Goal: Task Accomplishment & Management: Manage account settings

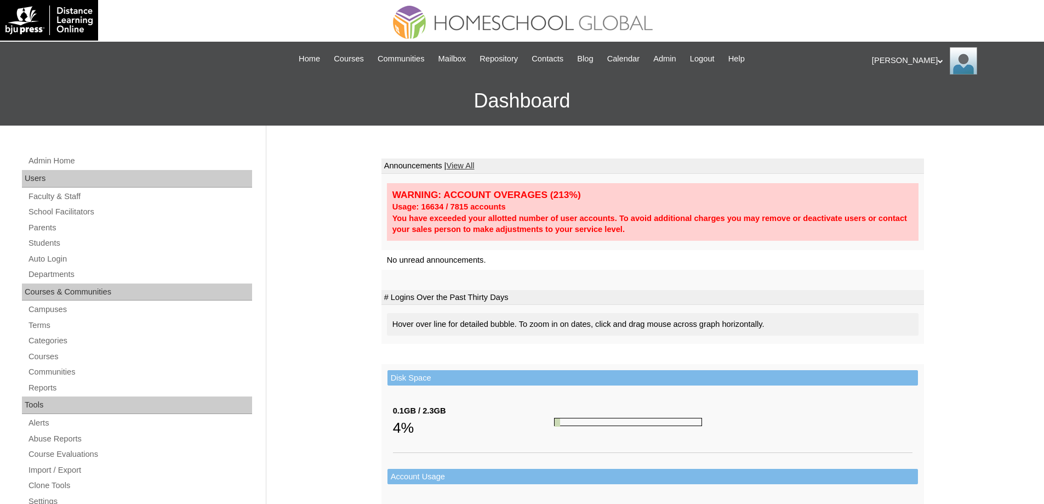
click at [114, 251] on div "Admin Home Users Faculty & Staff School Facilitators Parents Students Auto Logi…" at bounding box center [138, 508] width 244 height 709
click at [111, 246] on link "Students" at bounding box center [139, 243] width 225 height 14
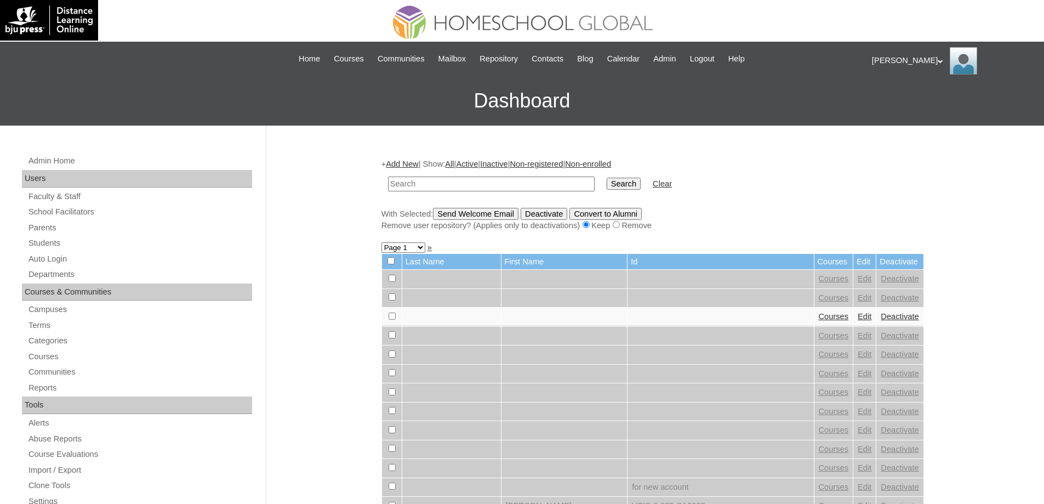
click at [493, 187] on input "text" at bounding box center [491, 183] width 207 height 15
type input "North Dis"
click at [631, 190] on input "Search" at bounding box center [624, 184] width 34 height 12
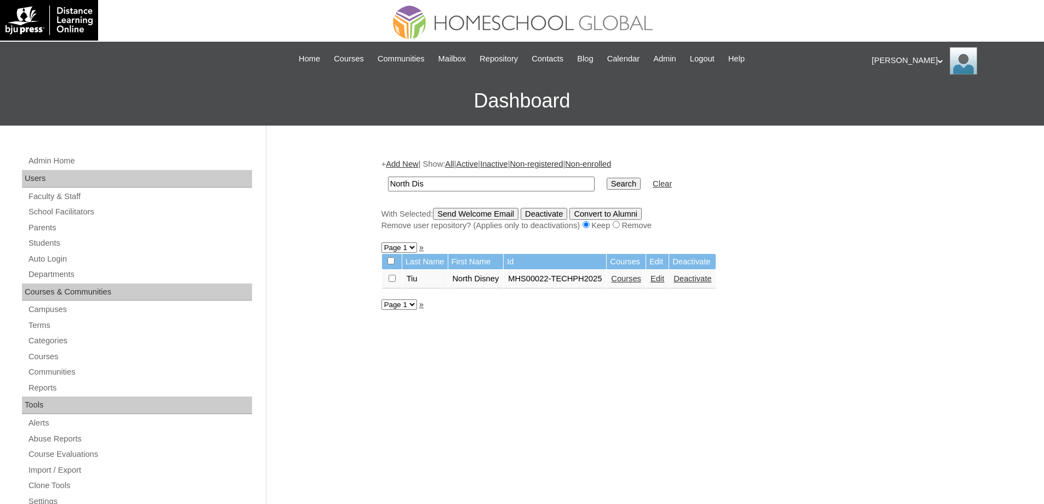
click at [641, 277] on link "Courses" at bounding box center [626, 278] width 30 height 9
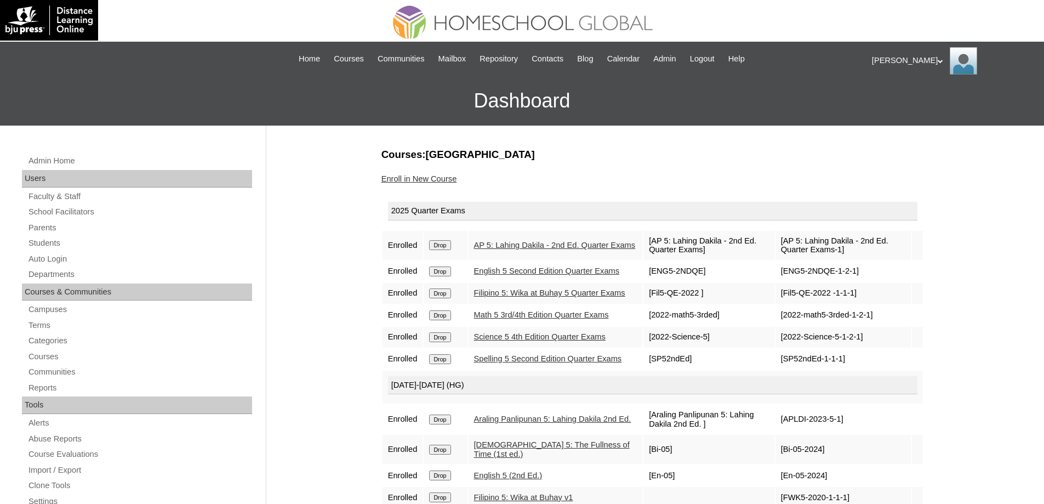
click at [441, 174] on link "Enroll in New Course" at bounding box center [419, 178] width 76 height 9
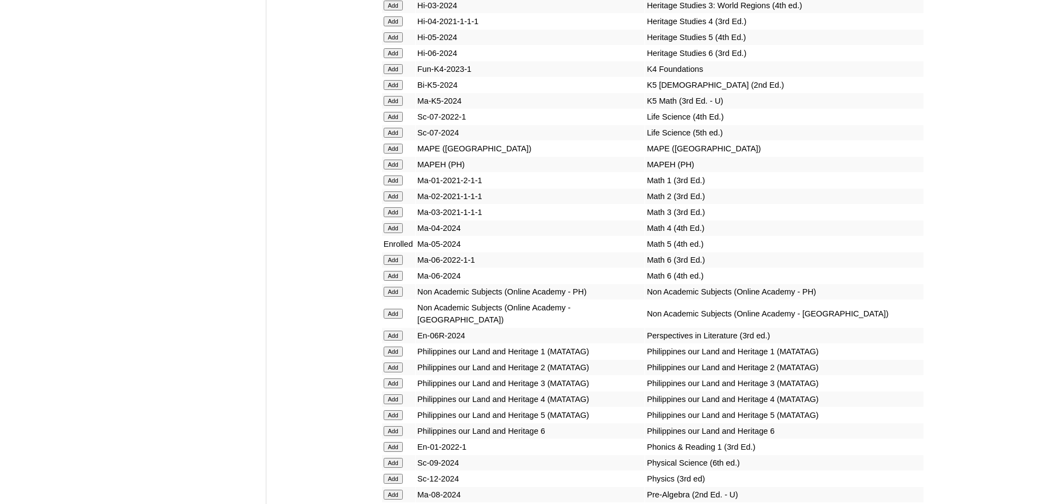
scroll to position [3987, 0]
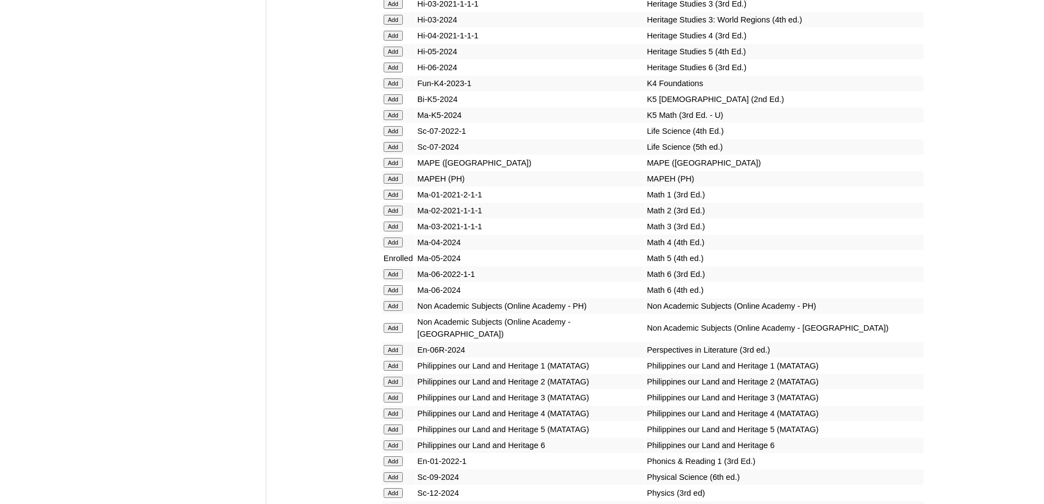
click at [395, 184] on input "Add" at bounding box center [393, 179] width 19 height 10
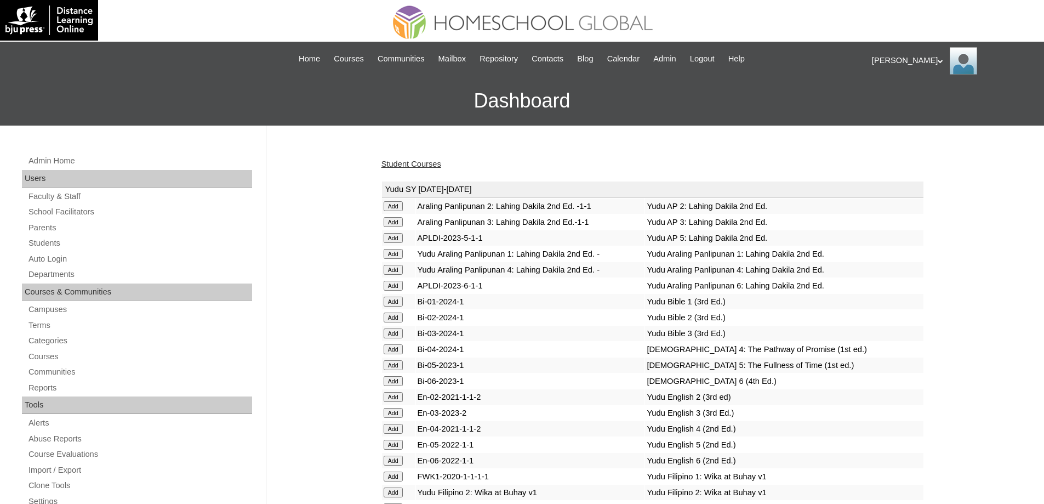
drag, startPoint x: 903, startPoint y: 373, endPoint x: 897, endPoint y: 362, distance: 12.5
click at [903, 357] on td "Yudu Bible 4: The Pathway of Promise (1st ed.)" at bounding box center [784, 348] width 278 height 15
click at [88, 237] on link "Students" at bounding box center [139, 243] width 225 height 14
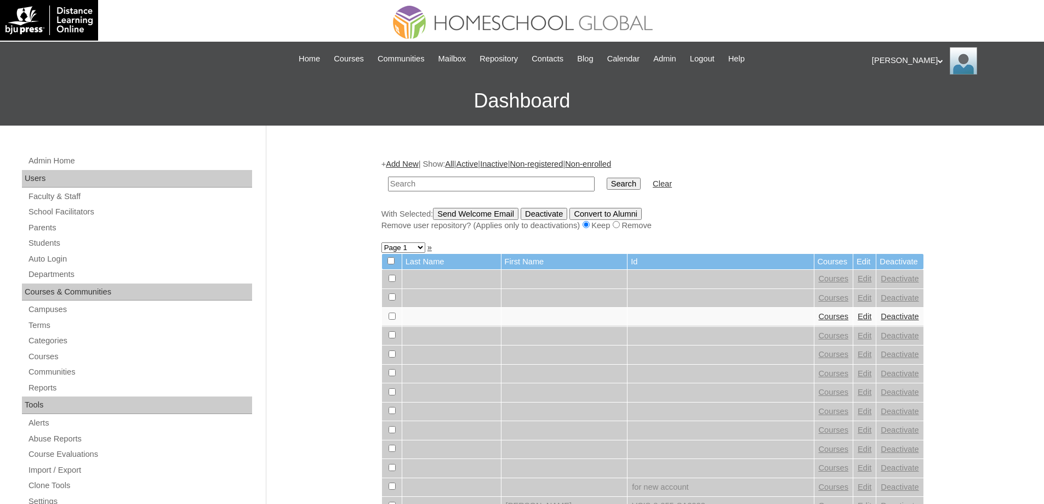
click at [495, 181] on input "text" at bounding box center [491, 183] width 207 height 15
type input "[PERSON_NAME]"
click at [640, 184] on input "Search" at bounding box center [624, 184] width 34 height 12
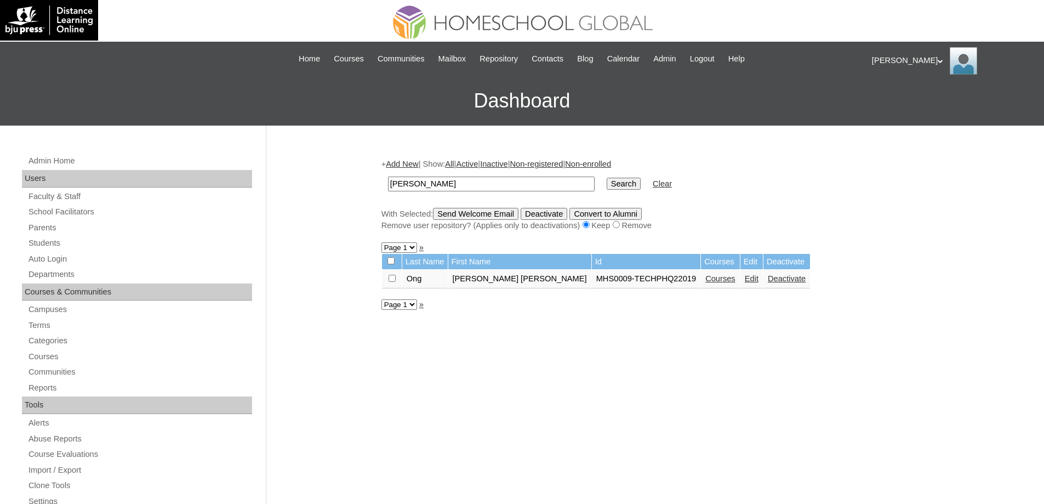
click at [705, 279] on link "Courses" at bounding box center [720, 278] width 30 height 9
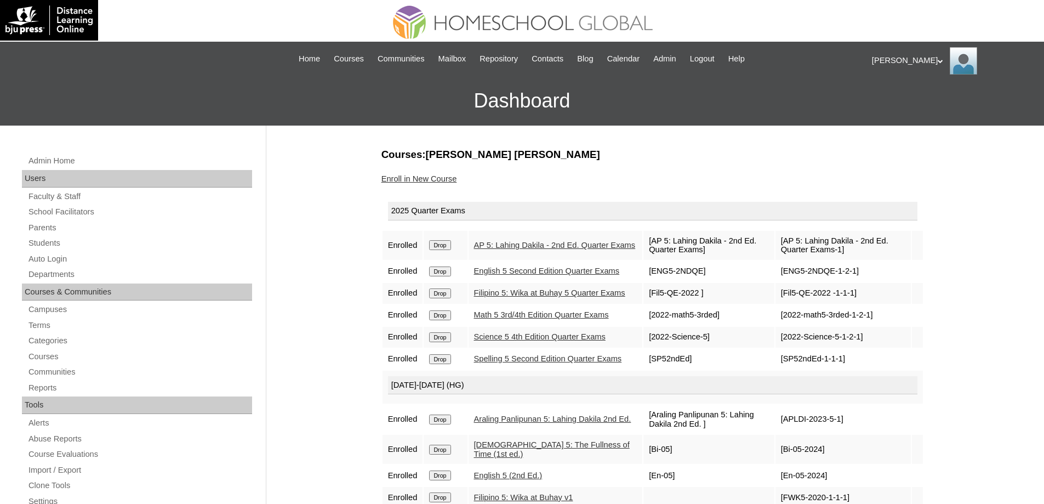
click at [433, 182] on link "Enroll in New Course" at bounding box center [419, 178] width 76 height 9
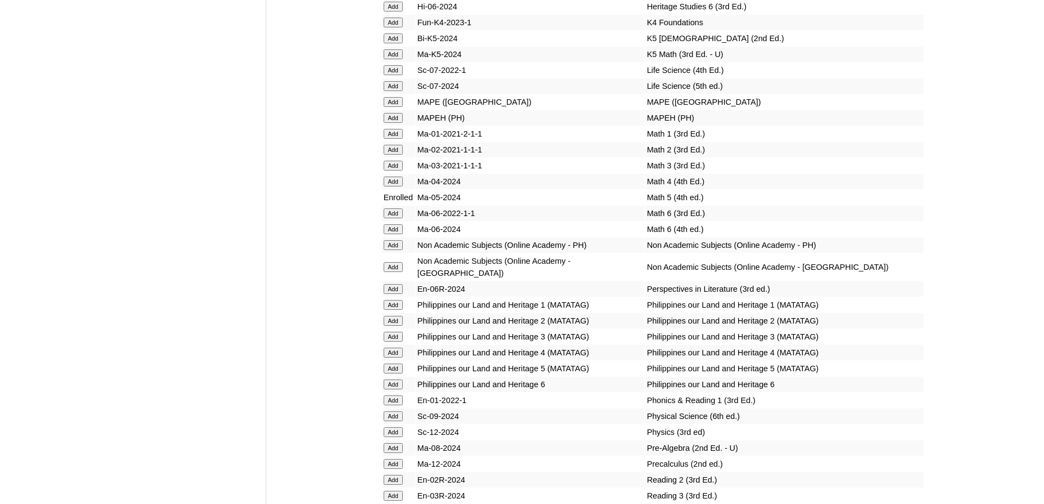
scroll to position [4014, 0]
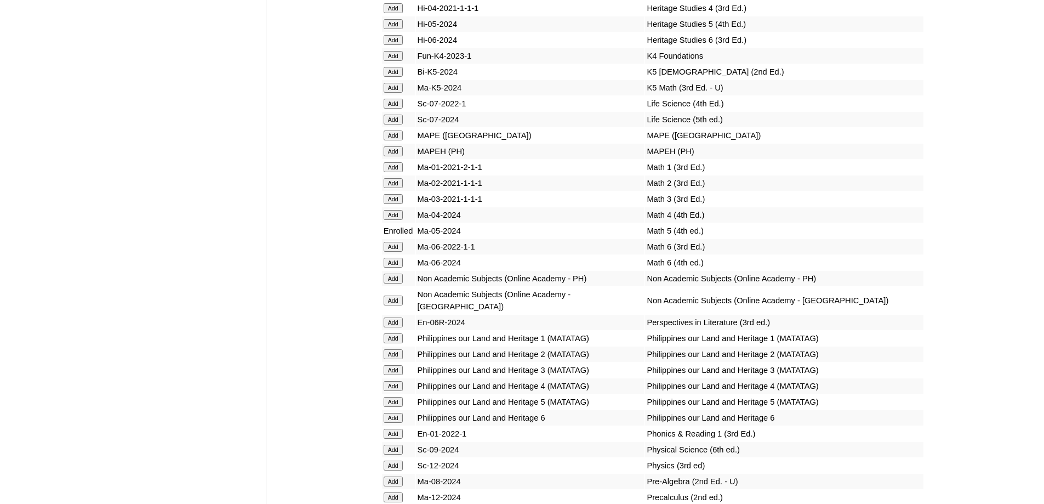
click at [397, 156] on input "Add" at bounding box center [393, 151] width 19 height 10
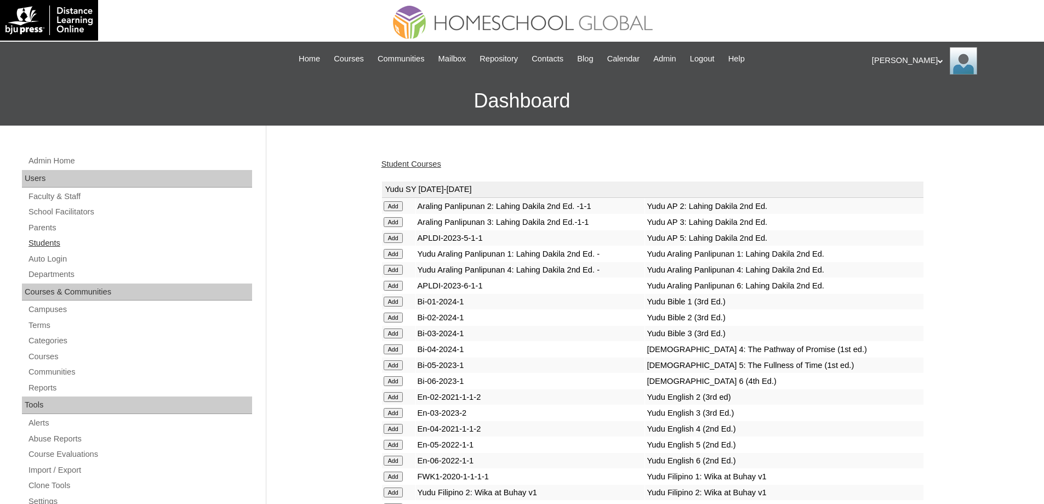
click at [73, 246] on link "Students" at bounding box center [139, 243] width 225 height 14
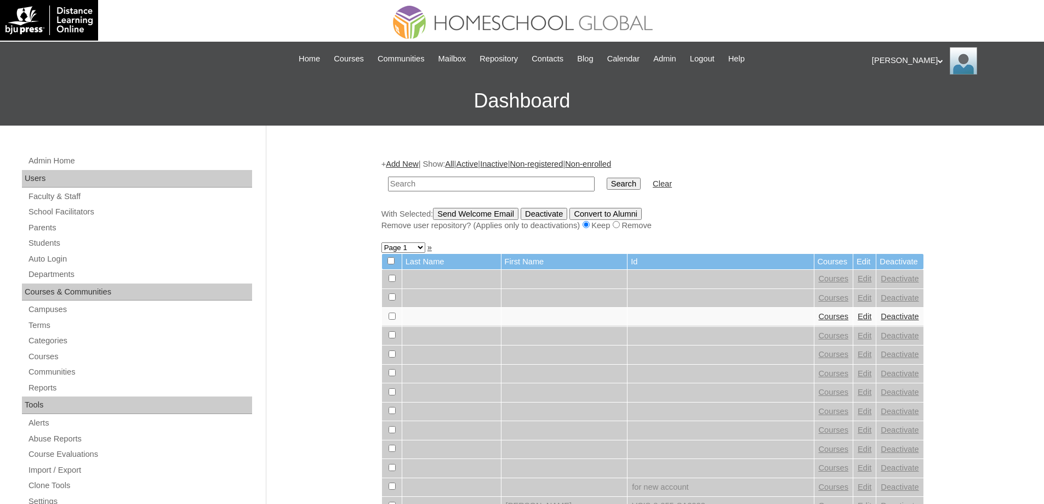
click at [553, 187] on input "text" at bounding box center [491, 183] width 207 height 15
type input "Caleb Ram"
click at [627, 181] on input "Search" at bounding box center [624, 184] width 34 height 12
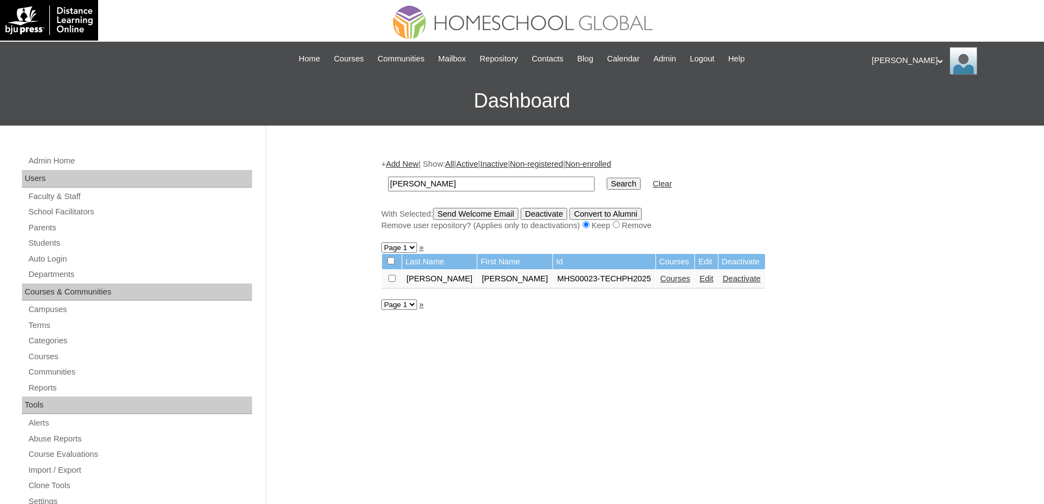
click at [660, 283] on link "Courses" at bounding box center [675, 278] width 30 height 9
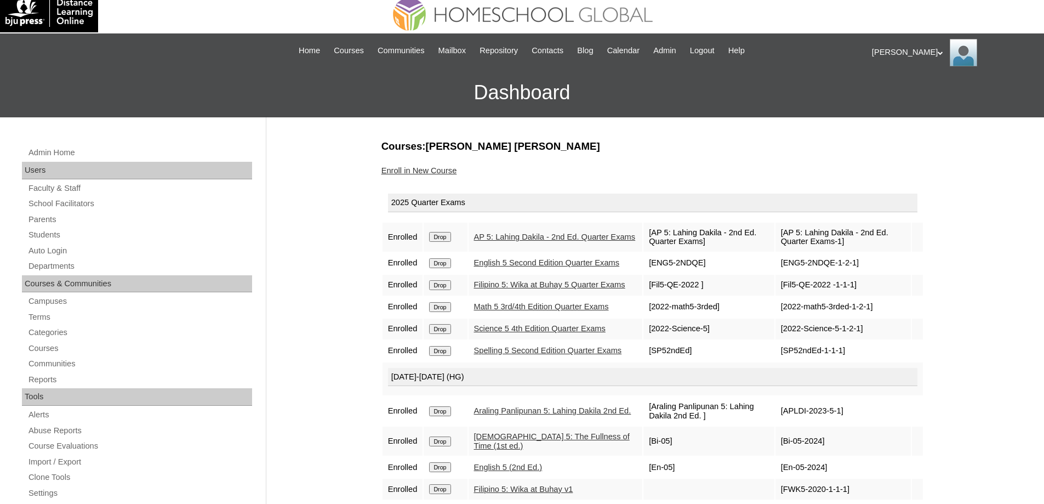
scroll to position [5, 0]
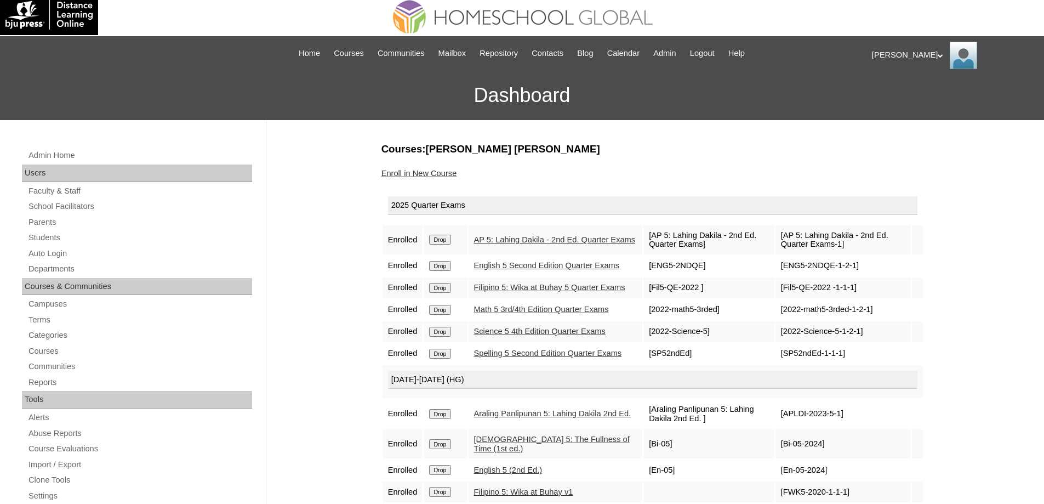
click at [446, 165] on div "Courses:[PERSON_NAME] [PERSON_NAME] Enroll in New Course 2025 Quarter Exams Enr…" at bounding box center [650, 509] width 548 height 734
click at [444, 172] on link "Enroll in New Course" at bounding box center [419, 173] width 76 height 9
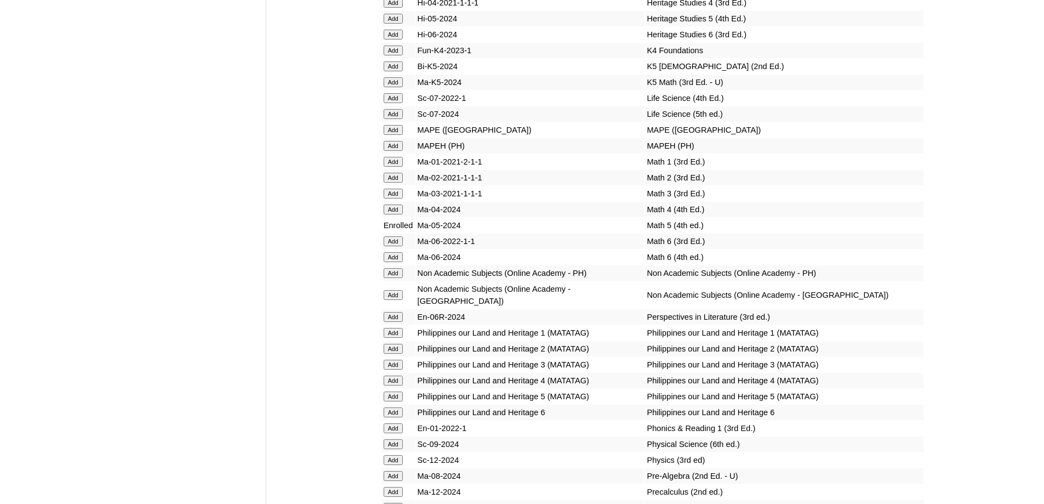
scroll to position [4072, 0]
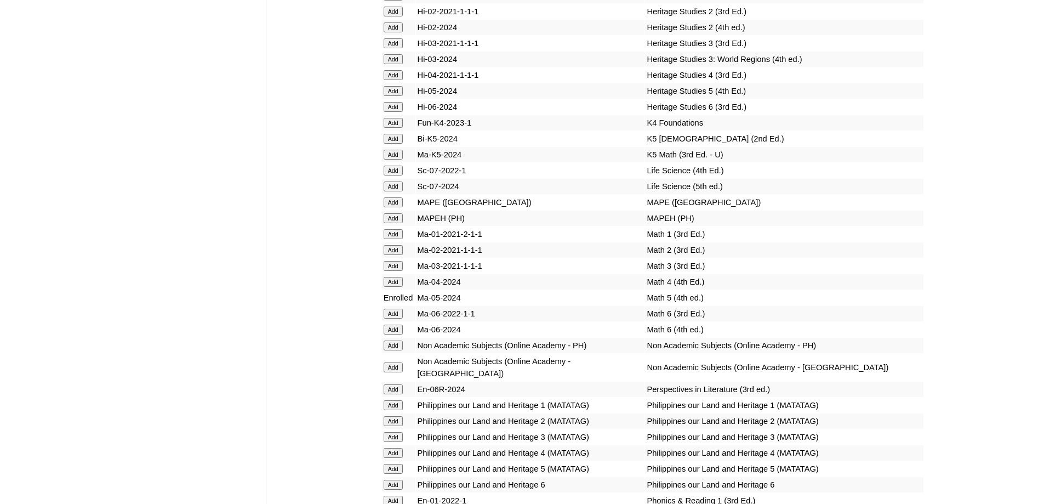
scroll to position [3908, 0]
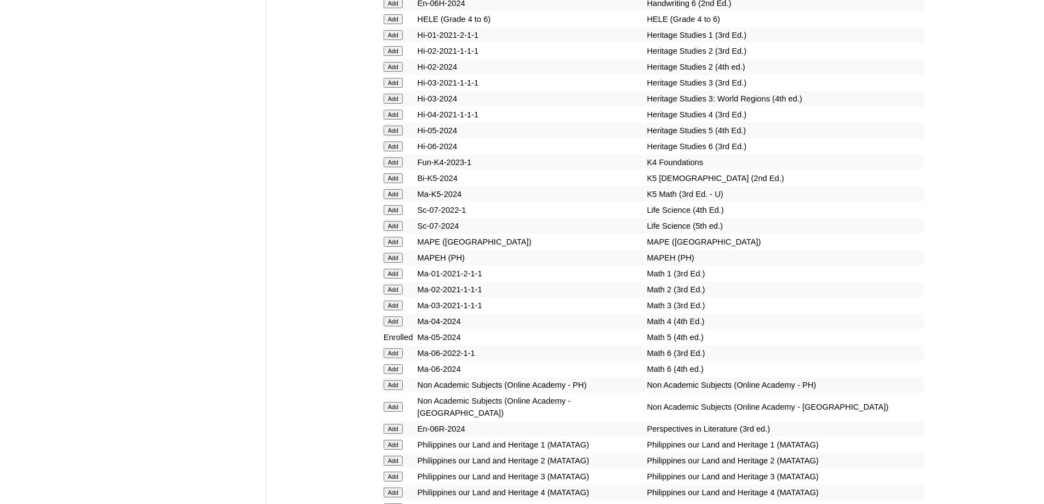
click at [392, 262] on input "Add" at bounding box center [393, 258] width 19 height 10
click at [391, 24] on input "Add" at bounding box center [393, 19] width 19 height 10
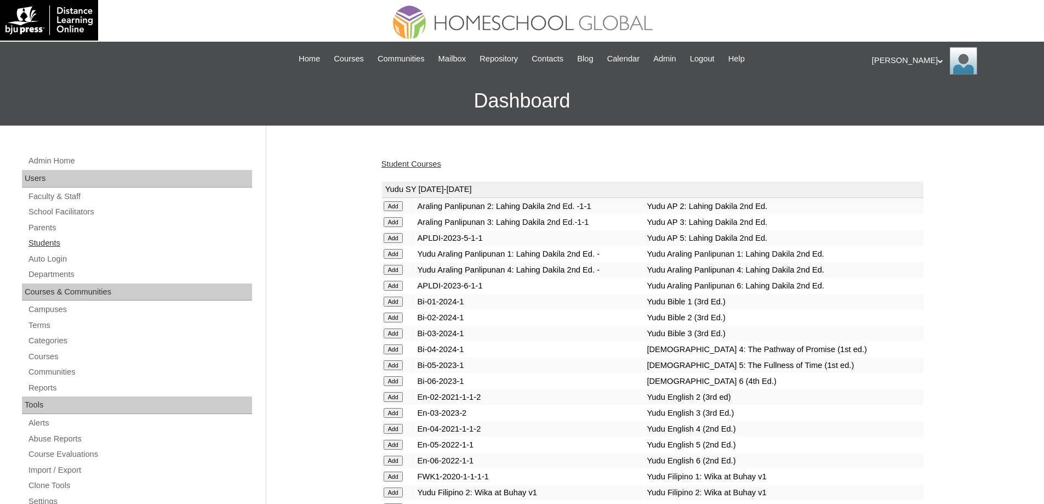
click at [158, 239] on link "Students" at bounding box center [139, 243] width 225 height 14
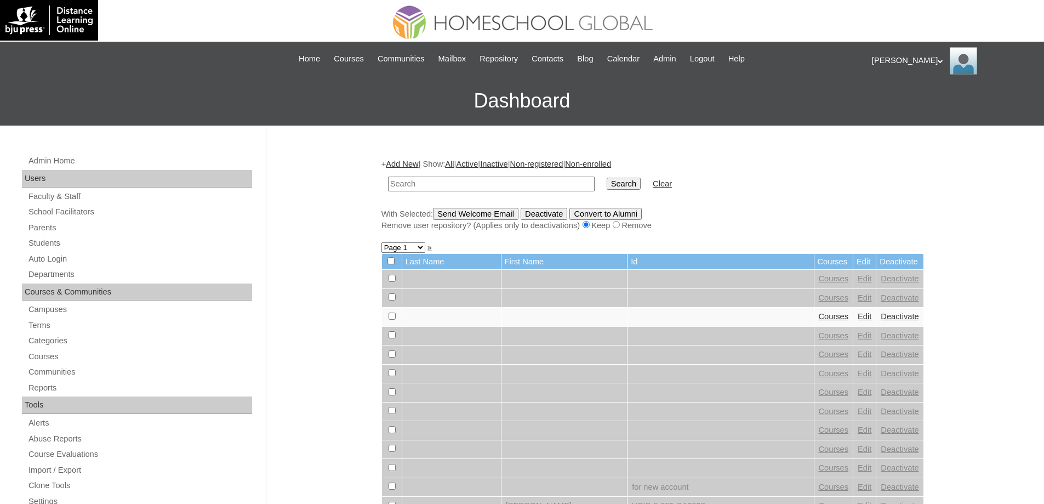
drag, startPoint x: 0, startPoint y: 0, endPoint x: 561, endPoint y: 184, distance: 589.9
click at [509, 179] on input "text" at bounding box center [491, 183] width 207 height 15
type input "Caleb Ramo"
click at [619, 185] on input "Search" at bounding box center [624, 184] width 34 height 12
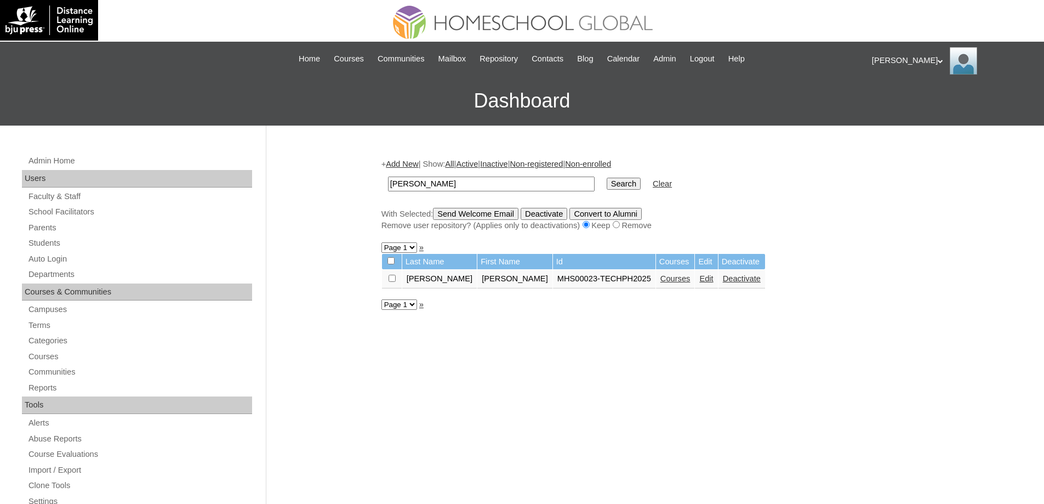
click at [660, 282] on link "Courses" at bounding box center [675, 278] width 30 height 9
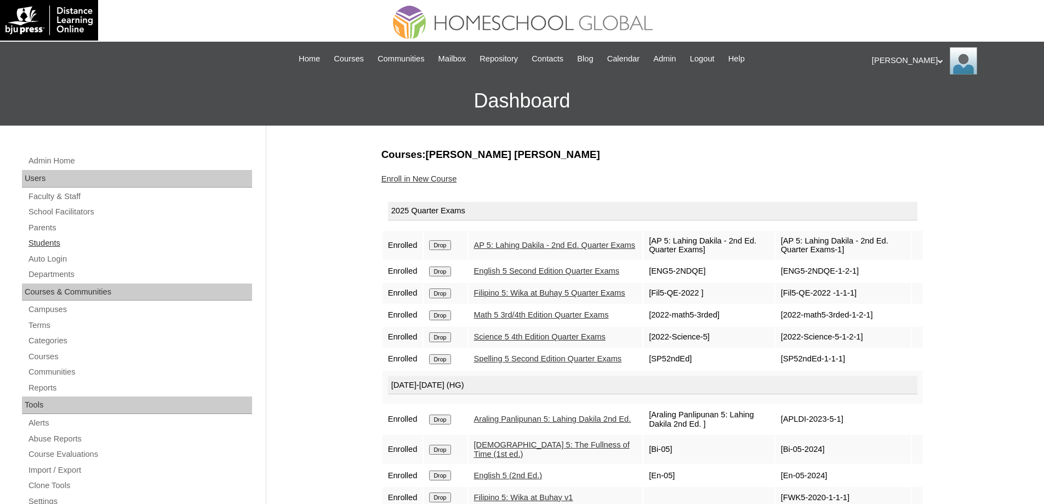
click at [99, 240] on link "Students" at bounding box center [139, 243] width 225 height 14
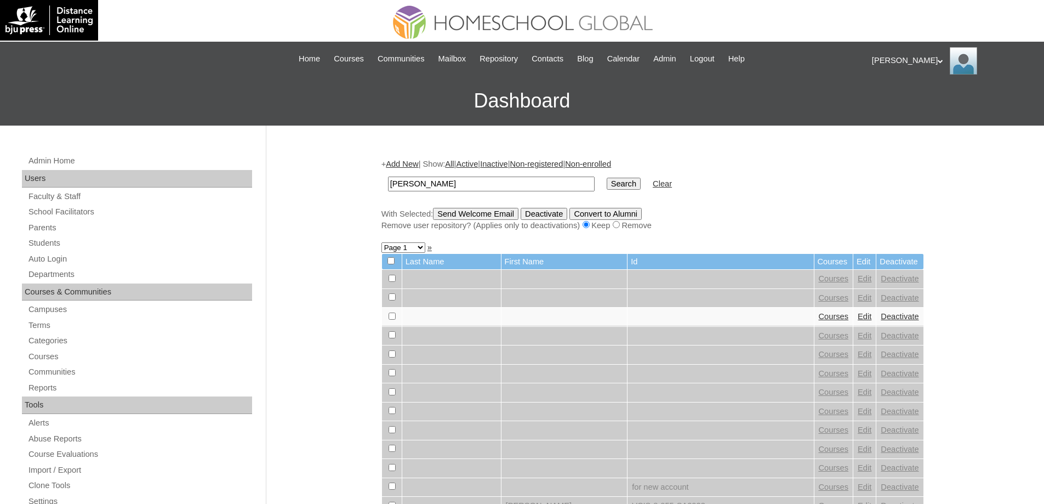
type input "[PERSON_NAME]"
click at [635, 193] on td "Search" at bounding box center [623, 184] width 45 height 26
click at [636, 185] on input "Search" at bounding box center [624, 184] width 34 height 12
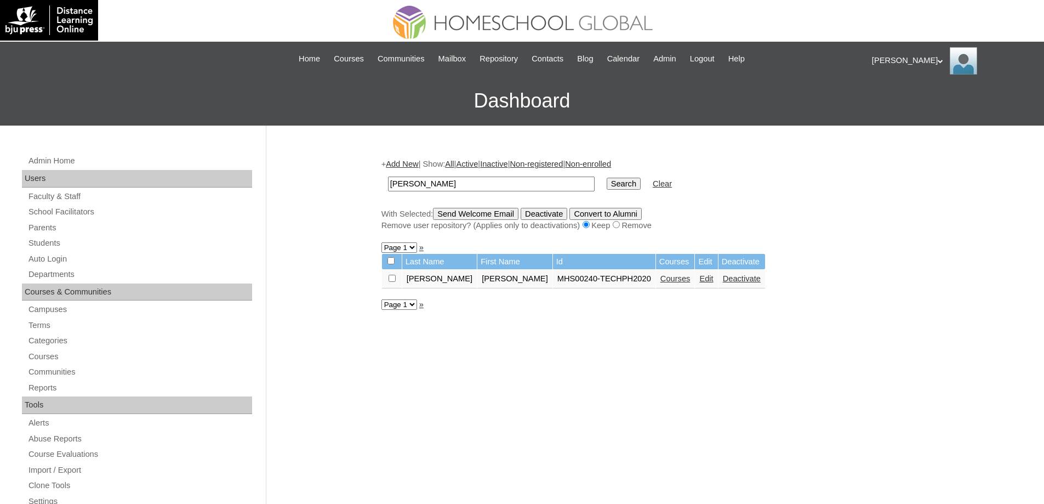
click at [660, 279] on link "Courses" at bounding box center [675, 278] width 30 height 9
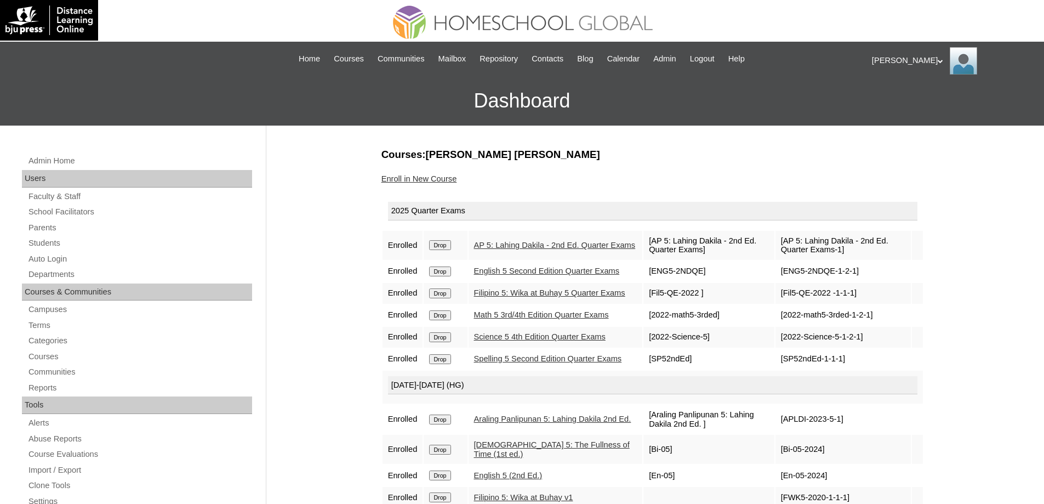
click at [436, 167] on div "Courses:[PERSON_NAME] [PERSON_NAME] Enroll in New Course 2025 Quarter Exams Enr…" at bounding box center [650, 514] width 548 height 734
click at [436, 176] on link "Enroll in New Course" at bounding box center [419, 178] width 76 height 9
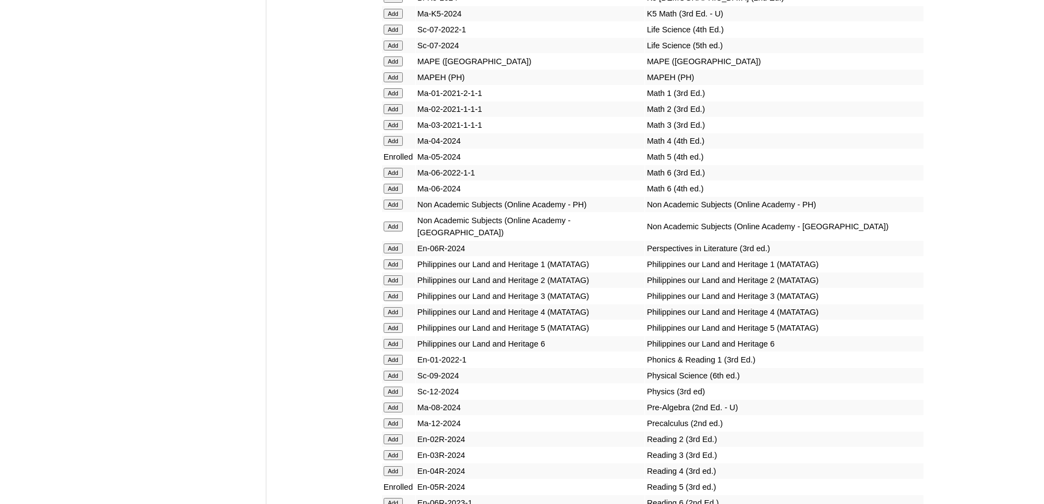
scroll to position [4000, 0]
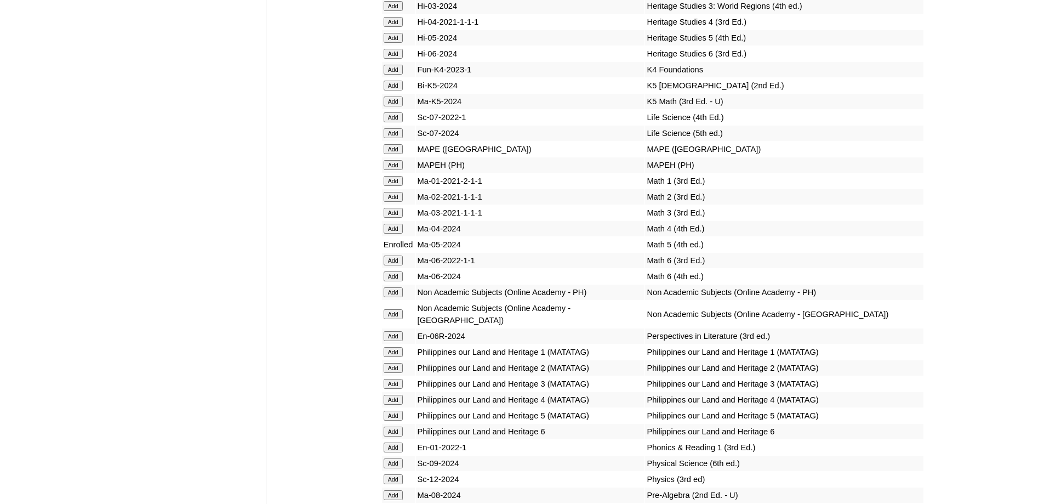
click at [393, 170] on input "Add" at bounding box center [393, 165] width 19 height 10
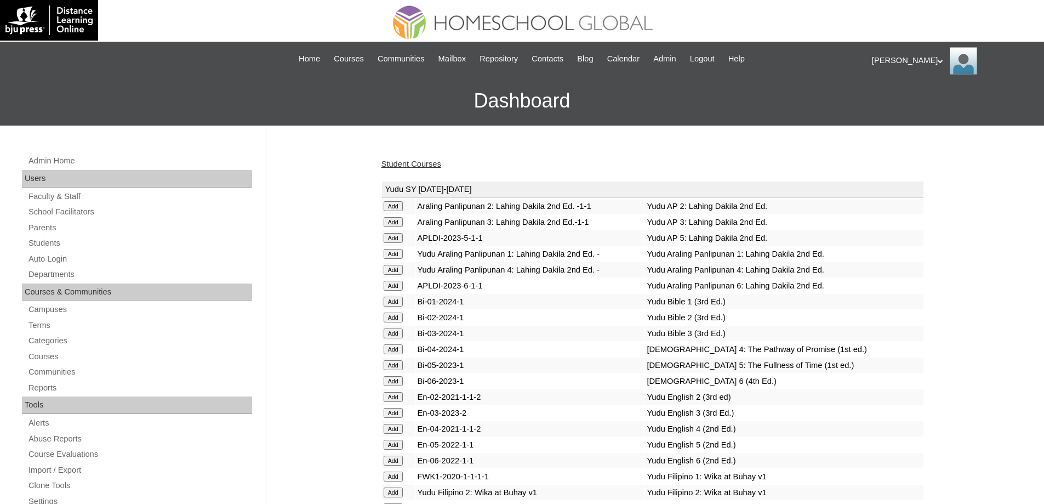
click at [415, 159] on link "Student Courses" at bounding box center [411, 163] width 60 height 9
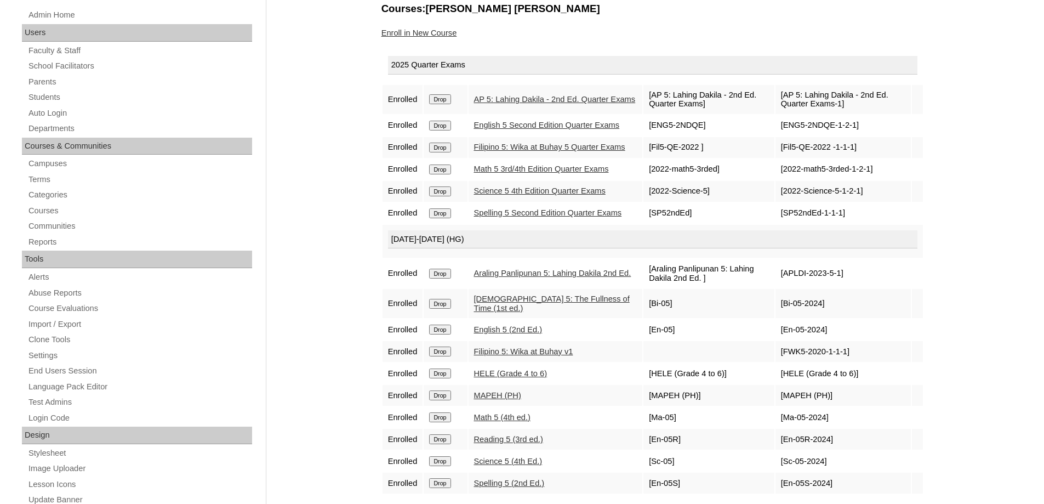
scroll to position [219, 0]
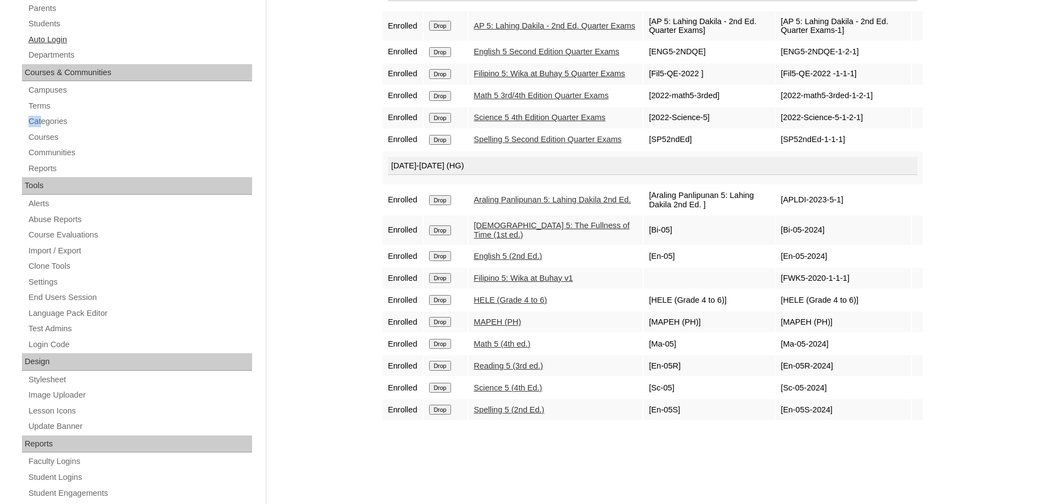
drag, startPoint x: 43, startPoint y: 114, endPoint x: 65, endPoint y: 43, distance: 74.0
click at [75, 95] on div "Admin Home Users Faculty & Staff School Facilitators Parents Students Auto Logi…" at bounding box center [138, 289] width 244 height 709
click at [56, 24] on link "Students" at bounding box center [139, 24] width 225 height 14
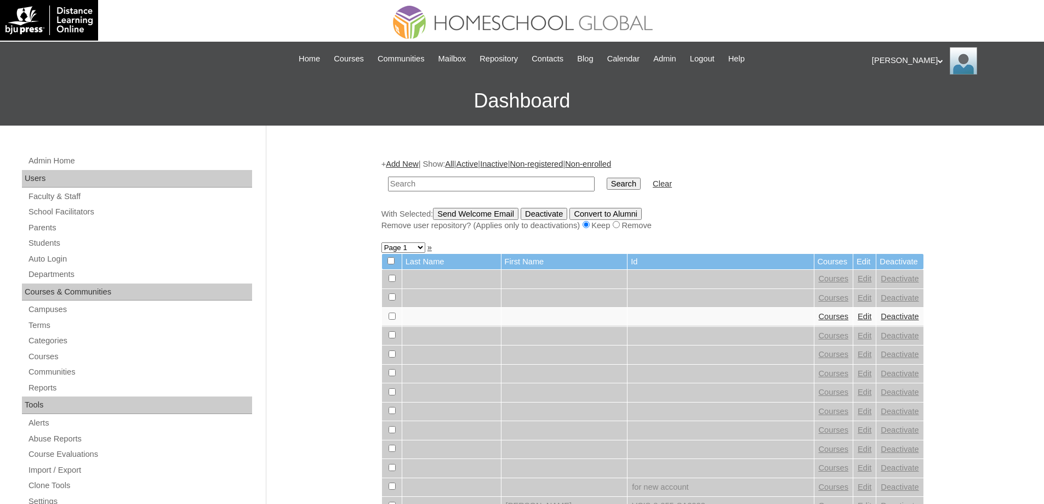
click at [437, 190] on input "text" at bounding box center [491, 183] width 207 height 15
paste input "[PERSON_NAME]"
type input "[PERSON_NAME]"
click at [619, 182] on input "Search" at bounding box center [624, 184] width 34 height 12
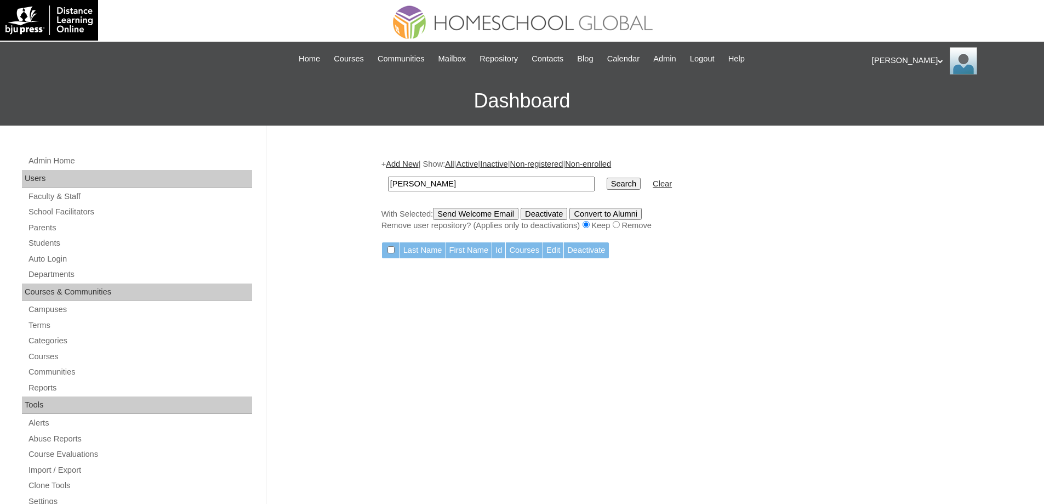
drag, startPoint x: 466, startPoint y: 188, endPoint x: 384, endPoint y: 179, distance: 82.7
click at [380, 180] on div "+ Add New | Show: All | Active | Inactive | Non-registered | Non-enrolled [PERS…" at bounding box center [650, 514] width 548 height 734
paste input "SICAM"
type input "SICAM"
click at [619, 174] on td "Search" at bounding box center [623, 184] width 45 height 26
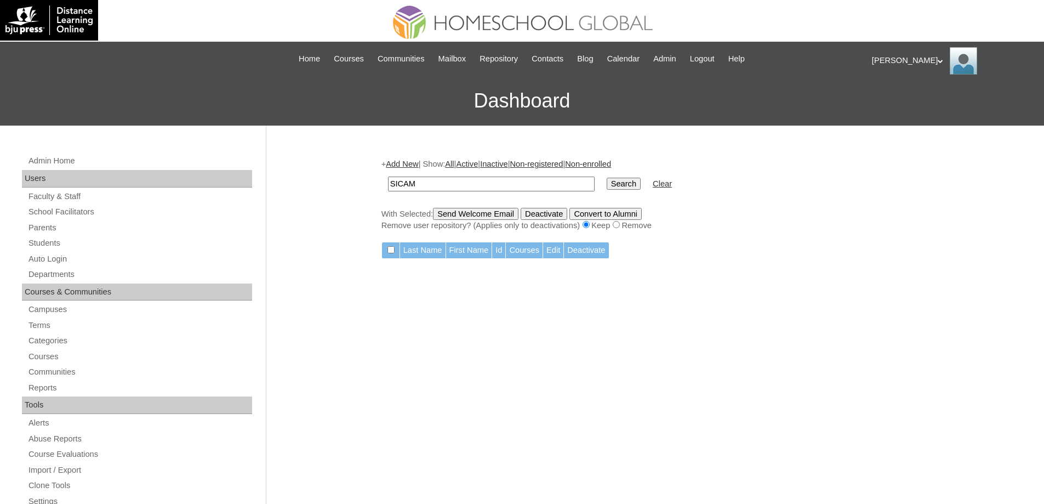
click at [634, 180] on input "Search" at bounding box center [624, 184] width 34 height 12
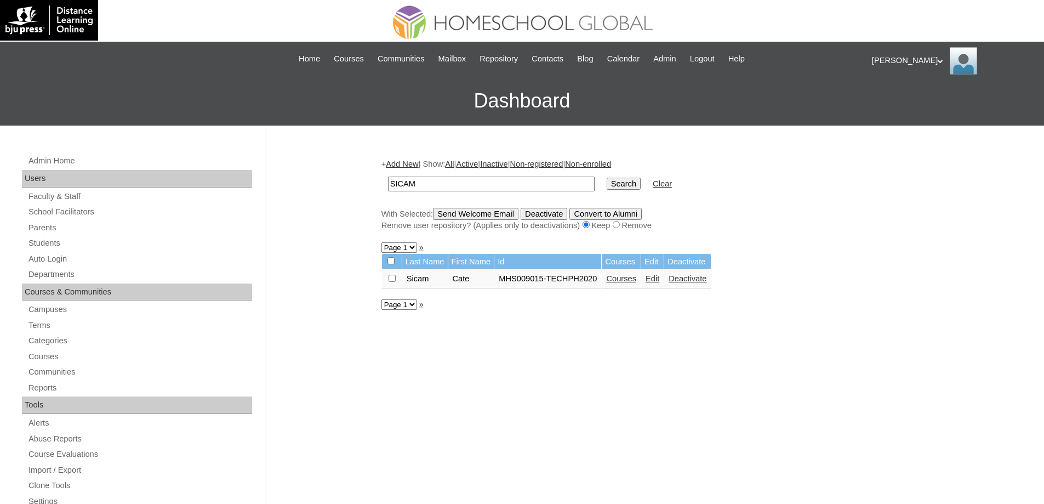
click at [636, 283] on link "Courses" at bounding box center [621, 278] width 30 height 9
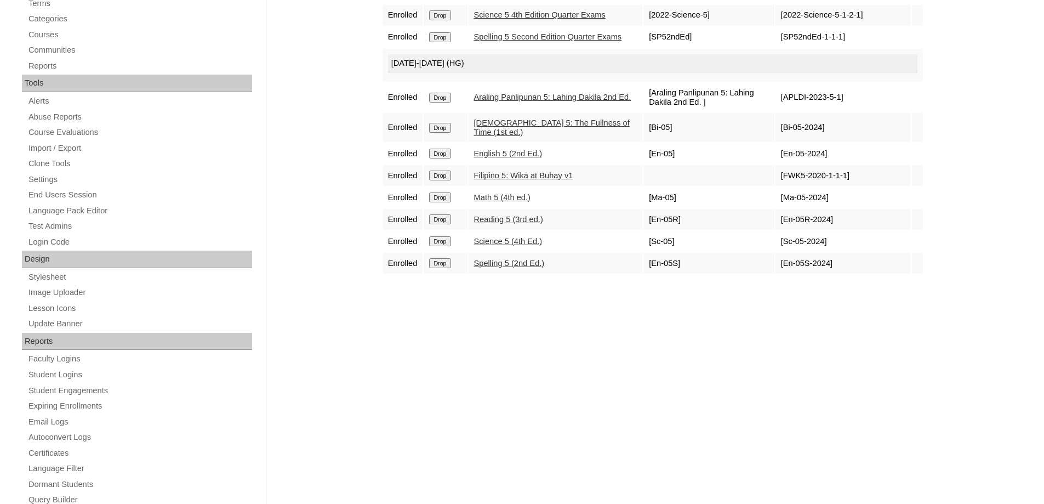
scroll to position [115, 0]
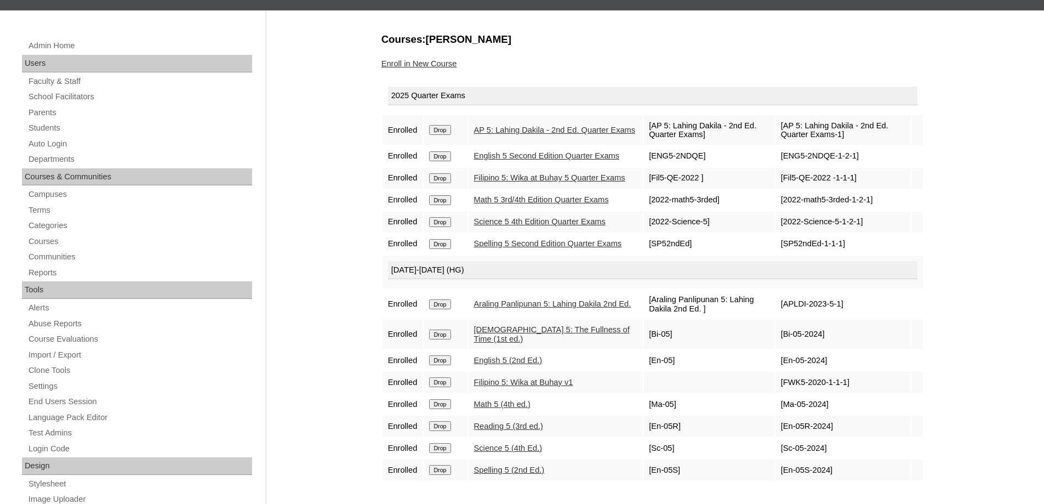
click at [436, 75] on div "Courses:[PERSON_NAME] Enroll in New Course 2025 Quarter Exams Enrolled Drop AP …" at bounding box center [650, 399] width 548 height 734
click at [437, 64] on link "Enroll in New Course" at bounding box center [419, 63] width 76 height 9
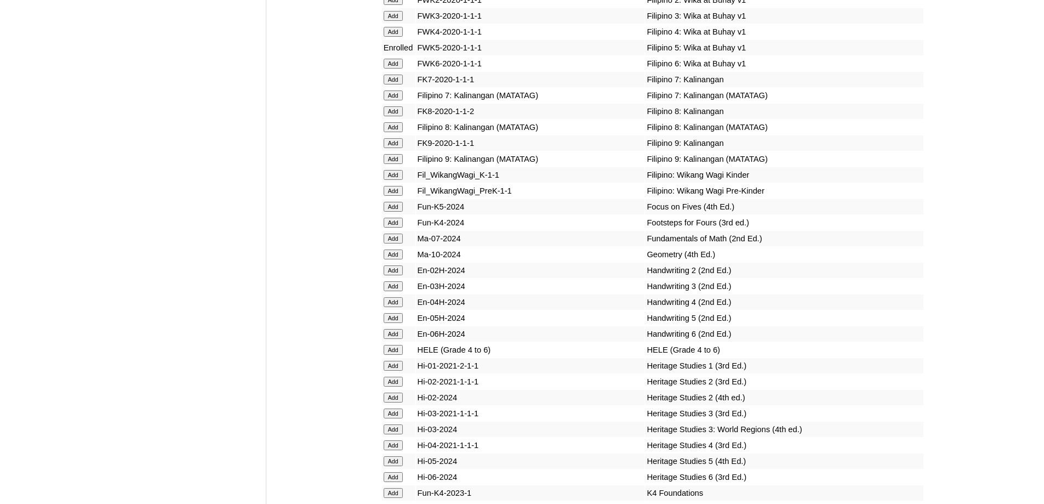
scroll to position [3922, 0]
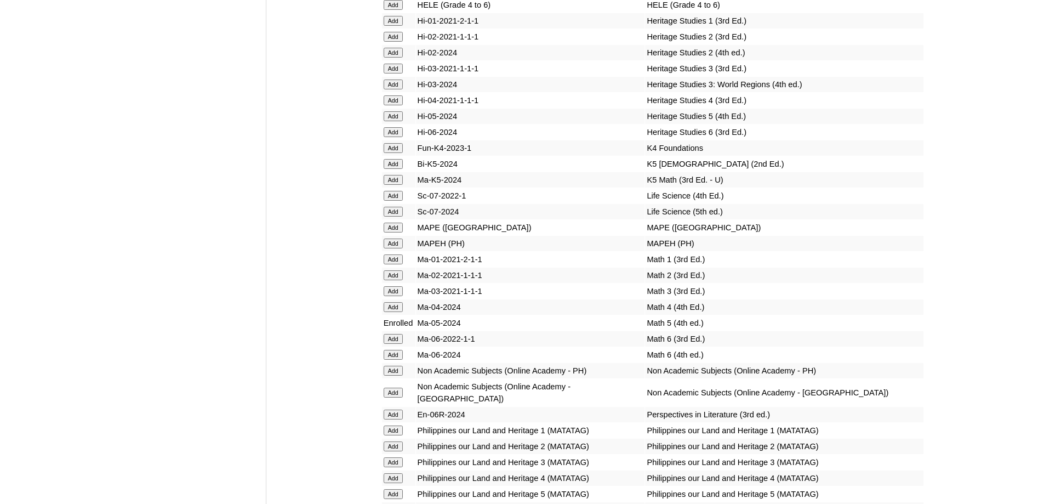
click at [392, 10] on input "Add" at bounding box center [393, 5] width 19 height 10
click at [395, 248] on input "Add" at bounding box center [393, 243] width 19 height 10
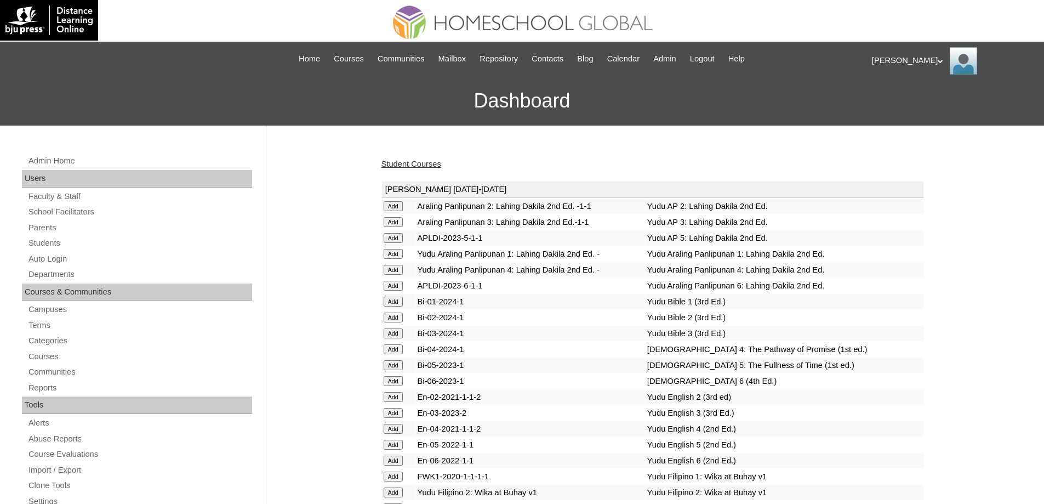
click at [911, 261] on td "Yudu Araling Panlipunan 1: Lahing Dakila 2nd Ed." at bounding box center [785, 253] width 278 height 15
click at [407, 162] on link "Student Courses" at bounding box center [411, 163] width 60 height 9
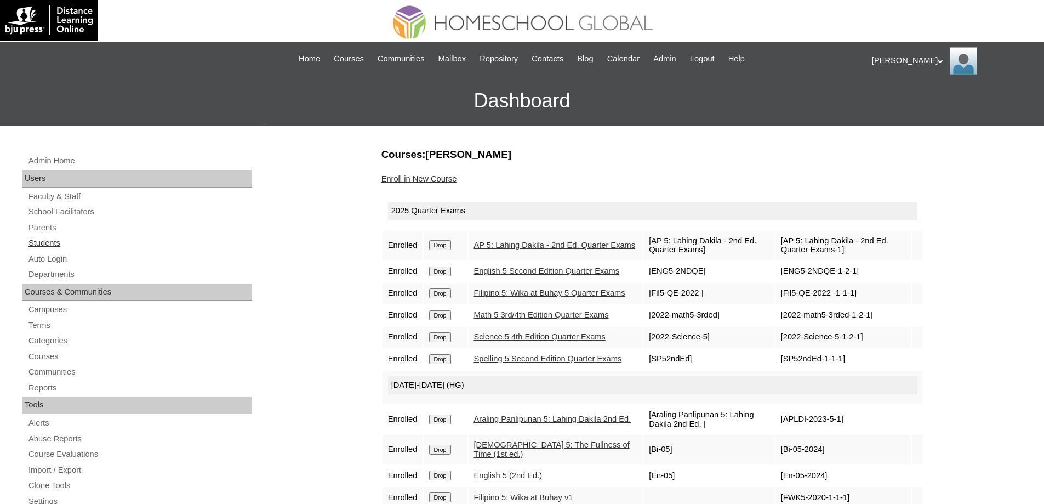
click at [66, 246] on link "Students" at bounding box center [139, 243] width 225 height 14
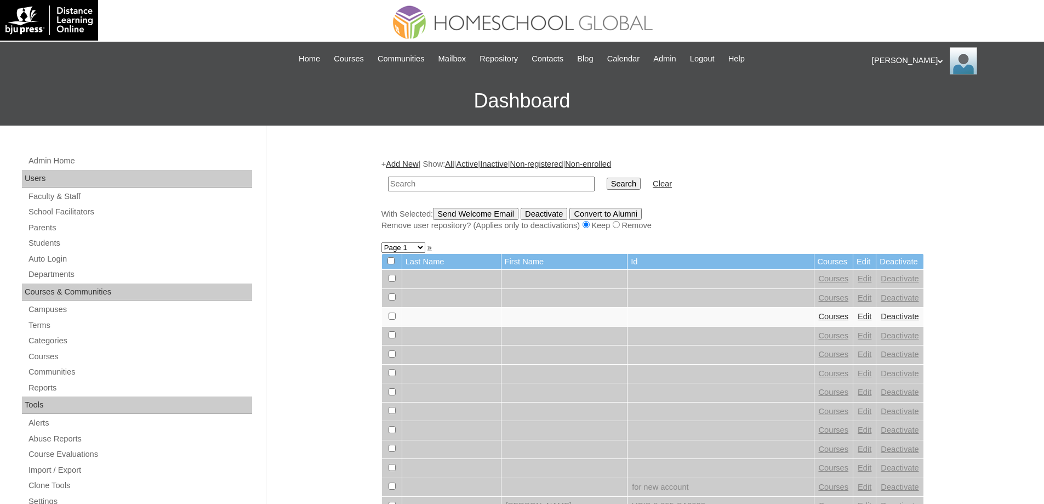
click at [565, 180] on input "text" at bounding box center [491, 183] width 207 height 15
type input "Tamara Christia"
click at [631, 180] on input "Search" at bounding box center [624, 184] width 34 height 12
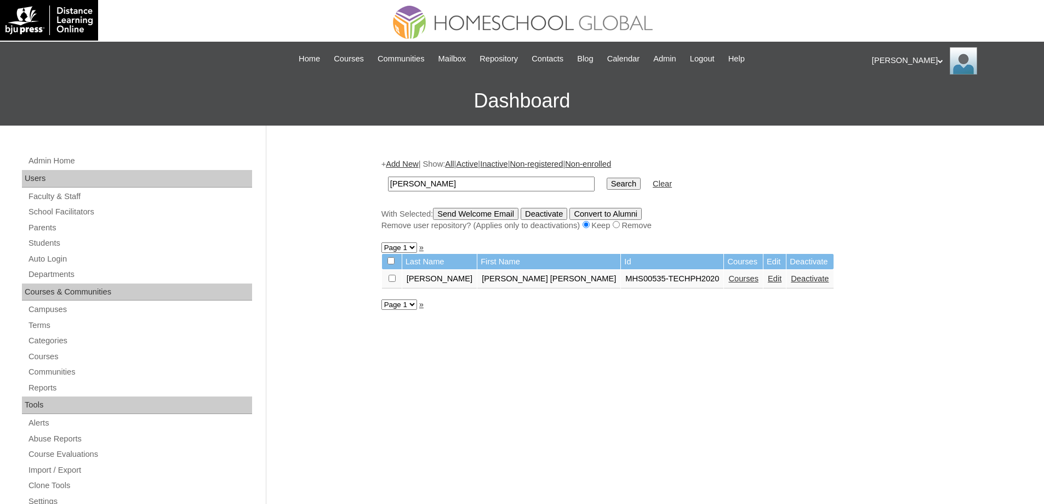
click at [724, 285] on td "Courses" at bounding box center [743, 279] width 39 height 19
click at [728, 282] on link "Courses" at bounding box center [743, 278] width 30 height 9
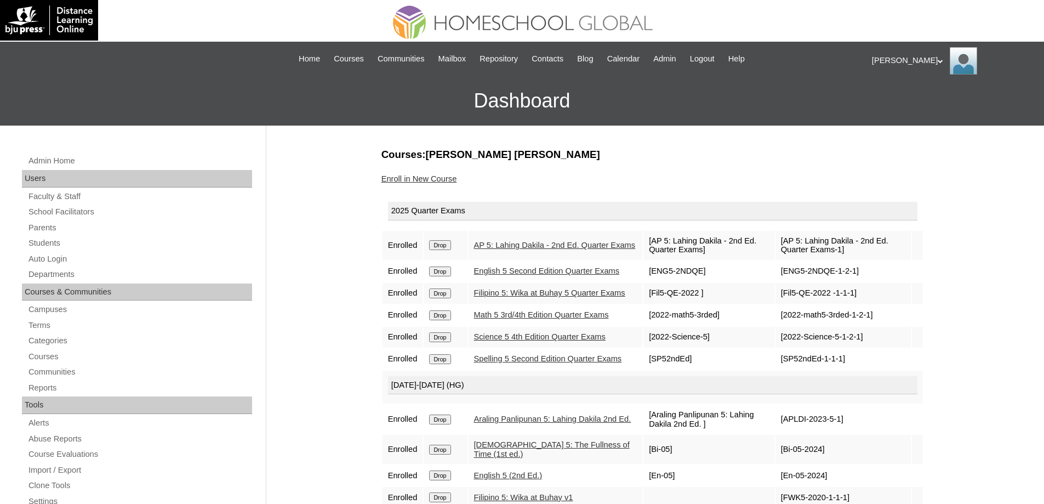
click at [438, 179] on link "Enroll in New Course" at bounding box center [419, 178] width 76 height 9
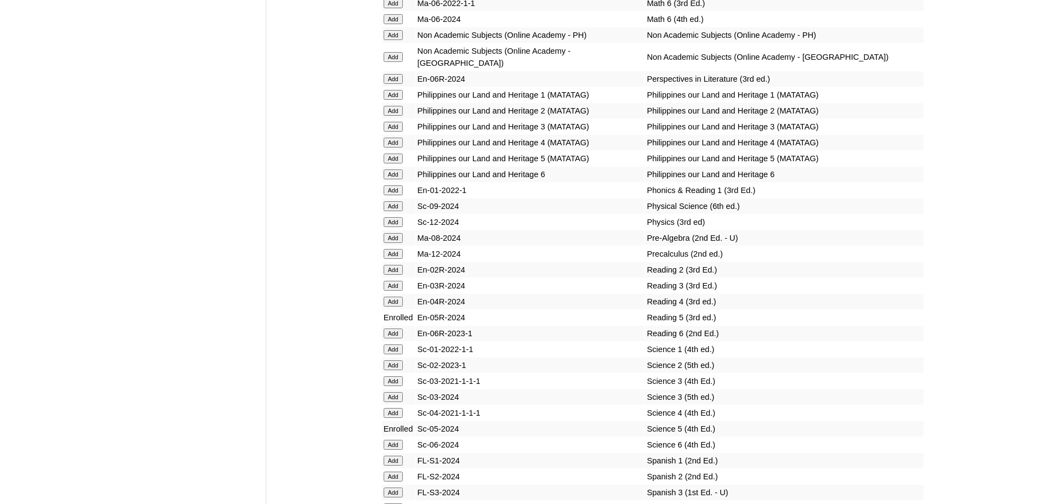
scroll to position [4216, 0]
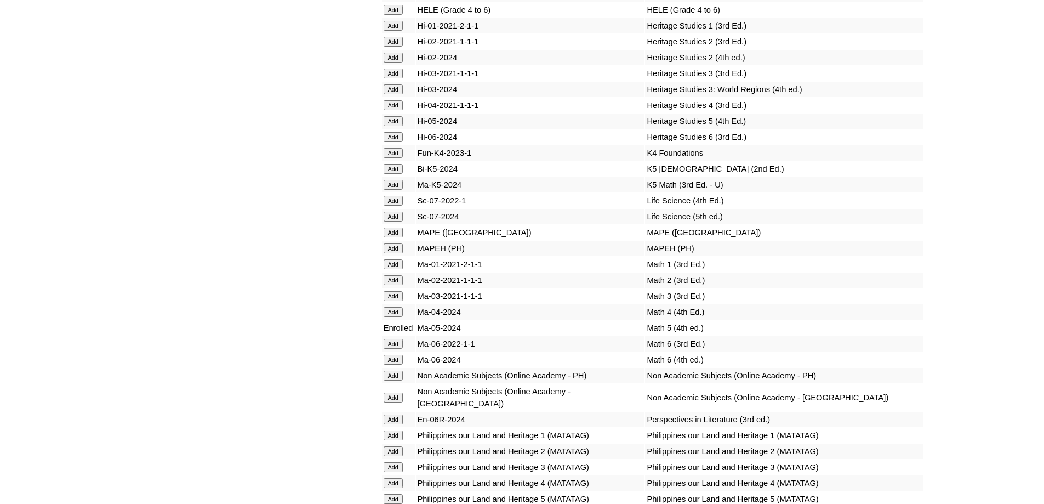
scroll to position [3887, 0]
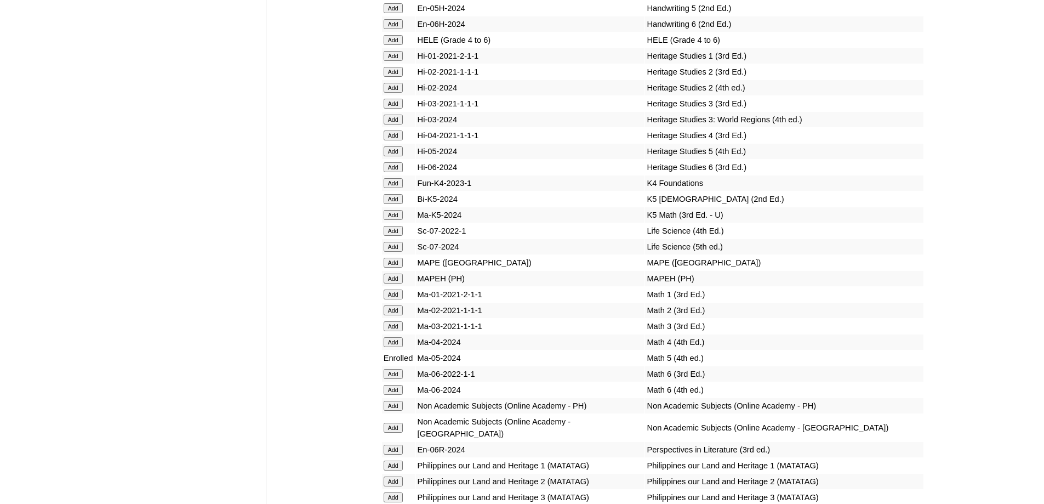
click at [391, 45] on input "Add" at bounding box center [393, 40] width 19 height 10
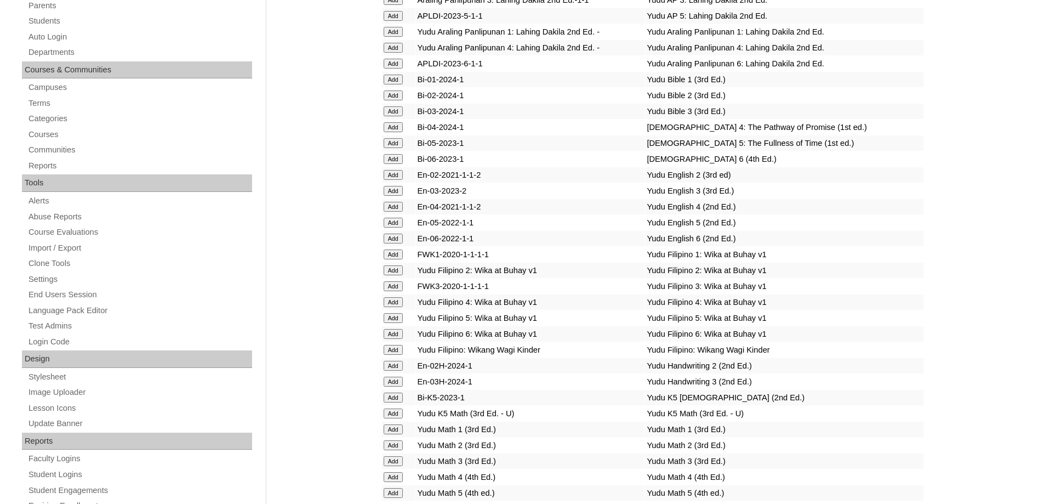
scroll to position [273, 0]
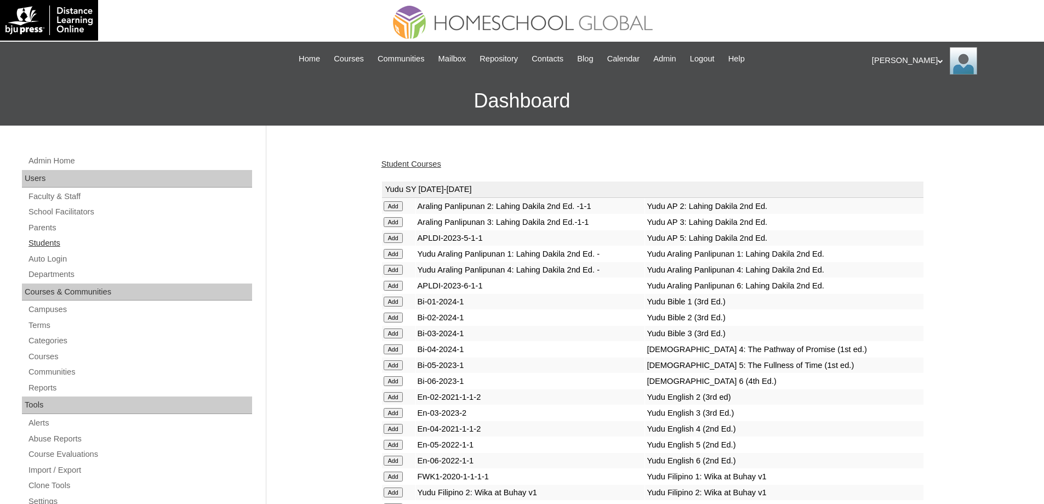
click at [78, 239] on link "Students" at bounding box center [139, 243] width 225 height 14
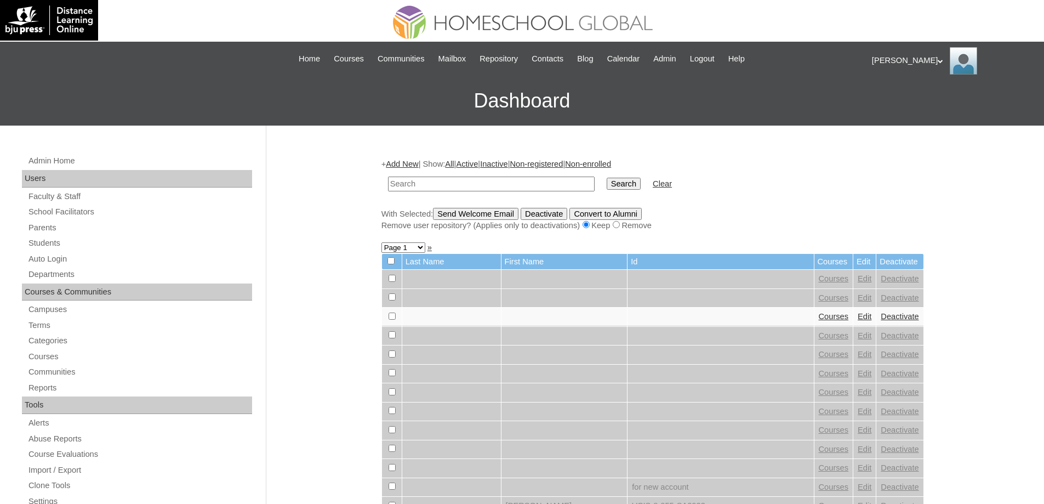
click at [435, 186] on input "text" at bounding box center [491, 183] width 207 height 15
paste input "[PERSON_NAME]"
type input "[PERSON_NAME]"
click at [627, 190] on input "Search" at bounding box center [624, 184] width 34 height 12
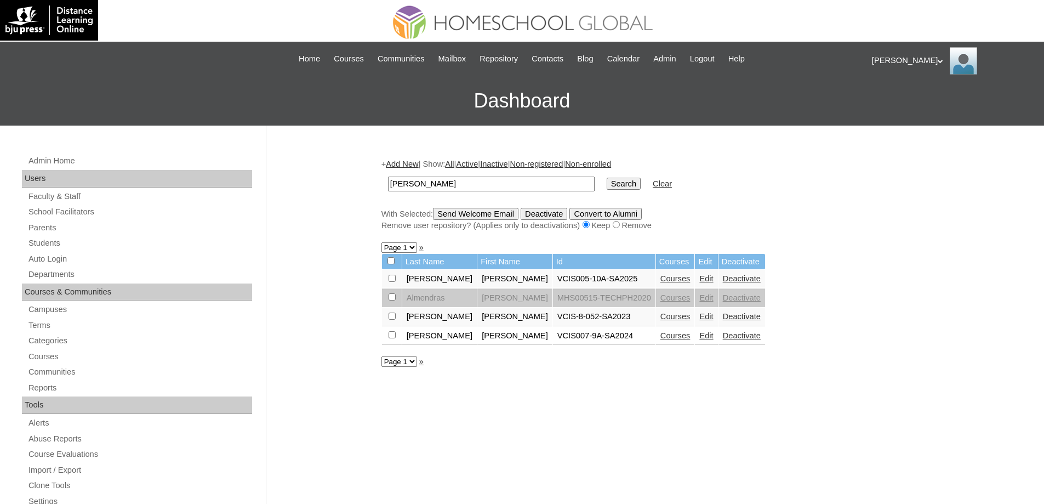
click at [660, 278] on link "Courses" at bounding box center [675, 278] width 30 height 9
click at [660, 335] on link "Courses" at bounding box center [675, 335] width 30 height 9
click at [660, 317] on link "Courses" at bounding box center [675, 316] width 30 height 9
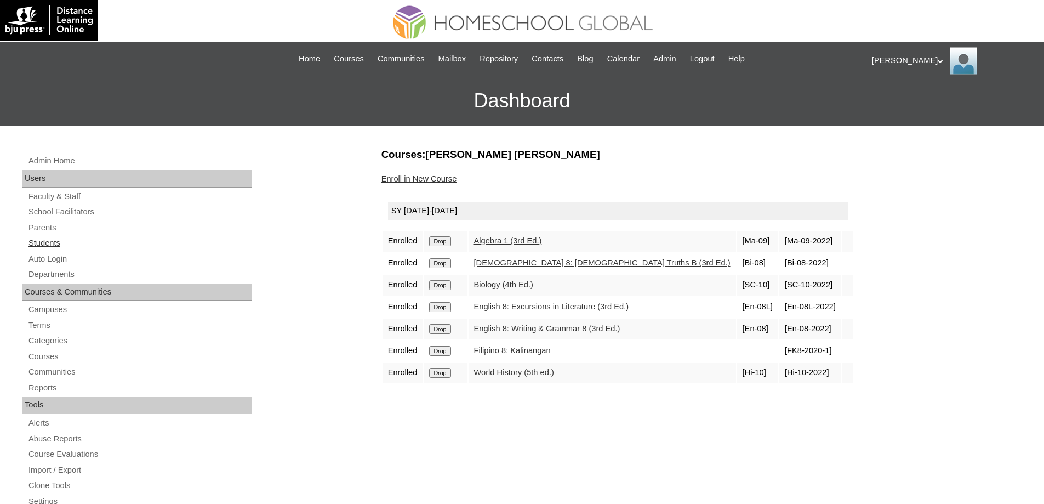
click at [102, 239] on link "Students" at bounding box center [139, 243] width 225 height 14
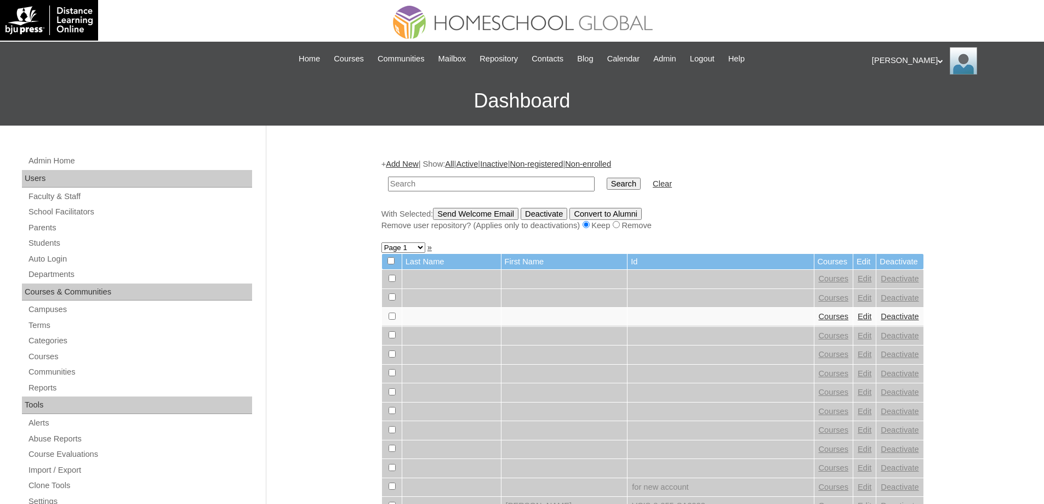
click at [451, 180] on input "text" at bounding box center [491, 183] width 207 height 15
type input "Barquilla"
click at [624, 181] on input "Search" at bounding box center [624, 184] width 34 height 12
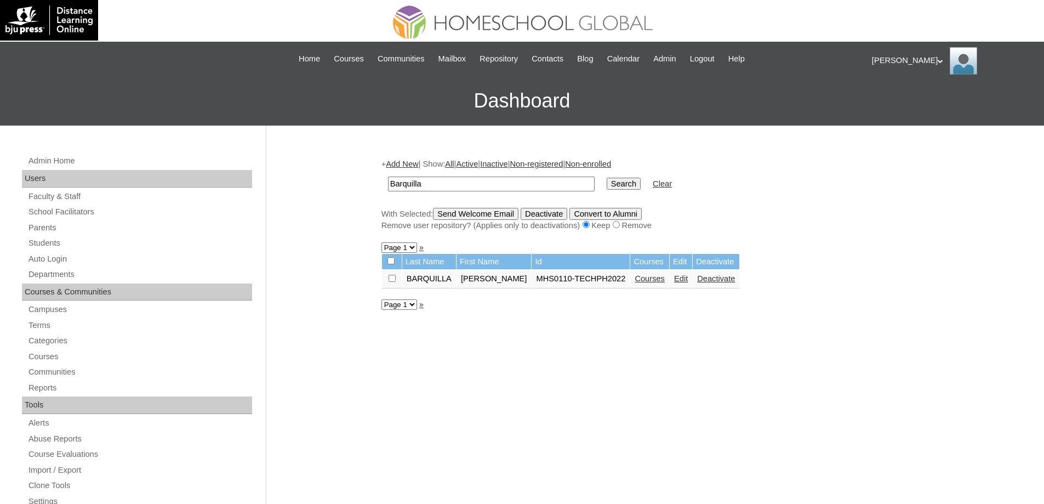
click at [644, 279] on link "Courses" at bounding box center [650, 278] width 30 height 9
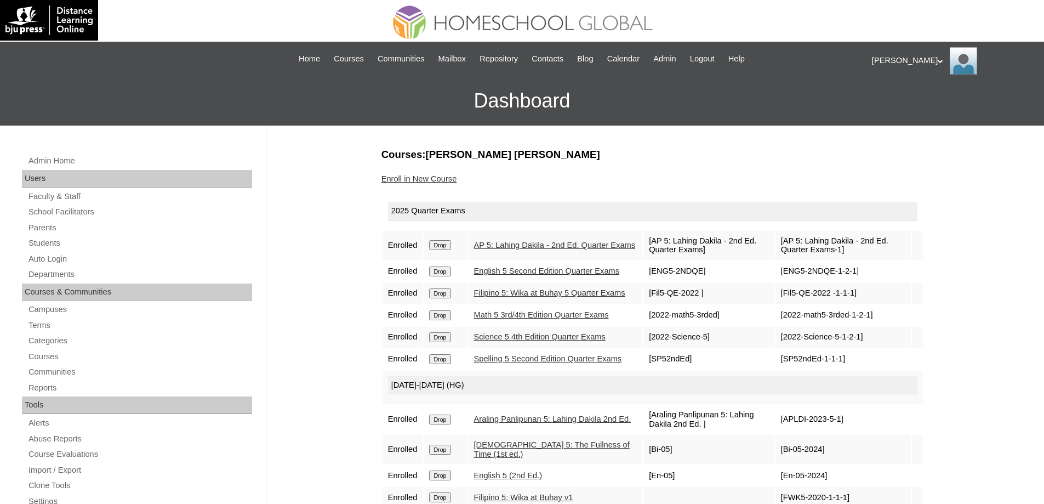
click at [431, 175] on link "Enroll in New Course" at bounding box center [419, 178] width 76 height 9
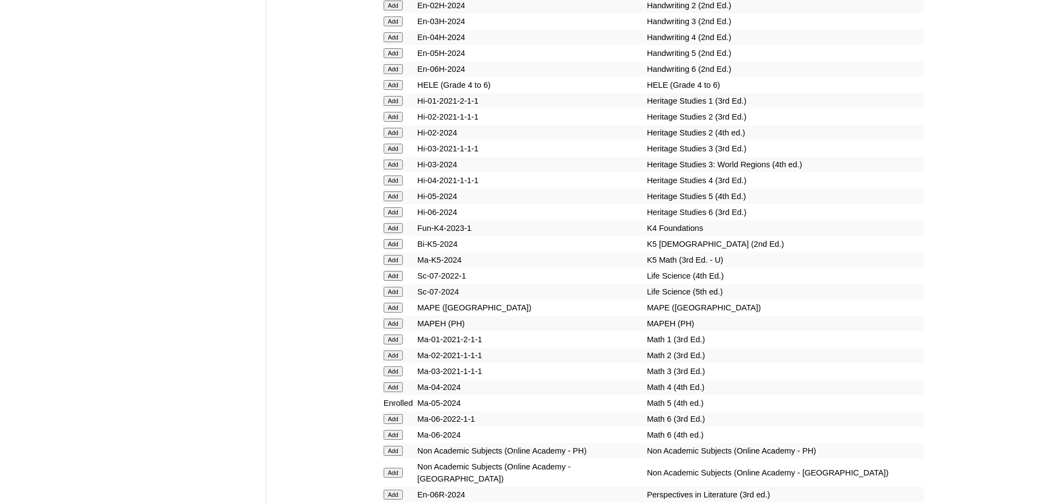
scroll to position [3924, 0]
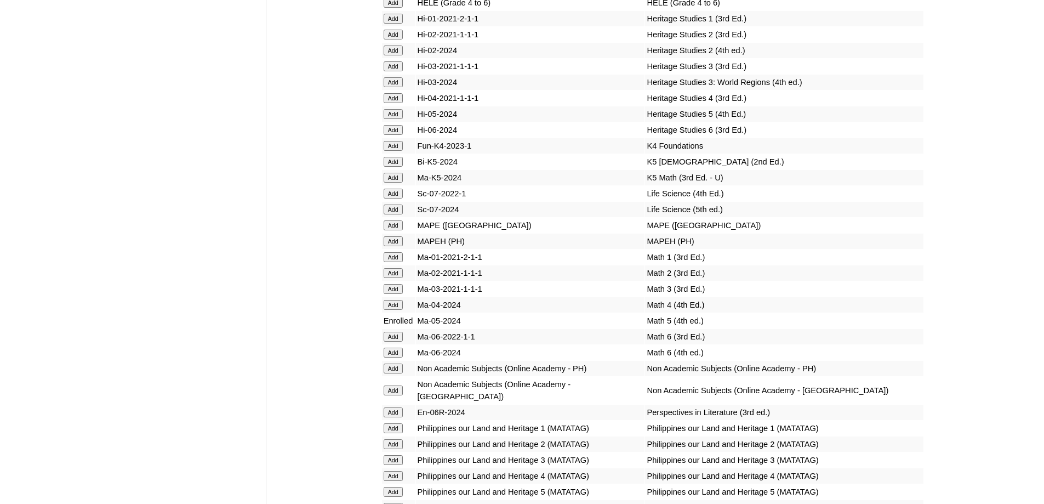
click at [386, 8] on input "Add" at bounding box center [393, 3] width 19 height 10
click at [399, 246] on input "Add" at bounding box center [393, 241] width 19 height 10
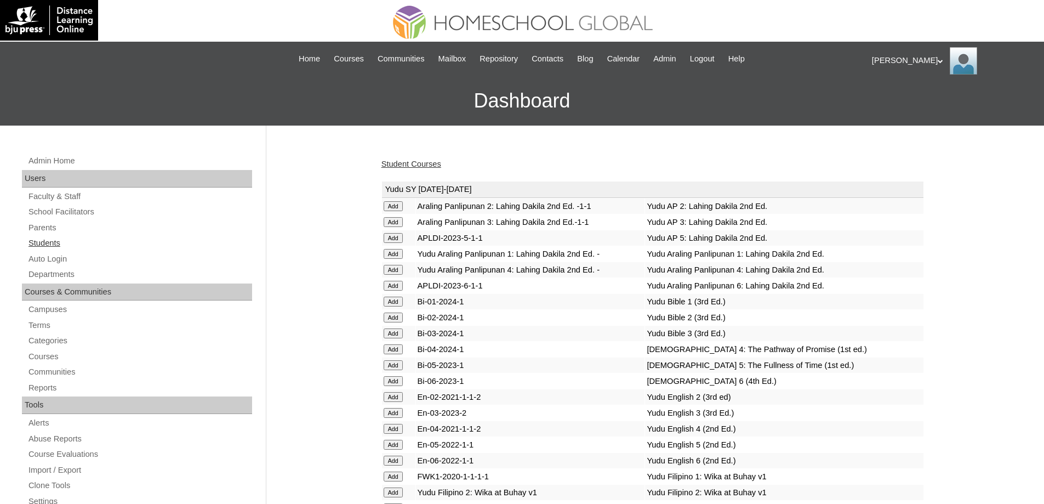
click at [62, 238] on link "Students" at bounding box center [139, 243] width 225 height 14
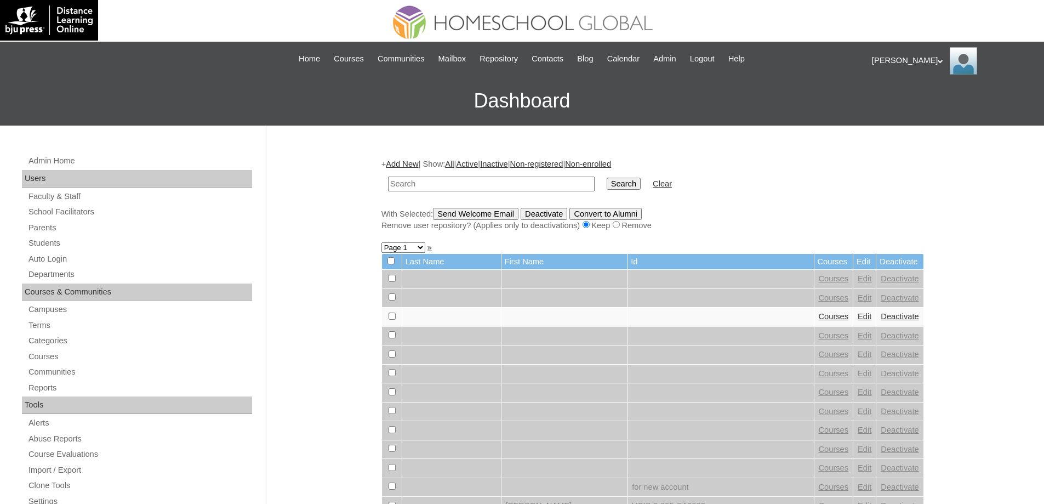
drag, startPoint x: 522, startPoint y: 185, endPoint x: 601, endPoint y: 184, distance: 78.9
click at [527, 185] on input "text" at bounding box center [491, 183] width 207 height 15
type input "Linnaeus Lag"
click at [635, 183] on input "Search" at bounding box center [624, 184] width 34 height 12
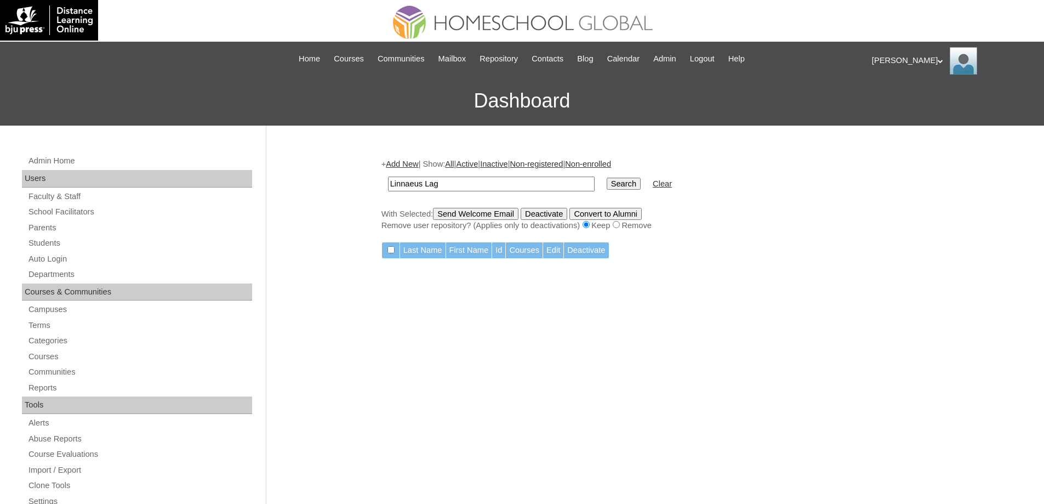
drag, startPoint x: 456, startPoint y: 186, endPoint x: 429, endPoint y: 183, distance: 27.0
click at [429, 183] on input "Linnaeus Lag" at bounding box center [491, 183] width 207 height 15
type input "Linnaeus"
click at [629, 196] on td "Search" at bounding box center [623, 184] width 45 height 26
click at [631, 191] on td "Search" at bounding box center [623, 184] width 45 height 26
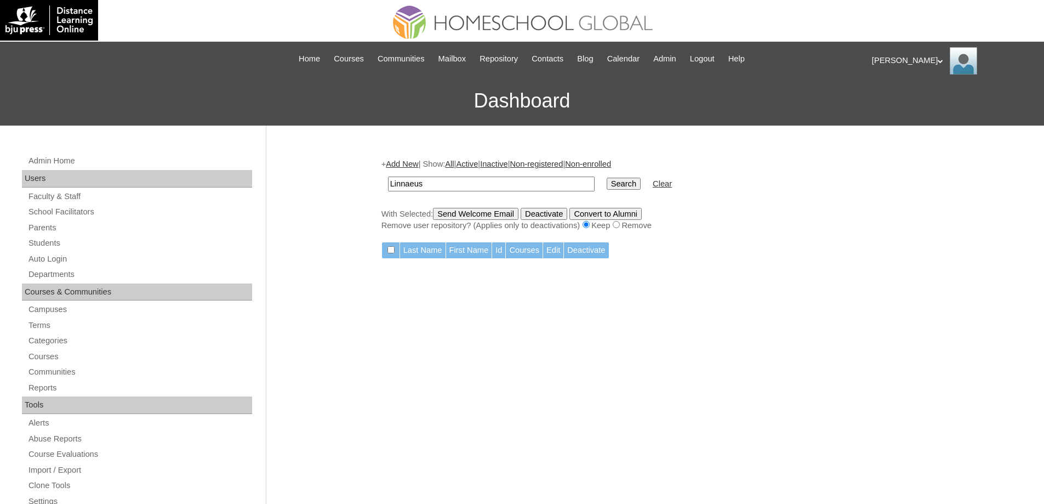
click at [633, 181] on input "Search" at bounding box center [624, 184] width 34 height 12
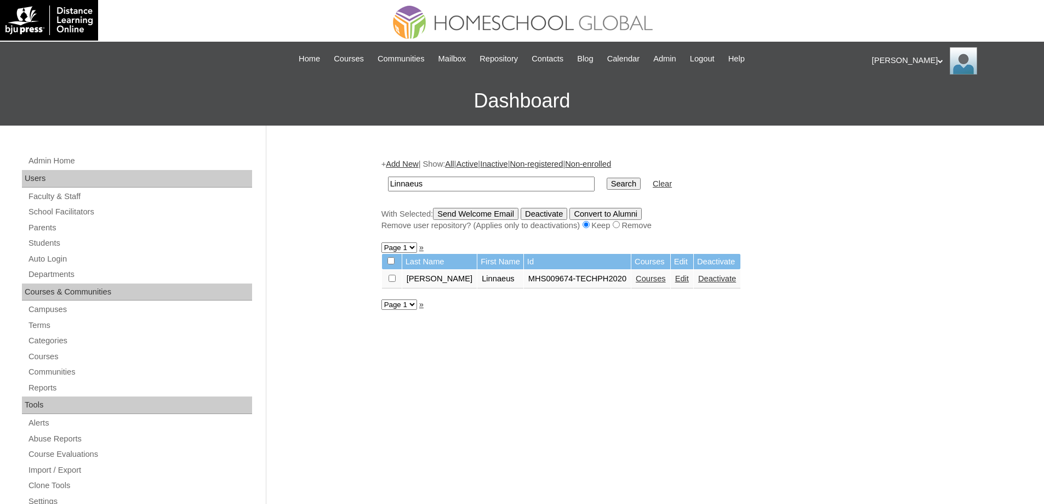
click at [641, 279] on link "Courses" at bounding box center [651, 278] width 30 height 9
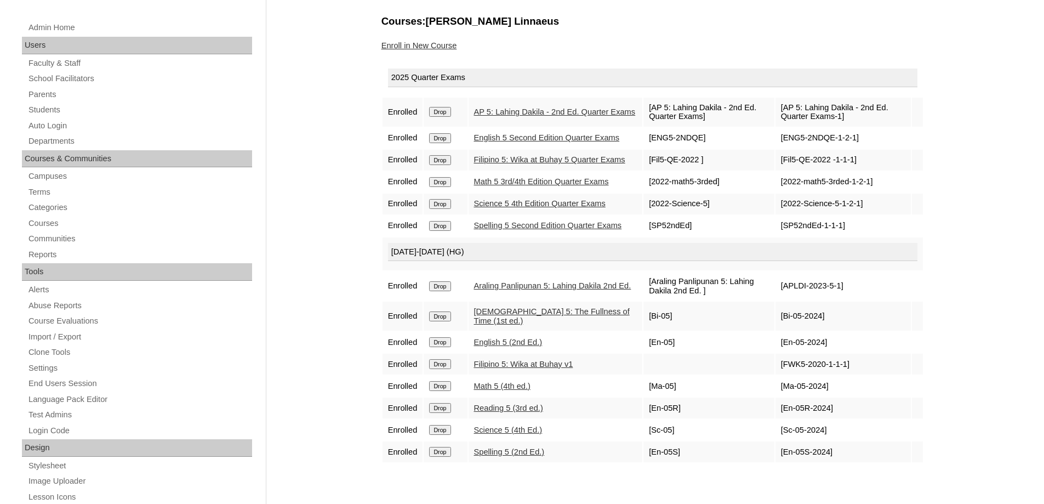
scroll to position [55, 0]
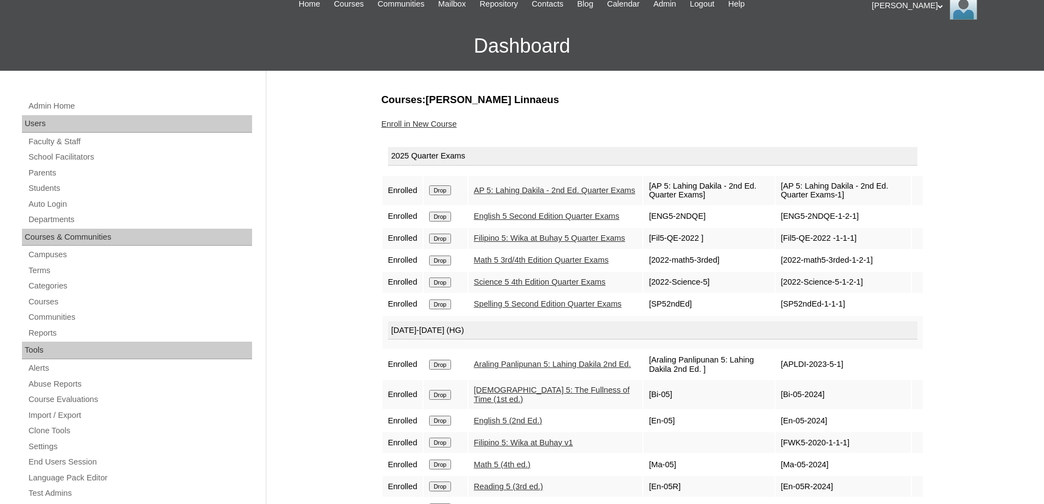
click at [447, 123] on link "Enroll in New Course" at bounding box center [419, 123] width 76 height 9
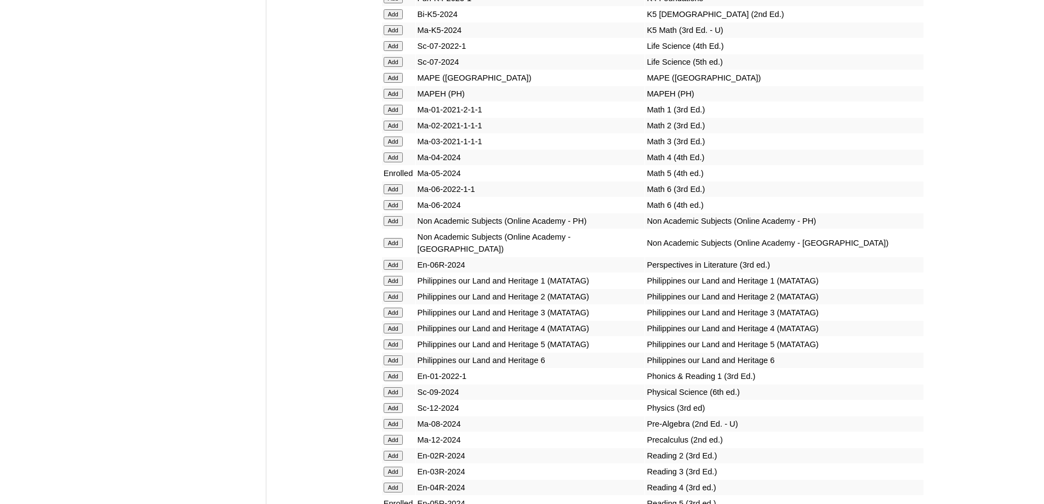
scroll to position [4000, 0]
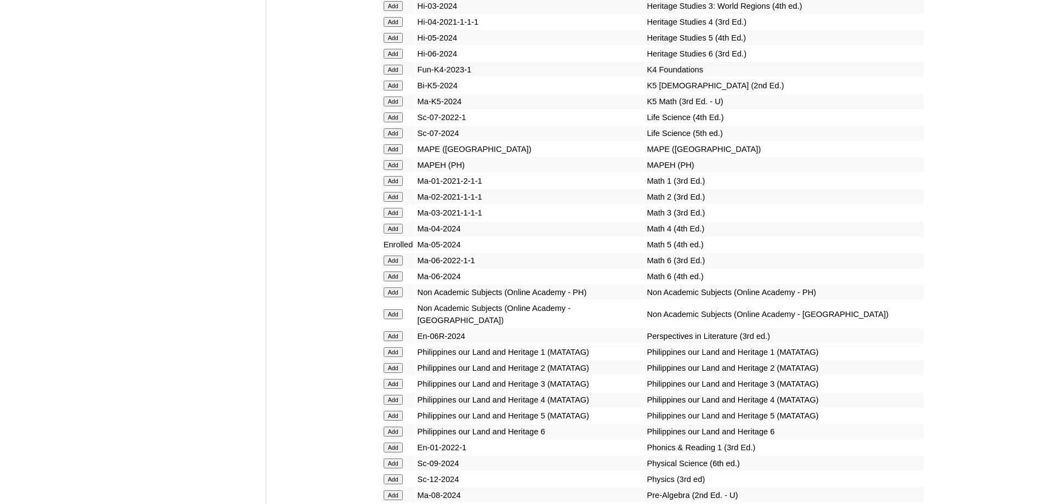
click at [399, 170] on input "Add" at bounding box center [393, 165] width 19 height 10
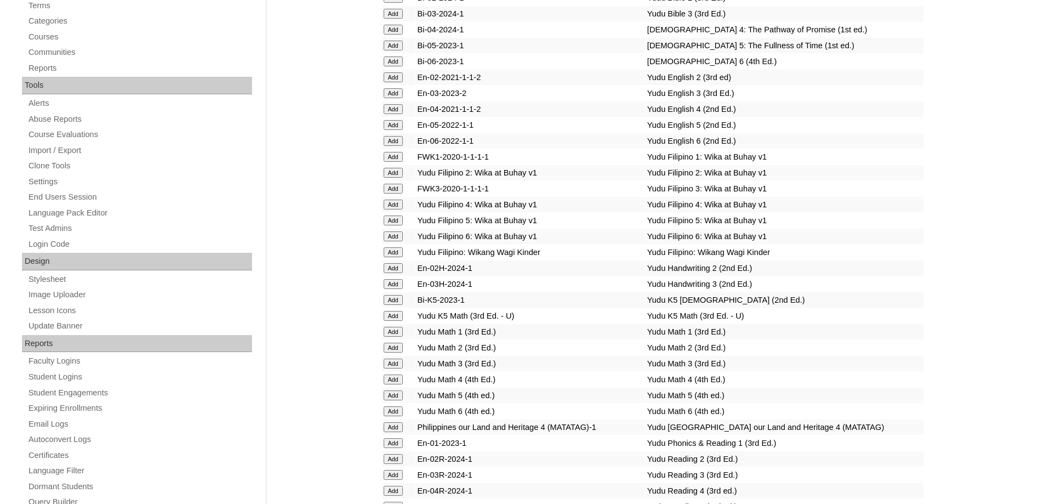
scroll to position [110, 0]
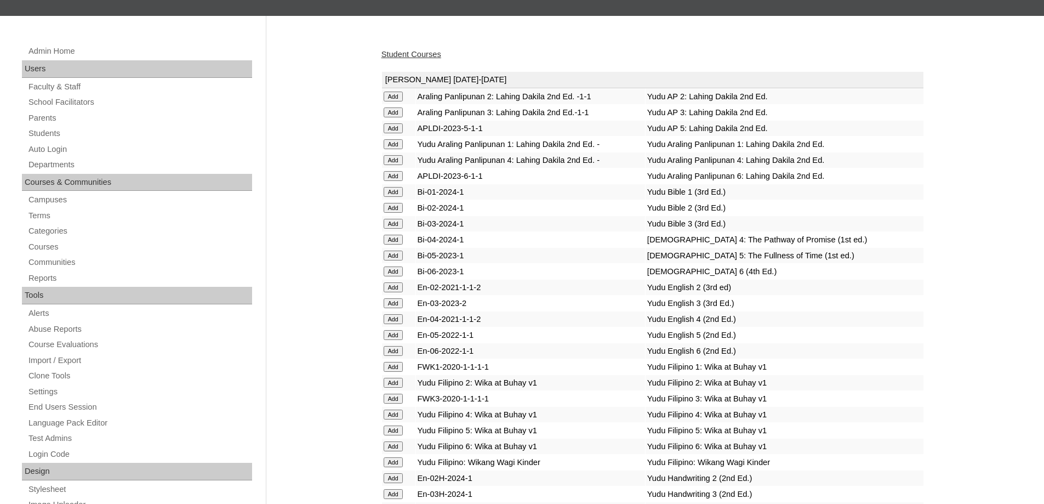
click at [412, 49] on div "Student Courses" at bounding box center [652, 55] width 543 height 12
click at [410, 50] on link "Student Courses" at bounding box center [411, 54] width 60 height 9
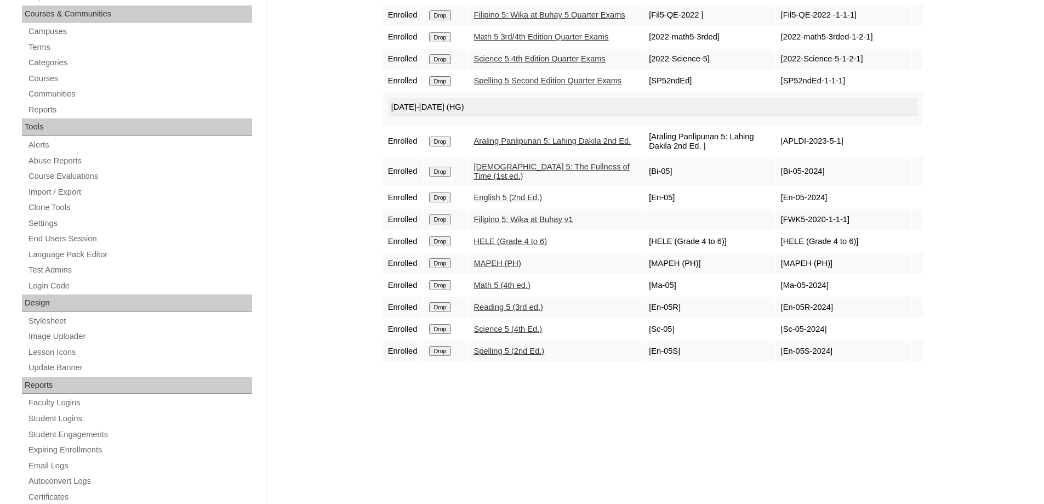
scroll to position [329, 0]
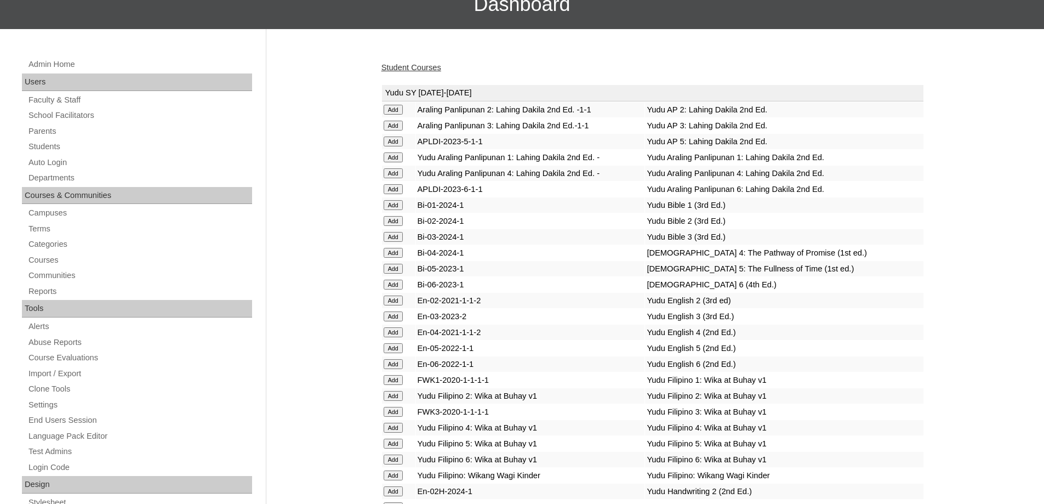
scroll to position [96, 0]
click at [53, 146] on link "Students" at bounding box center [139, 147] width 225 height 14
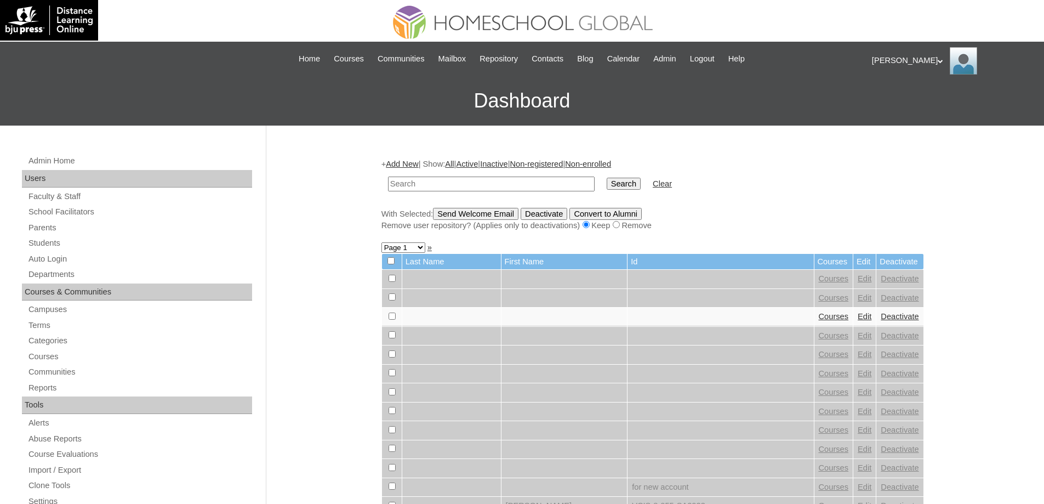
click at [521, 183] on input "text" at bounding box center [491, 183] width 207 height 15
type input "[PERSON_NAME]"
click at [636, 178] on input "Search" at bounding box center [624, 184] width 34 height 12
click at [636, 180] on input "Search" at bounding box center [624, 184] width 34 height 12
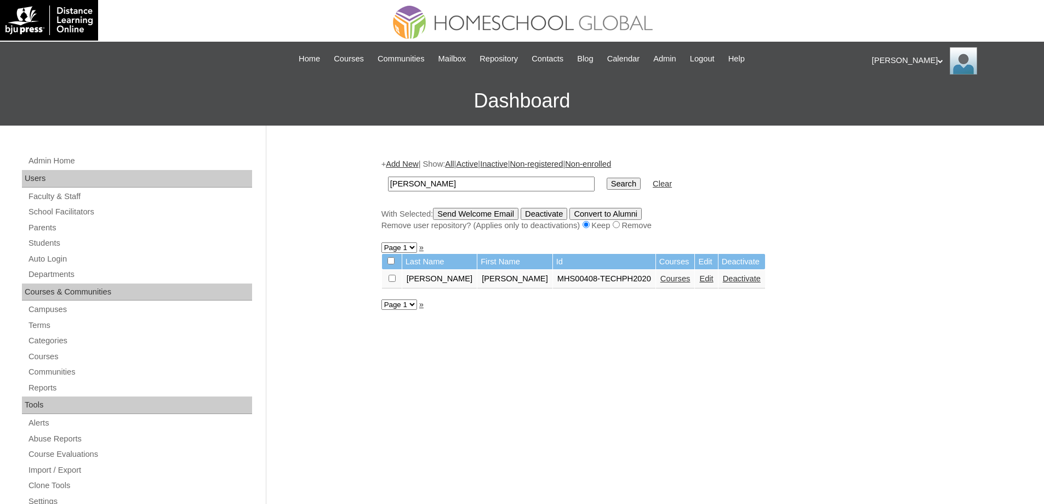
click at [656, 273] on td "Courses" at bounding box center [675, 279] width 39 height 19
click at [660, 279] on link "Courses" at bounding box center [675, 278] width 30 height 9
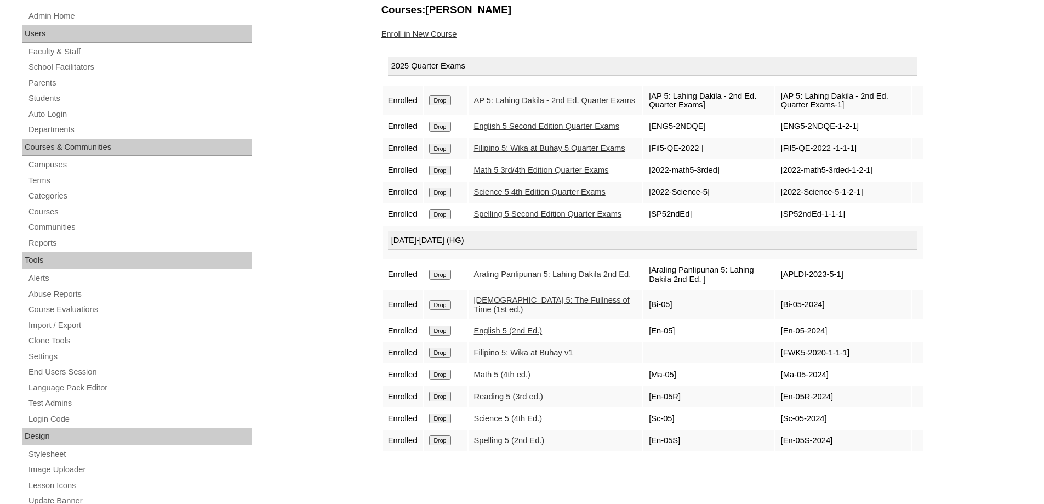
scroll to position [110, 0]
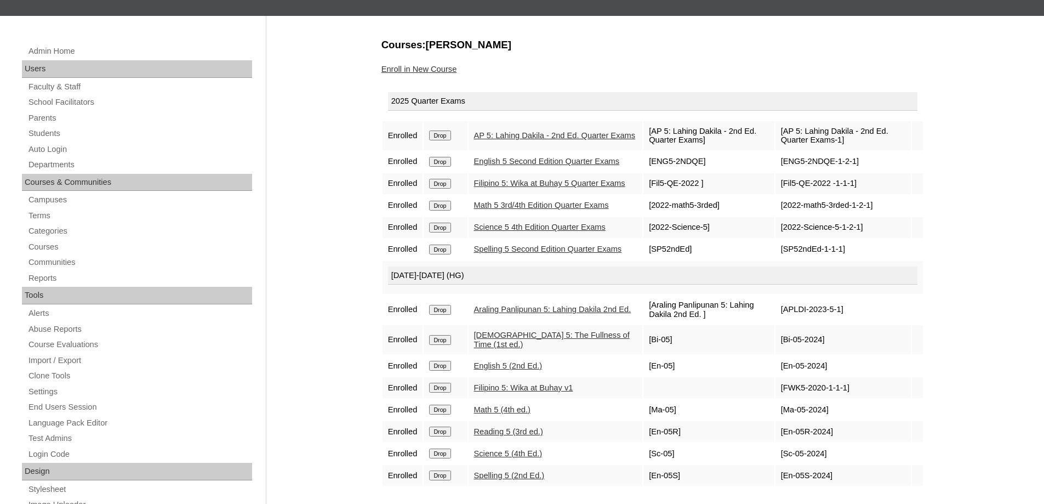
click at [426, 67] on link "Enroll in New Course" at bounding box center [419, 69] width 76 height 9
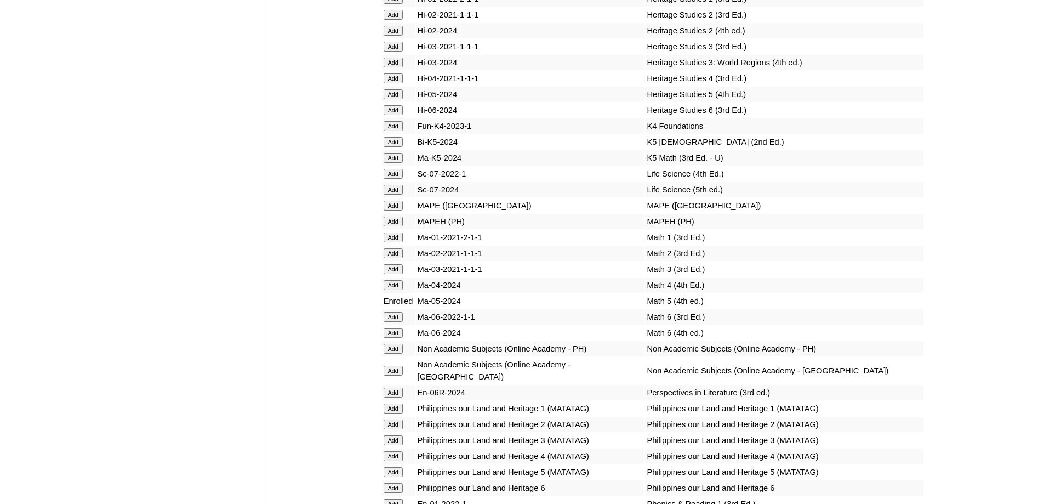
scroll to position [3946, 0]
click at [398, 225] on input "Add" at bounding box center [393, 220] width 19 height 10
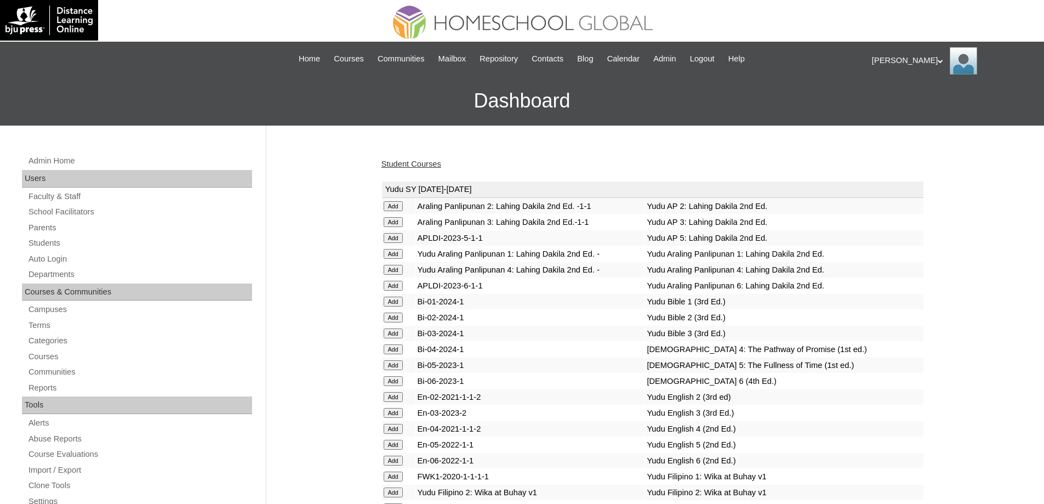
click at [433, 168] on link "Student Courses" at bounding box center [411, 163] width 60 height 9
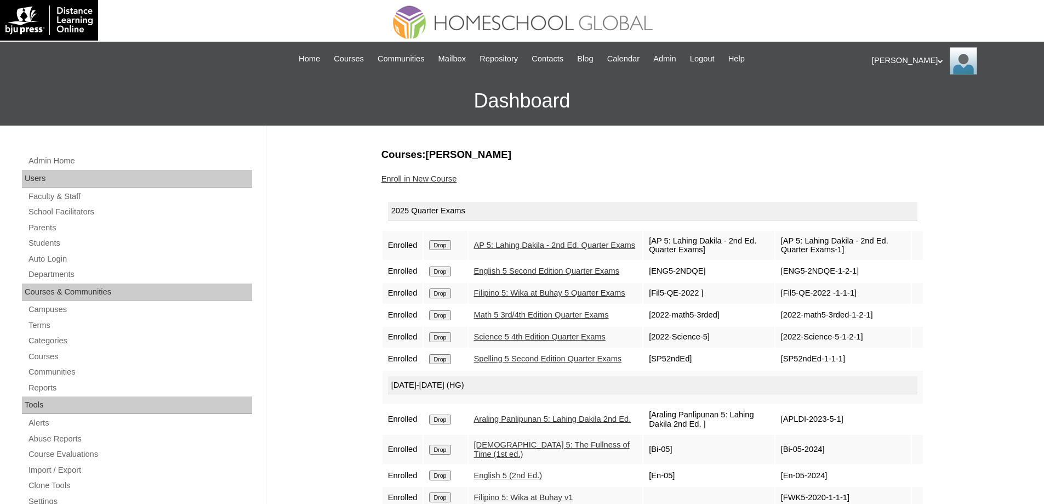
click at [443, 182] on link "Enroll in New Course" at bounding box center [419, 178] width 76 height 9
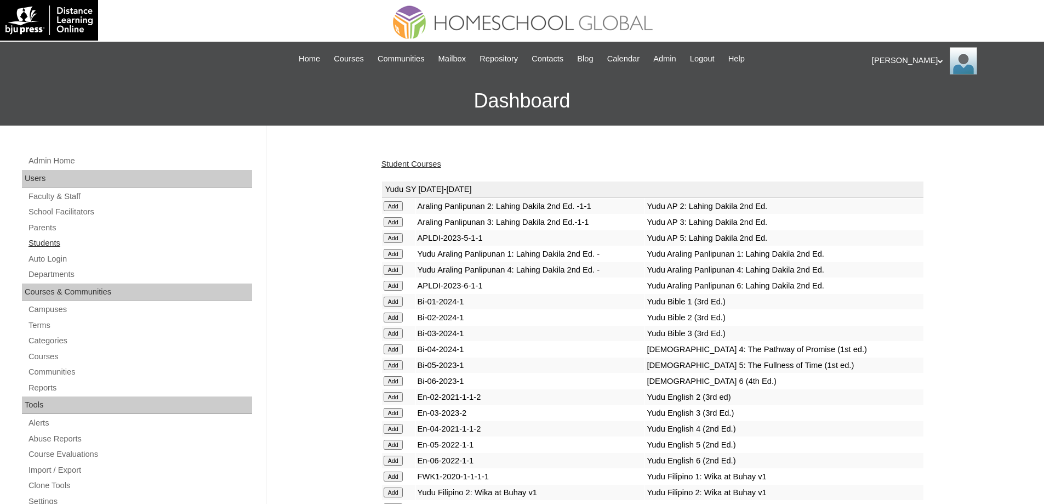
click at [79, 243] on link "Students" at bounding box center [139, 243] width 225 height 14
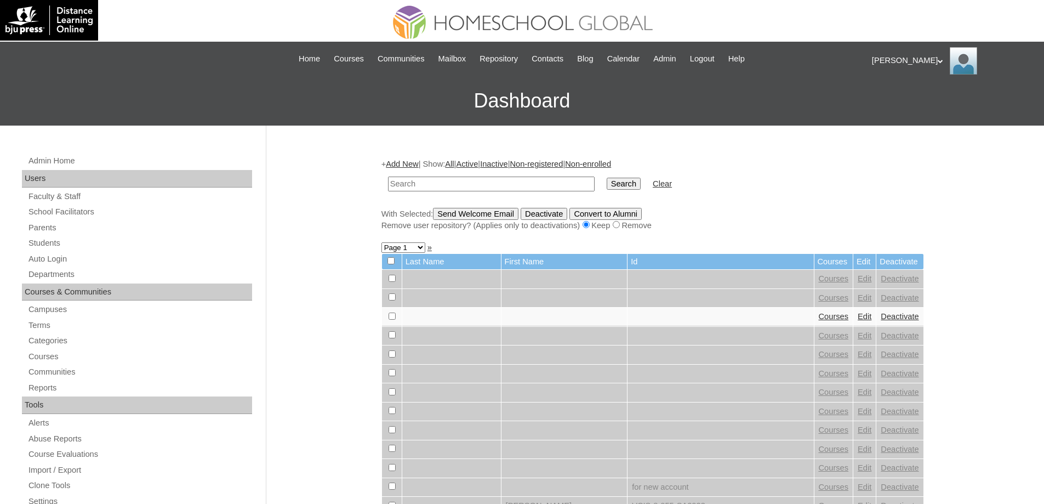
click at [585, 188] on input "text" at bounding box center [491, 183] width 207 height 15
type input "[PERSON_NAME]"
click at [636, 186] on input "Search" at bounding box center [624, 184] width 34 height 12
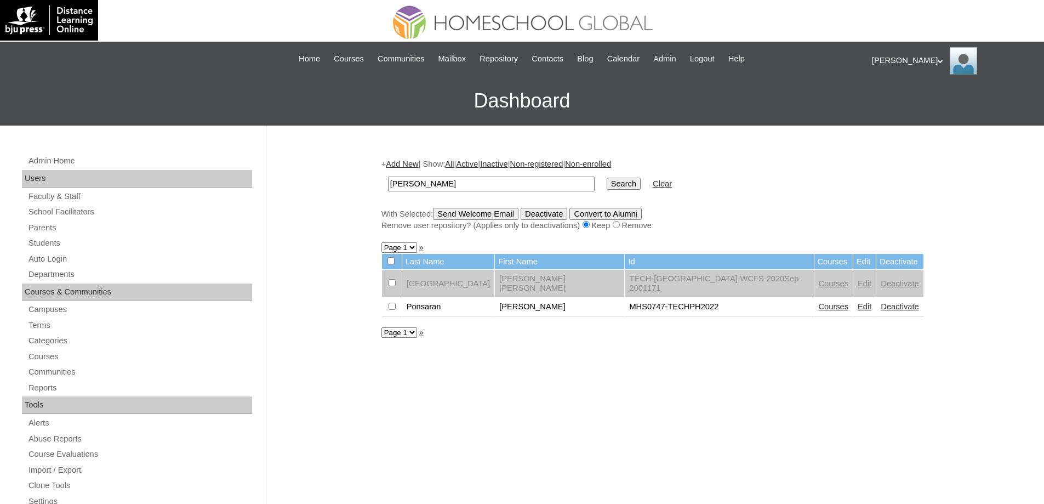
click at [819, 302] on link "Courses" at bounding box center [834, 306] width 30 height 9
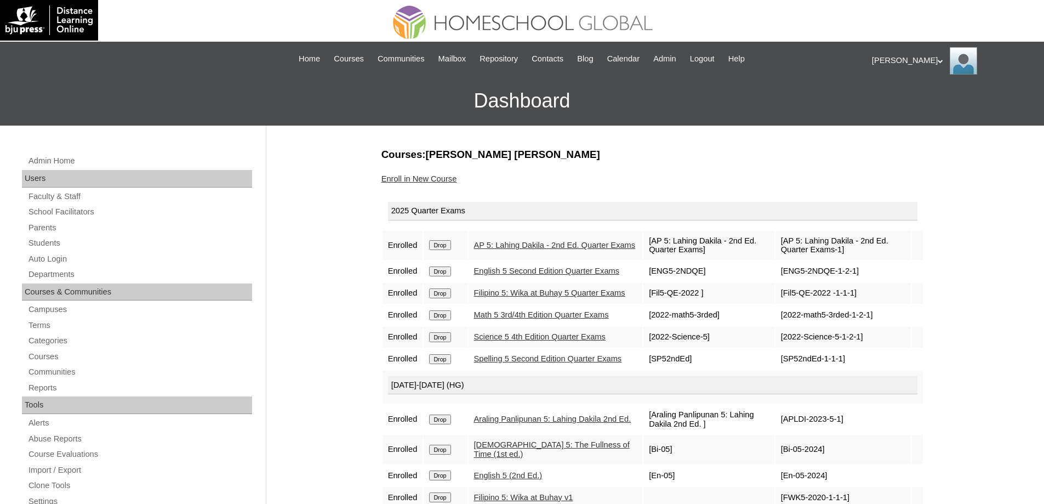
click at [454, 177] on link "Enroll in New Course" at bounding box center [419, 178] width 76 height 9
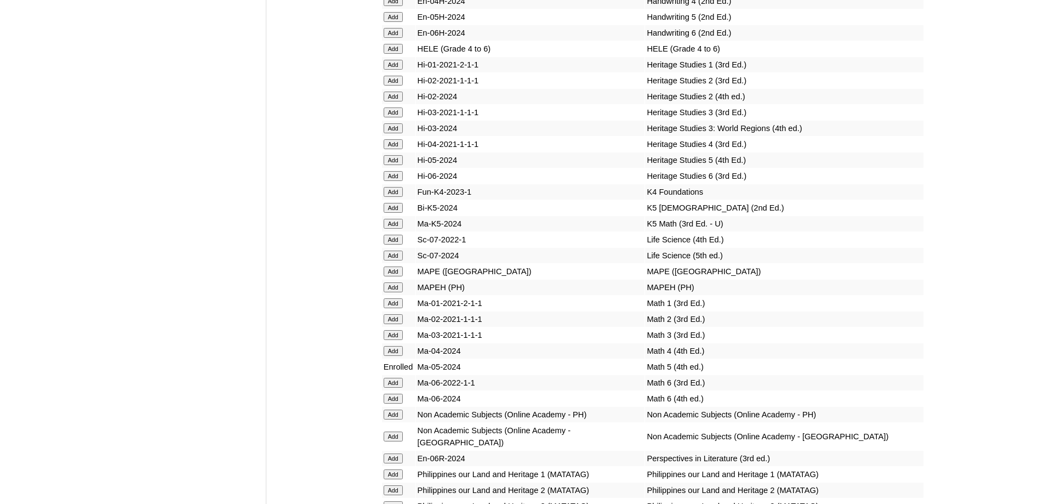
scroll to position [3862, 0]
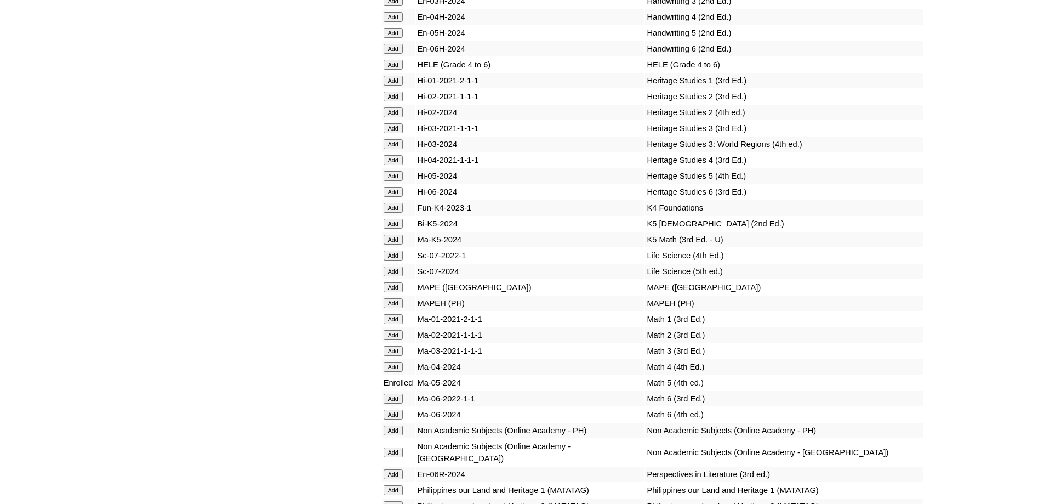
click at [394, 70] on input "Add" at bounding box center [393, 65] width 19 height 10
click at [395, 308] on input "Add" at bounding box center [393, 303] width 19 height 10
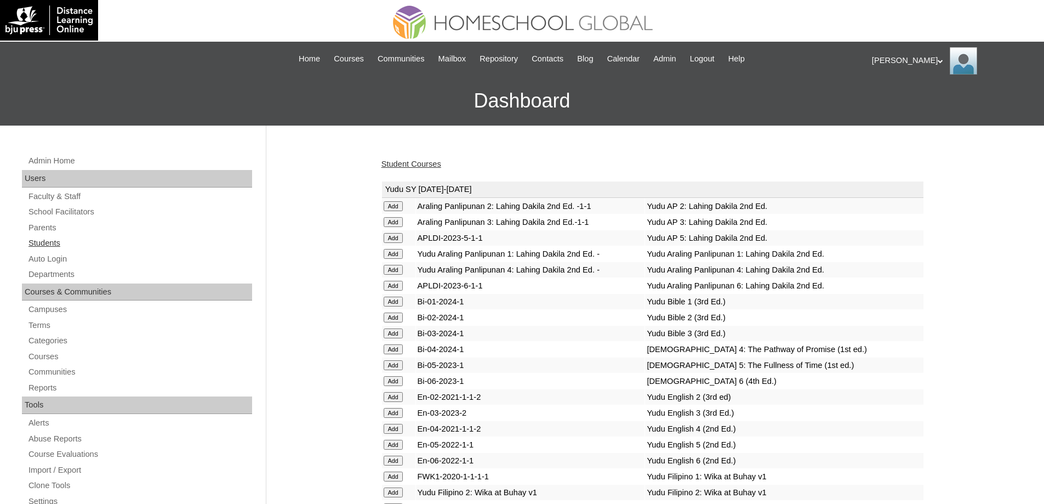
click at [80, 243] on link "Students" at bounding box center [139, 243] width 225 height 14
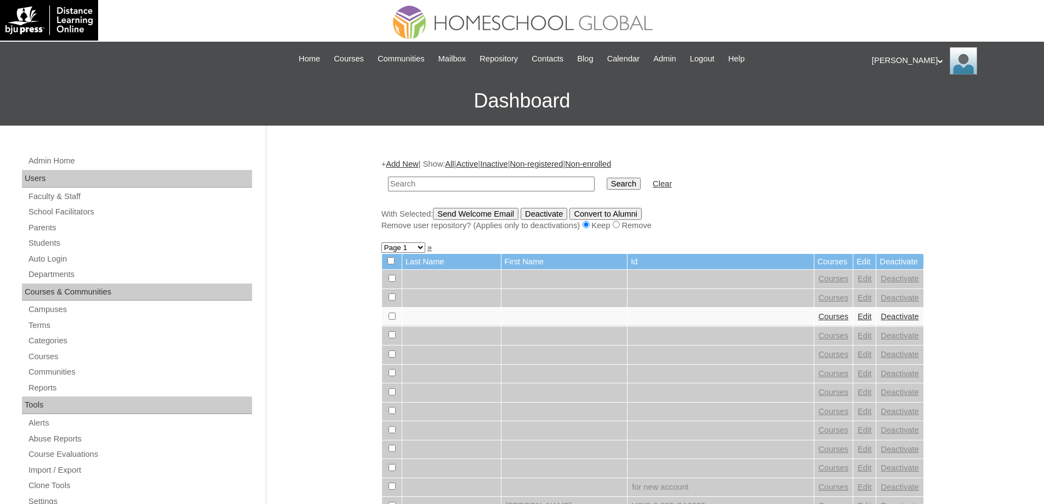
drag, startPoint x: 499, startPoint y: 182, endPoint x: 597, endPoint y: 190, distance: 98.4
click at [499, 182] on input "text" at bounding box center [491, 183] width 207 height 15
type input "[PERSON_NAME]"
click at [624, 187] on input "Search" at bounding box center [624, 184] width 34 height 12
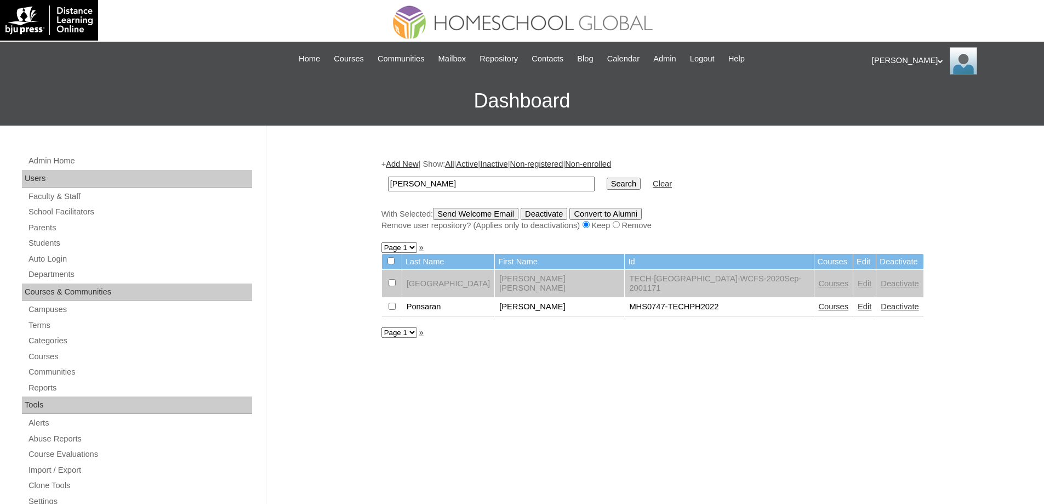
click at [819, 302] on link "Courses" at bounding box center [834, 306] width 30 height 9
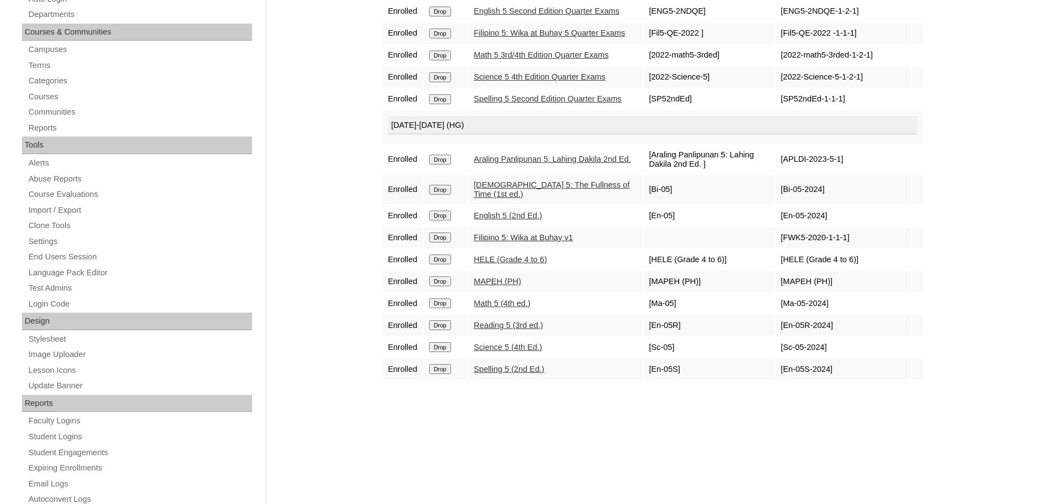
scroll to position [219, 0]
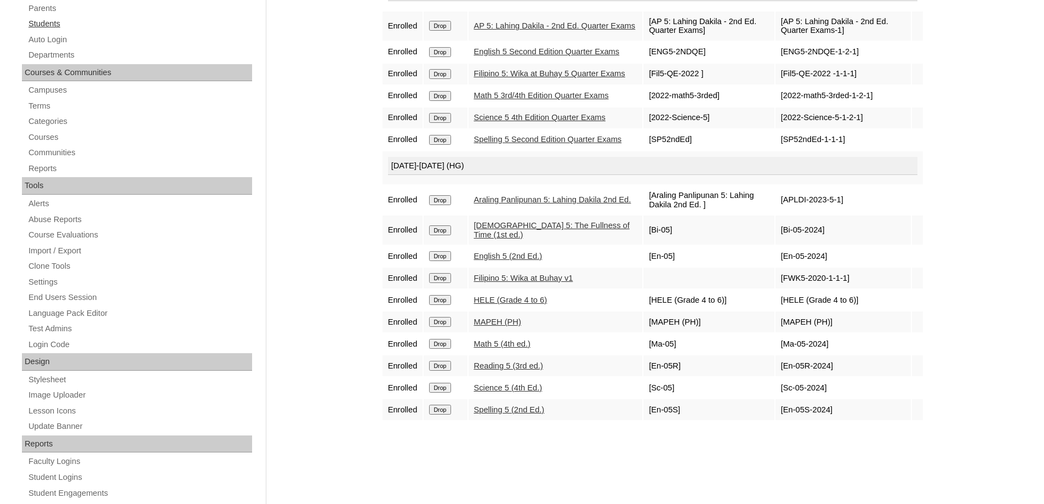
click at [53, 20] on link "Students" at bounding box center [139, 24] width 225 height 14
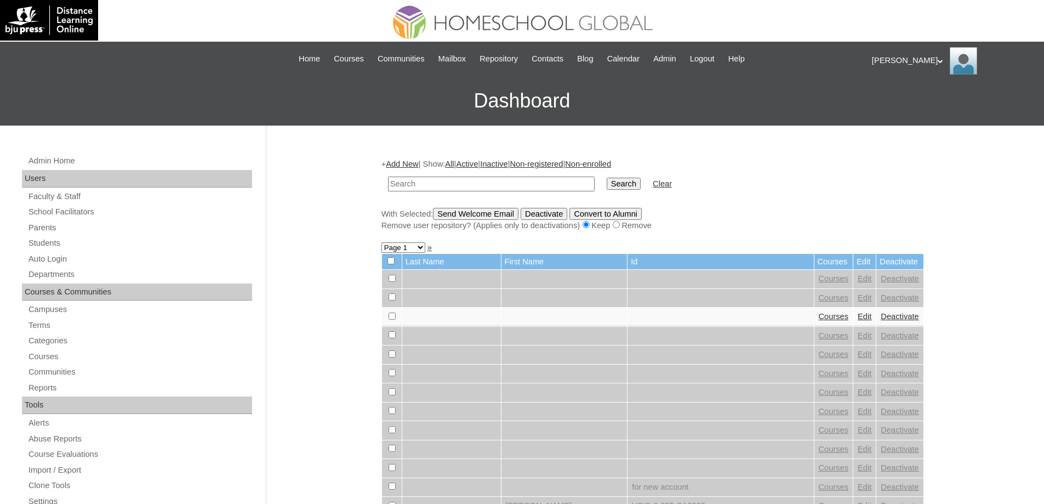
drag, startPoint x: 517, startPoint y: 184, endPoint x: 586, endPoint y: 183, distance: 69.0
click at [519, 184] on input "text" at bounding box center [491, 183] width 207 height 15
type input "[PERSON_NAME]"
click at [634, 186] on input "Search" at bounding box center [624, 184] width 34 height 12
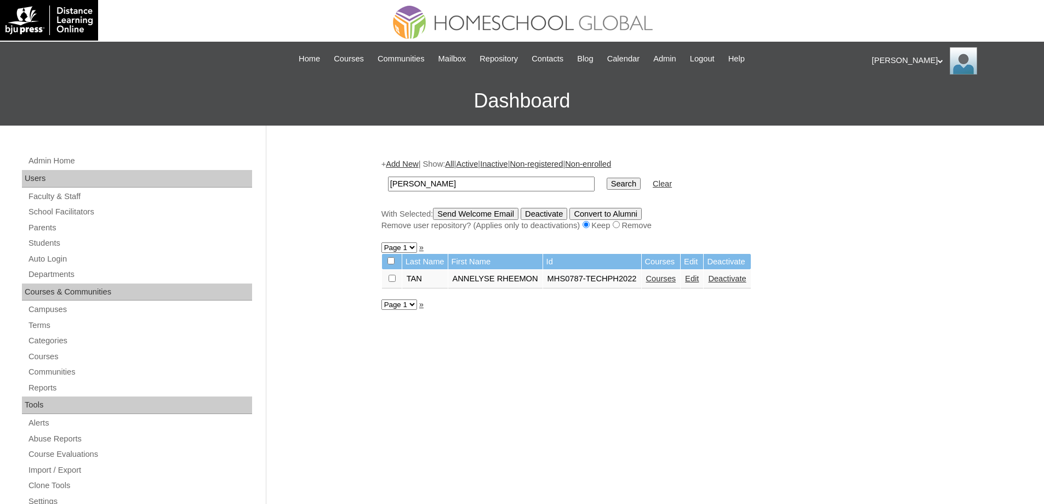
click at [674, 282] on link "Courses" at bounding box center [661, 278] width 30 height 9
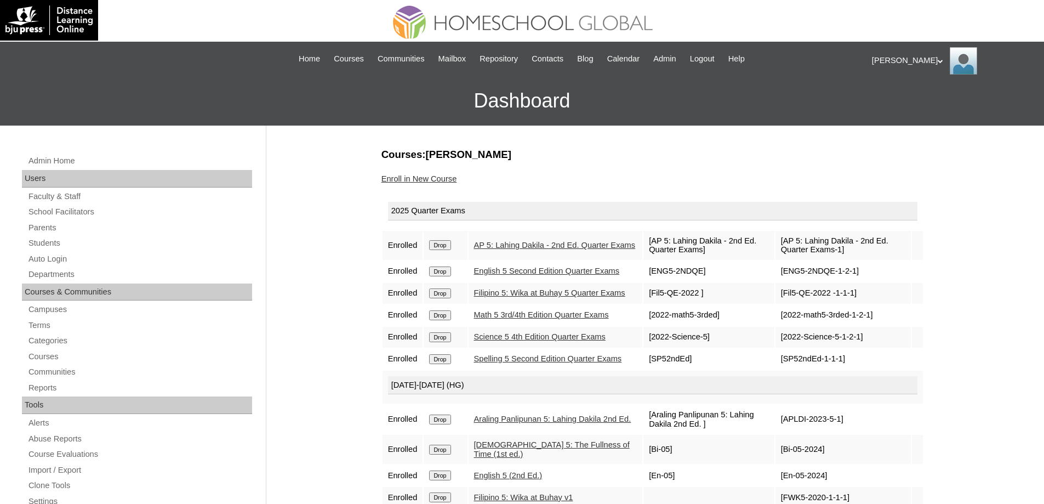
click at [425, 179] on link "Enroll in New Course" at bounding box center [419, 178] width 76 height 9
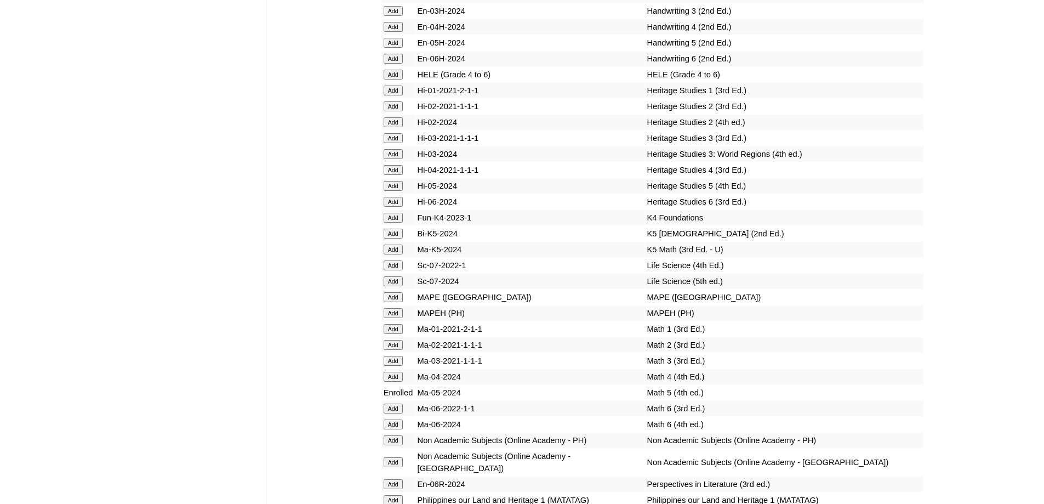
scroll to position [3884, 0]
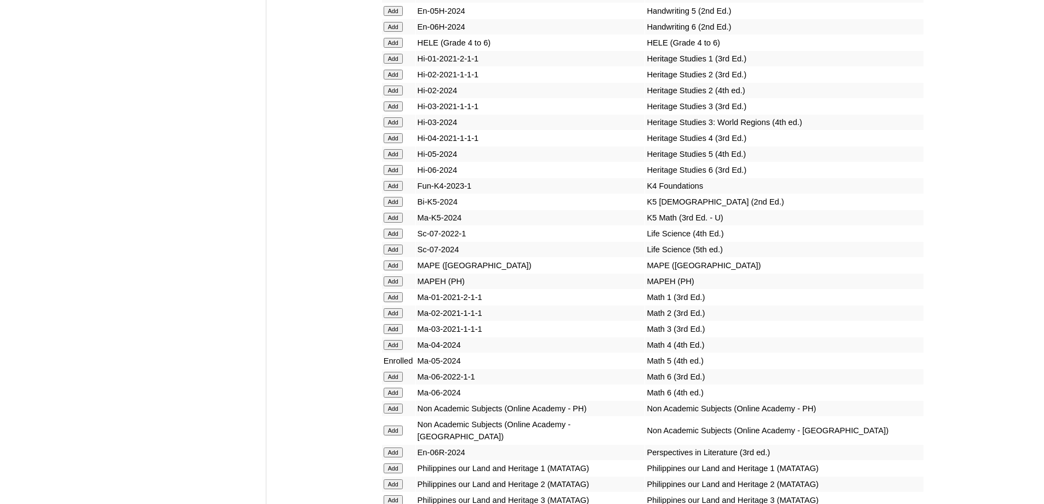
click at [395, 48] on input "Add" at bounding box center [393, 43] width 19 height 10
click at [407, 285] on form "Add" at bounding box center [399, 280] width 30 height 9
click at [397, 286] on input "Add" at bounding box center [393, 281] width 19 height 10
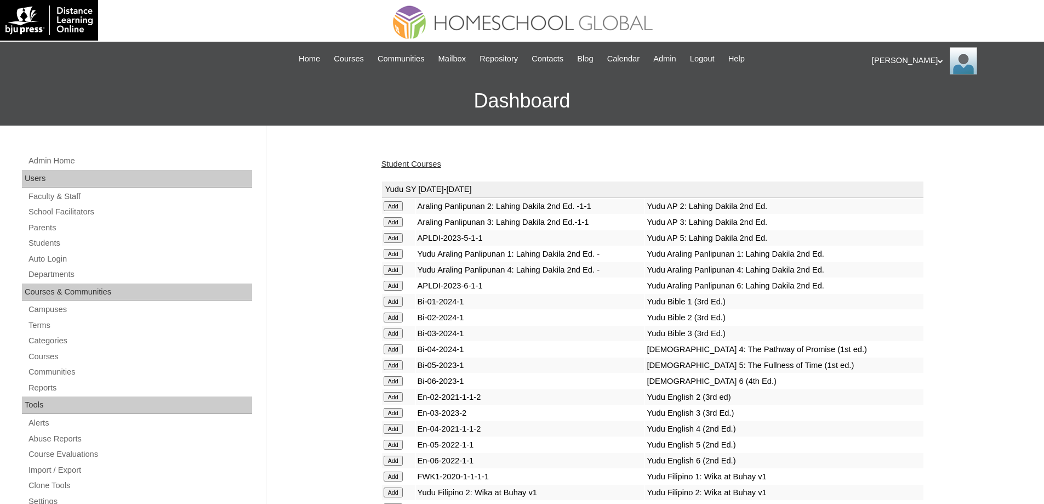
click at [403, 167] on link "Student Courses" at bounding box center [411, 163] width 60 height 9
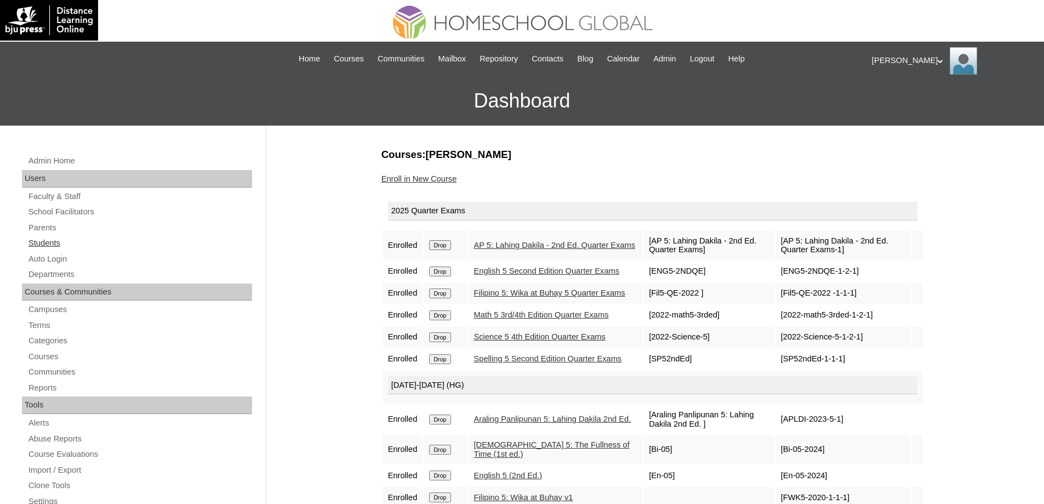
click at [73, 239] on link "Students" at bounding box center [139, 243] width 225 height 14
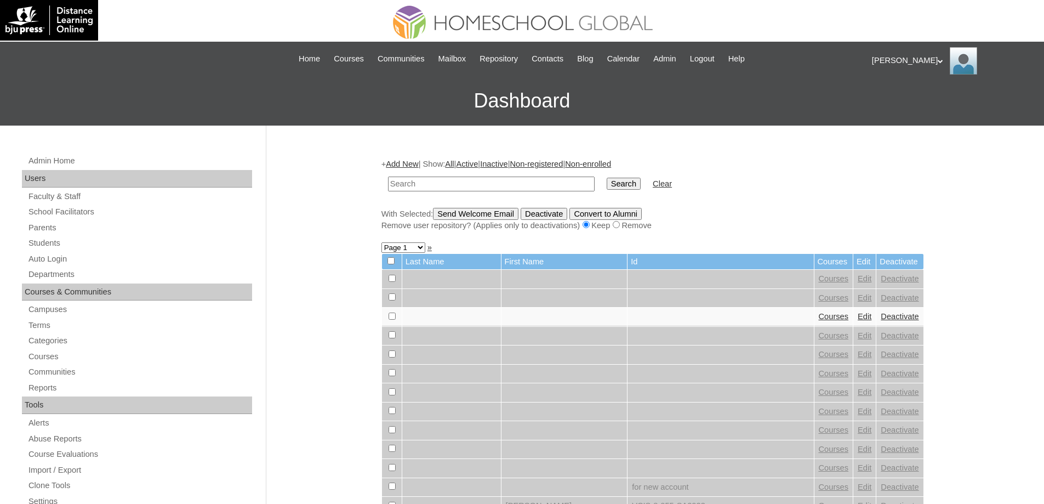
click at [526, 189] on input "text" at bounding box center [491, 183] width 207 height 15
type input "Julianna Bern"
click at [641, 188] on input "Search" at bounding box center [624, 184] width 34 height 12
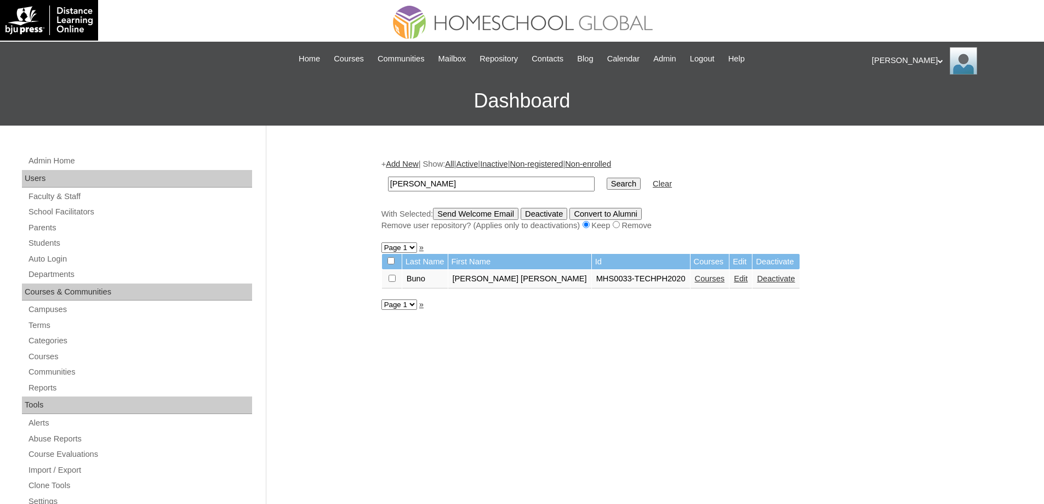
click at [690, 273] on td "Courses" at bounding box center [709, 279] width 39 height 19
click at [695, 278] on link "Courses" at bounding box center [710, 278] width 30 height 9
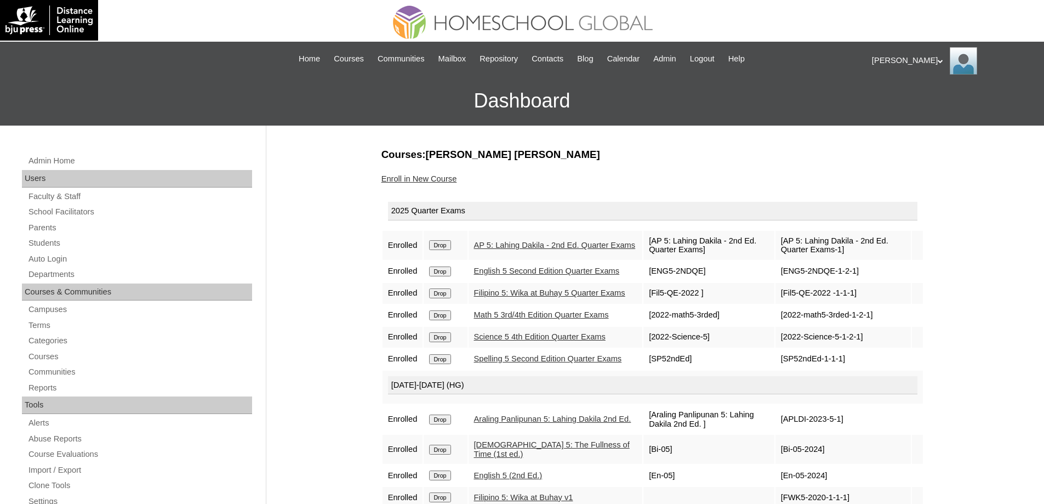
click at [448, 181] on link "Enroll in New Course" at bounding box center [419, 178] width 76 height 9
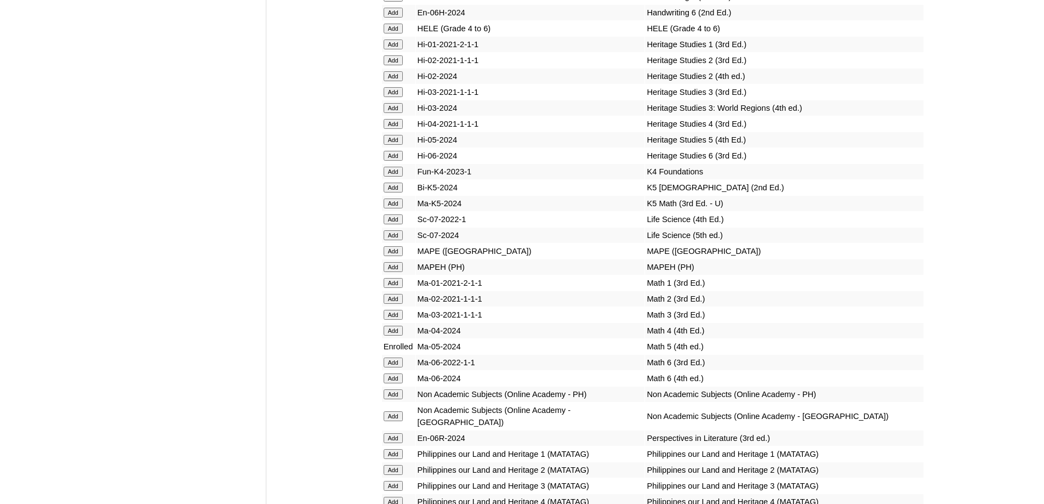
scroll to position [3927, 0]
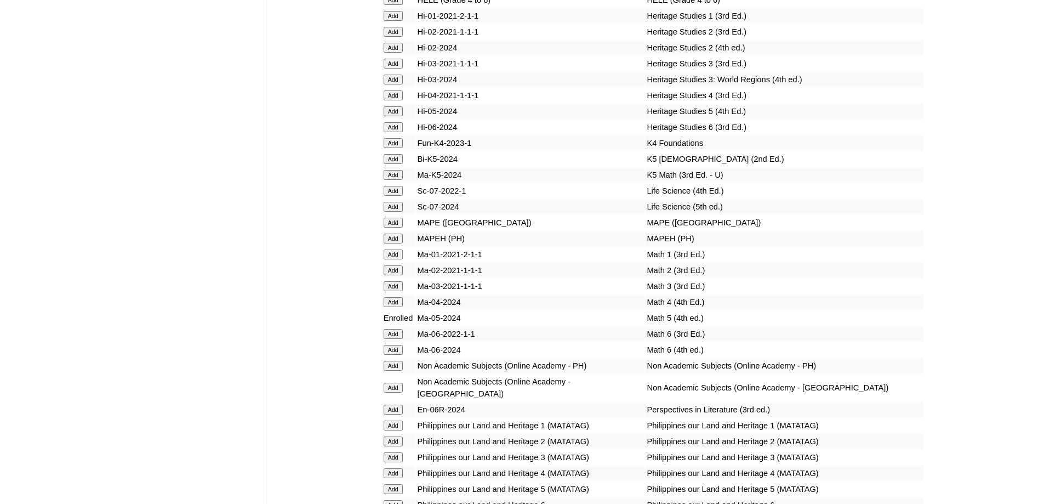
click at [390, 243] on input "Add" at bounding box center [393, 238] width 19 height 10
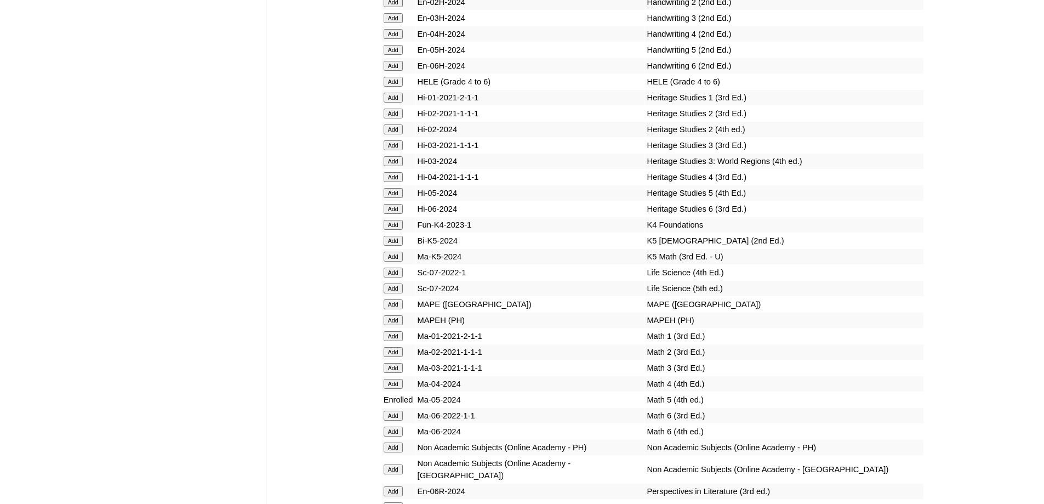
scroll to position [3817, 0]
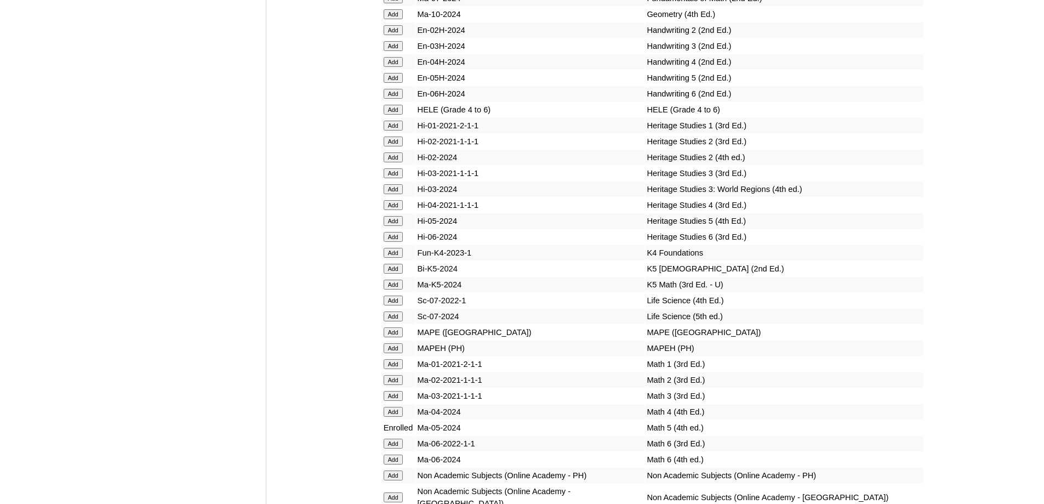
click at [401, 115] on input "Add" at bounding box center [393, 110] width 19 height 10
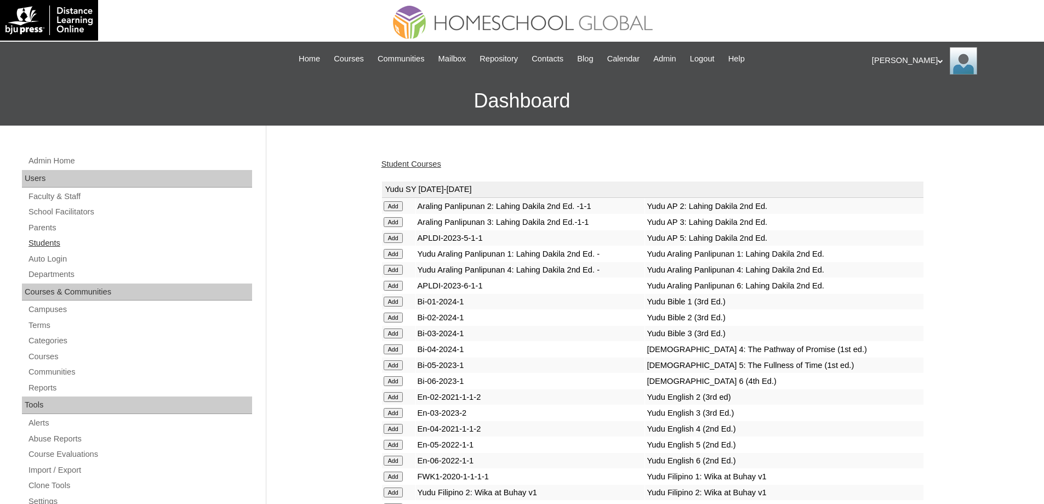
click at [88, 238] on link "Students" at bounding box center [139, 243] width 225 height 14
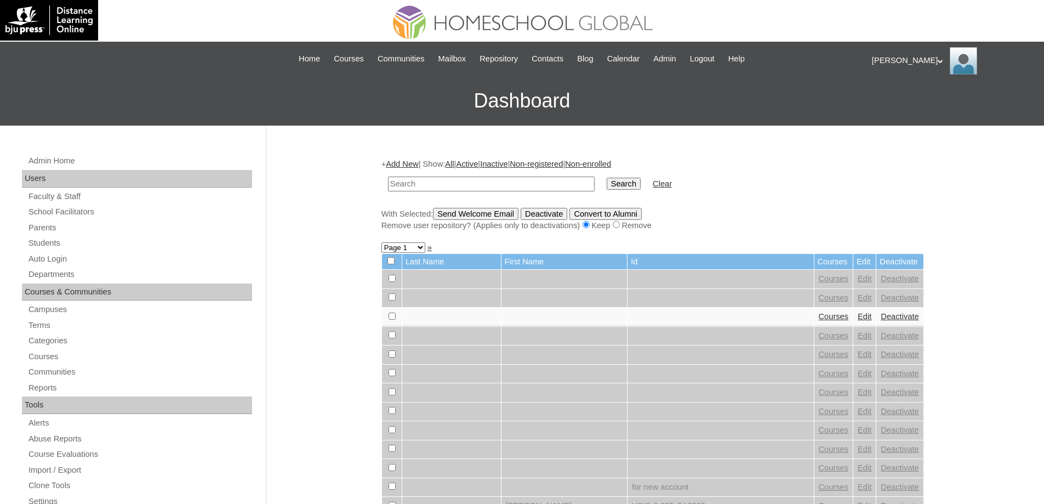
click at [460, 176] on input "text" at bounding box center [491, 183] width 207 height 15
type input "[PERSON_NAME]"
click at [633, 187] on input "Search" at bounding box center [624, 184] width 34 height 12
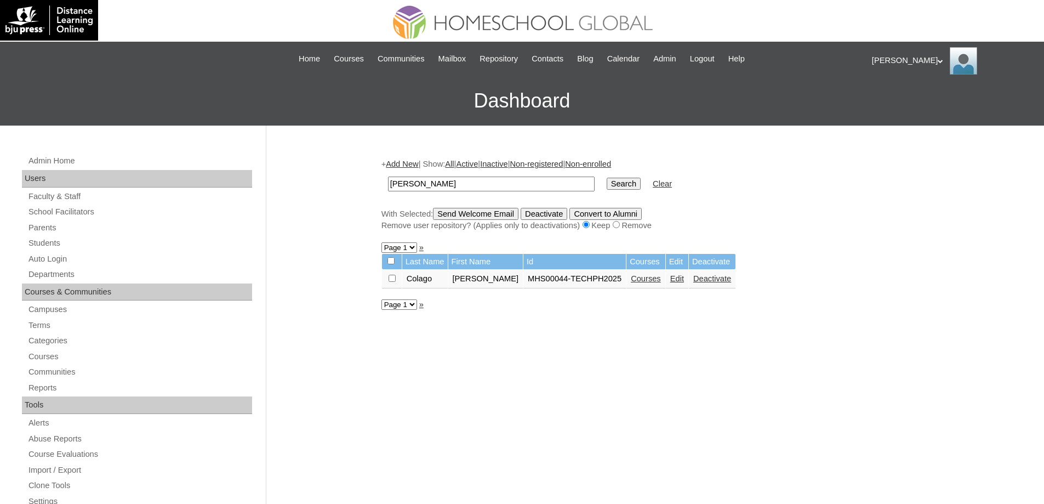
click at [661, 282] on link "Courses" at bounding box center [646, 278] width 30 height 9
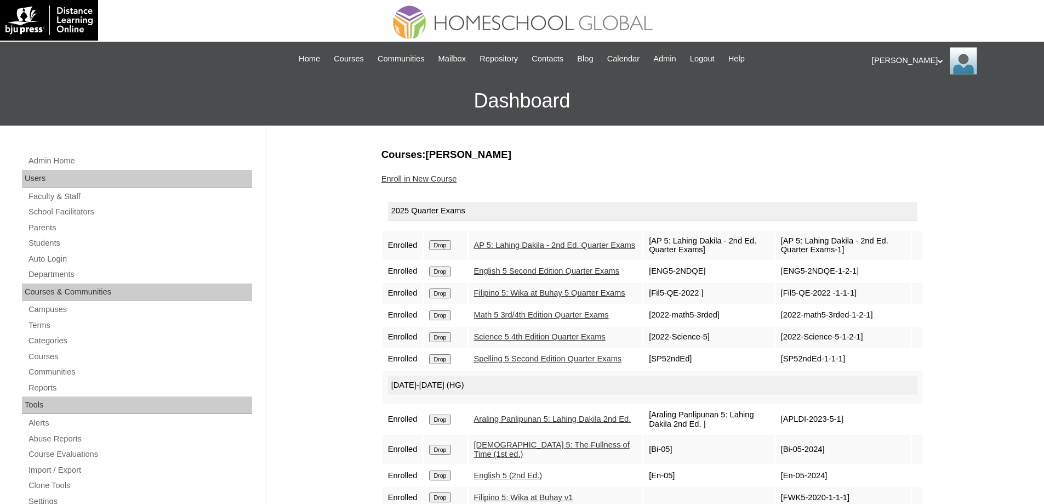
click at [440, 182] on link "Enroll in New Course" at bounding box center [419, 178] width 76 height 9
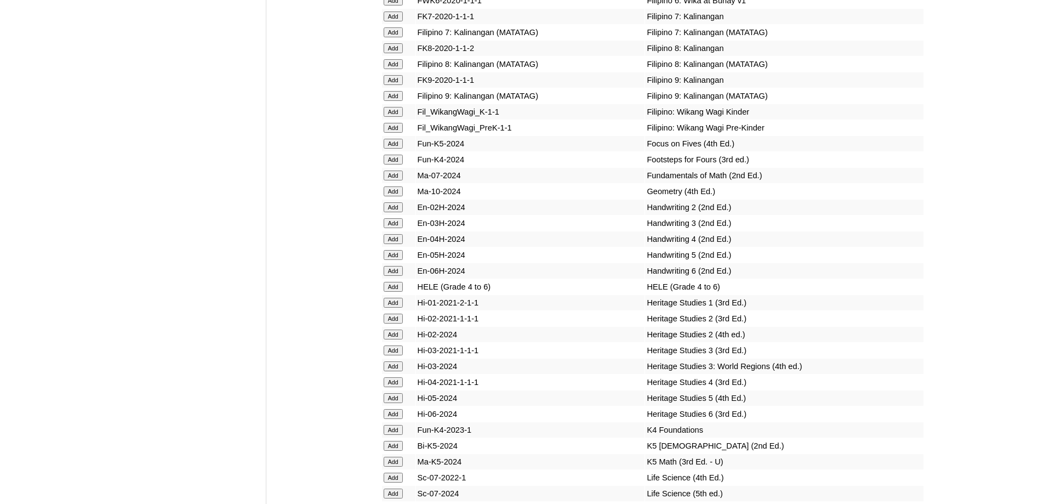
scroll to position [3891, 0]
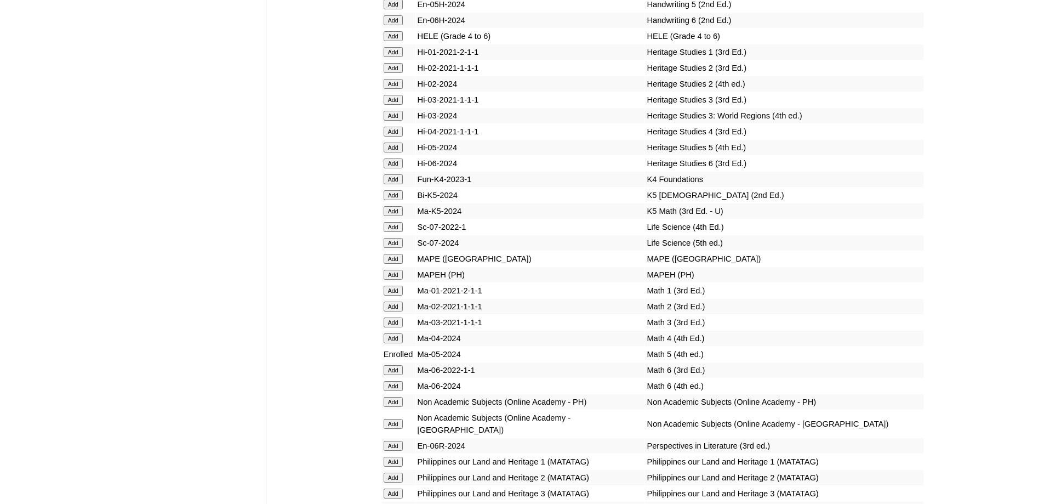
click at [393, 41] on input "Add" at bounding box center [393, 36] width 19 height 10
click at [395, 282] on td "Add" at bounding box center [398, 274] width 33 height 15
click at [395, 279] on input "Add" at bounding box center [393, 275] width 19 height 10
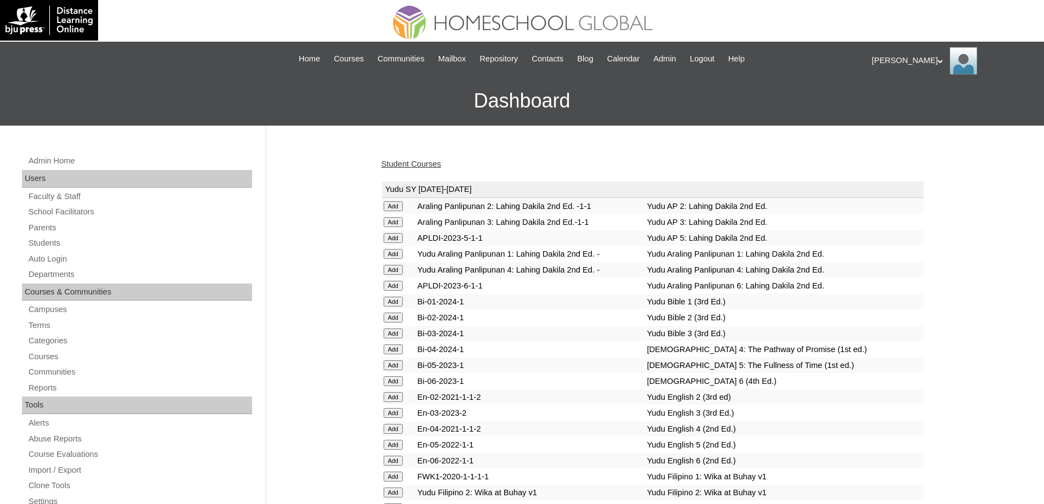
click at [458, 169] on div "Student Courses" at bounding box center [652, 164] width 543 height 12
click at [438, 163] on link "Student Courses" at bounding box center [411, 163] width 60 height 9
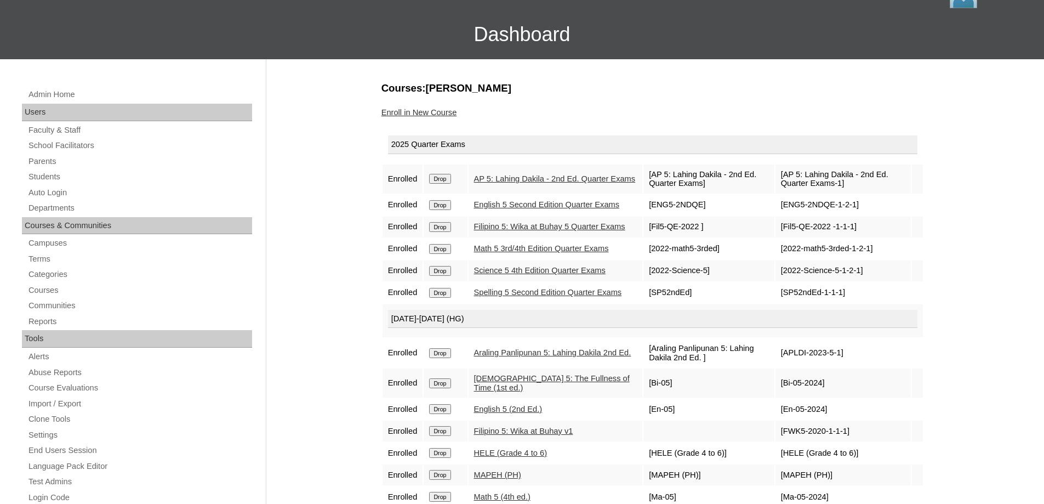
scroll to position [55, 0]
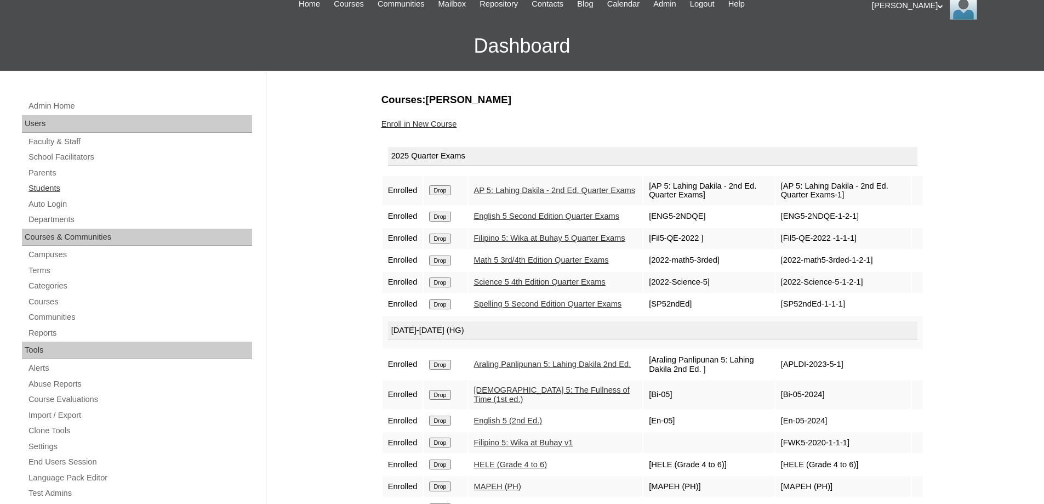
click at [65, 192] on link "Students" at bounding box center [139, 188] width 225 height 14
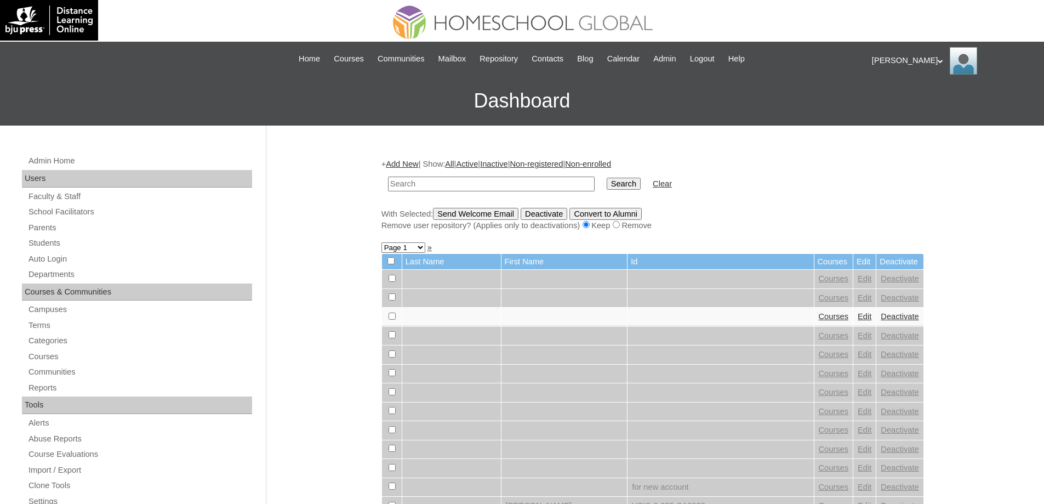
drag, startPoint x: 498, startPoint y: 179, endPoint x: 510, endPoint y: 179, distance: 12.6
click at [503, 179] on input "text" at bounding box center [491, 183] width 207 height 15
type input "[PERSON_NAME]"
click at [615, 175] on td "Search" at bounding box center [623, 184] width 45 height 26
click at [616, 175] on td "Search" at bounding box center [623, 184] width 45 height 26
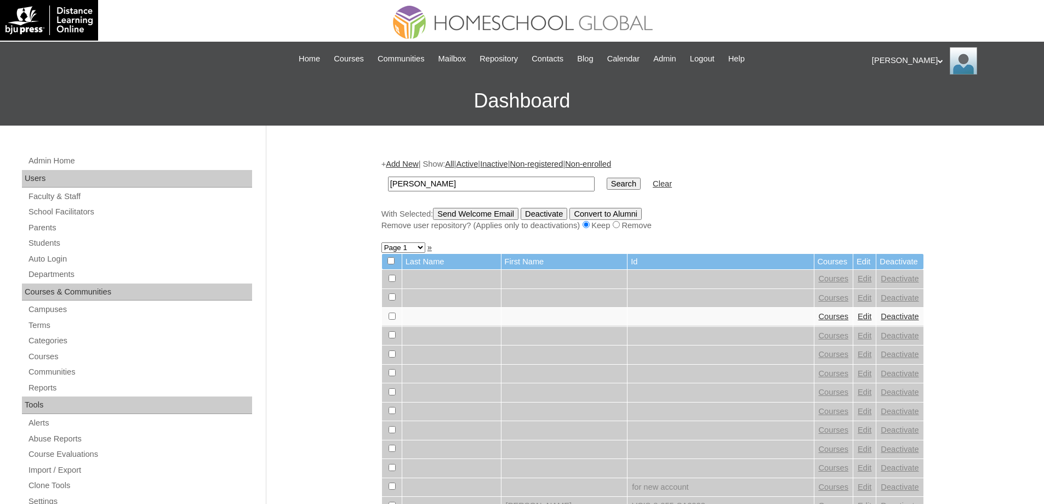
click at [619, 179] on input "Search" at bounding box center [624, 184] width 34 height 12
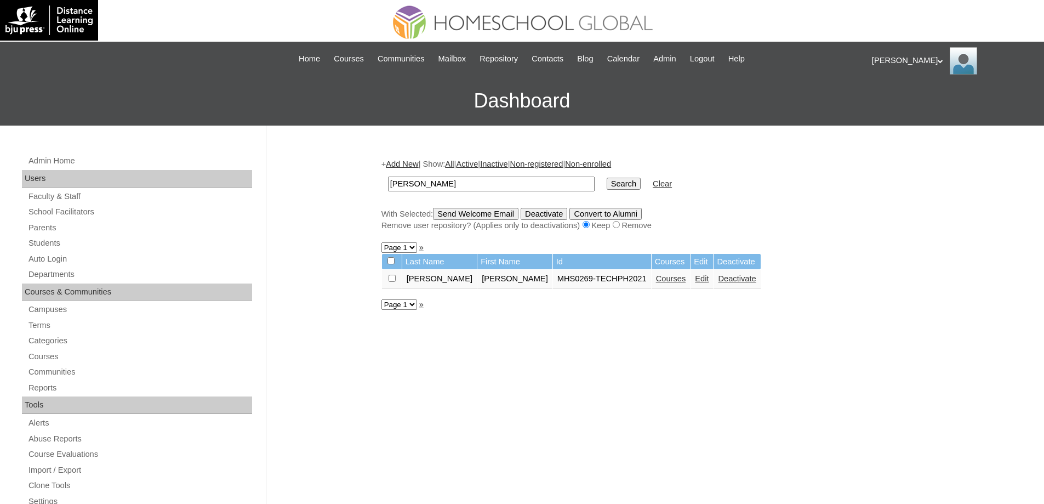
click at [652, 286] on td "Courses" at bounding box center [671, 279] width 39 height 19
click at [656, 282] on link "Courses" at bounding box center [671, 278] width 30 height 9
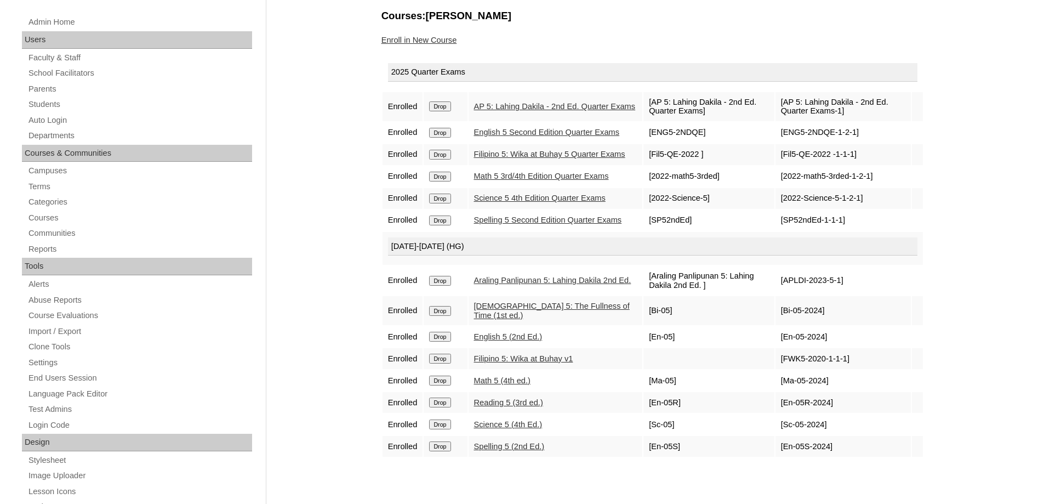
scroll to position [110, 0]
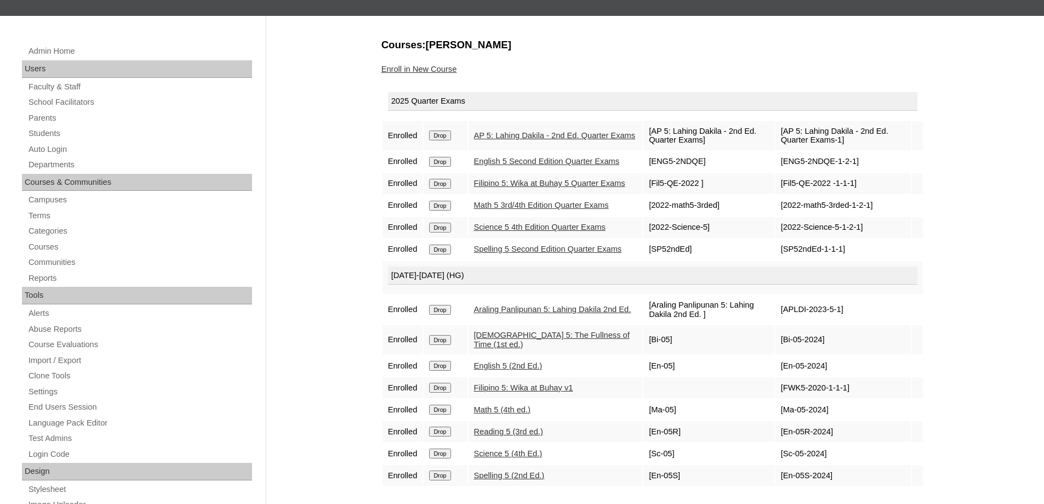
click at [442, 75] on div "Courses:[PERSON_NAME] Enroll in New Course 2025 Quarter Exams Enrolled Drop AP …" at bounding box center [650, 405] width 548 height 734
click at [443, 70] on link "Enroll in New Course" at bounding box center [419, 69] width 76 height 9
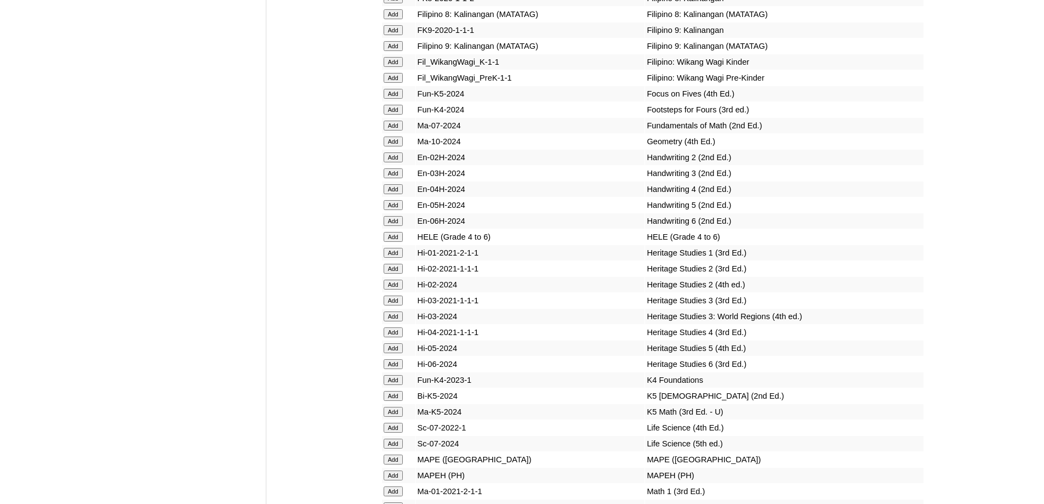
scroll to position [3781, 0]
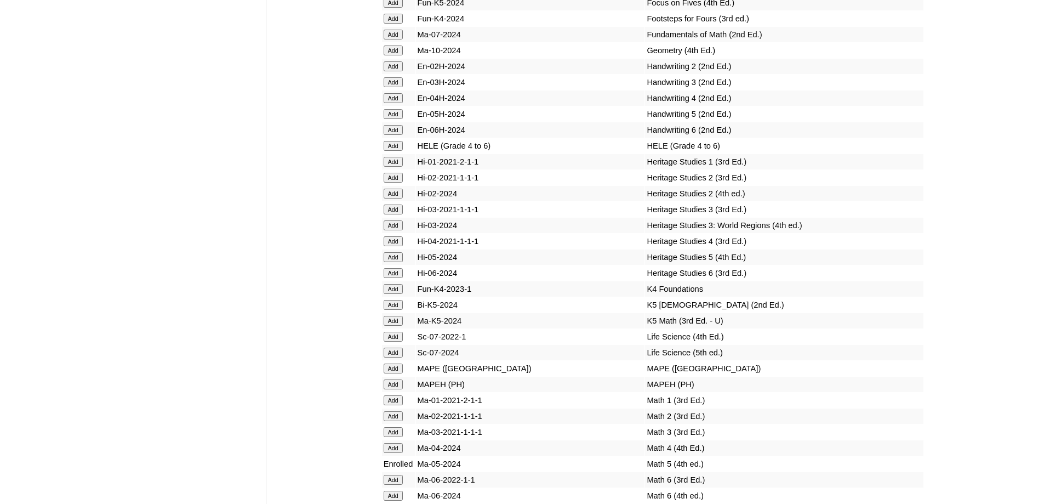
click at [398, 151] on input "Add" at bounding box center [393, 146] width 19 height 10
click at [385, 389] on input "Add" at bounding box center [393, 384] width 19 height 10
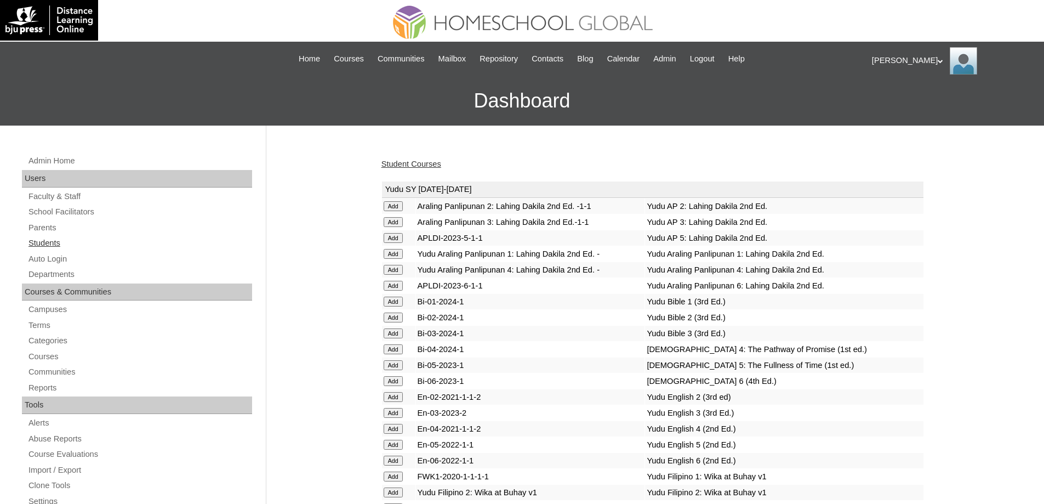
click at [53, 239] on link "Students" at bounding box center [139, 243] width 225 height 14
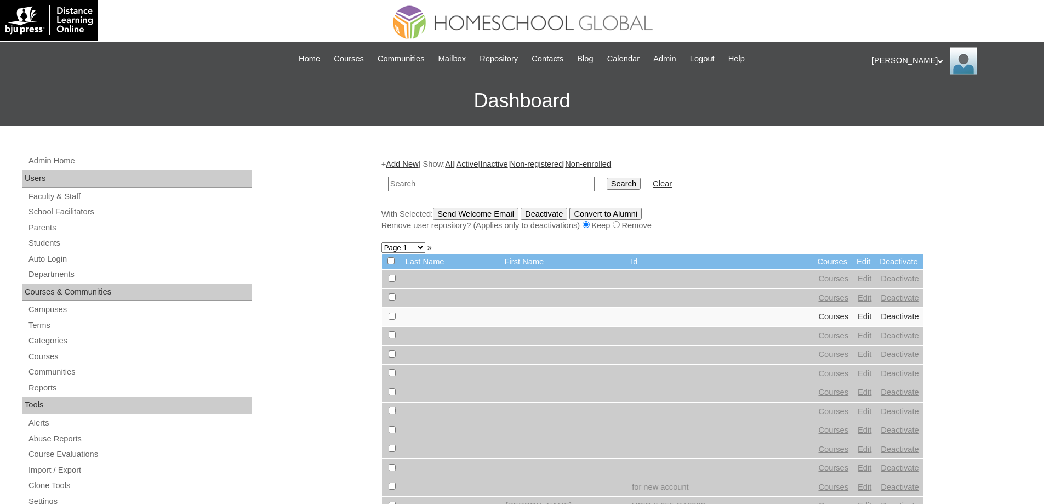
click at [505, 185] on input "text" at bounding box center [491, 183] width 207 height 15
type input "[PERSON_NAME]"
click at [613, 181] on td "Search" at bounding box center [623, 184] width 45 height 26
click at [619, 181] on input "Search" at bounding box center [624, 184] width 34 height 12
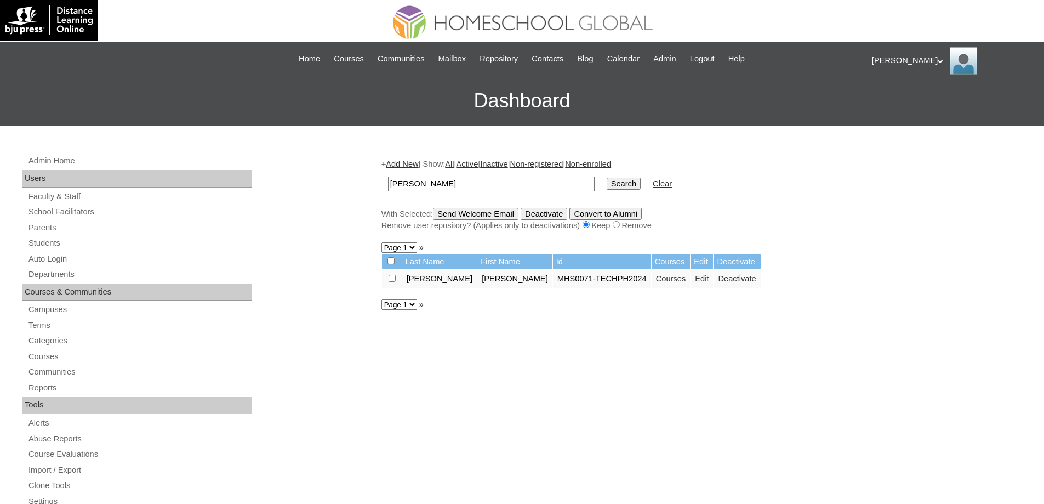
click at [656, 281] on link "Courses" at bounding box center [671, 278] width 30 height 9
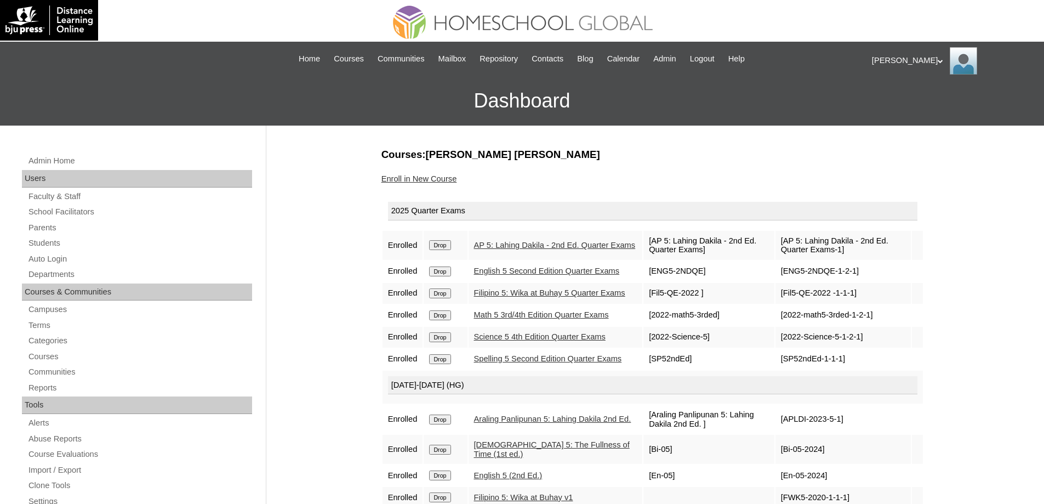
click at [436, 179] on link "Enroll in New Course" at bounding box center [419, 178] width 76 height 9
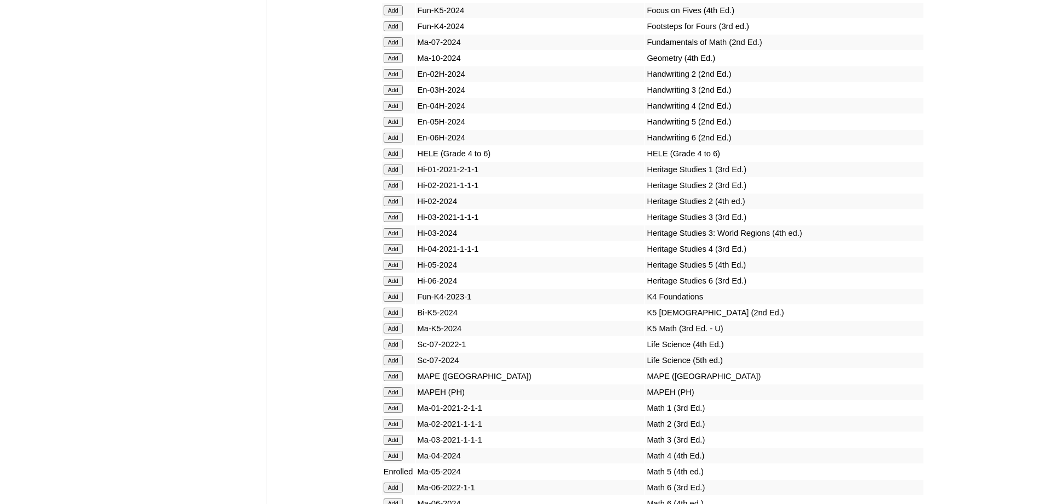
scroll to position [3836, 0]
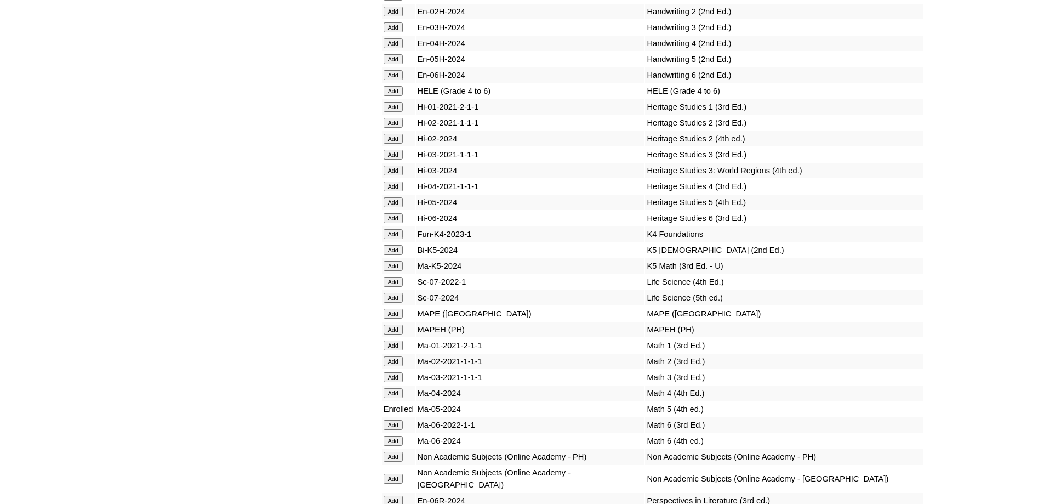
click at [396, 96] on input "Add" at bounding box center [393, 91] width 19 height 10
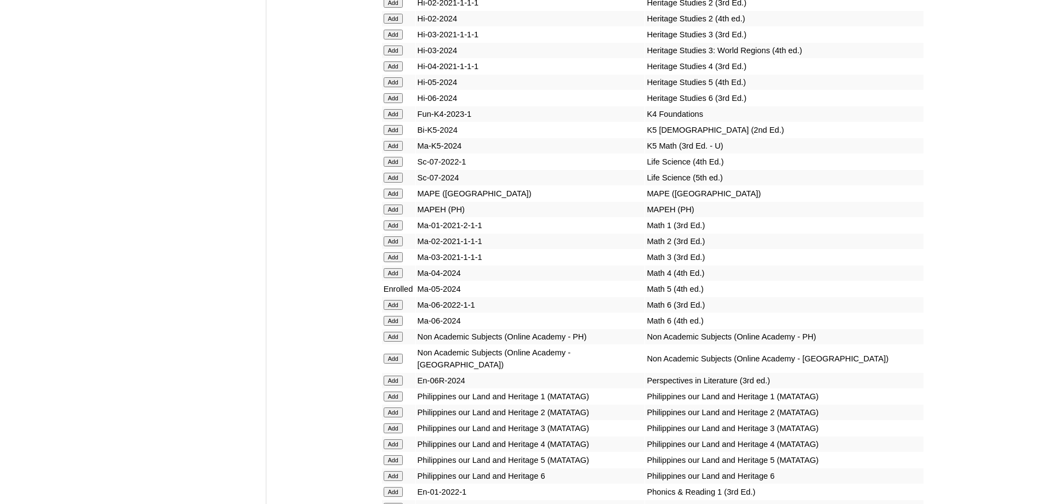
scroll to position [4000, 0]
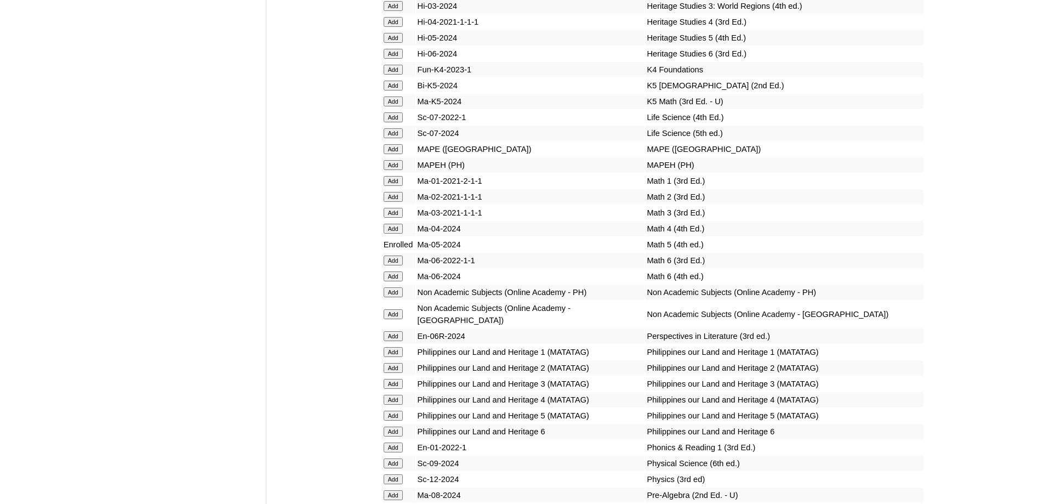
click at [398, 170] on input "Add" at bounding box center [393, 165] width 19 height 10
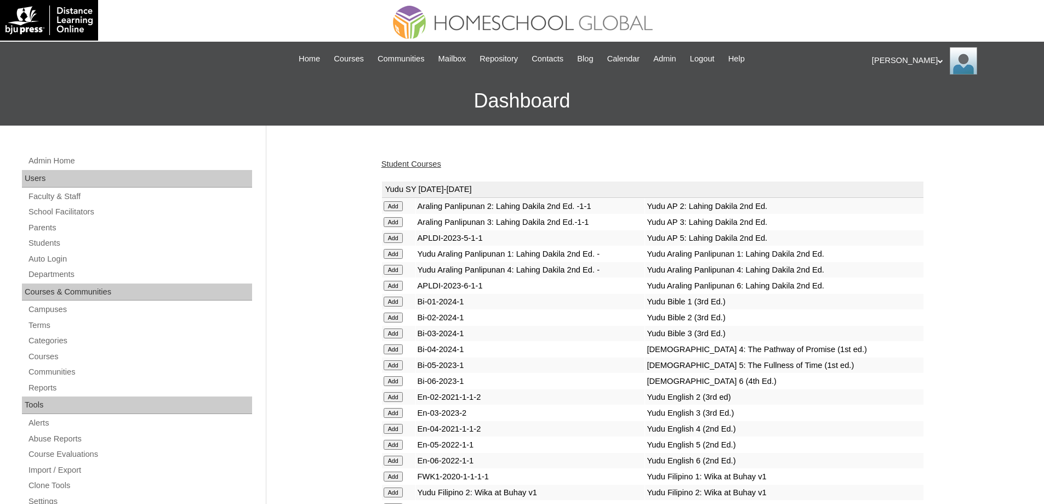
click at [433, 164] on link "Student Courses" at bounding box center [411, 163] width 60 height 9
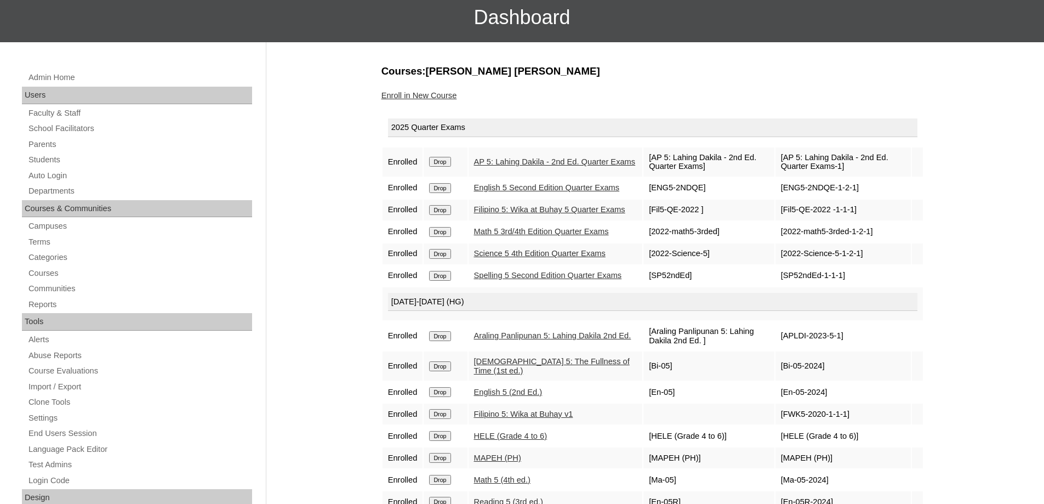
scroll to position [55, 0]
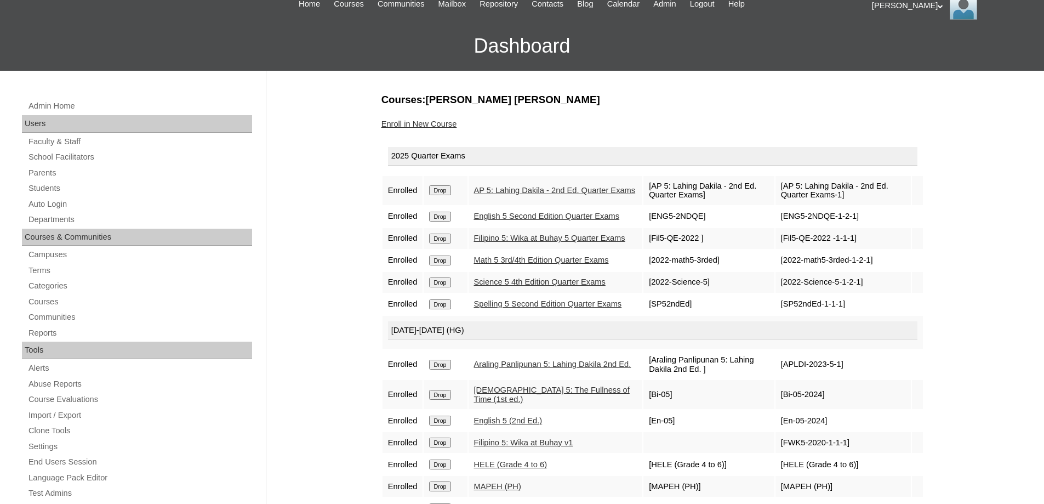
click at [433, 121] on link "Enroll in New Course" at bounding box center [419, 123] width 76 height 9
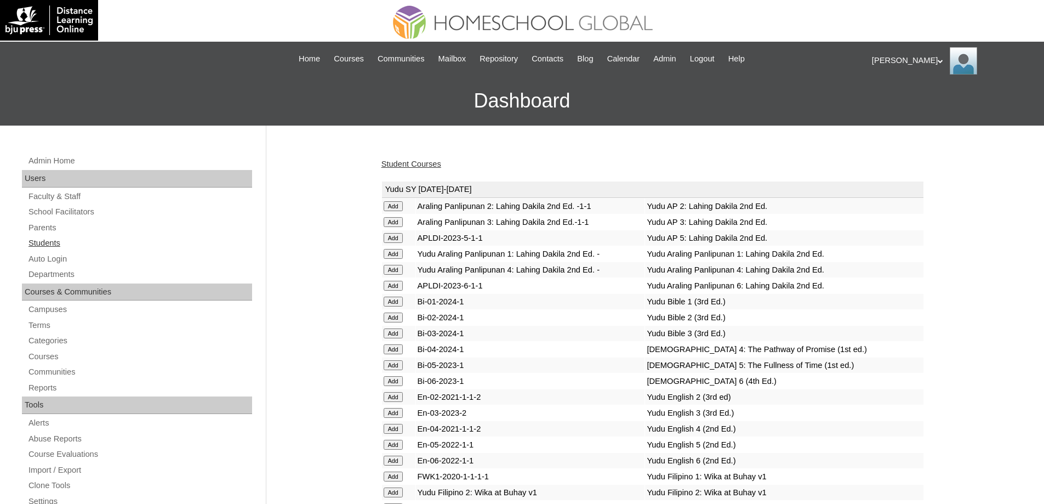
click at [110, 238] on link "Students" at bounding box center [139, 243] width 225 height 14
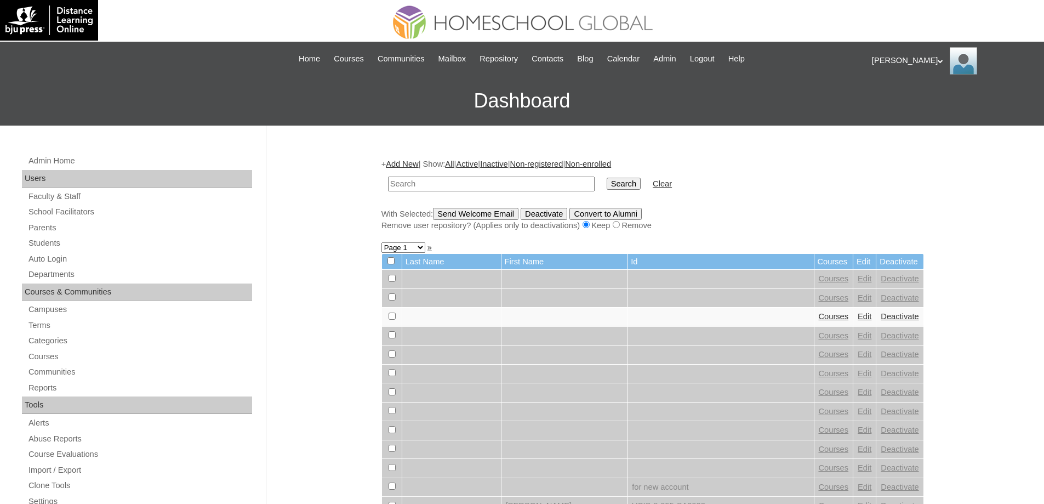
click at [500, 189] on input "text" at bounding box center [491, 183] width 207 height 15
type input "[PERSON_NAME]"
click at [623, 190] on input "Search" at bounding box center [624, 184] width 34 height 12
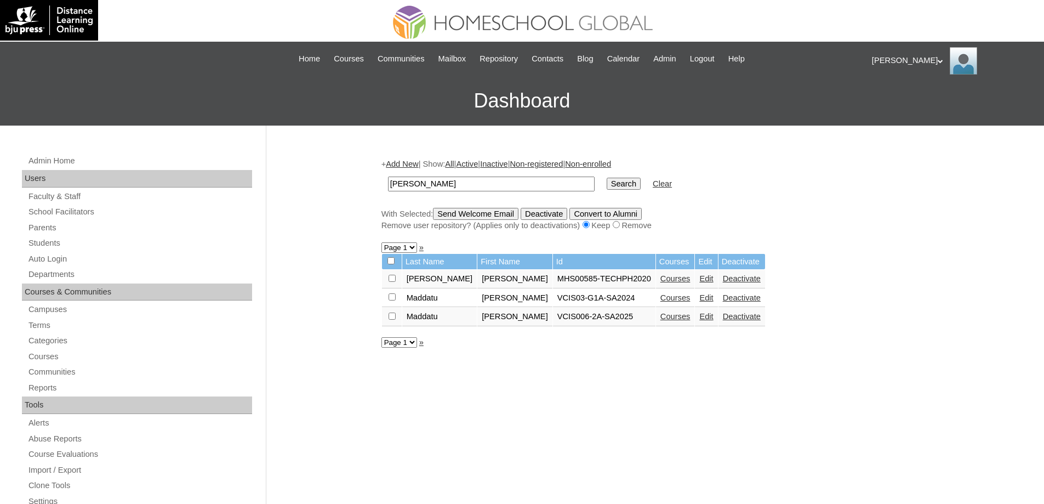
click at [660, 278] on link "Courses" at bounding box center [675, 278] width 30 height 9
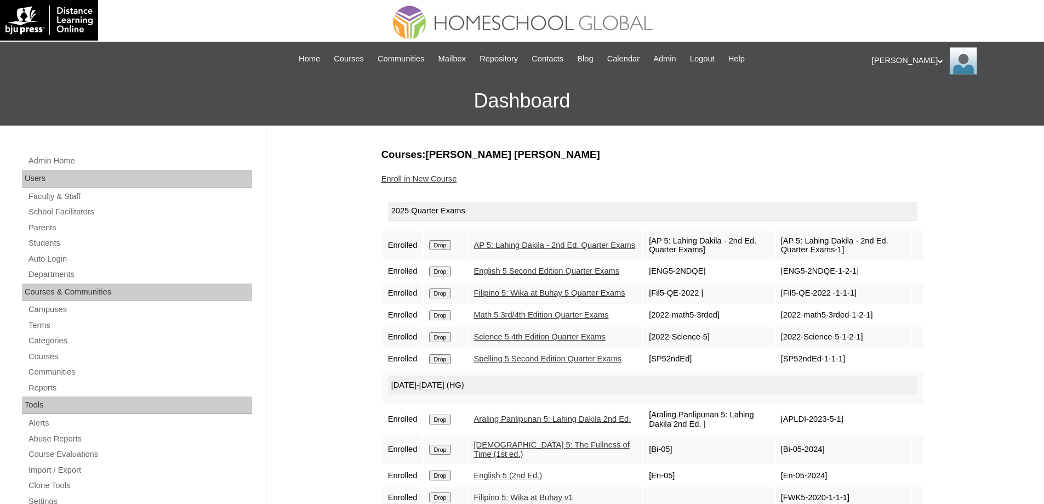
click at [450, 170] on div "Courses:Delos Reyes Rafael Andres Enroll in New Course 2025 Quarter Exams Enrol…" at bounding box center [650, 514] width 548 height 734
click at [449, 179] on link "Enroll in New Course" at bounding box center [419, 178] width 76 height 9
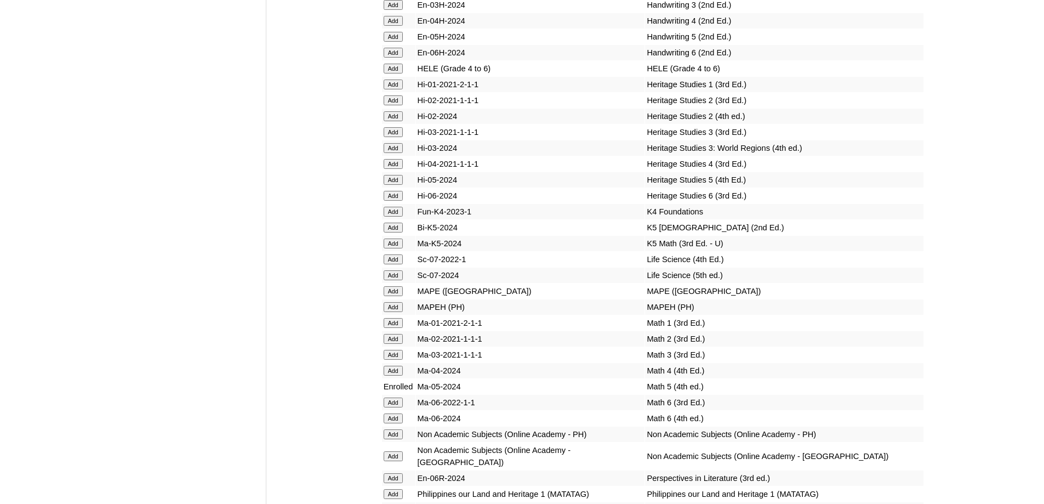
scroll to position [3824, 0]
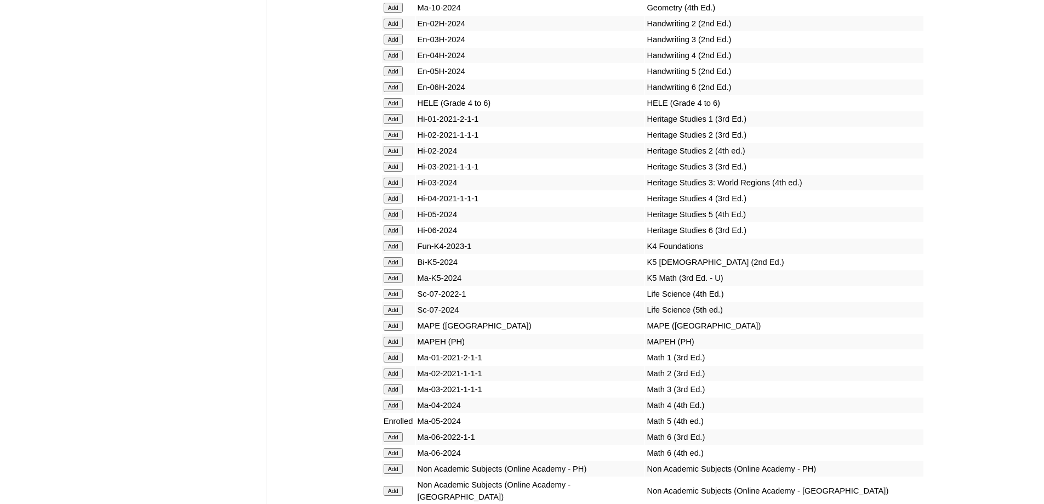
click at [386, 108] on input "Add" at bounding box center [393, 103] width 19 height 10
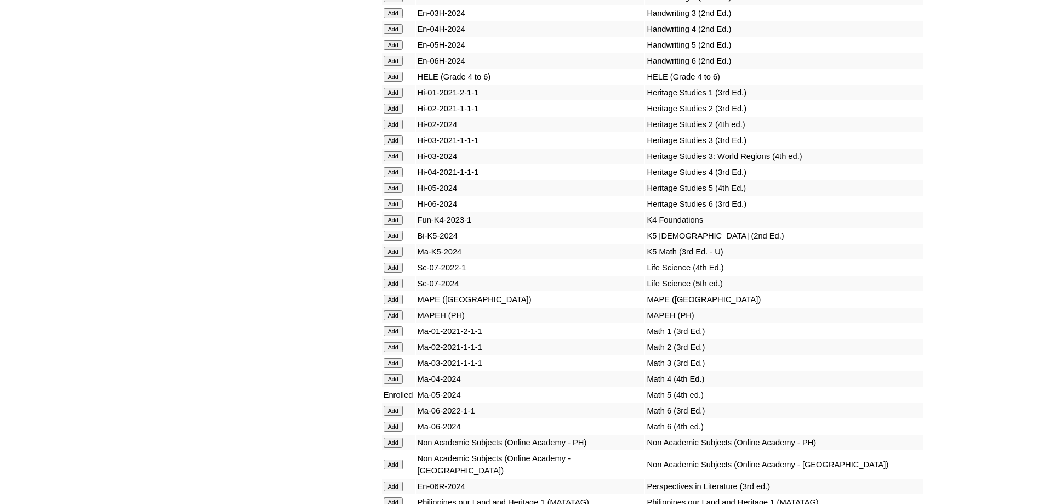
scroll to position [3933, 0]
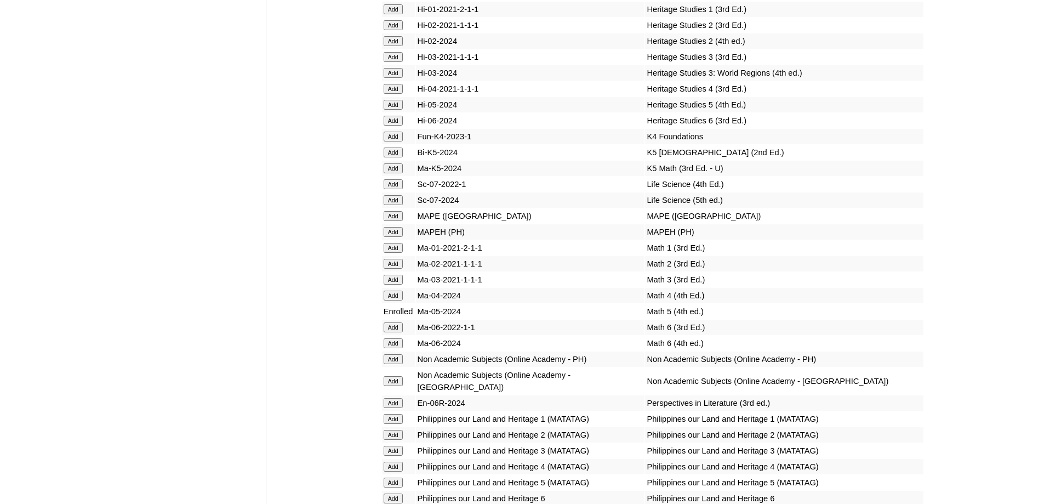
click at [394, 237] on input "Add" at bounding box center [393, 232] width 19 height 10
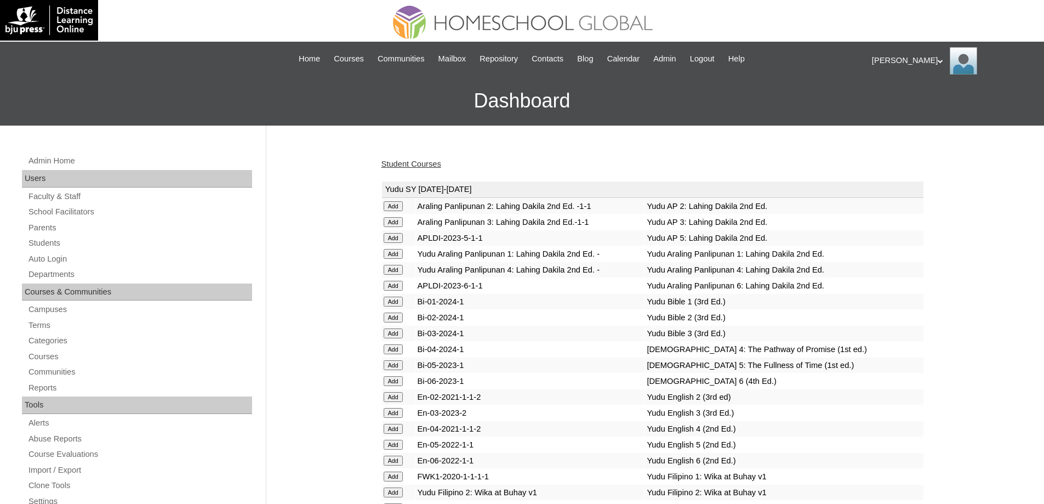
click at [419, 164] on link "Student Courses" at bounding box center [411, 163] width 60 height 9
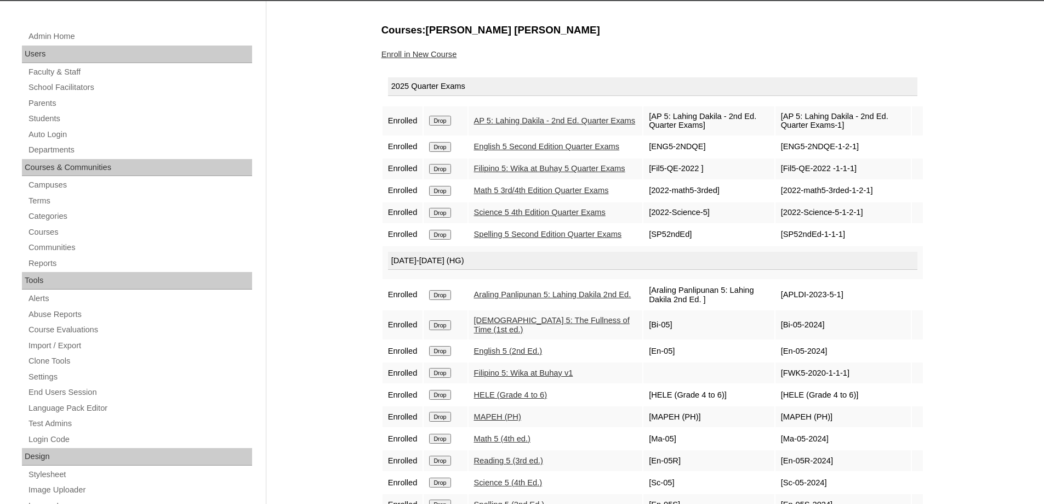
scroll to position [110, 0]
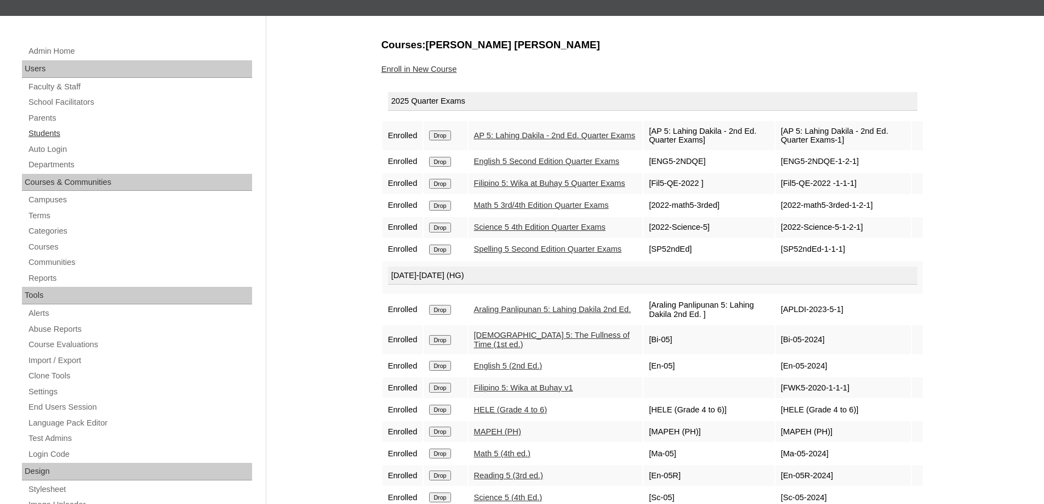
click at [60, 134] on link "Students" at bounding box center [139, 134] width 225 height 14
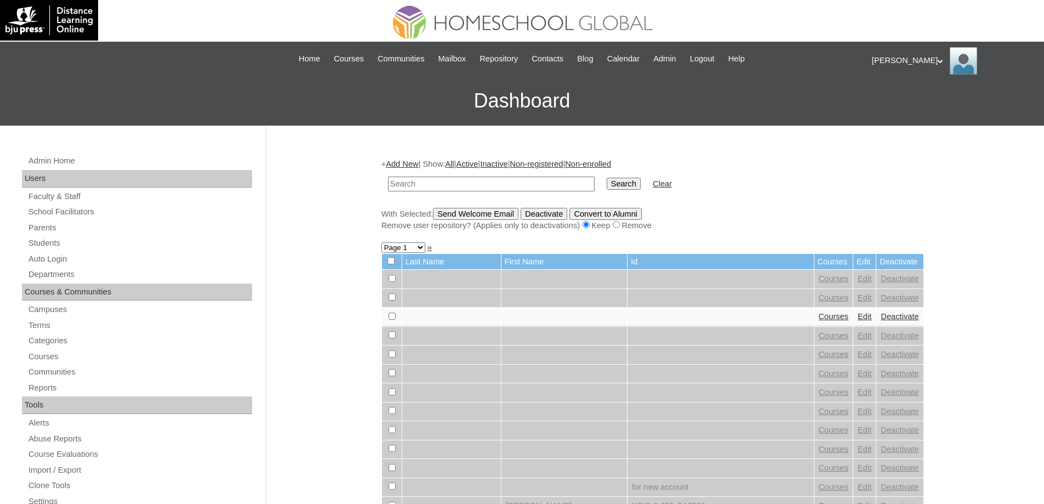
drag, startPoint x: 0, startPoint y: 0, endPoint x: 531, endPoint y: 189, distance: 563.7
click at [476, 185] on input "text" at bounding box center [491, 183] width 207 height 15
type input "[PERSON_NAME]"
click at [616, 192] on td "Search" at bounding box center [623, 184] width 45 height 26
click at [621, 186] on input "Search" at bounding box center [624, 184] width 34 height 12
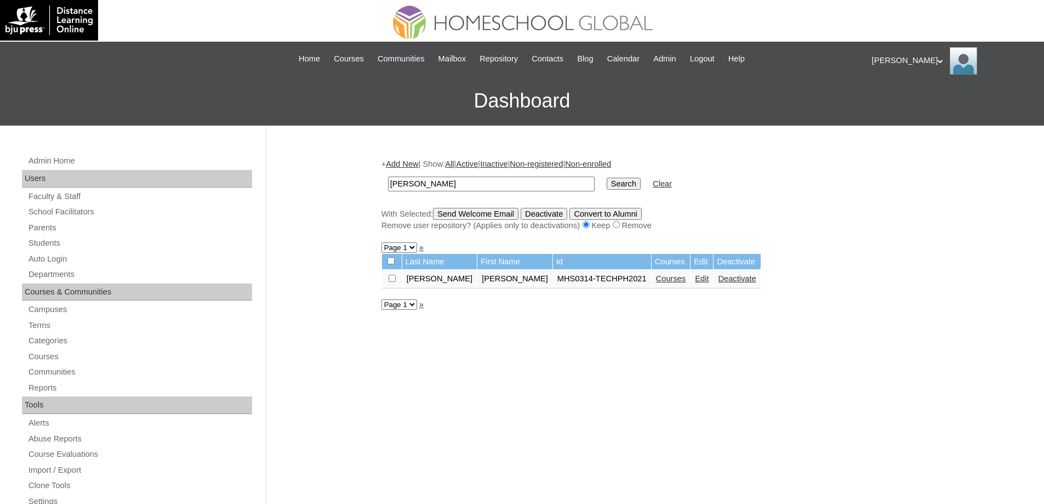
click at [656, 280] on link "Courses" at bounding box center [671, 278] width 30 height 9
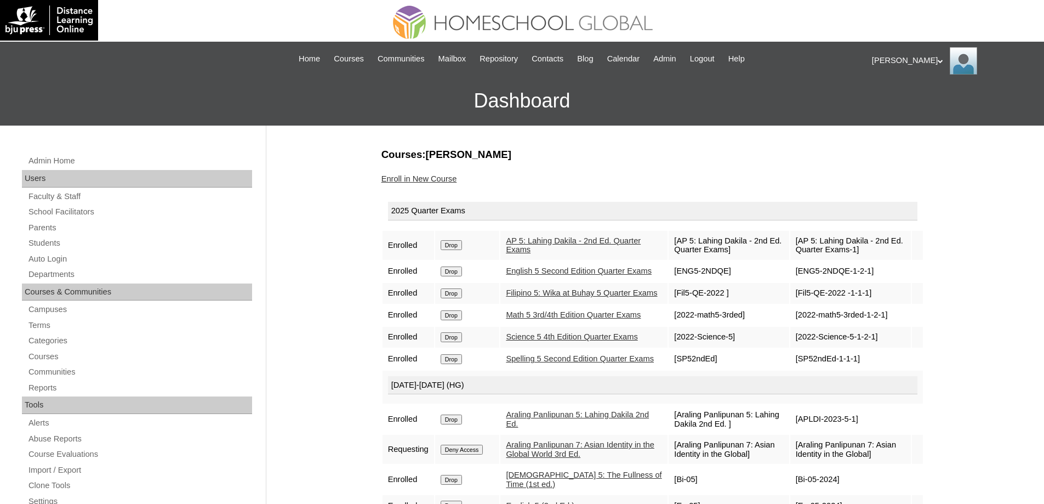
click at [427, 180] on link "Enroll in New Course" at bounding box center [419, 178] width 76 height 9
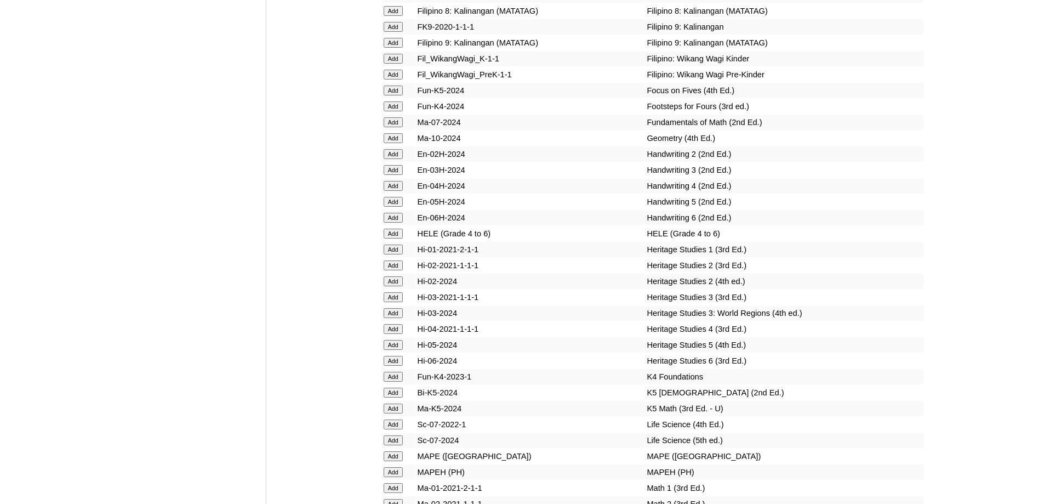
scroll to position [3872, 0]
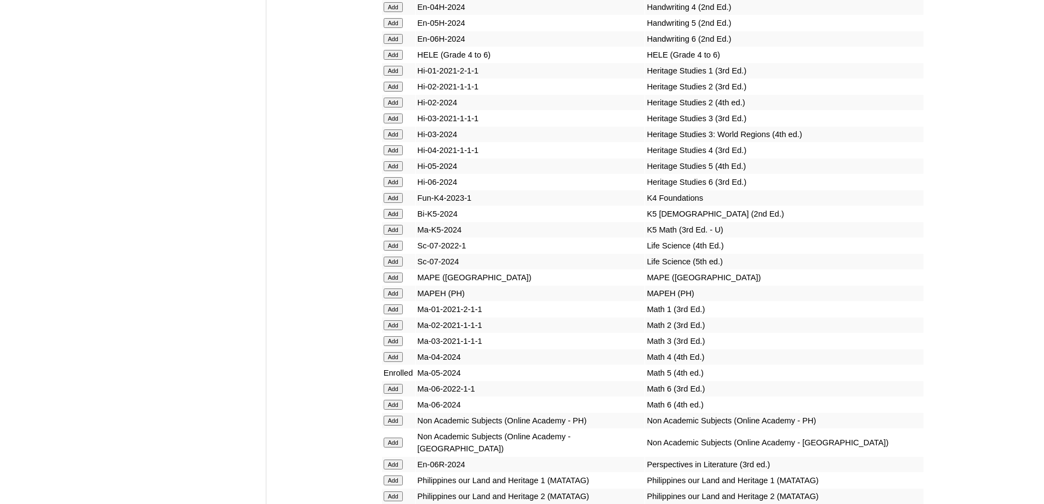
click at [397, 60] on input "Add" at bounding box center [393, 55] width 19 height 10
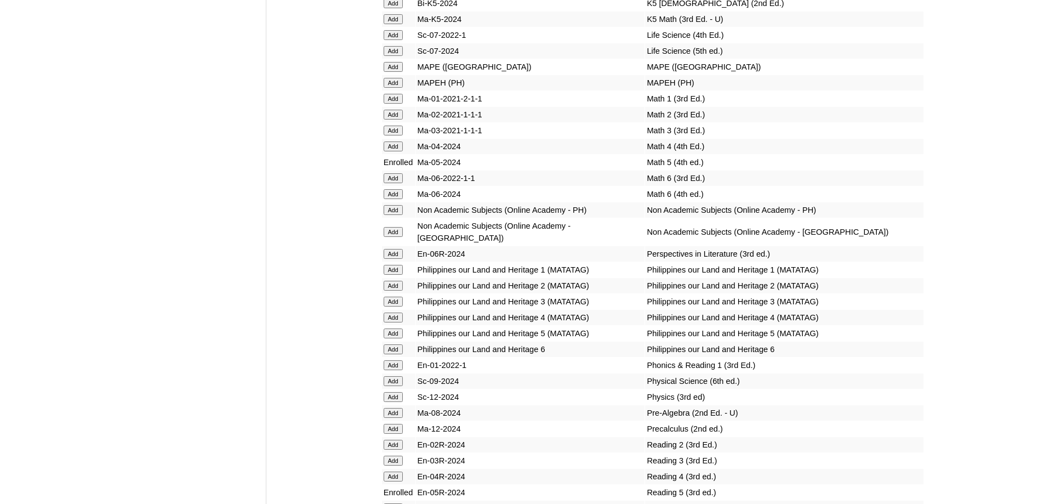
scroll to position [4091, 0]
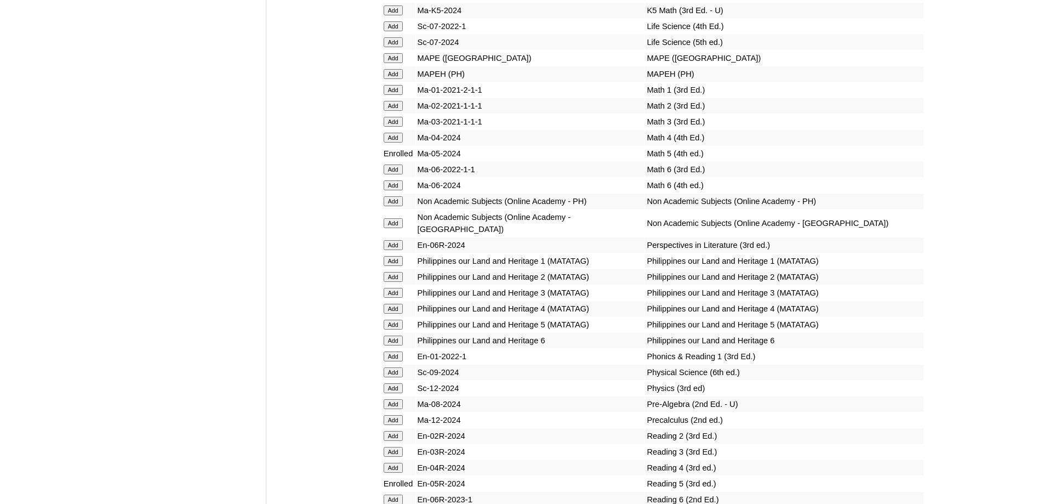
click at [395, 79] on input "Add" at bounding box center [393, 74] width 19 height 10
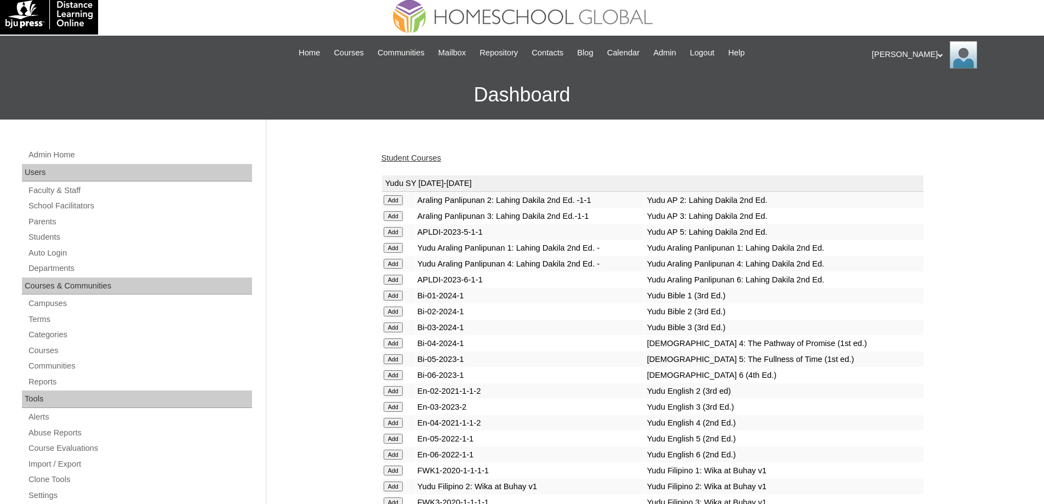
scroll to position [0, 0]
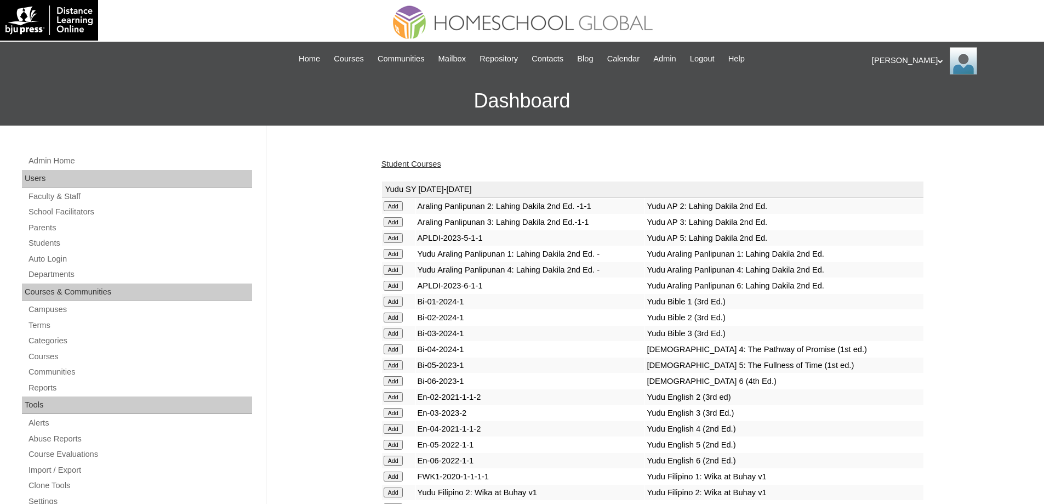
click at [671, 97] on h3 "Dashboard" at bounding box center [521, 100] width 1033 height 49
click at [412, 162] on link "Student Courses" at bounding box center [411, 163] width 60 height 9
click at [644, 159] on div "Student Courses" at bounding box center [652, 164] width 543 height 12
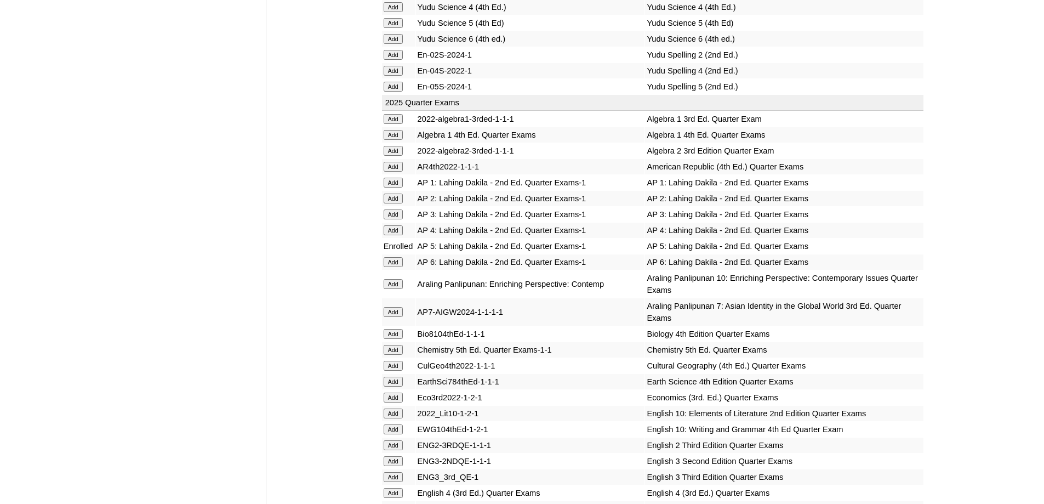
scroll to position [1096, 0]
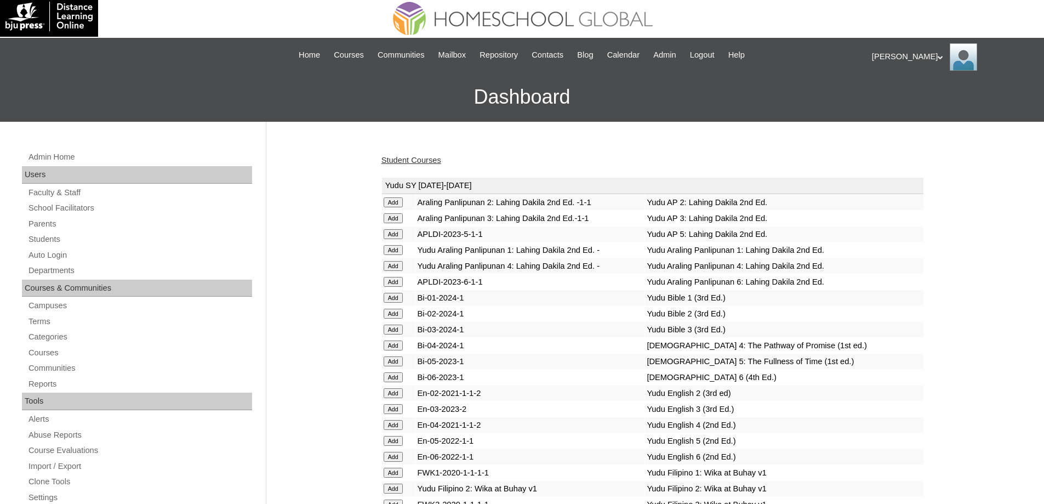
scroll to position [0, 0]
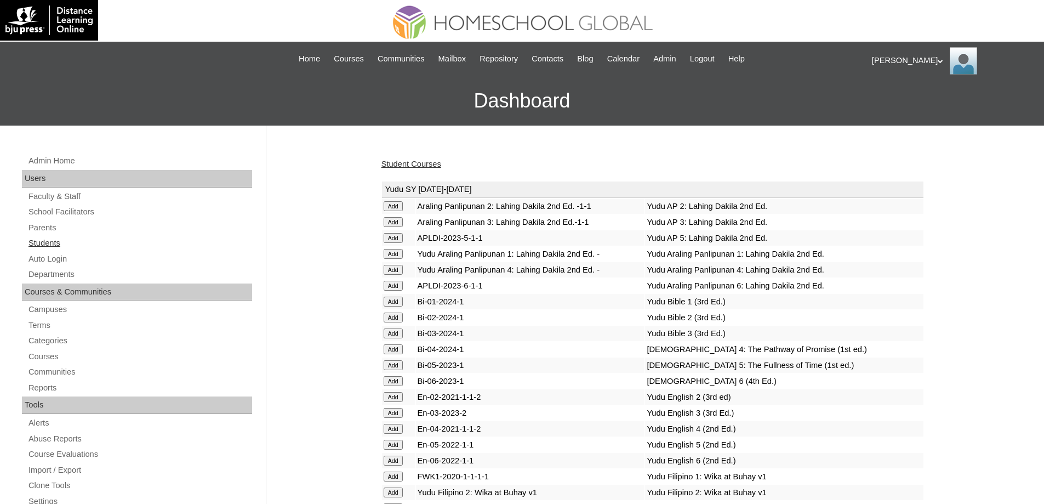
click at [77, 242] on link "Students" at bounding box center [139, 243] width 225 height 14
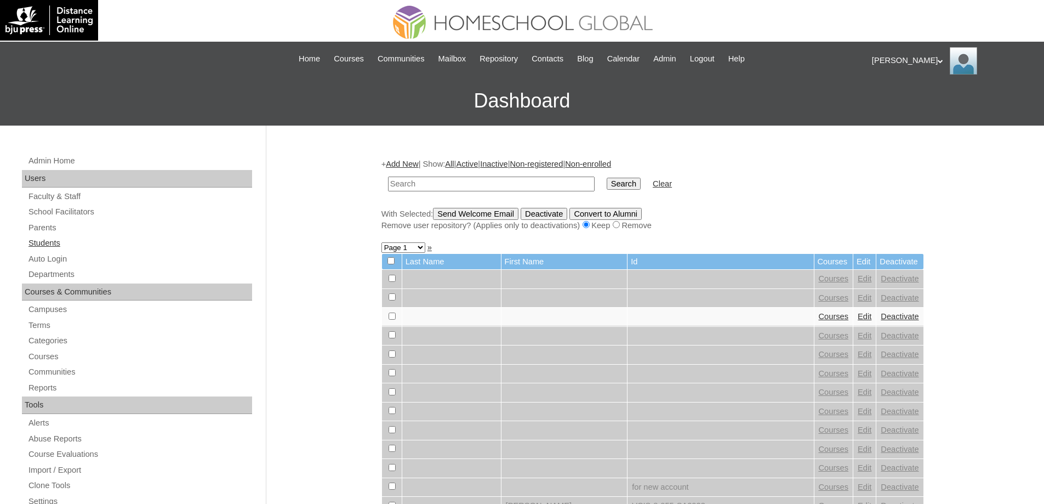
click at [93, 242] on link "Students" at bounding box center [139, 243] width 225 height 14
drag, startPoint x: 450, startPoint y: 180, endPoint x: 566, endPoint y: 190, distance: 116.0
click at [455, 180] on input "text" at bounding box center [491, 183] width 207 height 15
paste input "Athena Eliz"
type input "Athena Eliz"
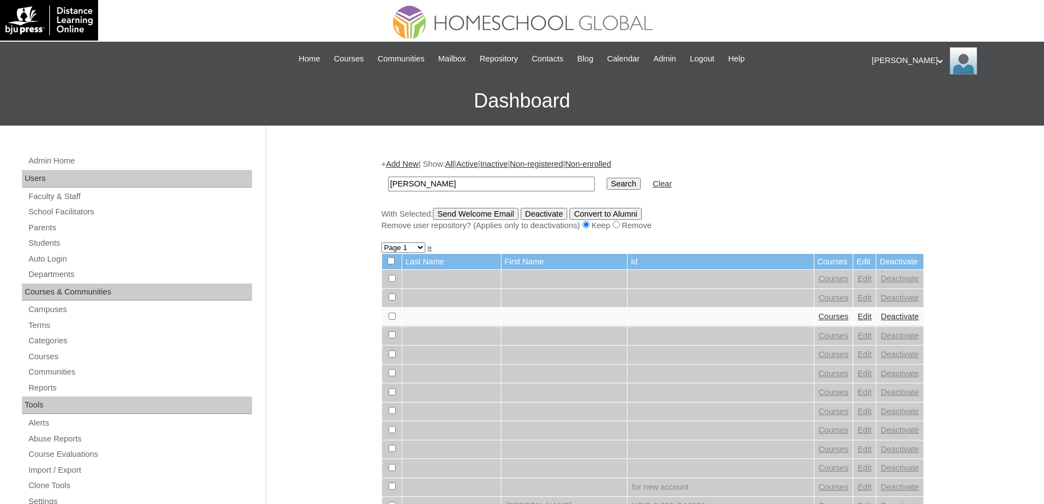
click at [618, 173] on td "Search" at bounding box center [623, 184] width 45 height 26
click at [624, 181] on input "Search" at bounding box center [624, 184] width 34 height 12
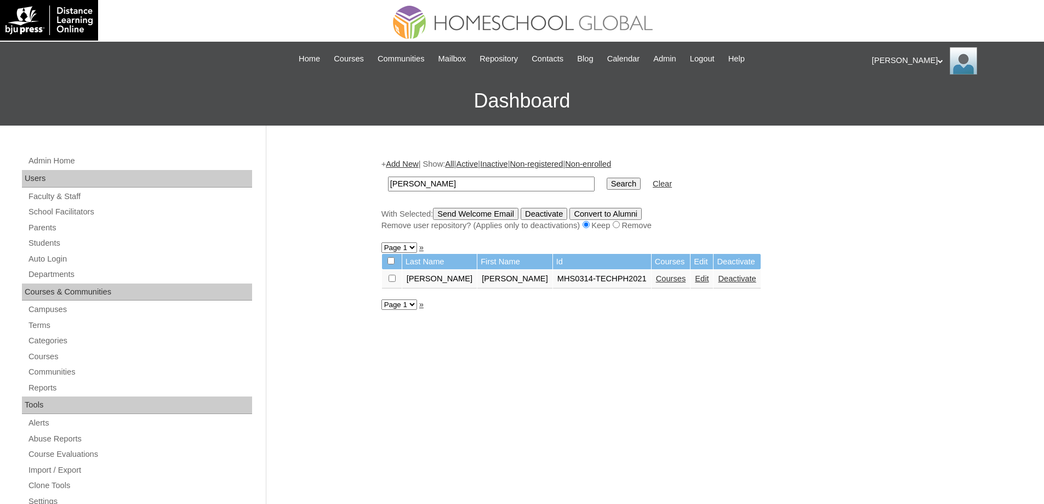
click at [652, 288] on td "Courses" at bounding box center [671, 279] width 39 height 19
click at [656, 280] on link "Courses" at bounding box center [671, 278] width 30 height 9
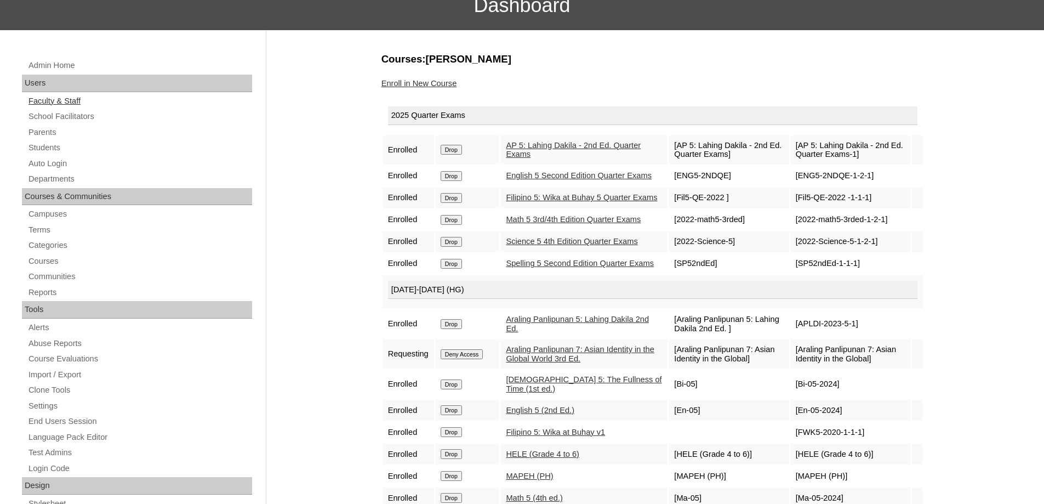
scroll to position [60, 0]
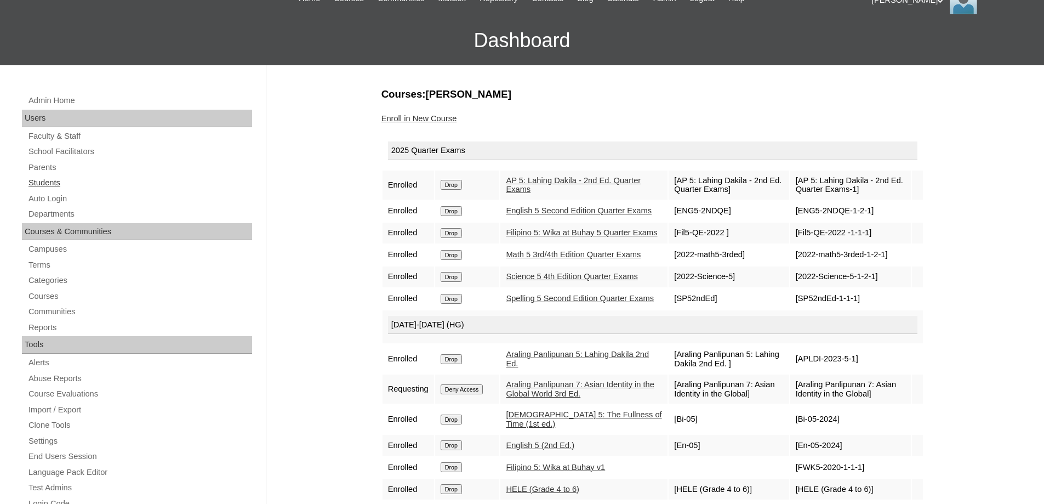
click at [71, 187] on link "Students" at bounding box center [139, 183] width 225 height 14
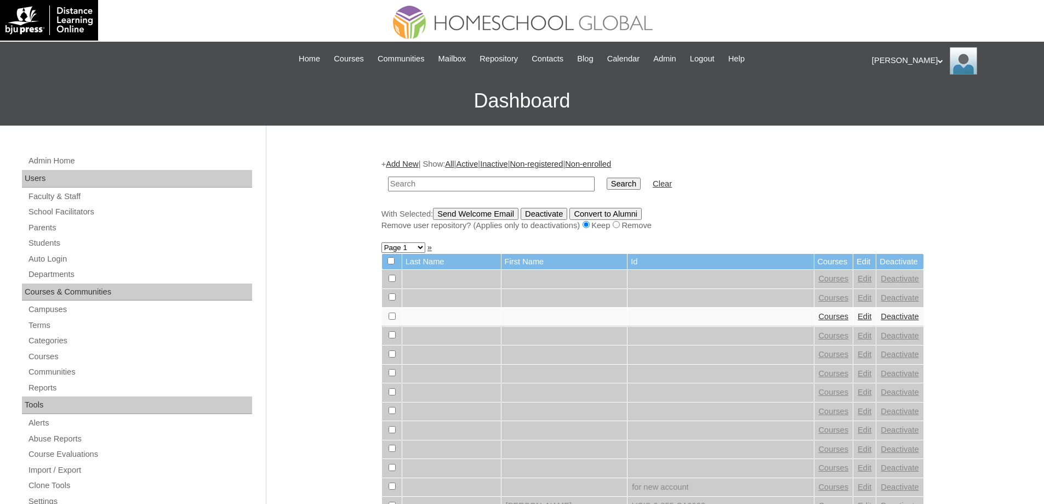
drag, startPoint x: 500, startPoint y: 182, endPoint x: 539, endPoint y: 182, distance: 38.9
click at [509, 182] on input "text" at bounding box center [491, 183] width 207 height 15
type input "[PERSON_NAME]"
click at [626, 180] on input "Search" at bounding box center [624, 184] width 34 height 12
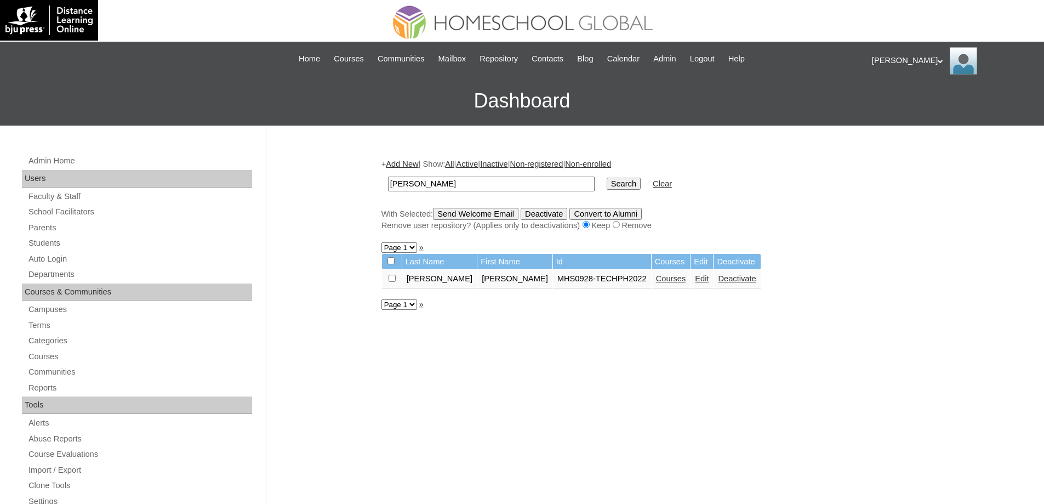
click at [656, 278] on link "Courses" at bounding box center [671, 278] width 30 height 9
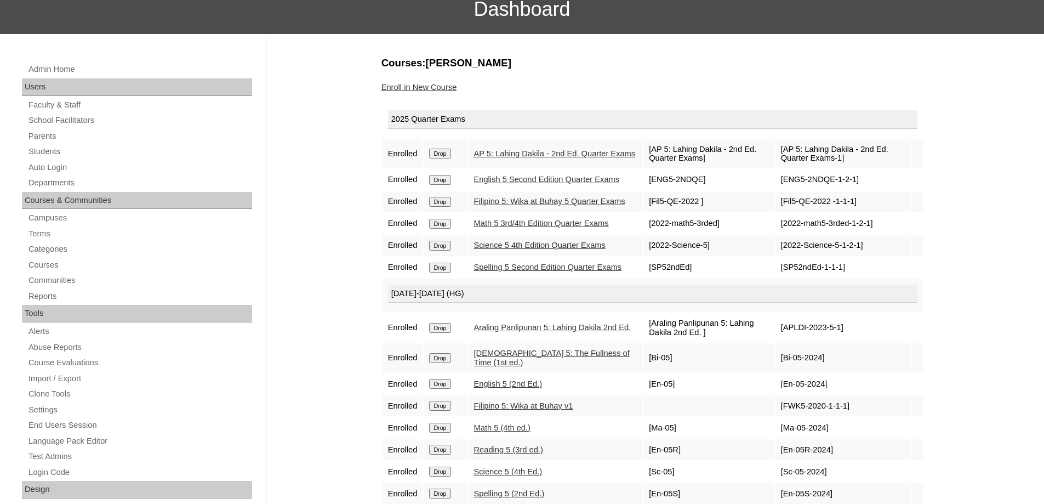
scroll to position [55, 0]
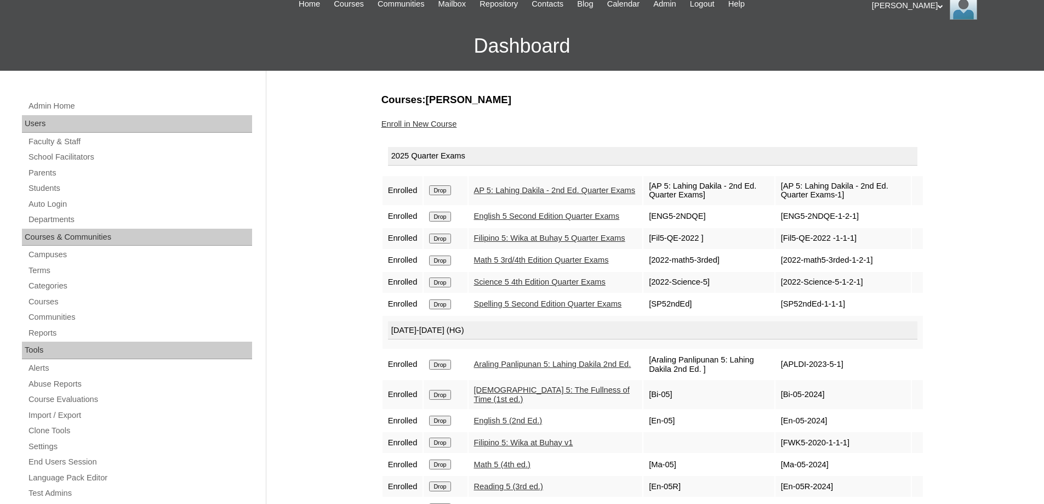
click at [436, 124] on link "Enroll in New Course" at bounding box center [419, 123] width 76 height 9
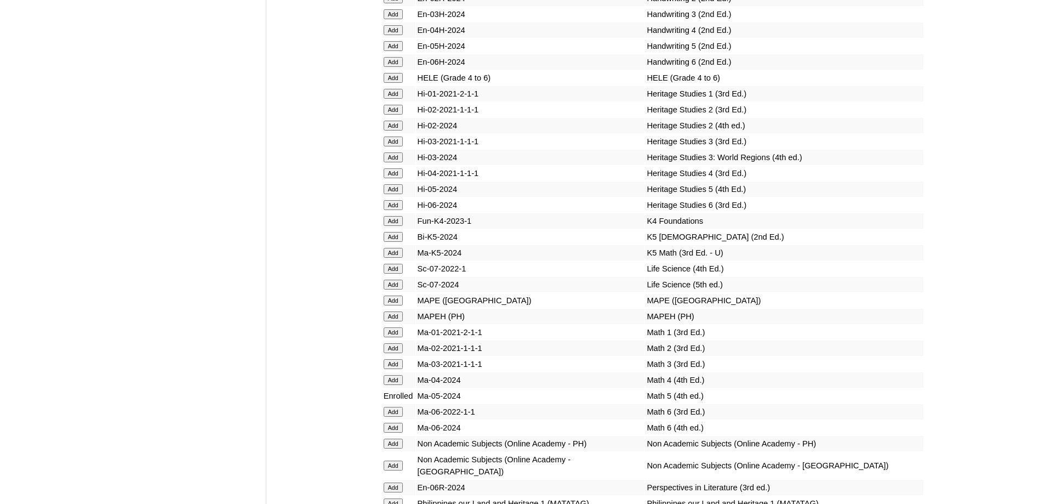
scroll to position [3885, 0]
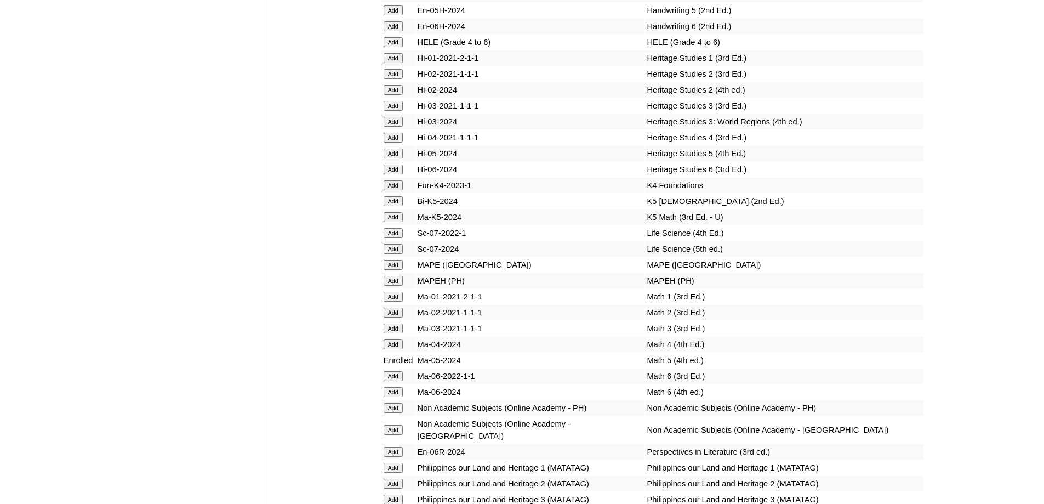
click at [401, 47] on input "Add" at bounding box center [393, 42] width 19 height 10
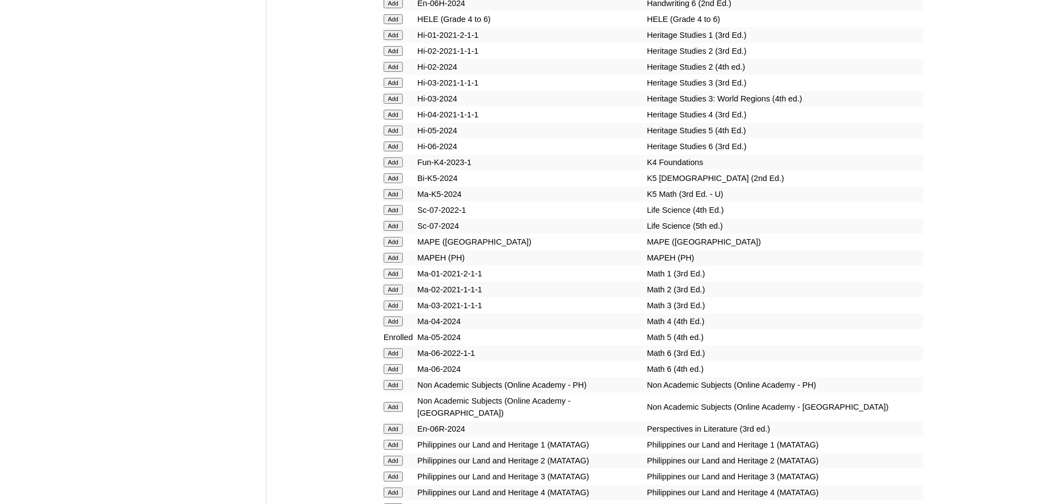
scroll to position [4049, 0]
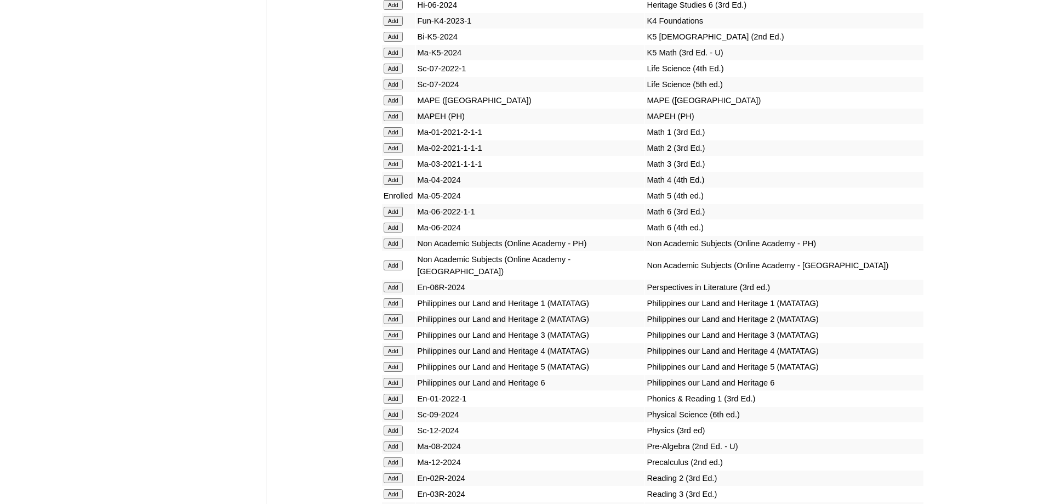
click at [400, 121] on input "Add" at bounding box center [393, 116] width 19 height 10
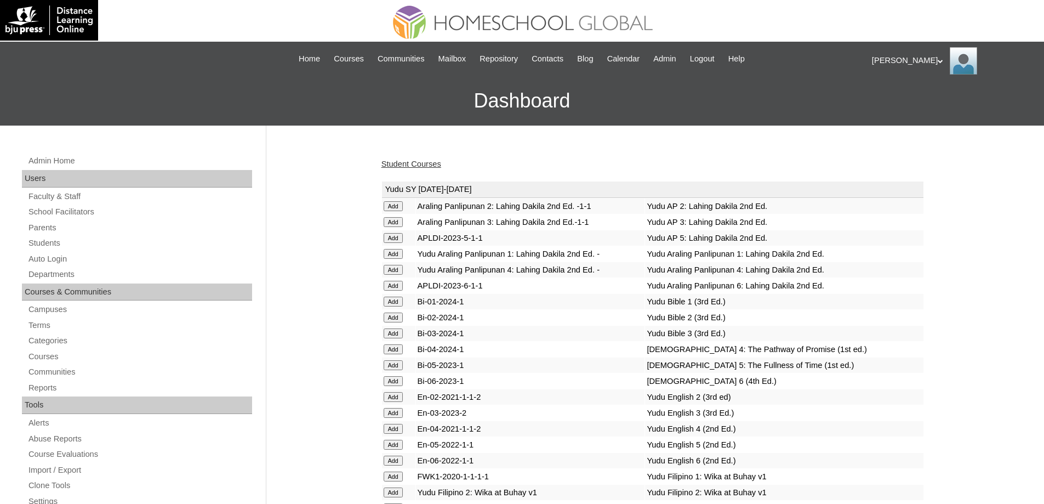
click at [439, 165] on link "Student Courses" at bounding box center [411, 163] width 60 height 9
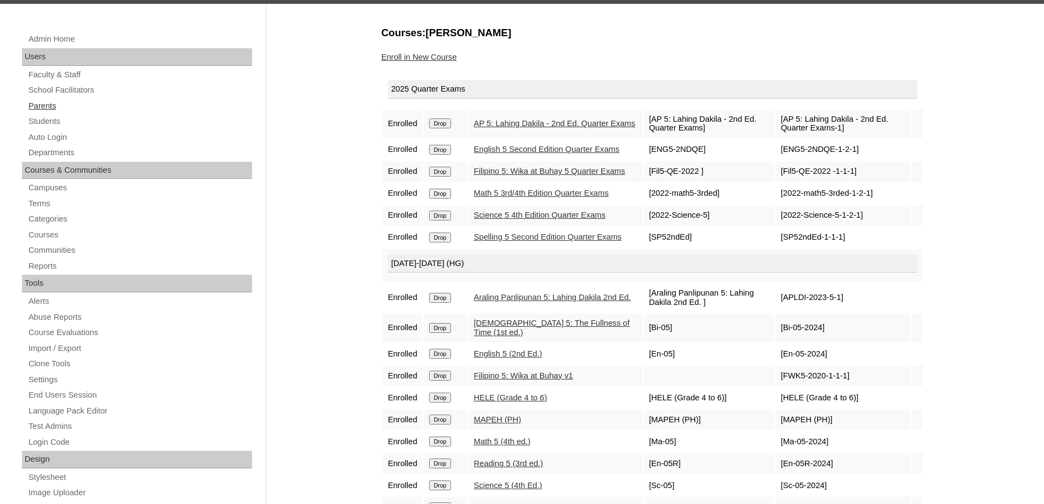
scroll to position [110, 0]
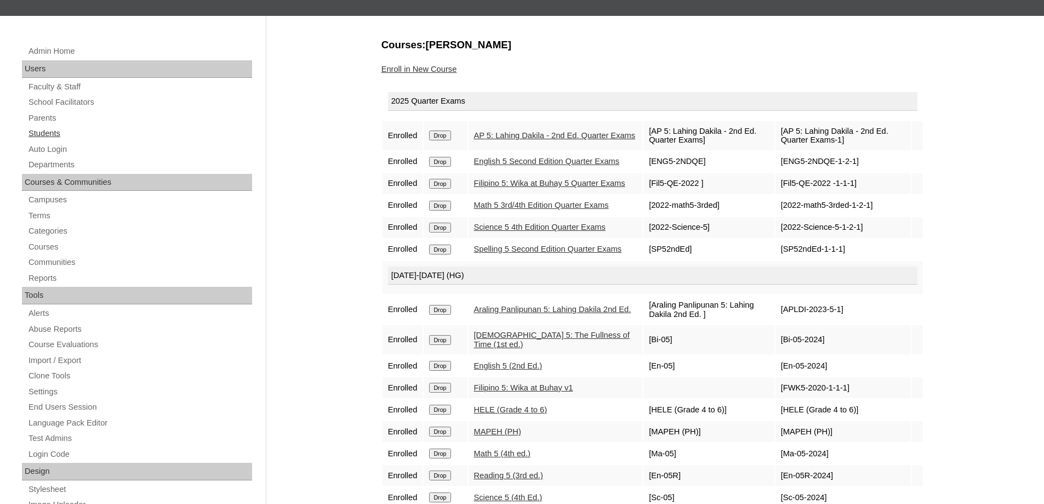
click at [65, 130] on link "Students" at bounding box center [139, 134] width 225 height 14
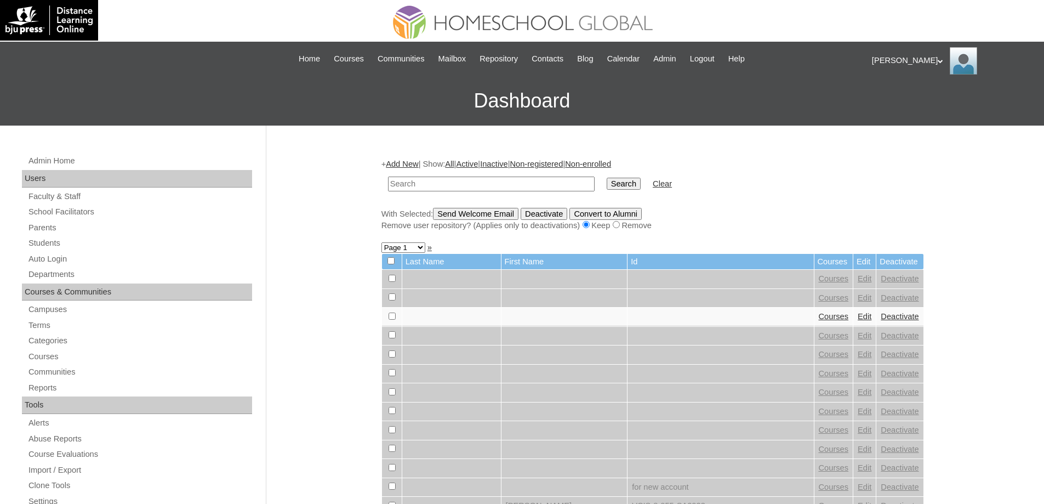
click at [507, 183] on input "text" at bounding box center [491, 183] width 207 height 15
type input "[PERSON_NAME]"
click at [633, 189] on input "Search" at bounding box center [624, 184] width 34 height 12
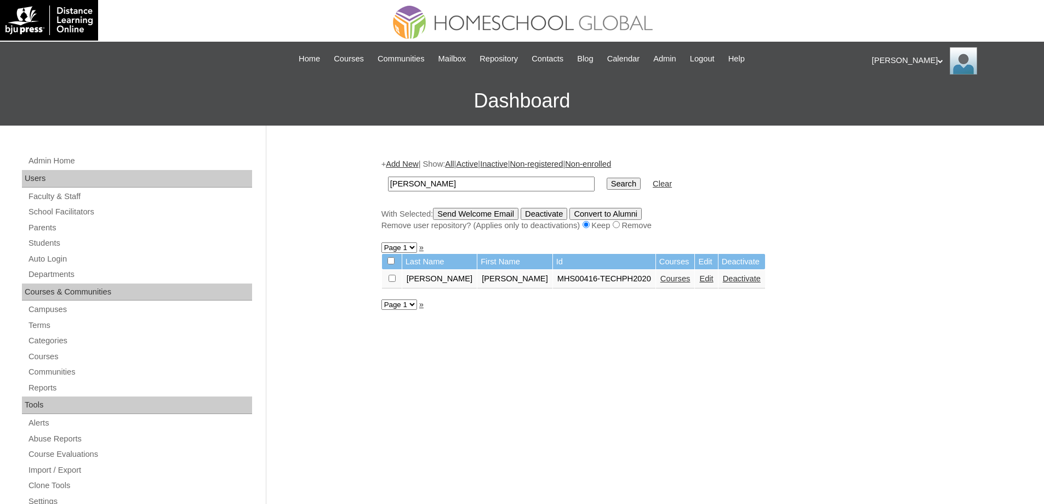
click at [660, 283] on link "Courses" at bounding box center [675, 278] width 30 height 9
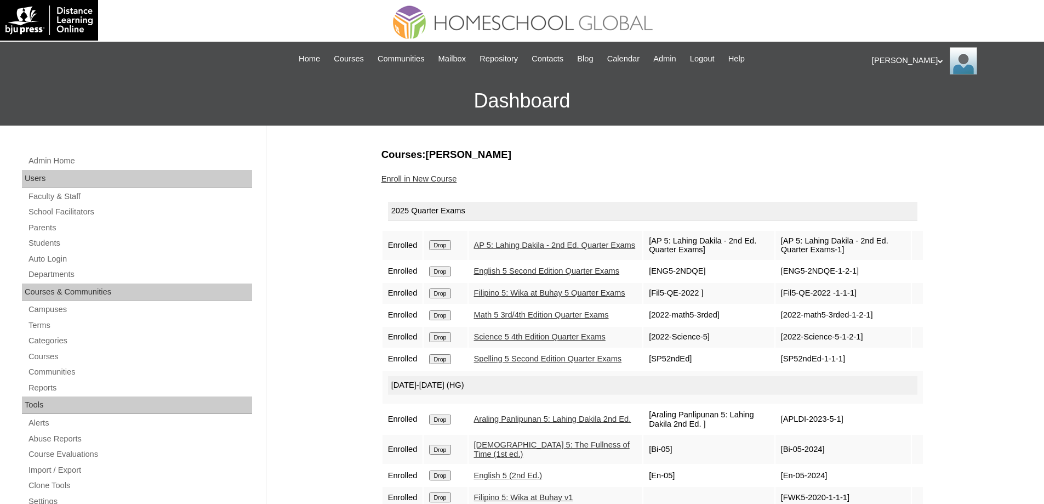
click at [445, 177] on link "Enroll in New Course" at bounding box center [419, 178] width 76 height 9
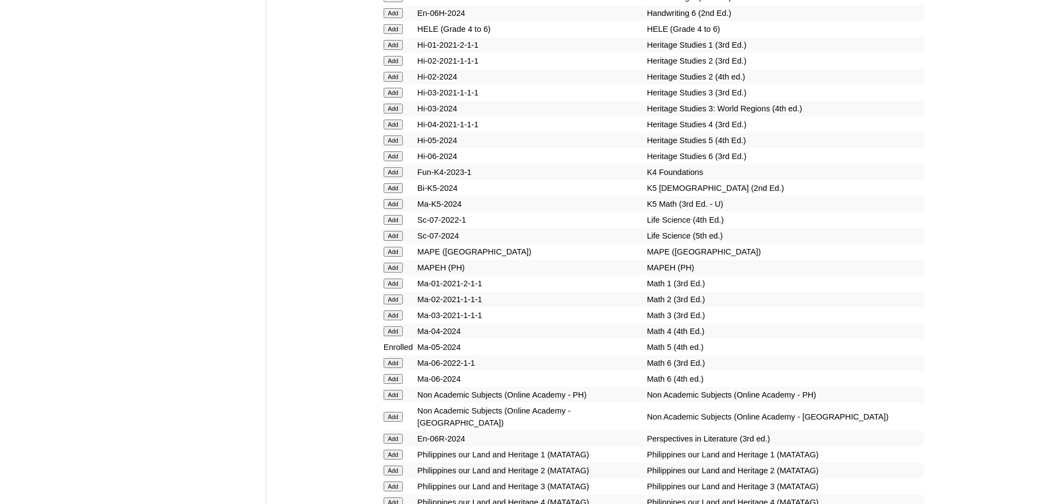
scroll to position [3849, 0]
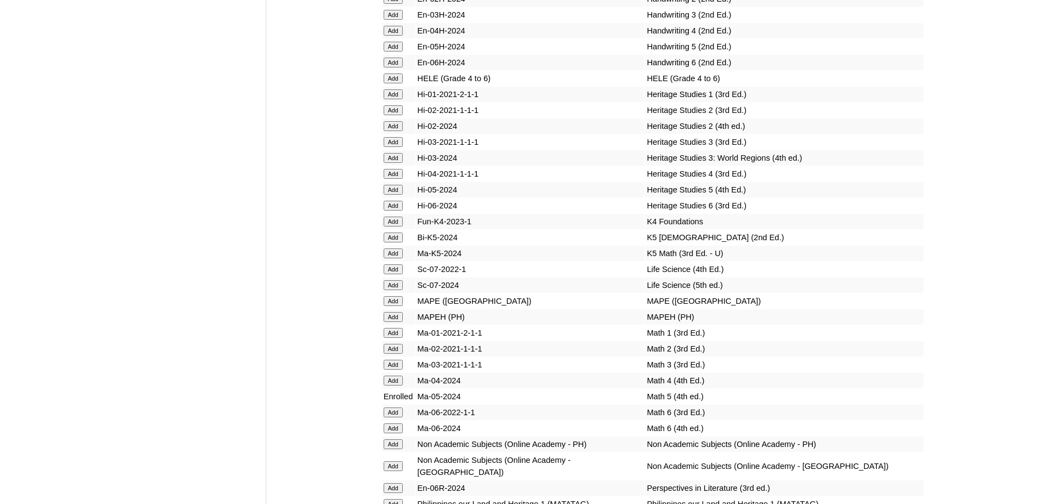
click at [396, 83] on input "Add" at bounding box center [393, 78] width 19 height 10
click at [400, 322] on input "Add" at bounding box center [393, 317] width 19 height 10
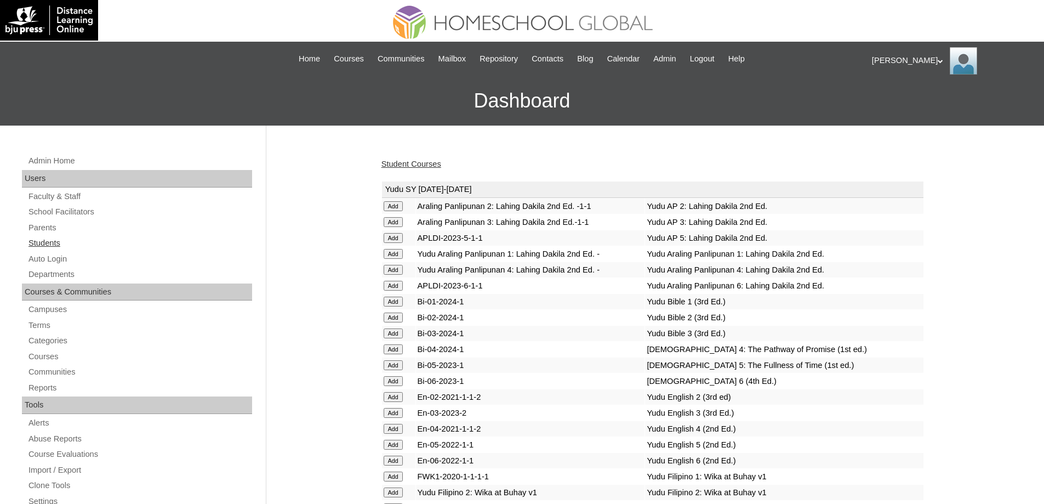
click at [111, 243] on link "Students" at bounding box center [139, 243] width 225 height 14
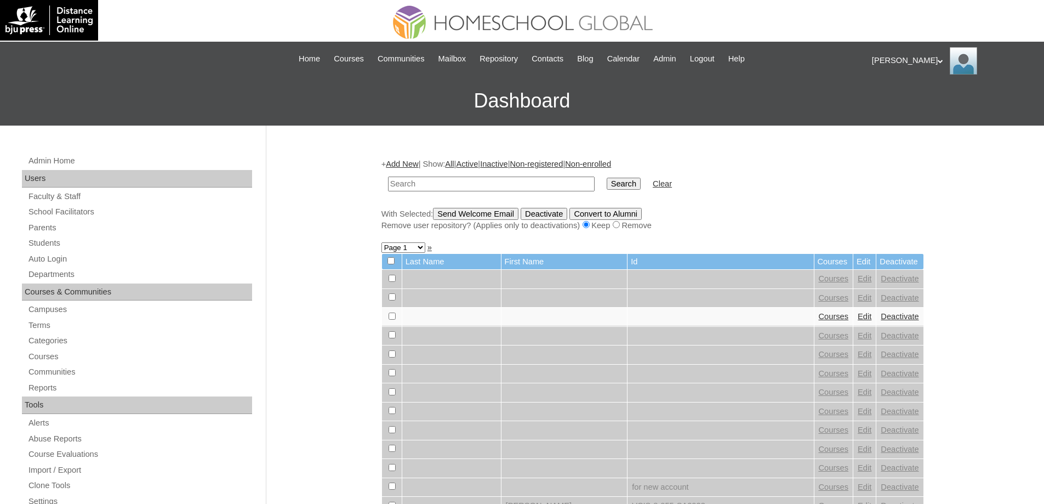
drag, startPoint x: 494, startPoint y: 189, endPoint x: 602, endPoint y: 186, distance: 108.0
click at [502, 189] on input "text" at bounding box center [491, 183] width 207 height 15
type input "Princess [PERSON_NAME]"
click at [636, 184] on input "Search" at bounding box center [624, 184] width 34 height 12
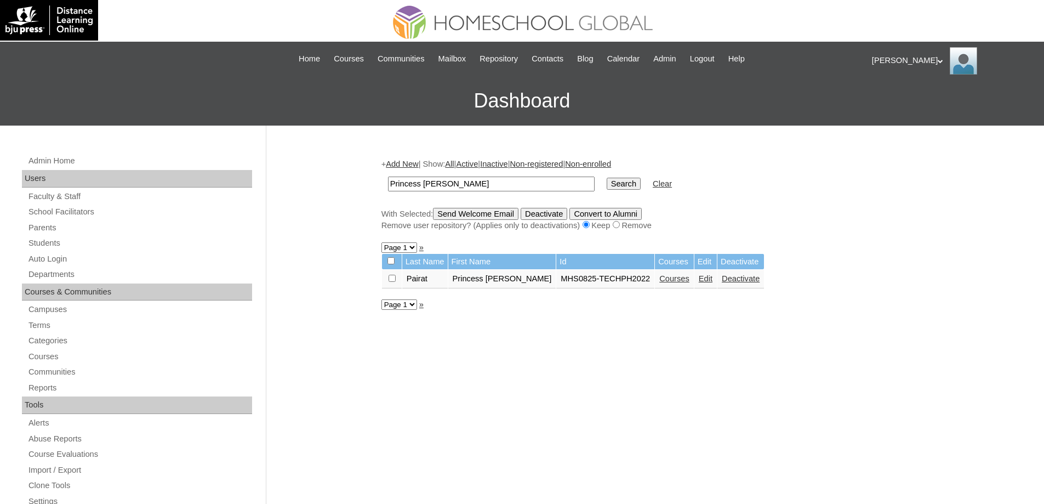
click at [655, 285] on td "Courses" at bounding box center [674, 279] width 39 height 19
click at [659, 279] on link "Courses" at bounding box center [674, 278] width 30 height 9
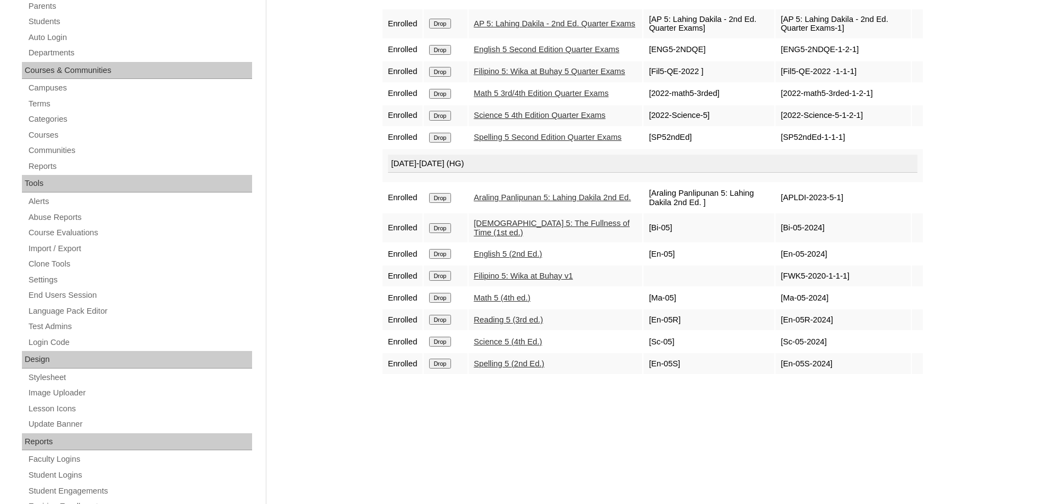
scroll to position [55, 0]
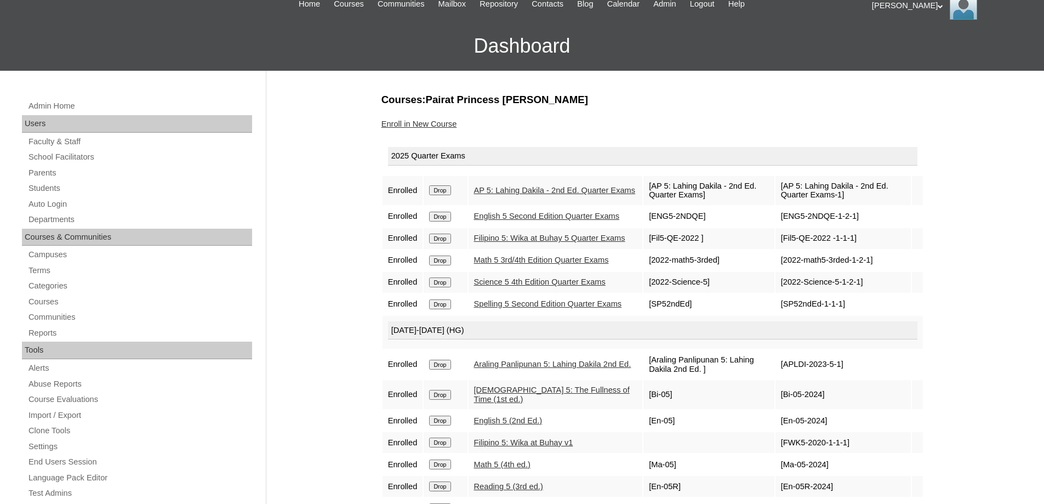
click at [450, 129] on div "Enroll in New Course" at bounding box center [652, 124] width 543 height 12
click at [449, 124] on link "Enroll in New Course" at bounding box center [419, 123] width 76 height 9
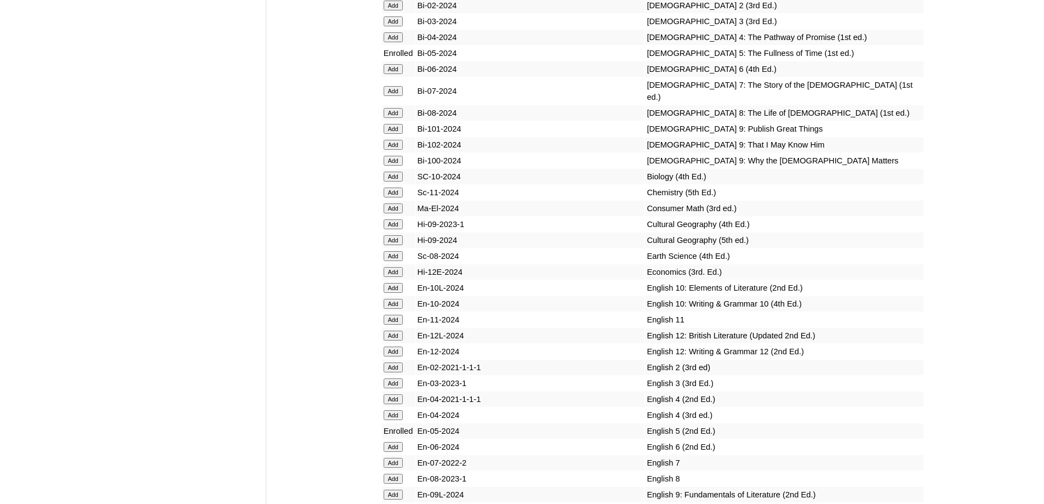
scroll to position [4072, 0]
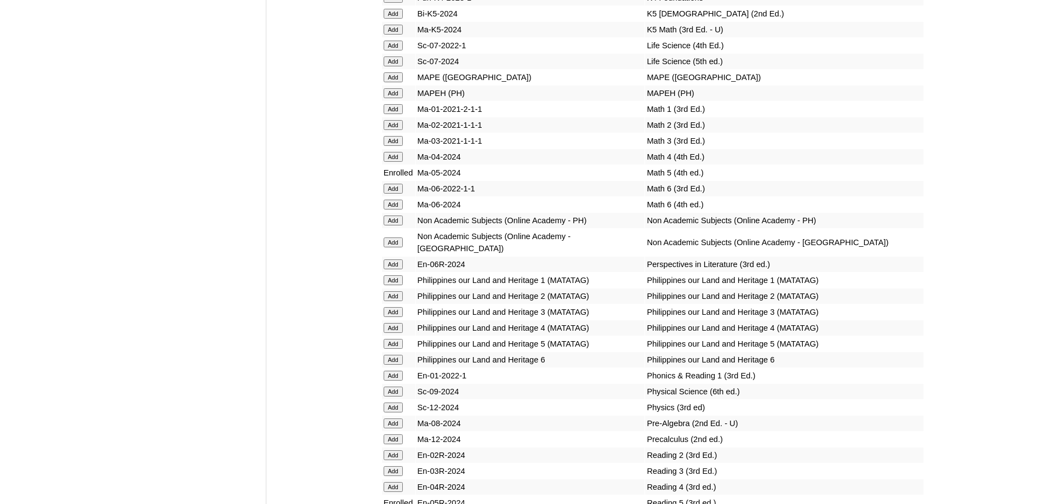
click at [397, 98] on input "Add" at bounding box center [393, 93] width 19 height 10
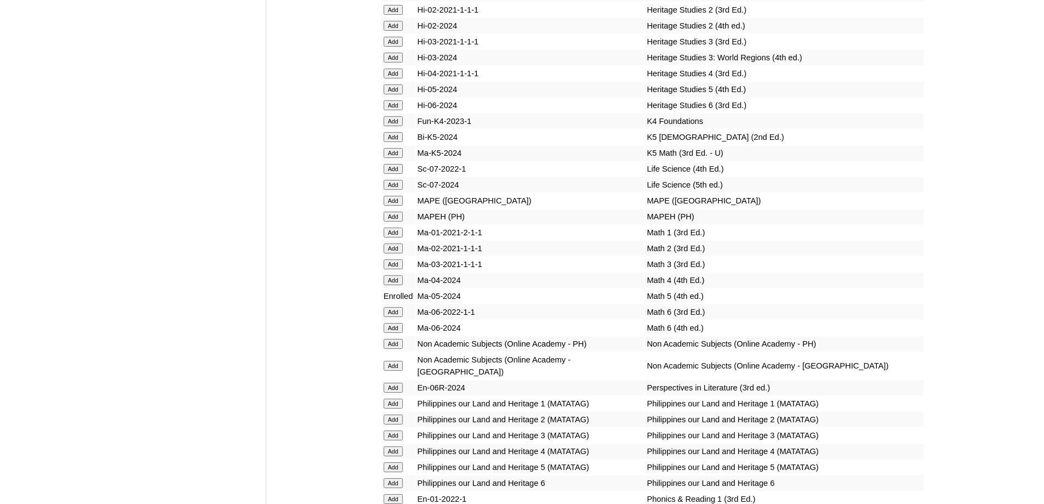
scroll to position [3908, 0]
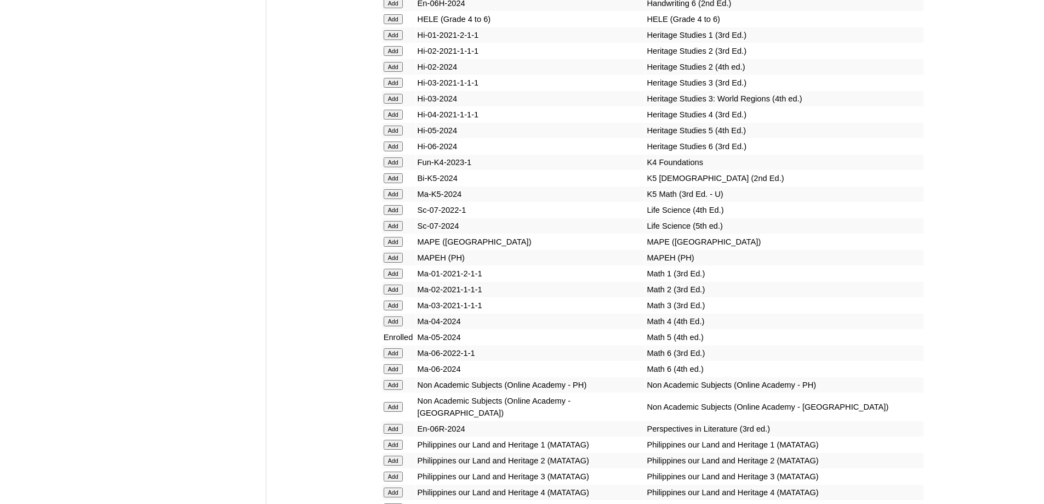
click at [390, 24] on input "Add" at bounding box center [393, 19] width 19 height 10
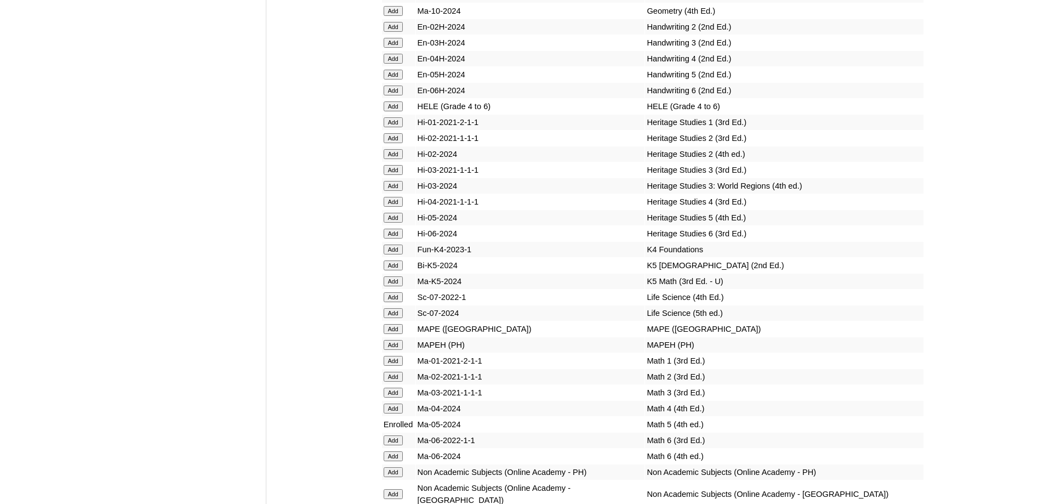
scroll to position [3798, 0]
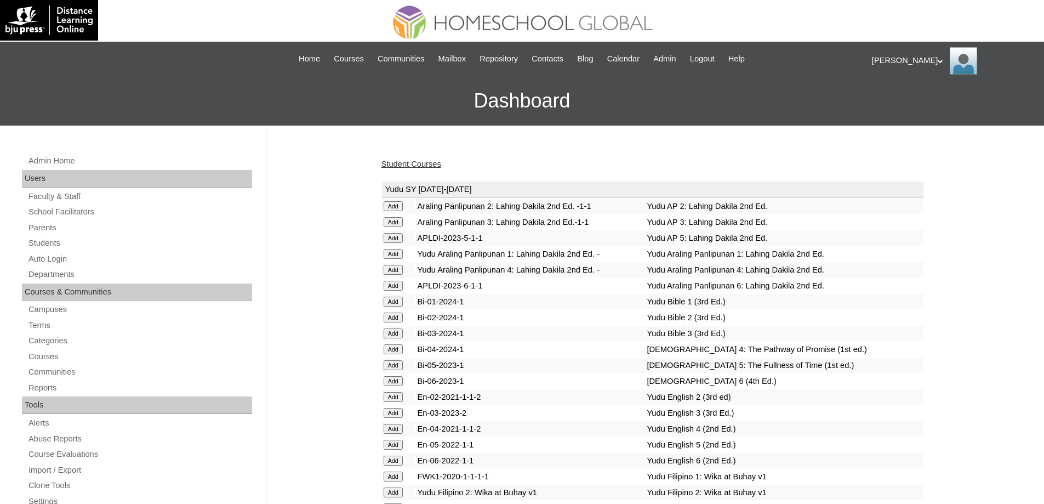
click at [432, 168] on link "Student Courses" at bounding box center [411, 163] width 60 height 9
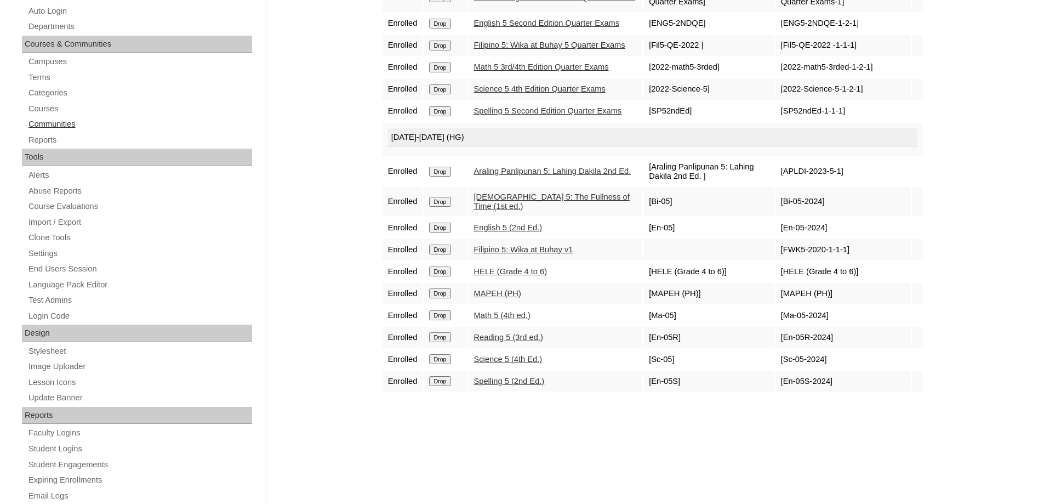
scroll to position [164, 0]
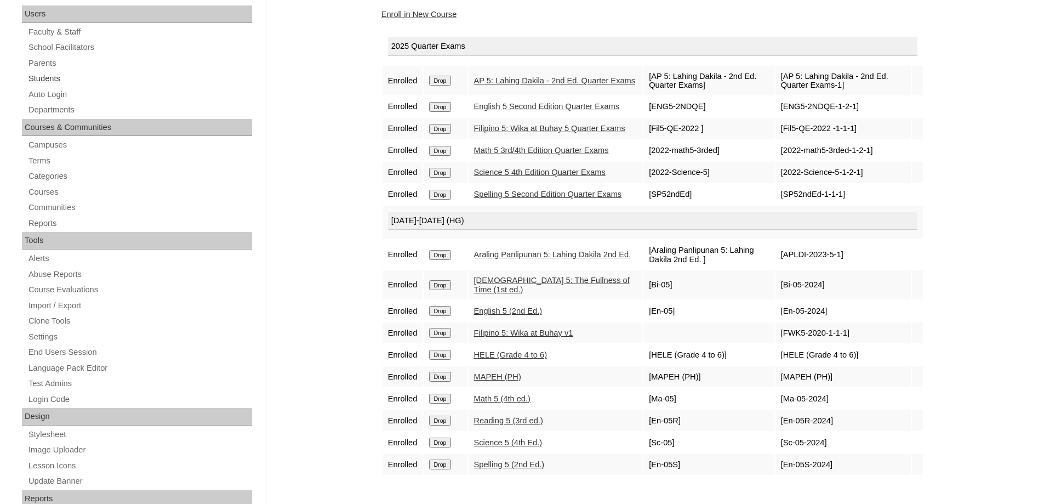
click at [65, 79] on link "Students" at bounding box center [139, 79] width 225 height 14
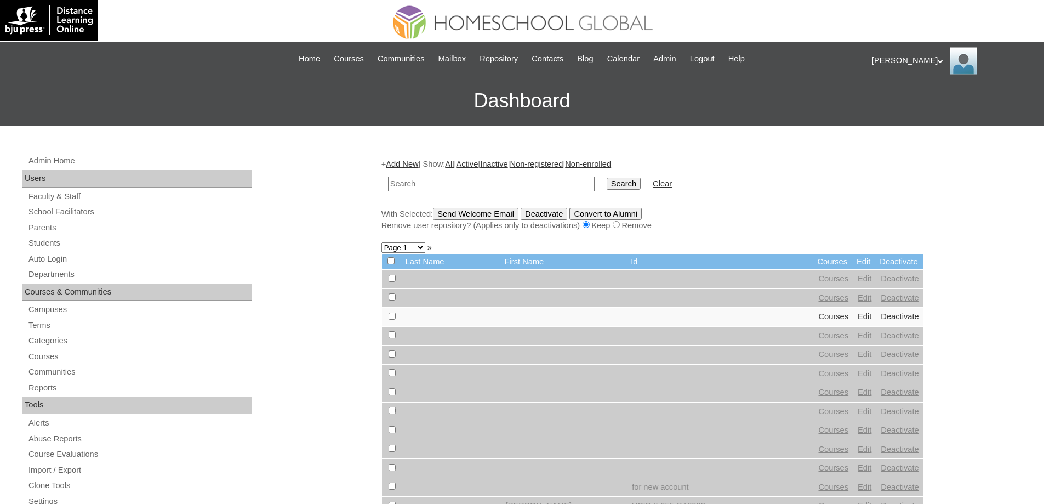
drag, startPoint x: 501, startPoint y: 184, endPoint x: 567, endPoint y: 184, distance: 65.8
click at [501, 184] on input "text" at bounding box center [491, 183] width 207 height 15
paste input "[PERSON_NAME]"
type input "[PERSON_NAME]"
click at [635, 183] on input "Search" at bounding box center [624, 184] width 34 height 12
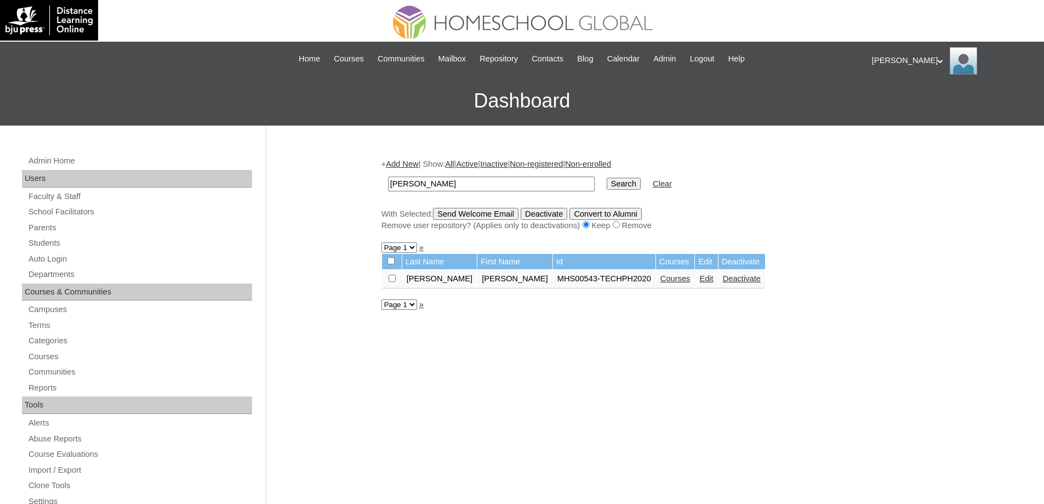
click at [660, 283] on link "Courses" at bounding box center [675, 278] width 30 height 9
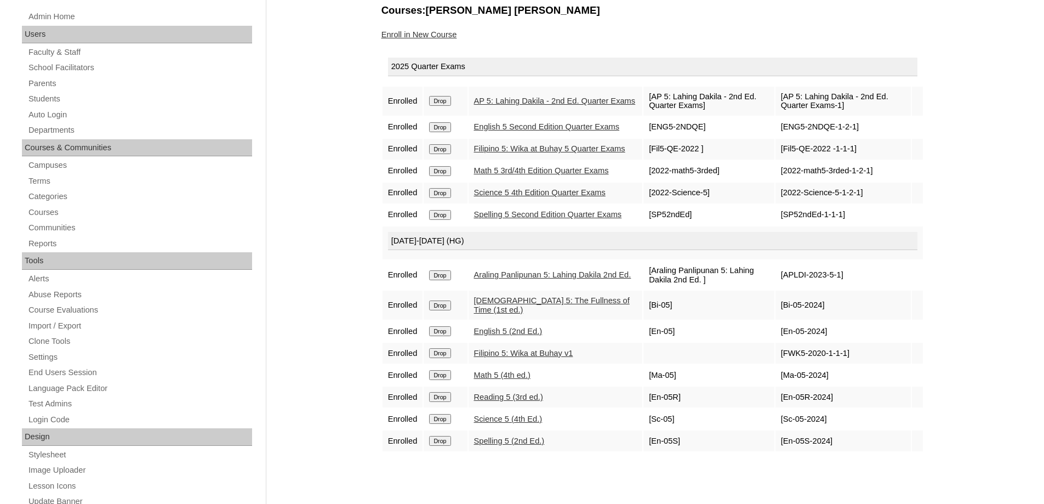
scroll to position [110, 0]
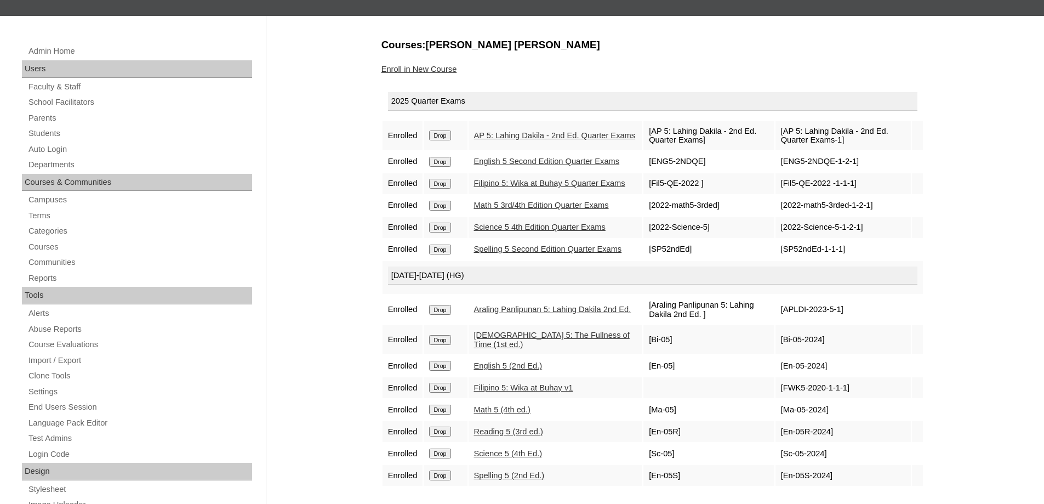
click at [437, 72] on link "Enroll in New Course" at bounding box center [419, 69] width 76 height 9
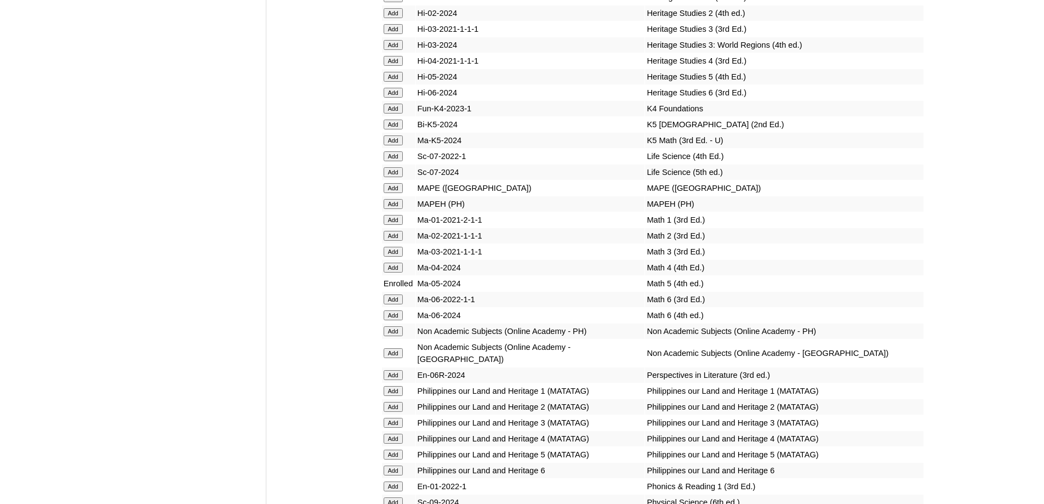
scroll to position [3958, 0]
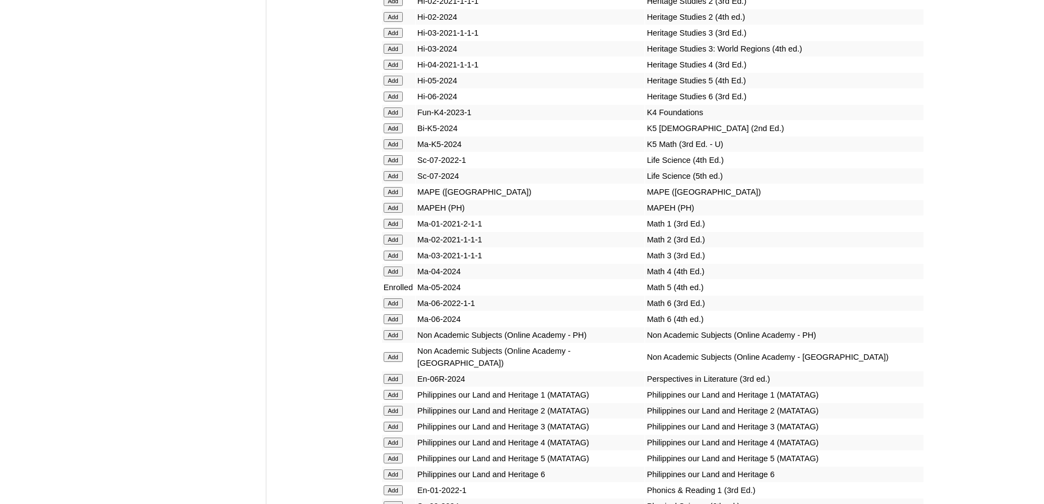
click at [400, 213] on input "Add" at bounding box center [393, 208] width 19 height 10
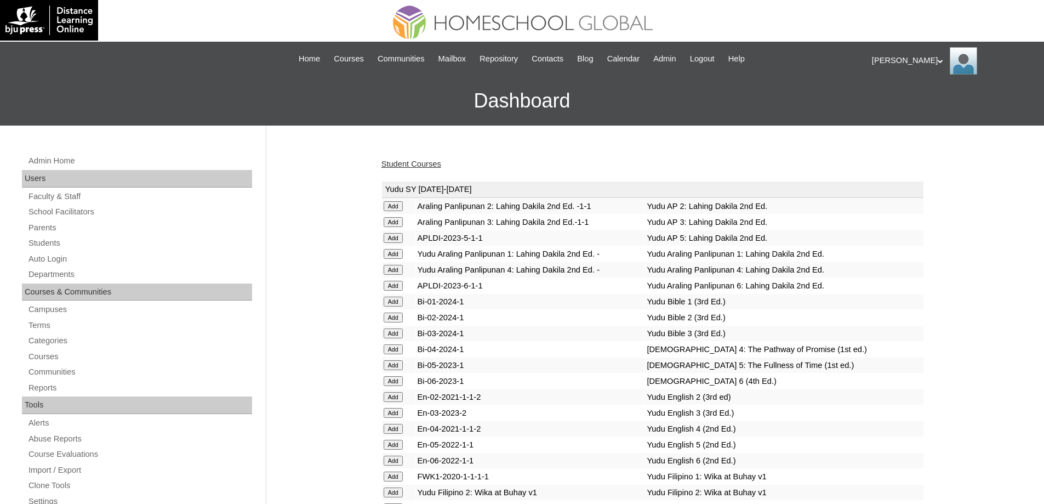
click at [413, 163] on link "Student Courses" at bounding box center [411, 163] width 60 height 9
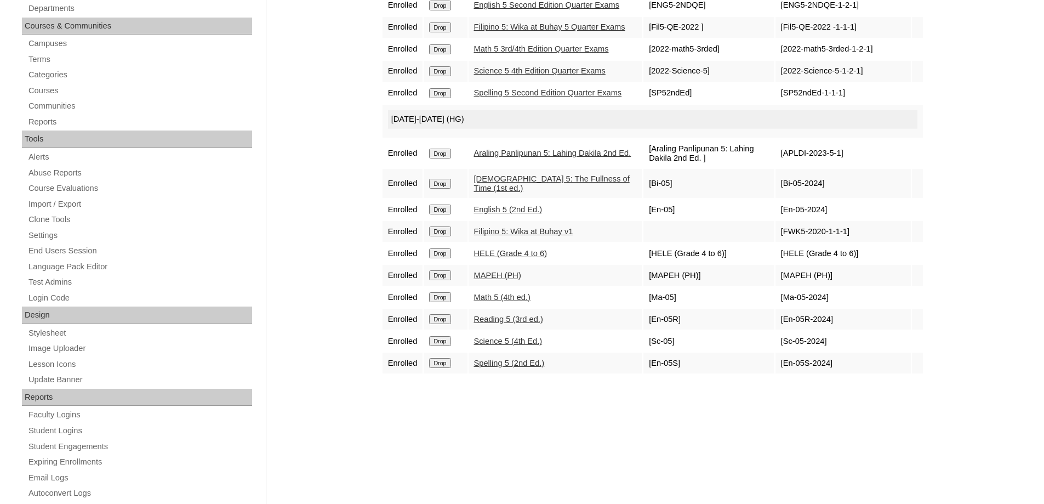
scroll to position [110, 0]
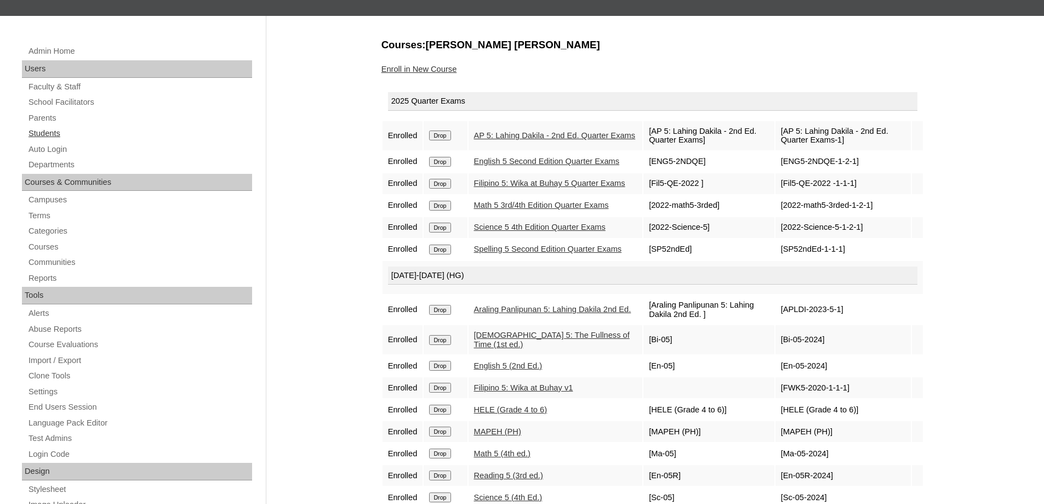
click at [65, 130] on link "Students" at bounding box center [139, 134] width 225 height 14
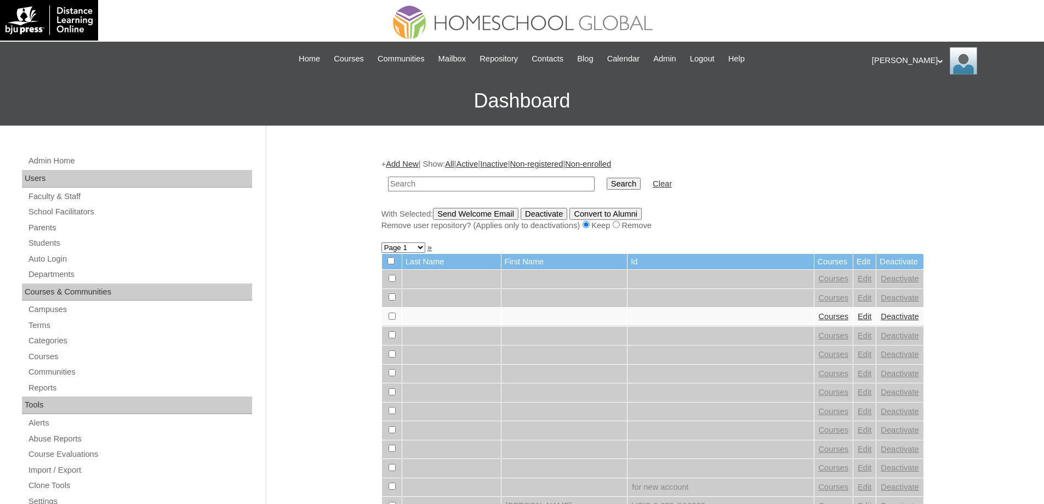
drag, startPoint x: 472, startPoint y: 186, endPoint x: 501, endPoint y: 186, distance: 29.0
click at [472, 186] on input "text" at bounding box center [491, 183] width 207 height 15
type input "[PERSON_NAME]"
click at [635, 183] on input "Search" at bounding box center [624, 184] width 34 height 12
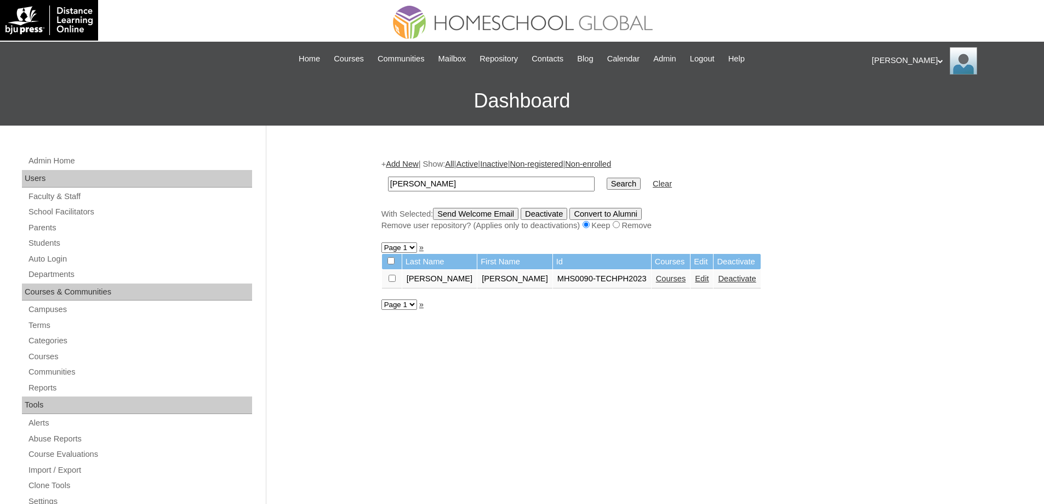
click at [656, 282] on link "Courses" at bounding box center [671, 278] width 30 height 9
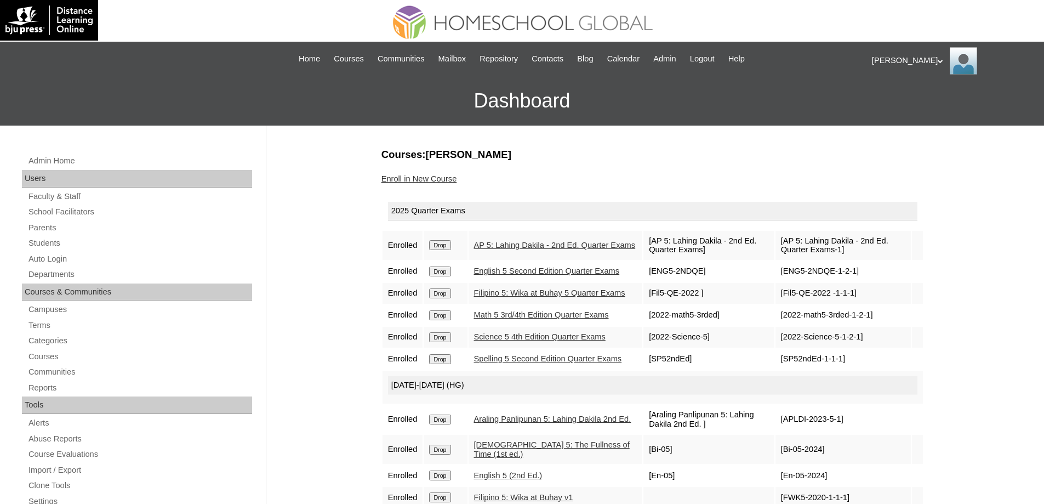
click at [413, 175] on link "Enroll in New Course" at bounding box center [419, 178] width 76 height 9
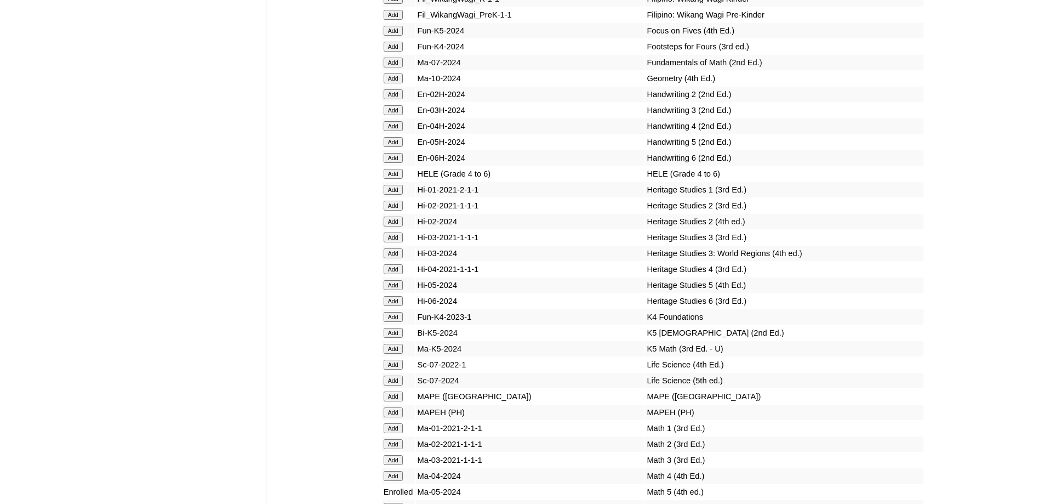
scroll to position [3781, 0]
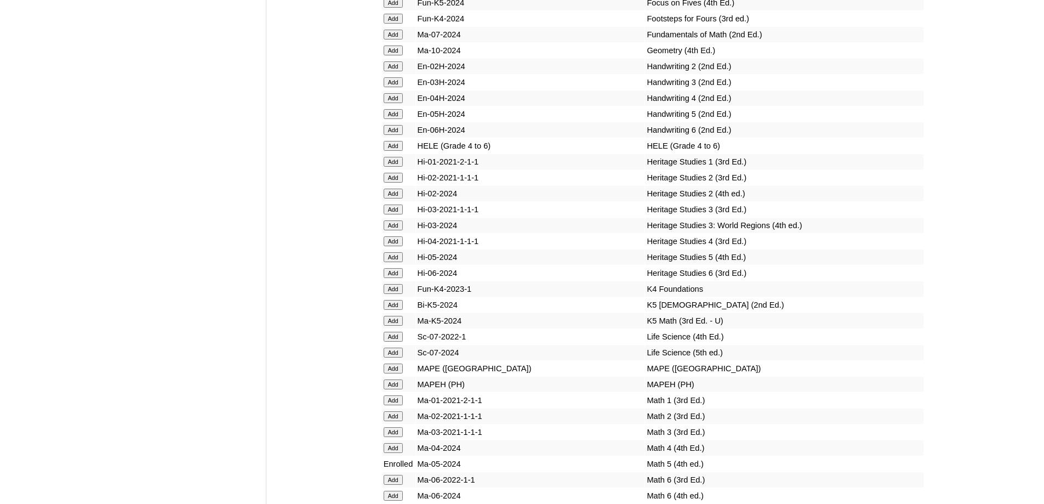
click at [397, 151] on input "Add" at bounding box center [393, 146] width 19 height 10
click at [397, 389] on input "Add" at bounding box center [393, 384] width 19 height 10
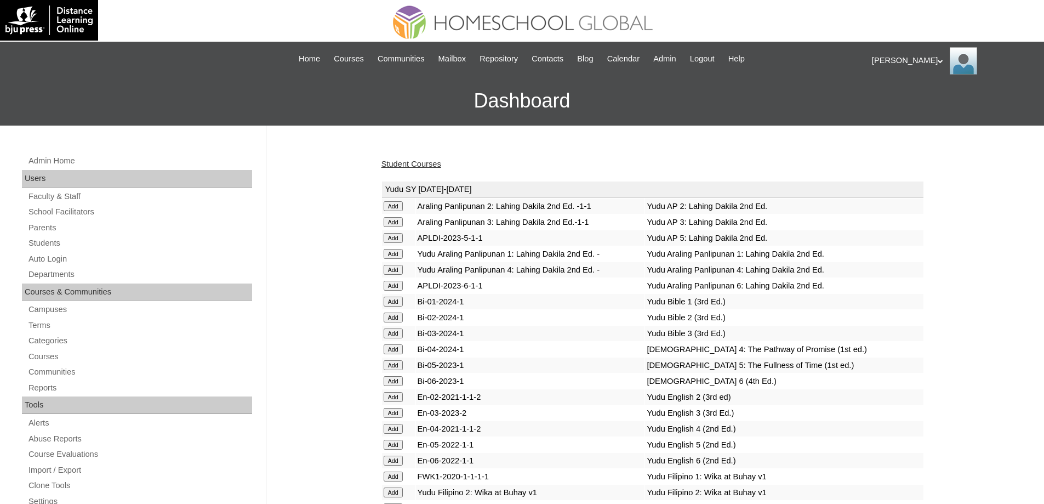
click at [441, 166] on link "Student Courses" at bounding box center [411, 163] width 60 height 9
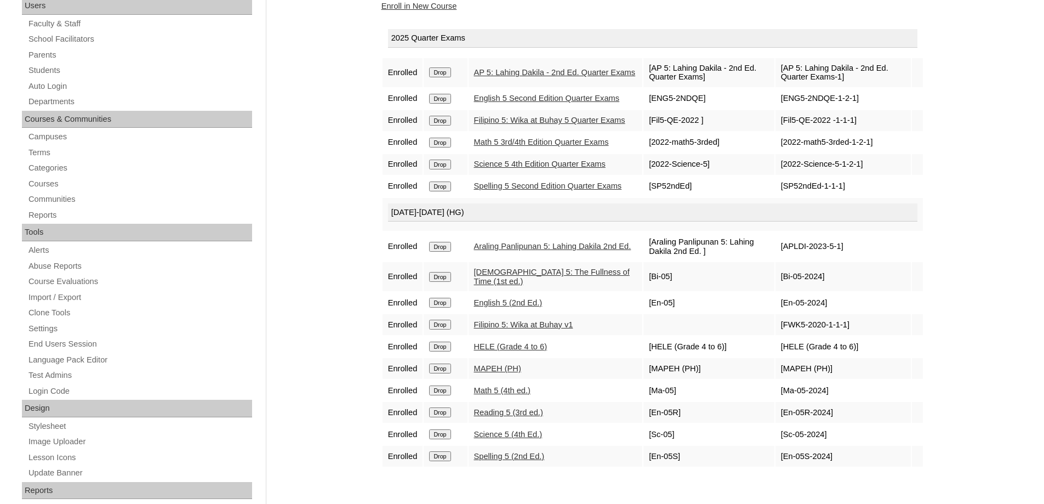
scroll to position [219, 0]
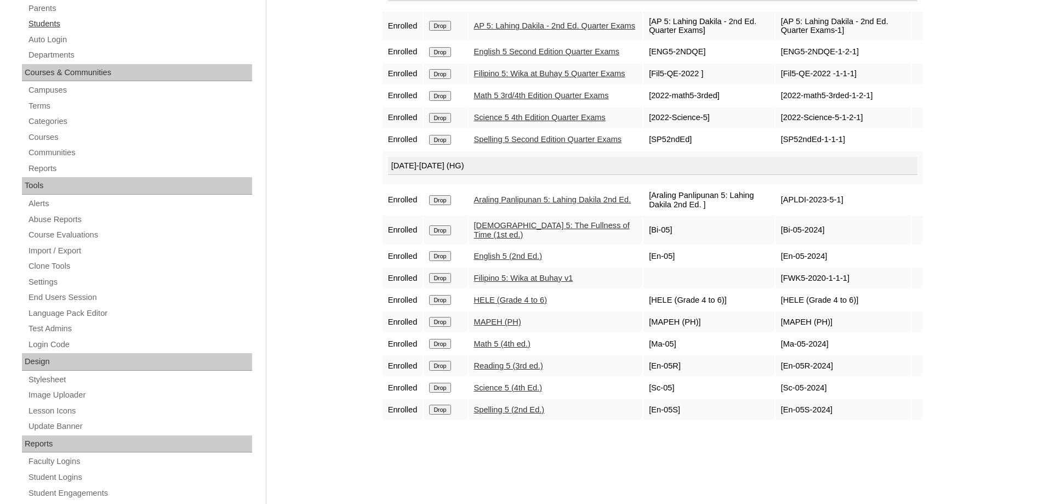
click at [57, 25] on link "Students" at bounding box center [139, 24] width 225 height 14
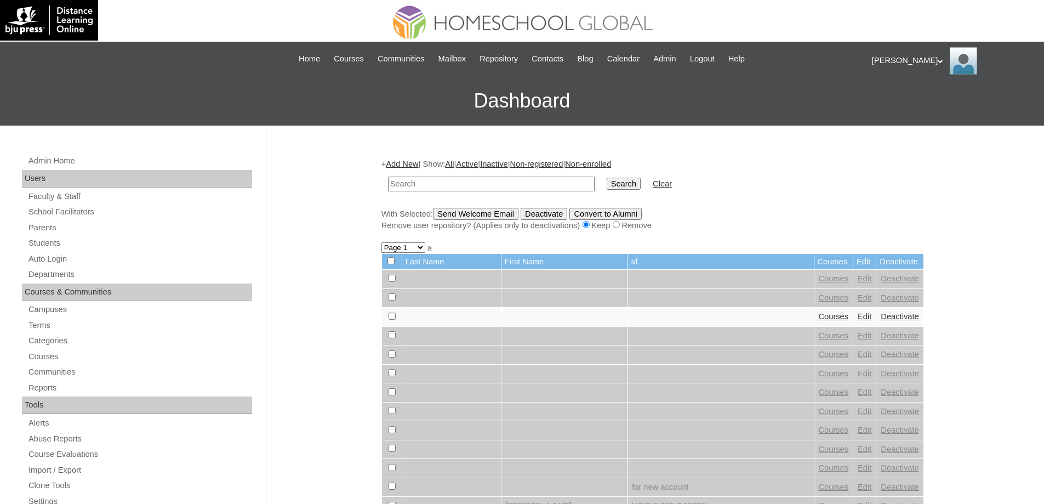
drag, startPoint x: 488, startPoint y: 183, endPoint x: 614, endPoint y: 186, distance: 126.1
click at [492, 183] on input "text" at bounding box center [491, 183] width 207 height 15
type input "[PERSON_NAME]"
click at [627, 184] on input "Search" at bounding box center [624, 184] width 34 height 12
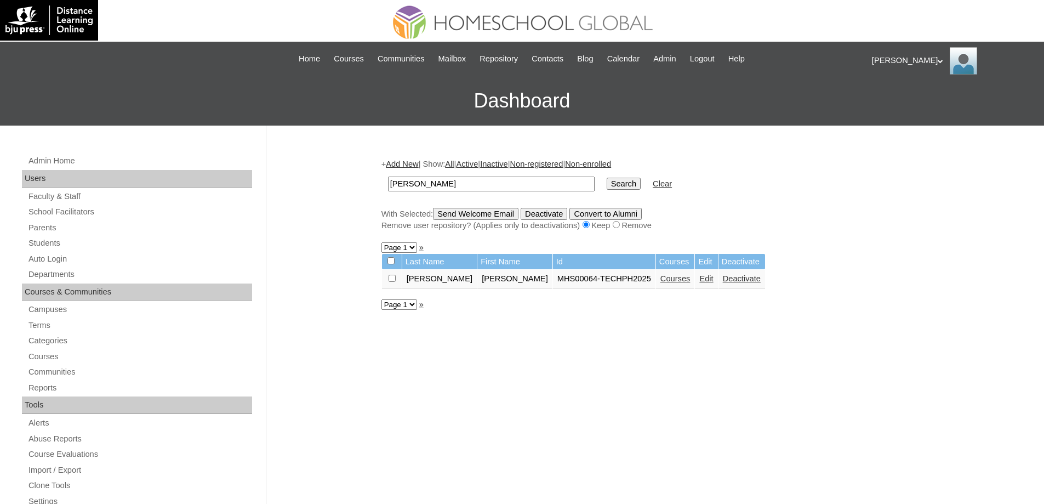
click at [660, 275] on link "Courses" at bounding box center [675, 278] width 30 height 9
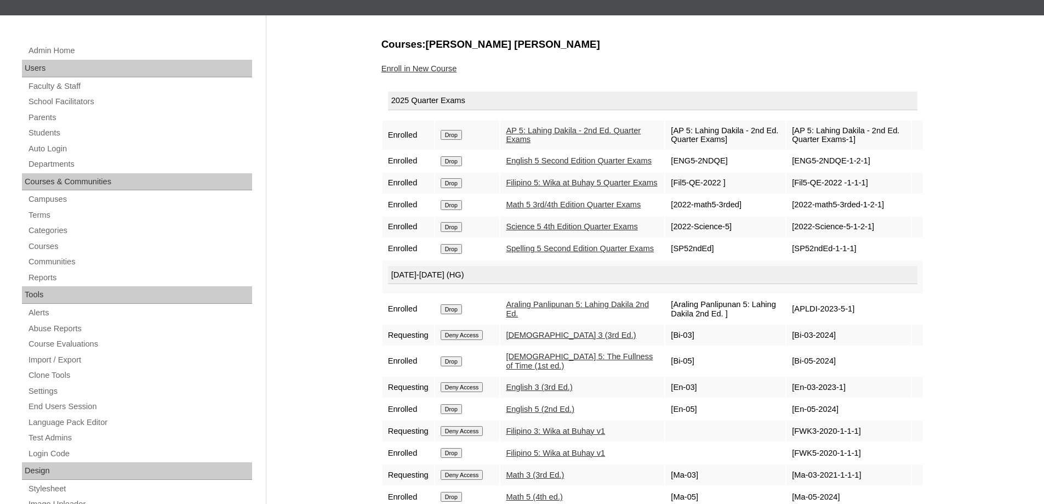
scroll to position [110, 0]
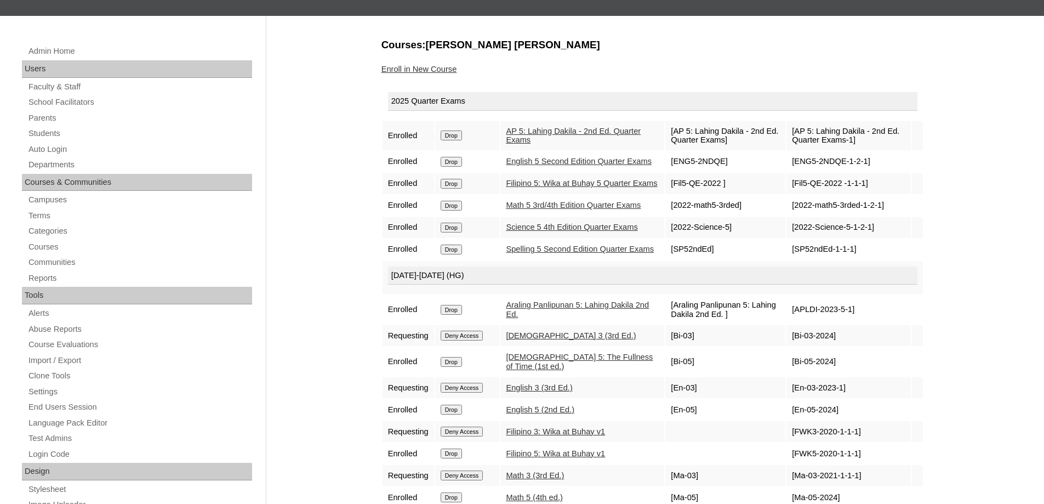
click at [452, 72] on link "Enroll in New Course" at bounding box center [419, 69] width 76 height 9
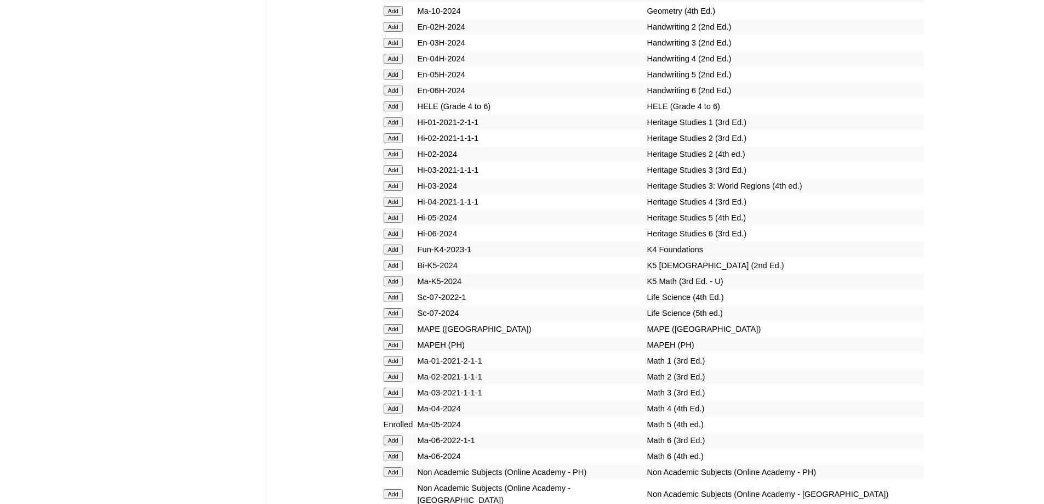
scroll to position [3822, 0]
click at [395, 110] on input "Add" at bounding box center [393, 105] width 19 height 10
click at [397, 348] on input "Add" at bounding box center [393, 343] width 19 height 10
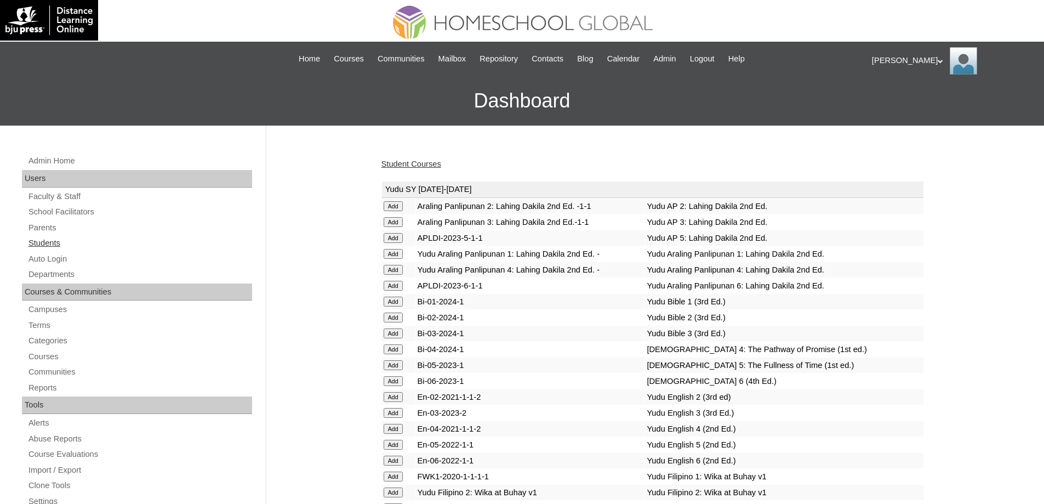
click at [98, 241] on link "Students" at bounding box center [139, 243] width 225 height 14
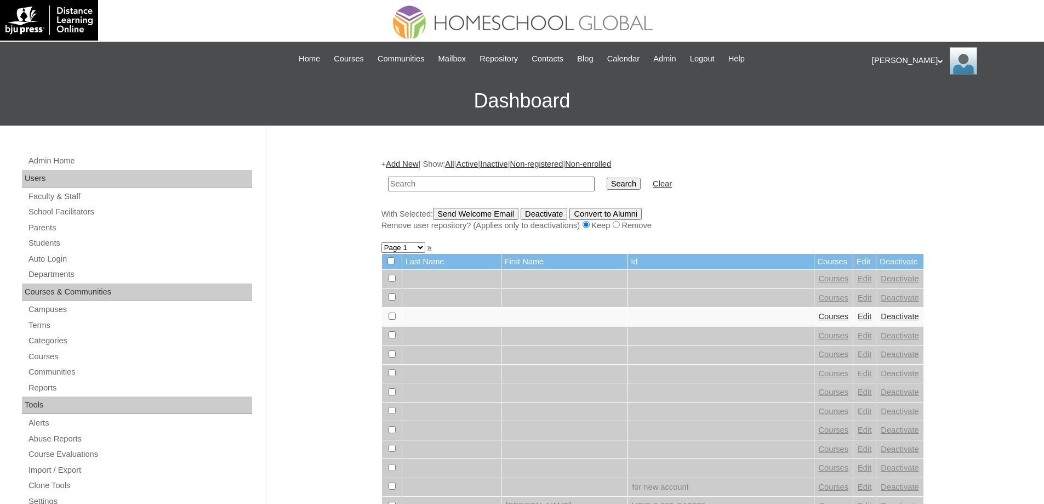
click at [576, 186] on input "text" at bounding box center [491, 183] width 207 height 15
type input "Gian Elija"
click at [641, 186] on input "Search" at bounding box center [624, 184] width 34 height 12
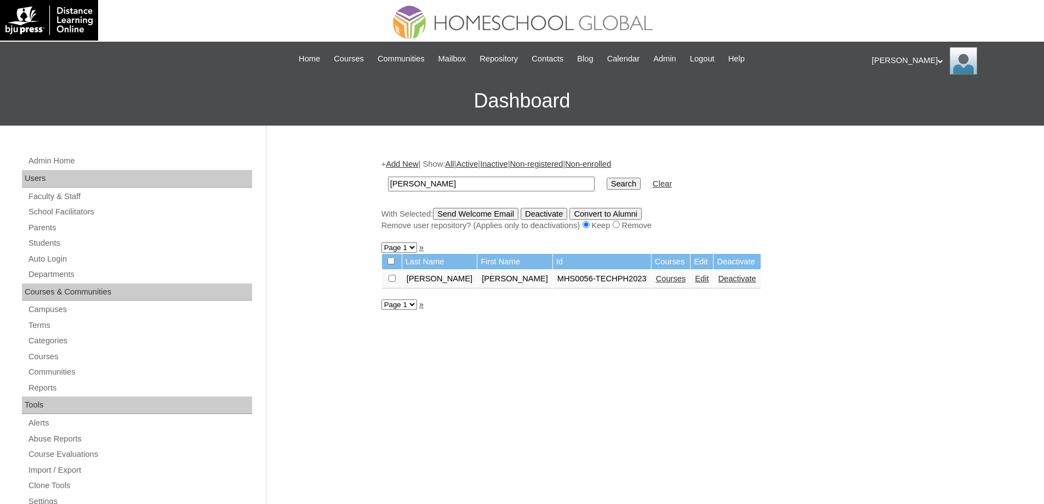
click at [656, 281] on link "Courses" at bounding box center [671, 278] width 30 height 9
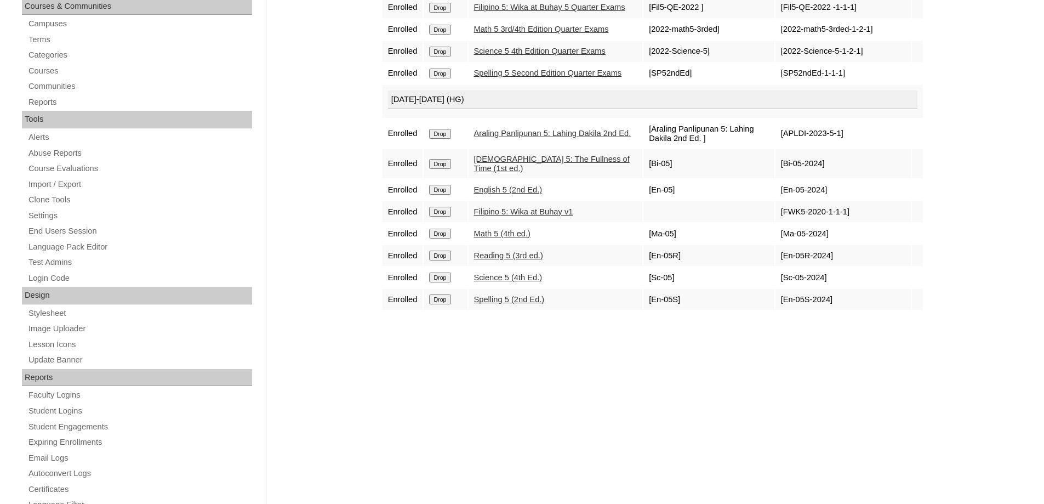
scroll to position [55, 0]
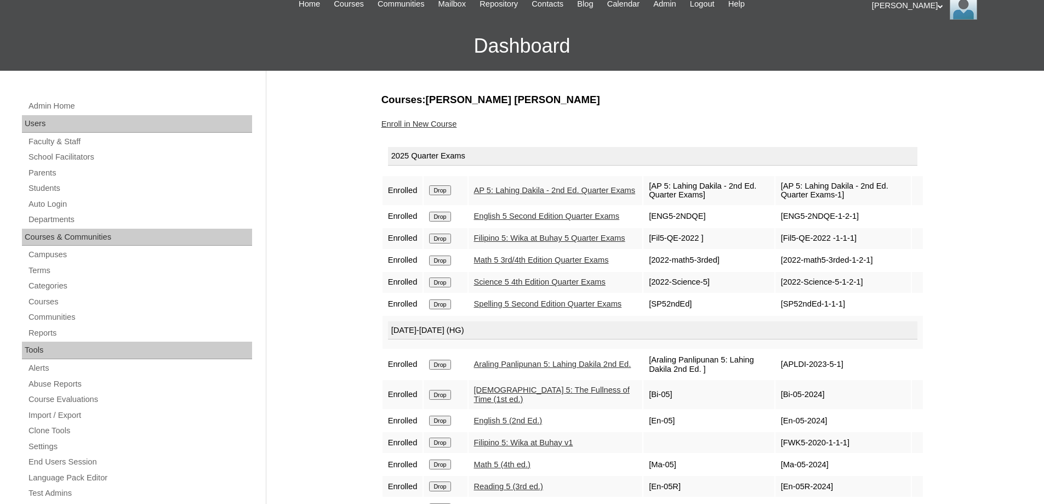
click at [429, 119] on link "Enroll in New Course" at bounding box center [419, 123] width 76 height 9
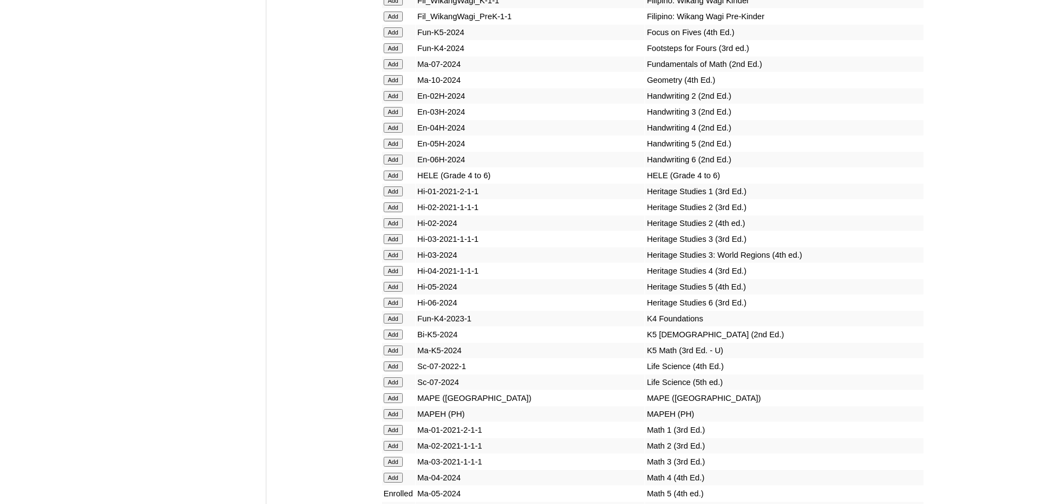
scroll to position [3836, 0]
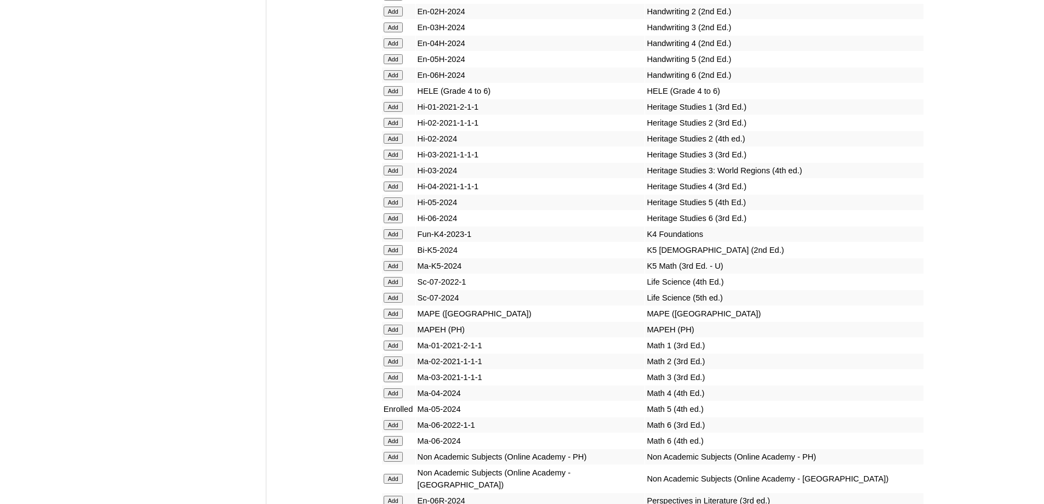
click at [395, 96] on input "Add" at bounding box center [393, 91] width 19 height 10
click at [399, 334] on input "Add" at bounding box center [393, 329] width 19 height 10
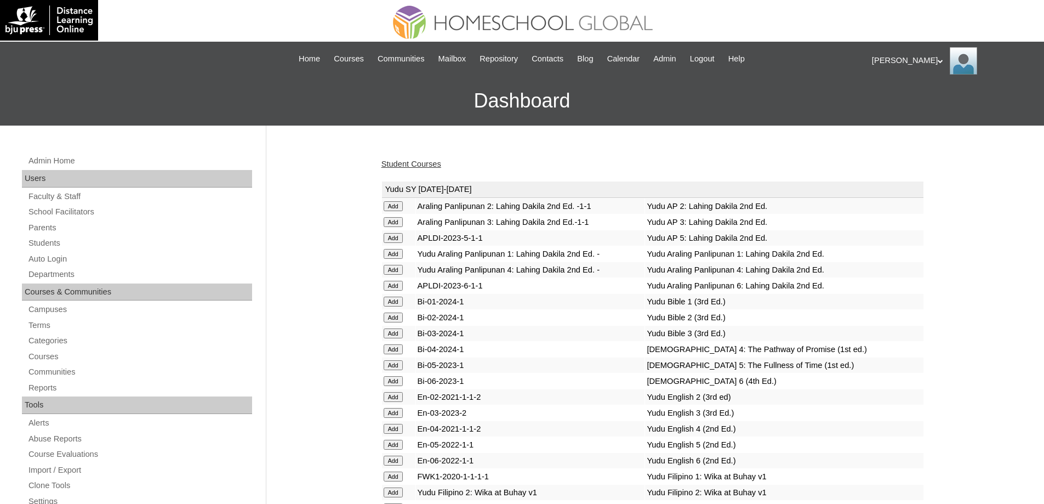
click at [419, 168] on link "Student Courses" at bounding box center [411, 163] width 60 height 9
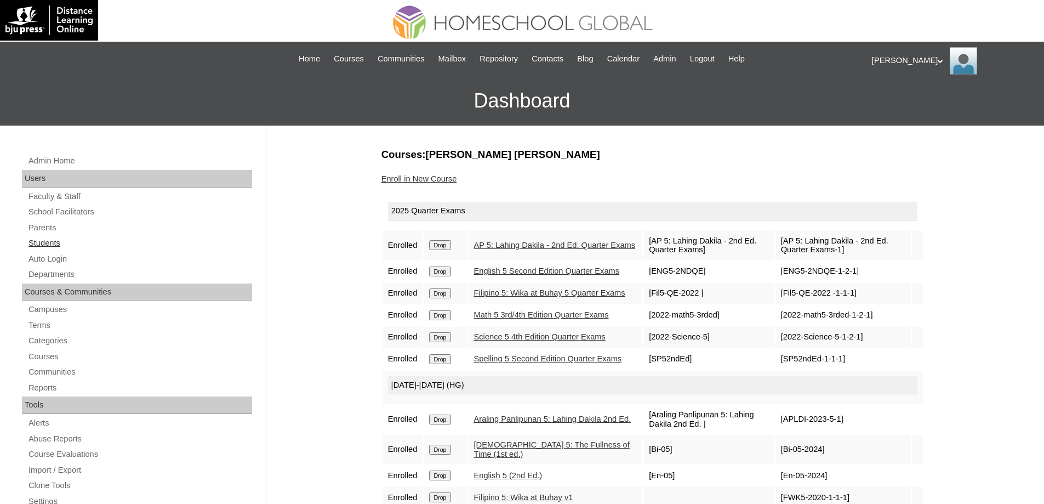
click at [74, 244] on link "Students" at bounding box center [139, 243] width 225 height 14
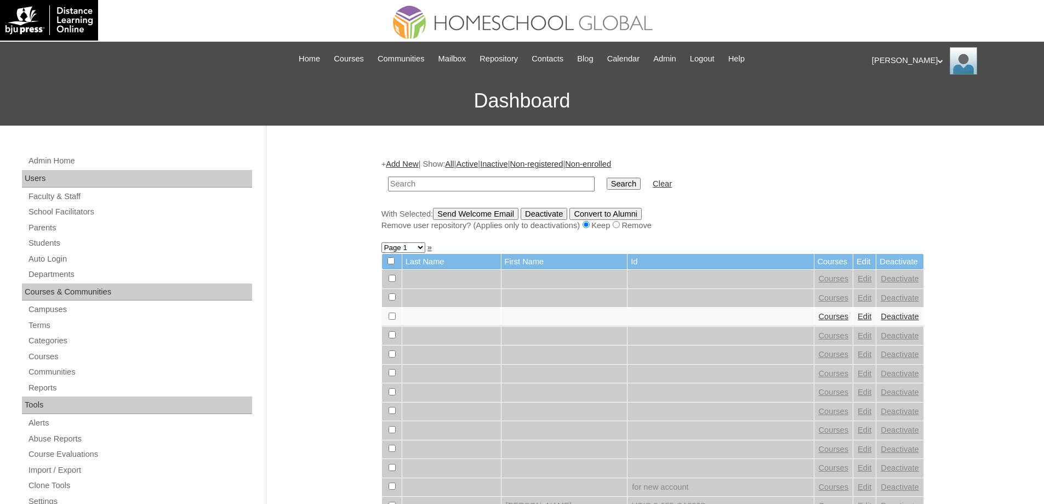
click at [498, 172] on td at bounding box center [491, 184] width 218 height 26
drag, startPoint x: 498, startPoint y: 183, endPoint x: 518, endPoint y: 183, distance: 20.3
click at [498, 183] on input "text" at bounding box center [491, 183] width 207 height 15
paste input "[PERSON_NAME]"
type input "[PERSON_NAME]"
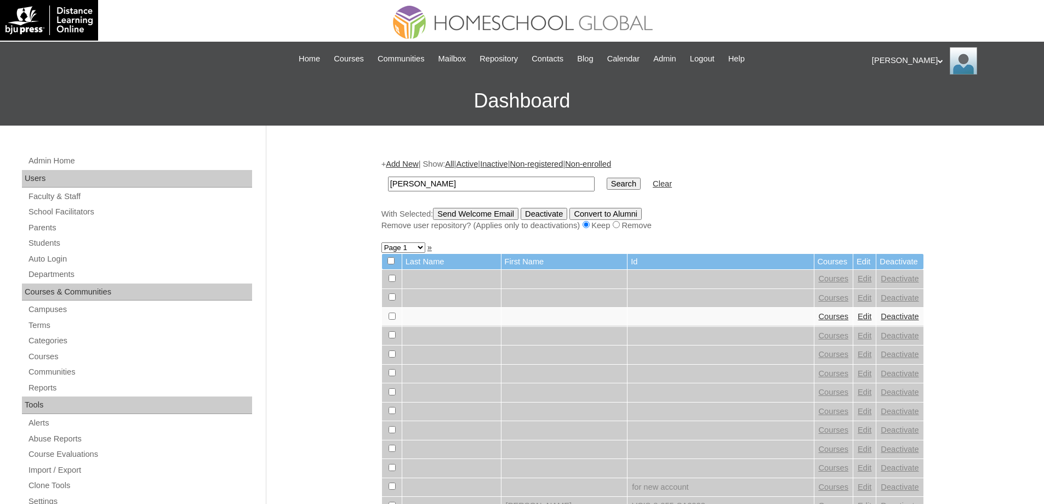
click at [633, 187] on input "Search" at bounding box center [624, 184] width 34 height 12
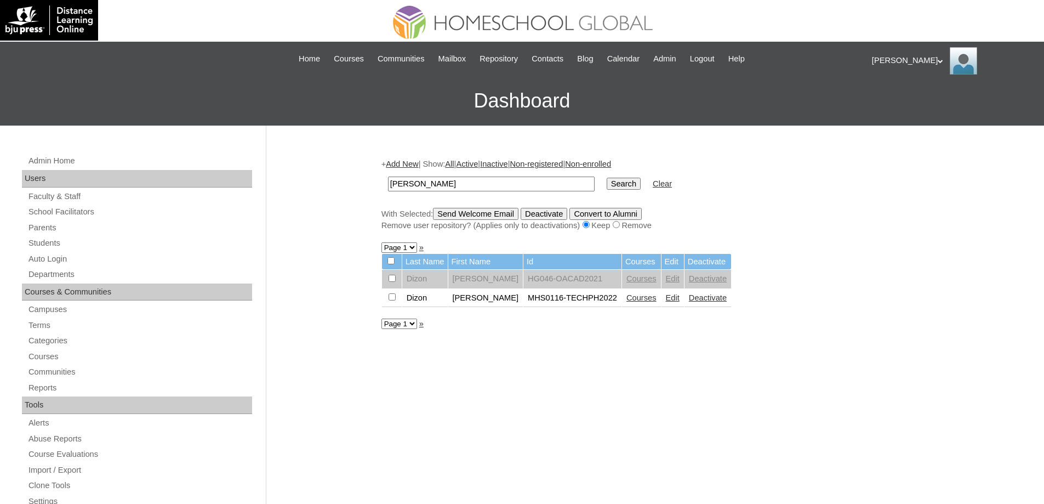
click at [648, 300] on link "Courses" at bounding box center [641, 297] width 30 height 9
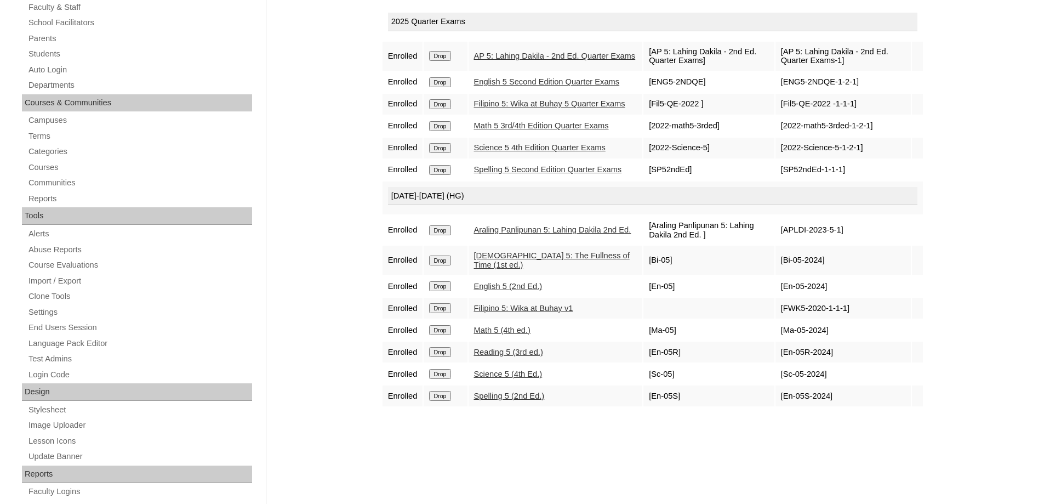
scroll to position [164, 0]
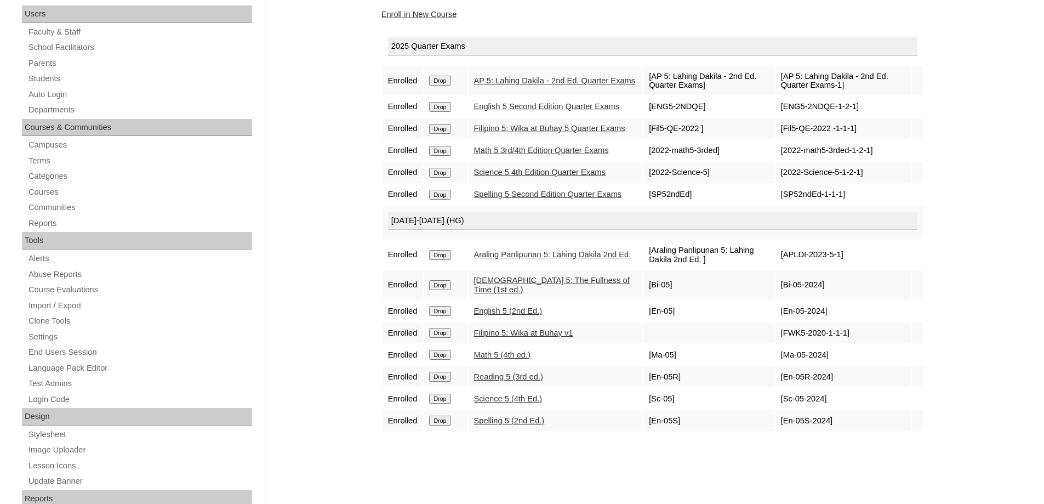
click at [432, 16] on link "Enroll in New Course" at bounding box center [419, 14] width 76 height 9
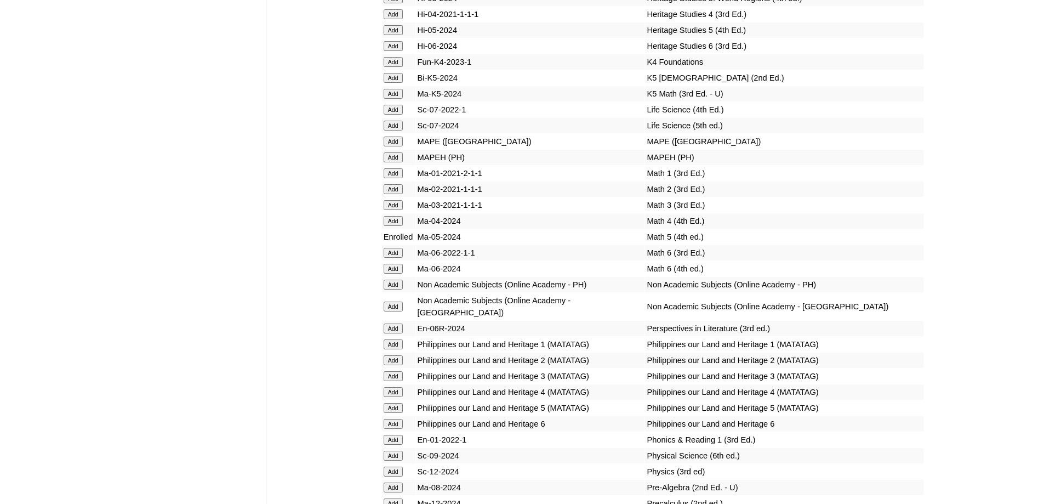
scroll to position [3972, 0]
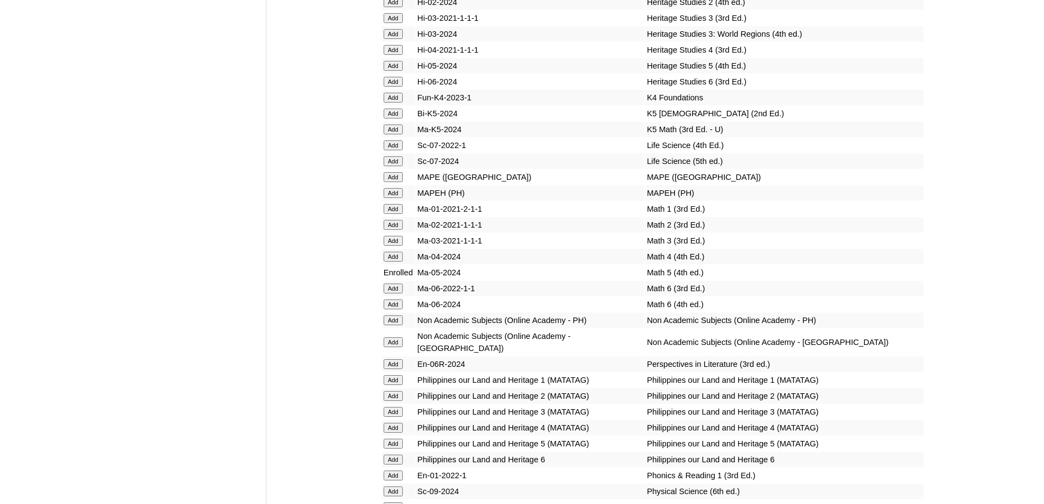
click at [397, 198] on input "Add" at bounding box center [393, 193] width 19 height 10
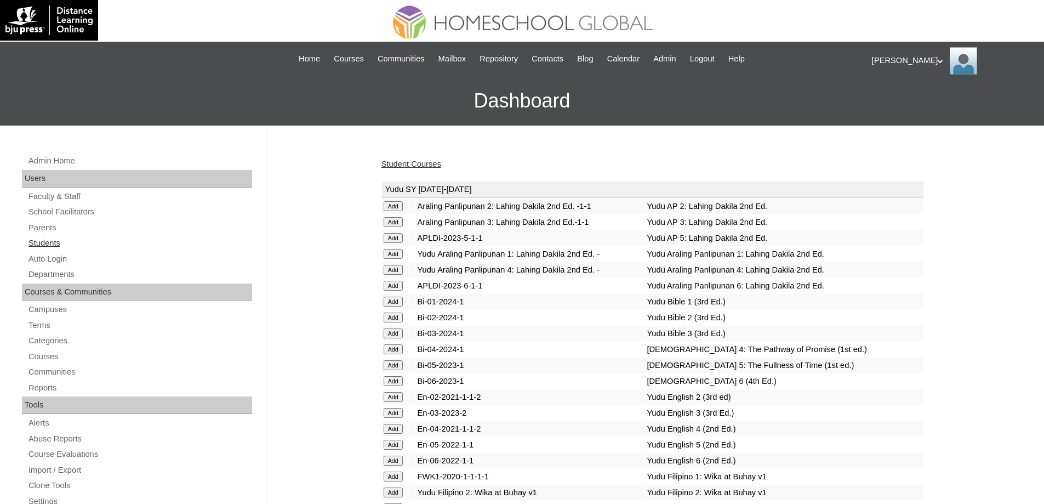
drag, startPoint x: 85, startPoint y: 235, endPoint x: 83, endPoint y: 242, distance: 7.6
click at [83, 242] on div "Admin Home Users Faculty & Staff School Facilitators Parents Students Auto Logi…" at bounding box center [138, 508] width 244 height 709
click at [83, 242] on link "Students" at bounding box center [139, 243] width 225 height 14
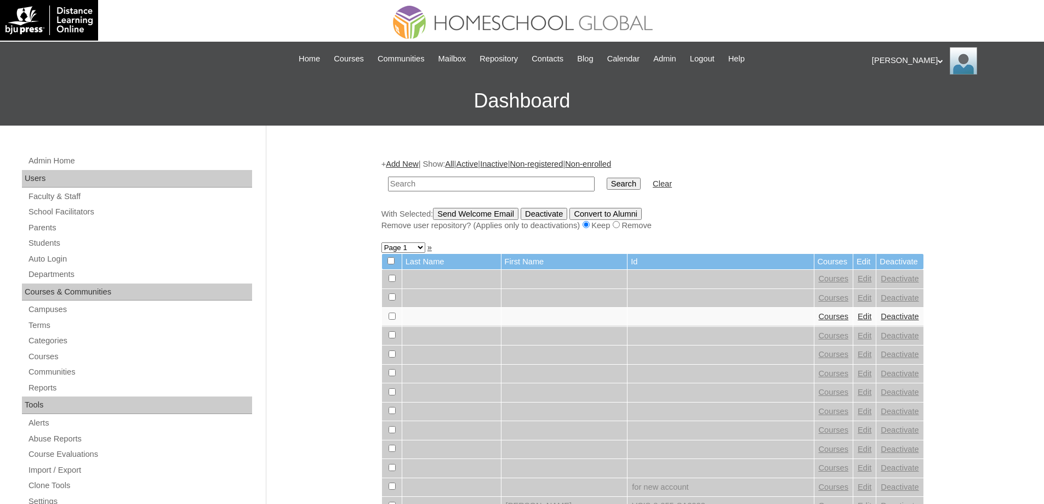
click at [496, 177] on input "text" at bounding box center [491, 183] width 207 height 15
type input "Adrian Ang"
click at [637, 184] on input "Search" at bounding box center [624, 184] width 34 height 12
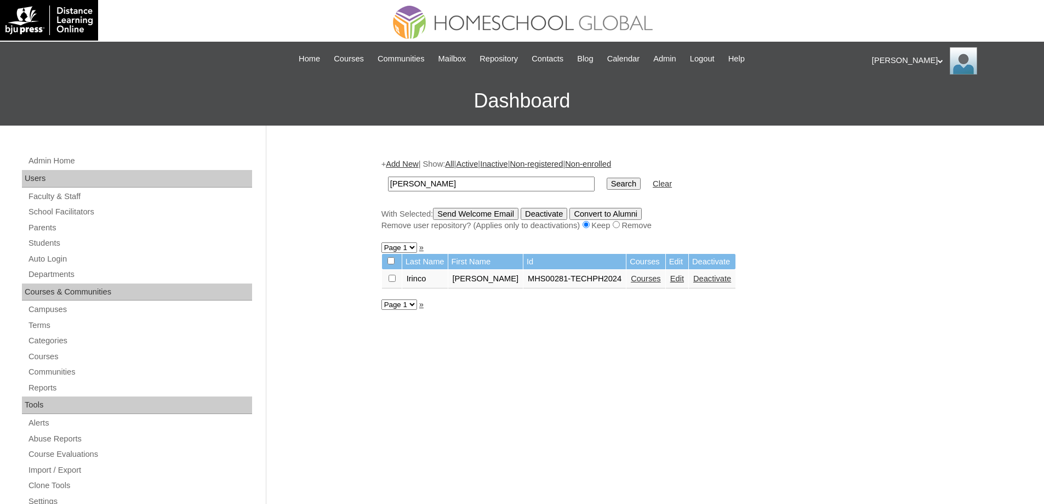
click at [649, 279] on link "Courses" at bounding box center [646, 278] width 30 height 9
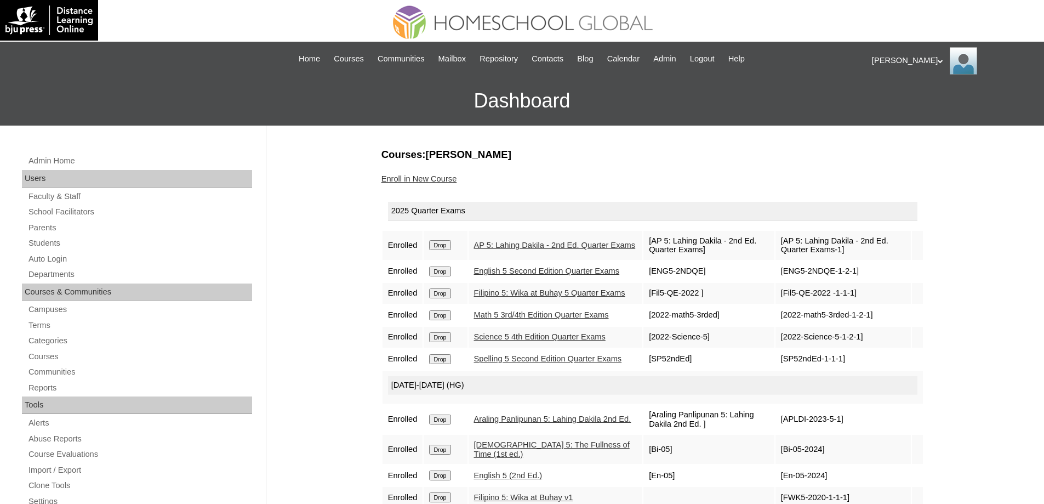
click at [448, 172] on div "Courses:[PERSON_NAME] Enroll in New Course 2025 Quarter Exams Enrolled Drop AP …" at bounding box center [650, 514] width 548 height 734
click at [443, 177] on link "Enroll in New Course" at bounding box center [419, 178] width 76 height 9
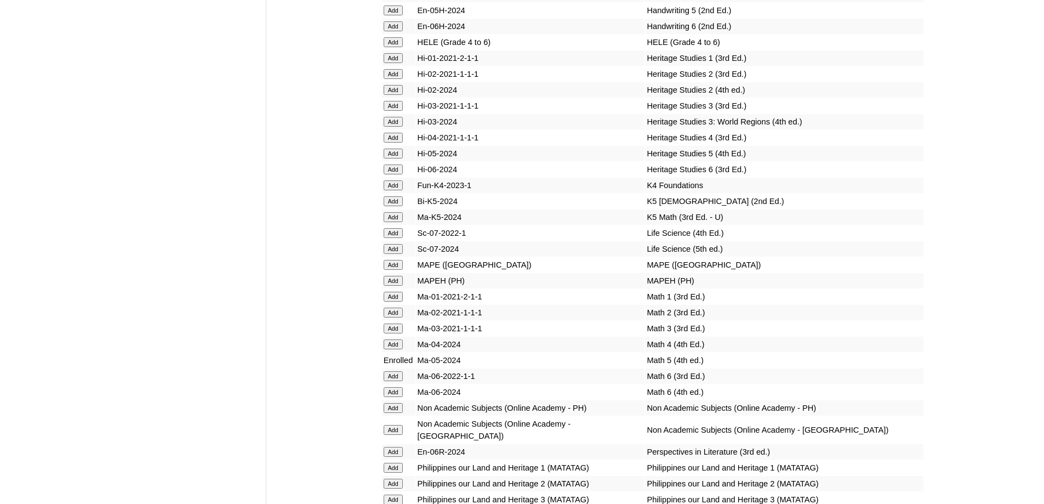
scroll to position [3926, 0]
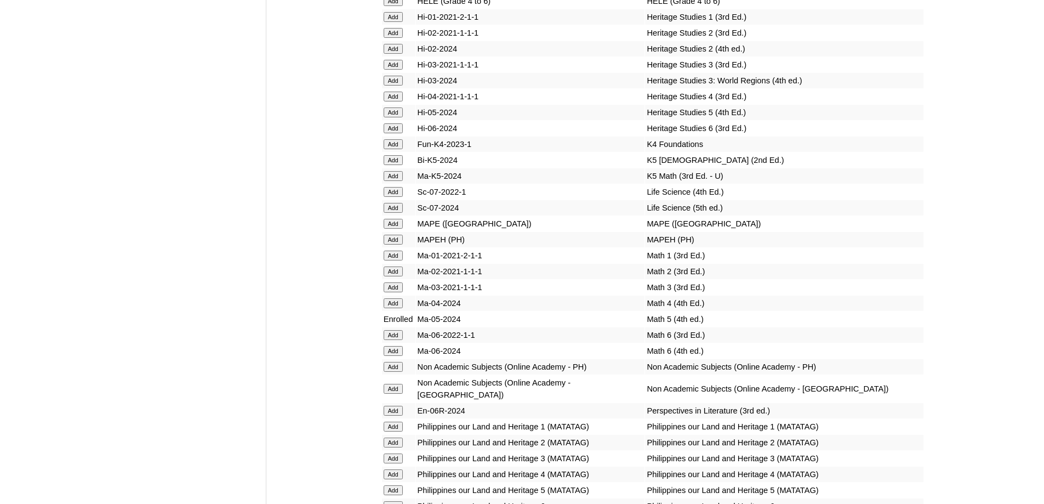
click at [395, 6] on input "Add" at bounding box center [393, 1] width 19 height 10
click at [399, 244] on input "Add" at bounding box center [393, 240] width 19 height 10
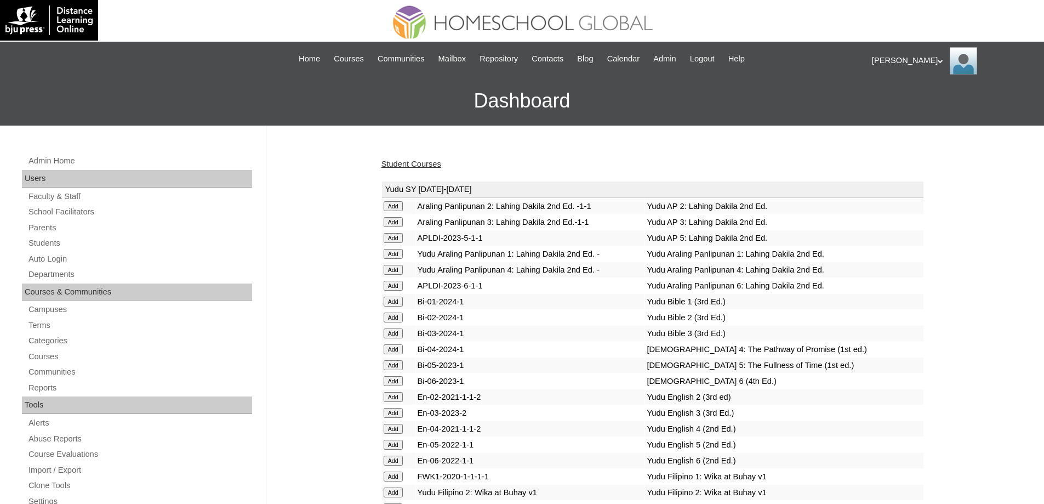
click at [425, 164] on link "Student Courses" at bounding box center [411, 163] width 60 height 9
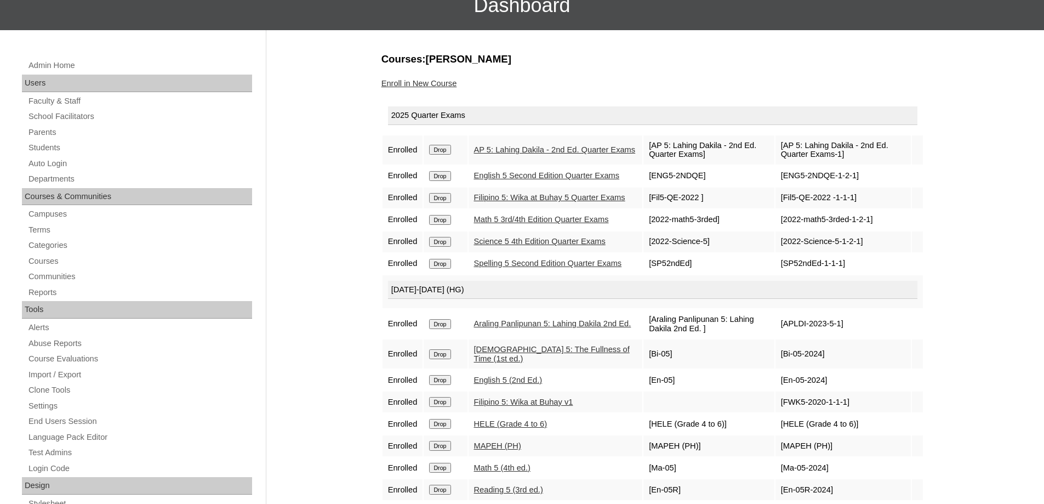
scroll to position [55, 0]
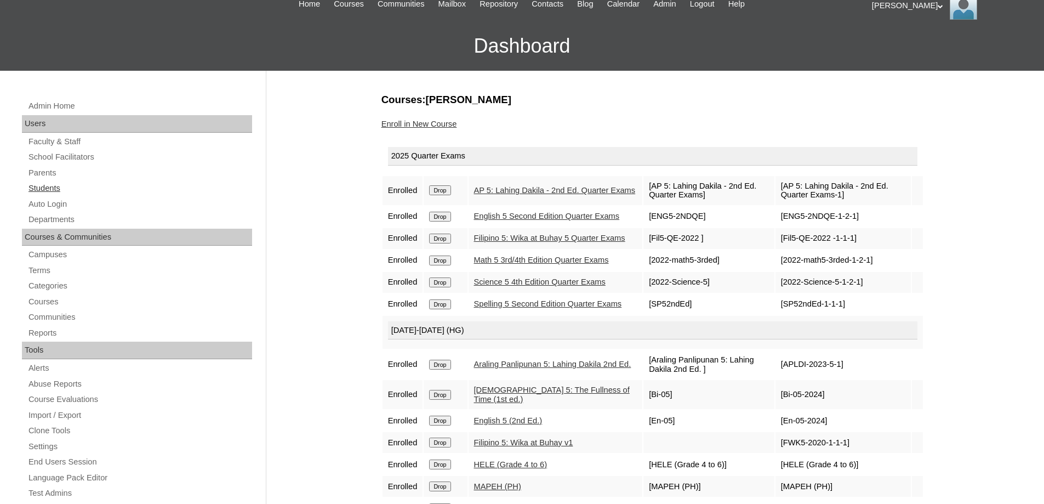
click at [77, 189] on link "Students" at bounding box center [139, 188] width 225 height 14
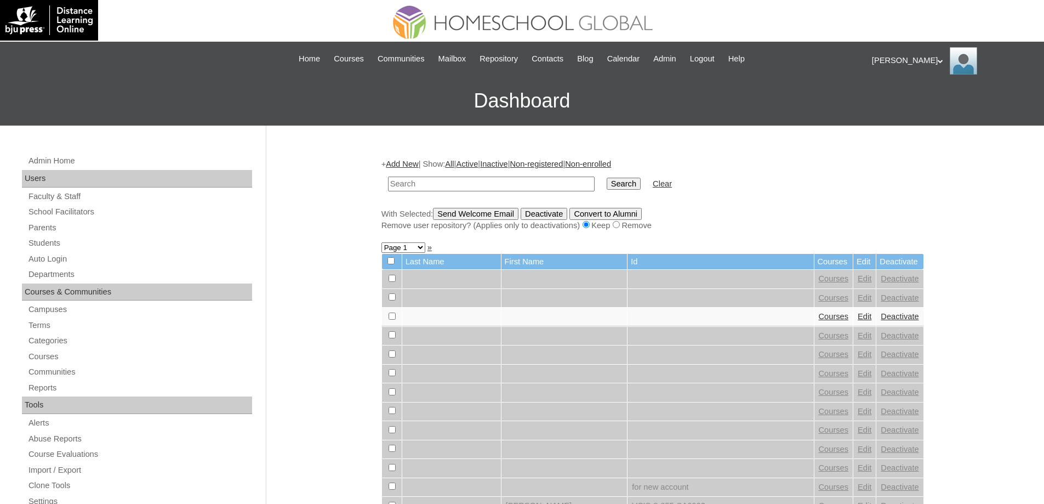
click at [538, 184] on input "text" at bounding box center [491, 183] width 207 height 15
type input "Elijah Joaq"
click at [621, 180] on input "Search" at bounding box center [624, 184] width 34 height 12
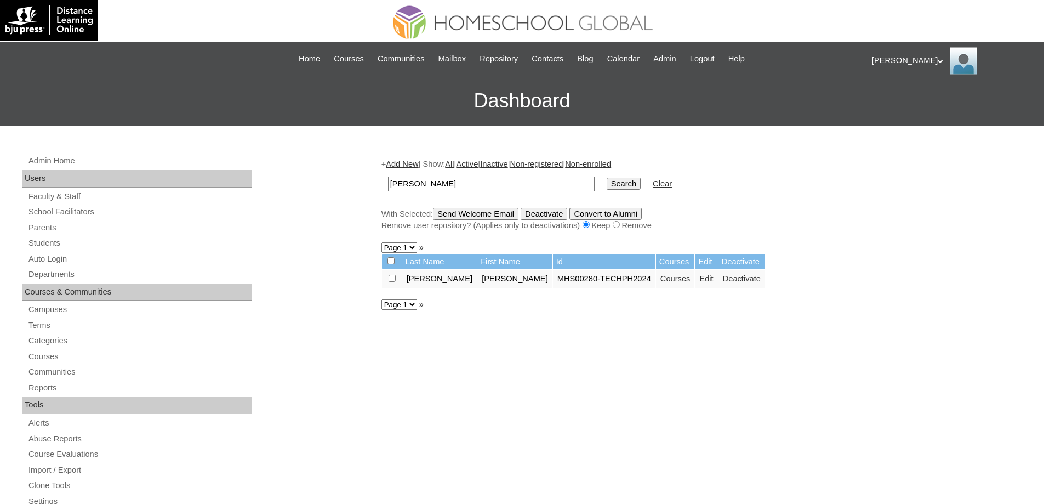
click at [660, 283] on link "Courses" at bounding box center [675, 278] width 30 height 9
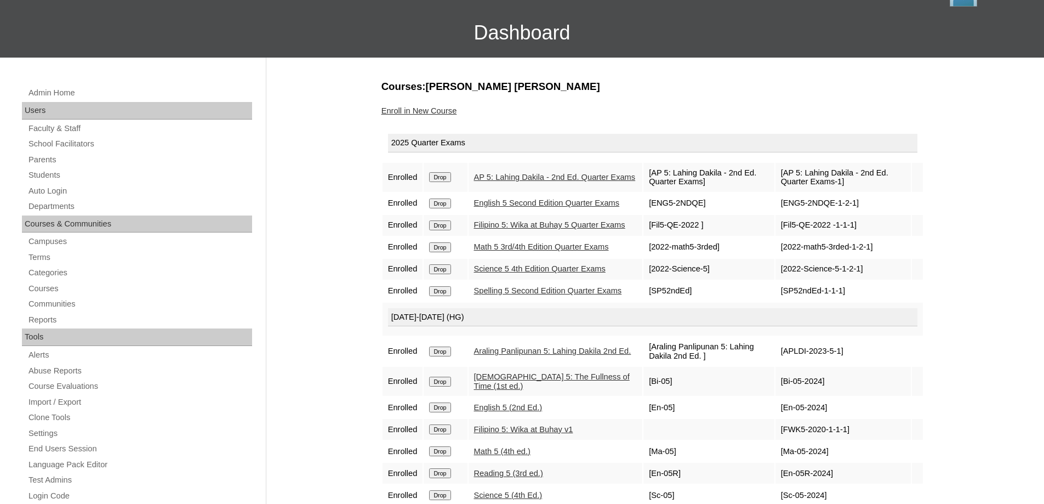
scroll to position [55, 0]
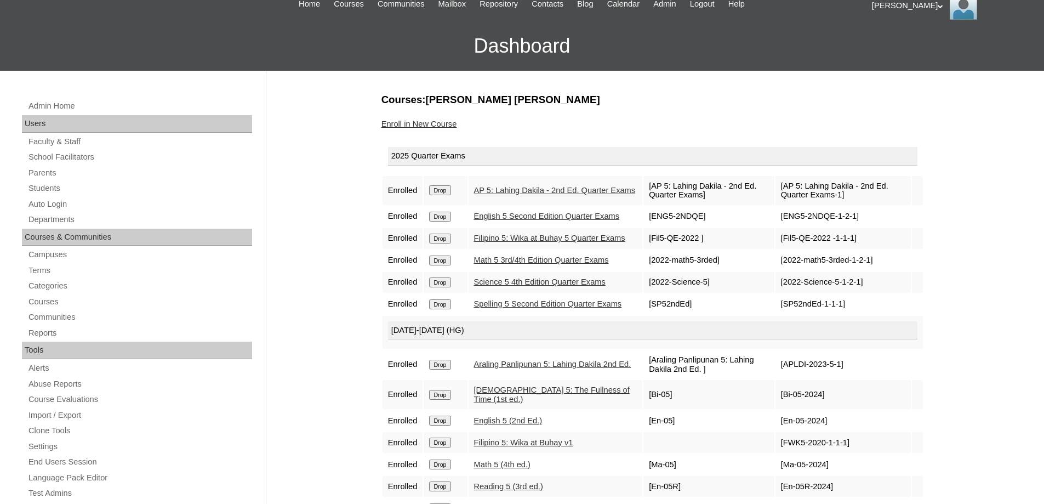
click at [448, 129] on div "Enroll in New Course" at bounding box center [652, 124] width 543 height 12
click at [447, 125] on link "Enroll in New Course" at bounding box center [419, 123] width 76 height 9
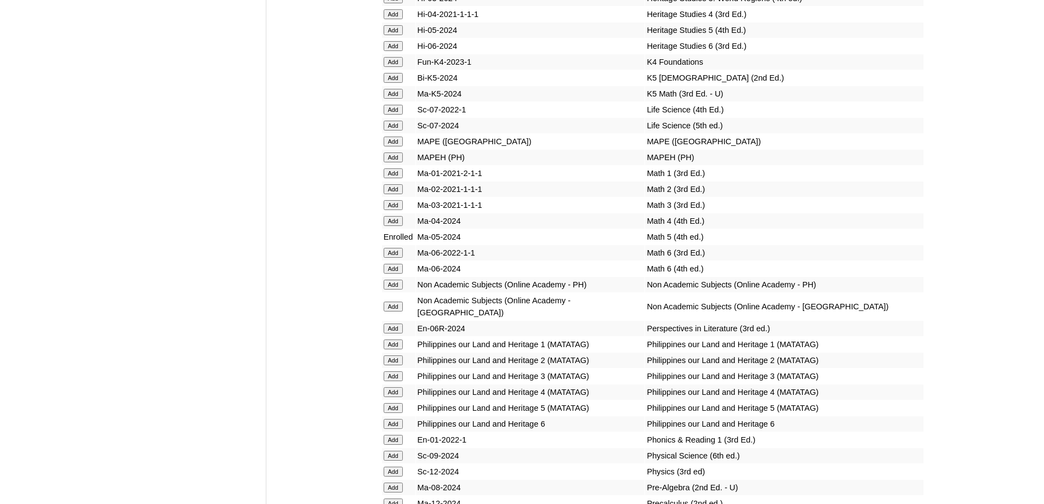
scroll to position [3925, 0]
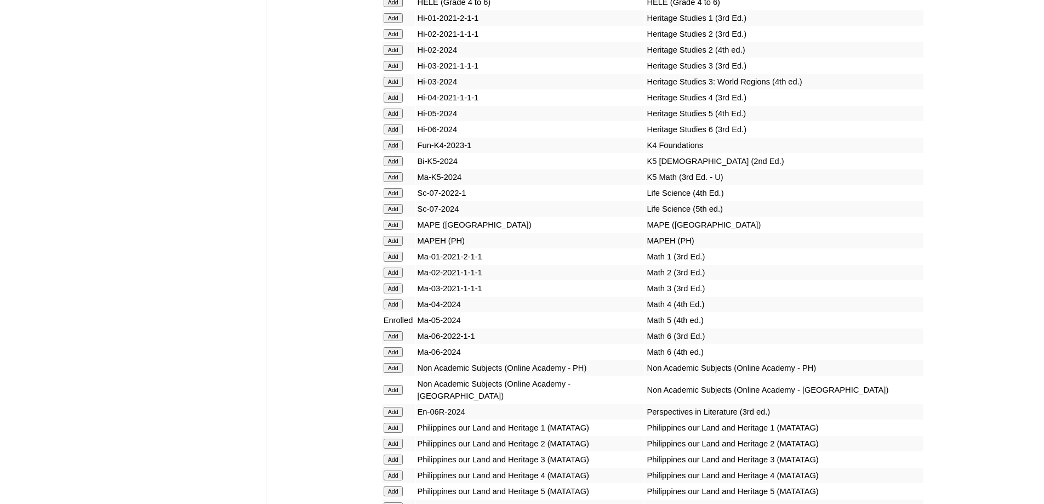
click at [397, 7] on input "Add" at bounding box center [393, 2] width 19 height 10
click at [395, 246] on input "Add" at bounding box center [393, 241] width 19 height 10
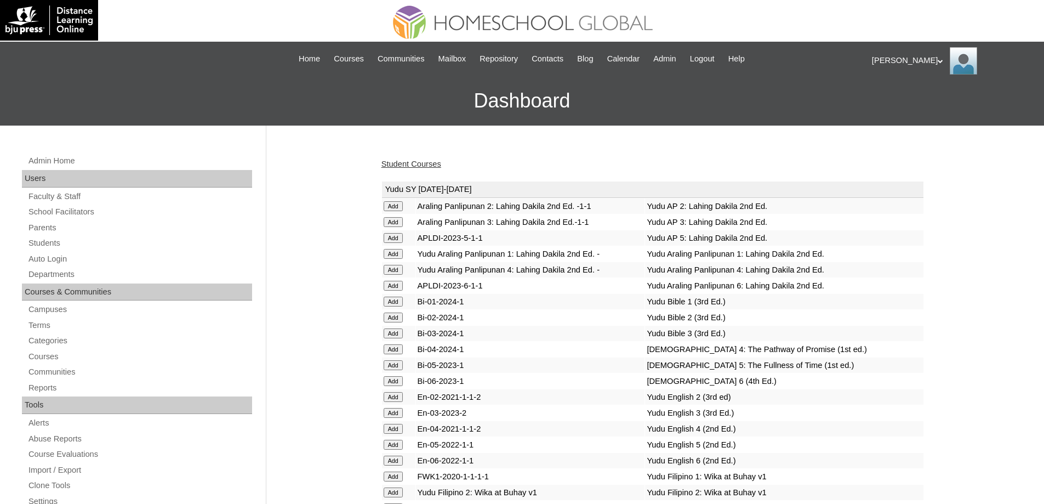
click at [439, 163] on link "Student Courses" at bounding box center [411, 163] width 60 height 9
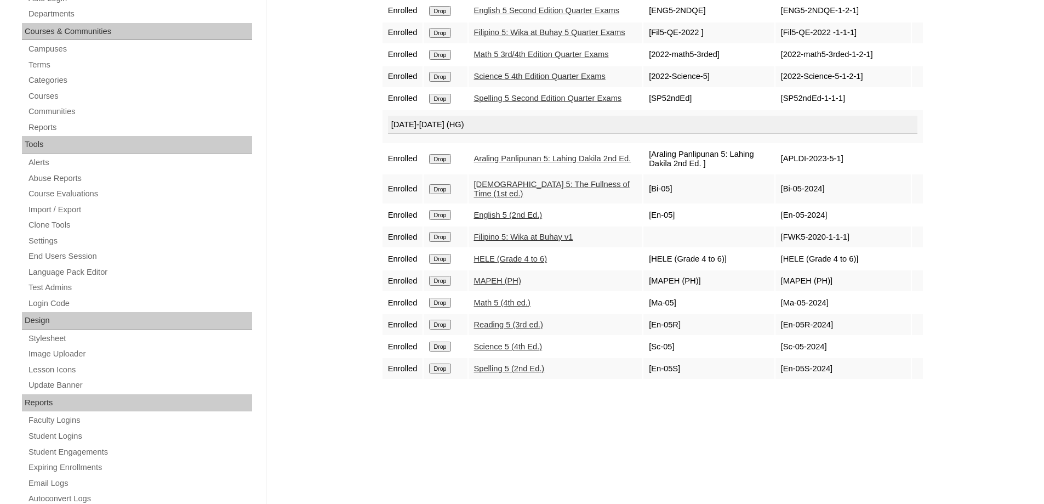
scroll to position [55, 0]
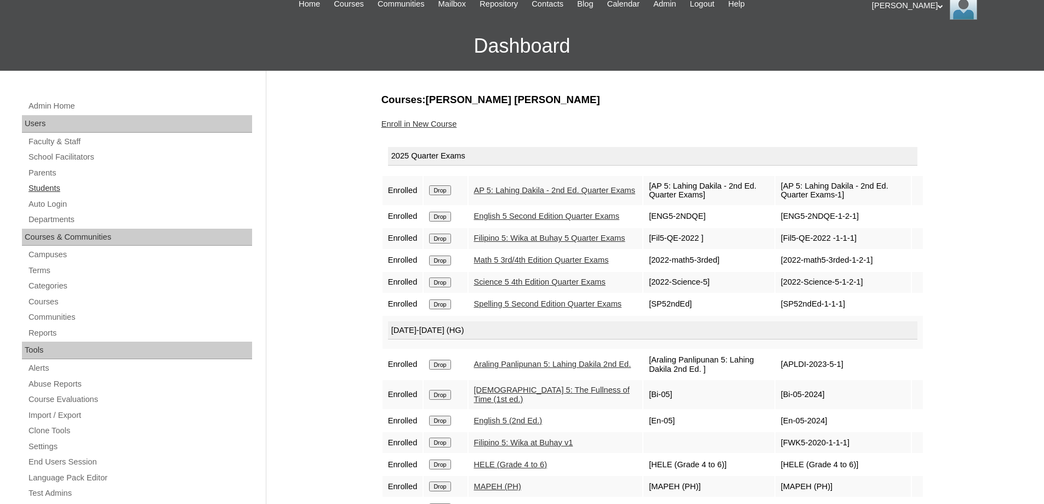
click at [68, 186] on link "Students" at bounding box center [139, 188] width 225 height 14
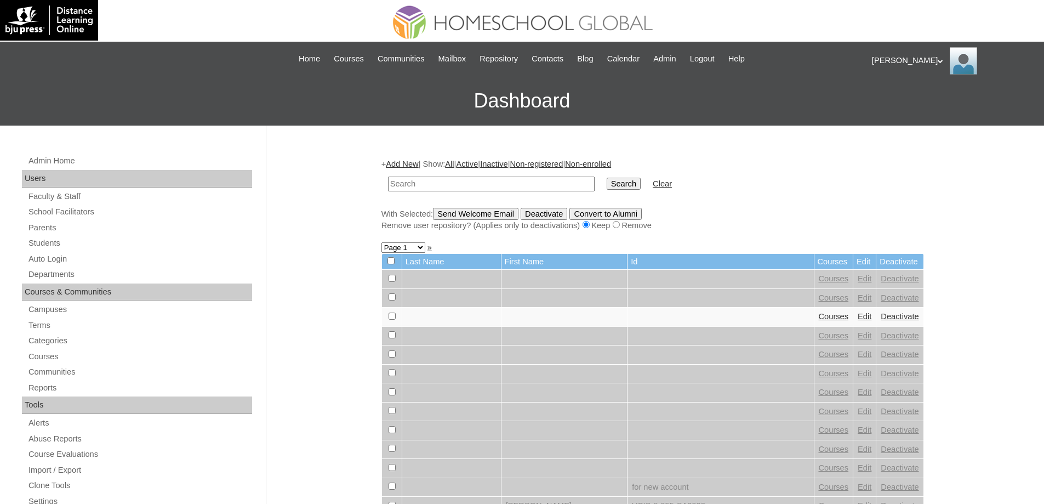
drag, startPoint x: 540, startPoint y: 181, endPoint x: 622, endPoint y: 185, distance: 81.8
click at [543, 181] on input "text" at bounding box center [491, 183] width 207 height 15
type input "[PERSON_NAME]"
click at [641, 186] on input "Search" at bounding box center [624, 184] width 34 height 12
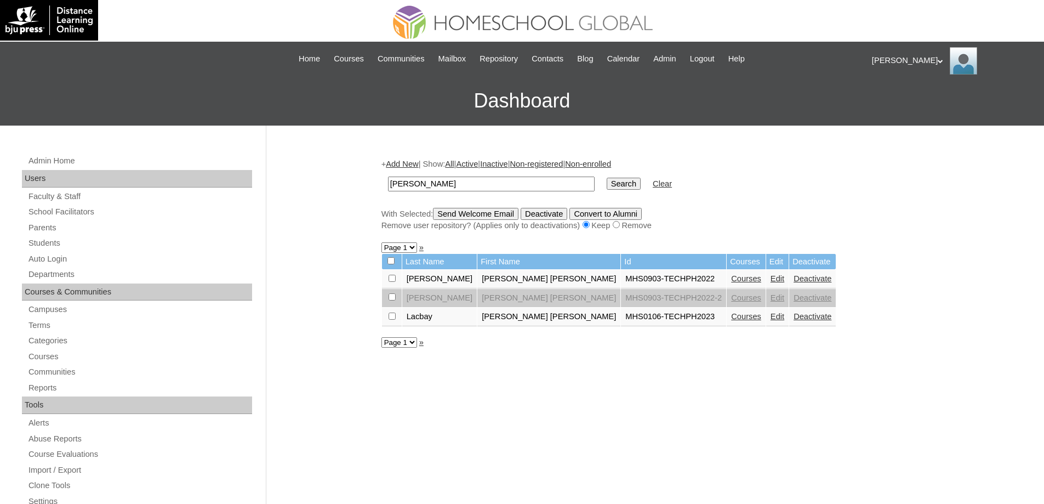
click at [731, 317] on link "Courses" at bounding box center [746, 316] width 30 height 9
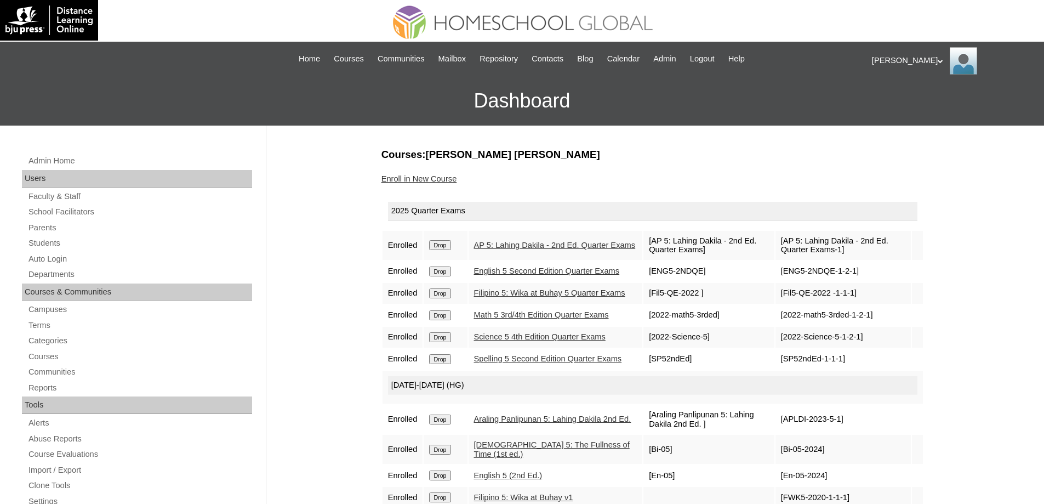
click at [444, 178] on link "Enroll in New Course" at bounding box center [419, 178] width 76 height 9
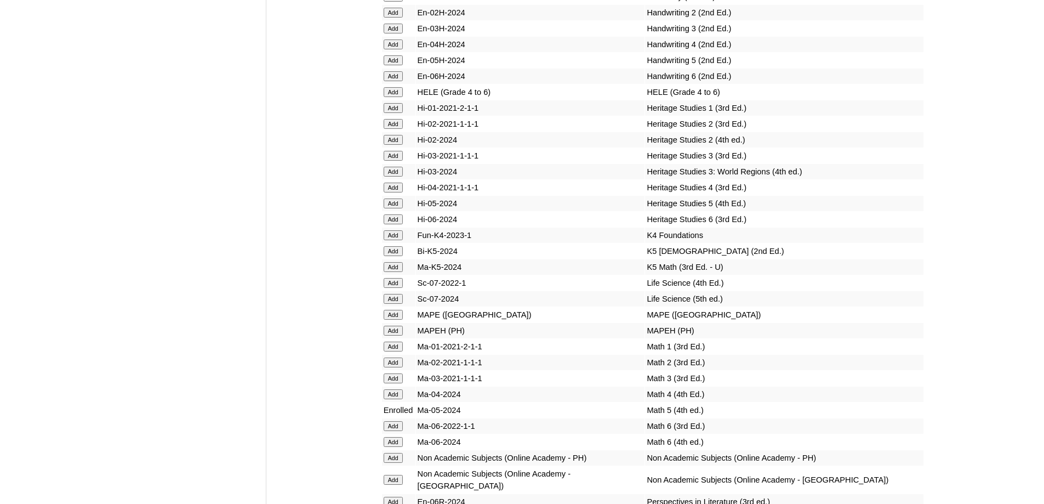
scroll to position [3864, 0]
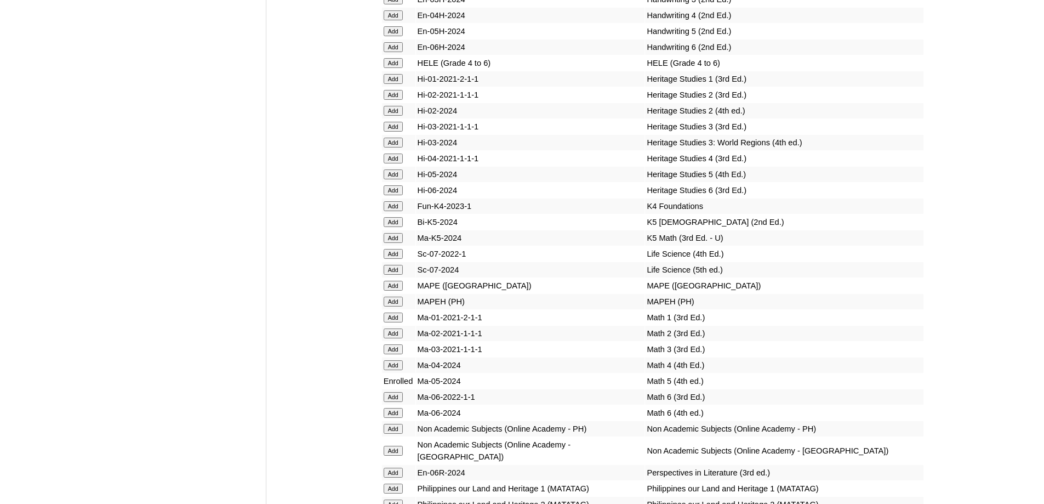
click at [398, 68] on input "Add" at bounding box center [393, 63] width 19 height 10
click at [402, 306] on input "Add" at bounding box center [393, 301] width 19 height 10
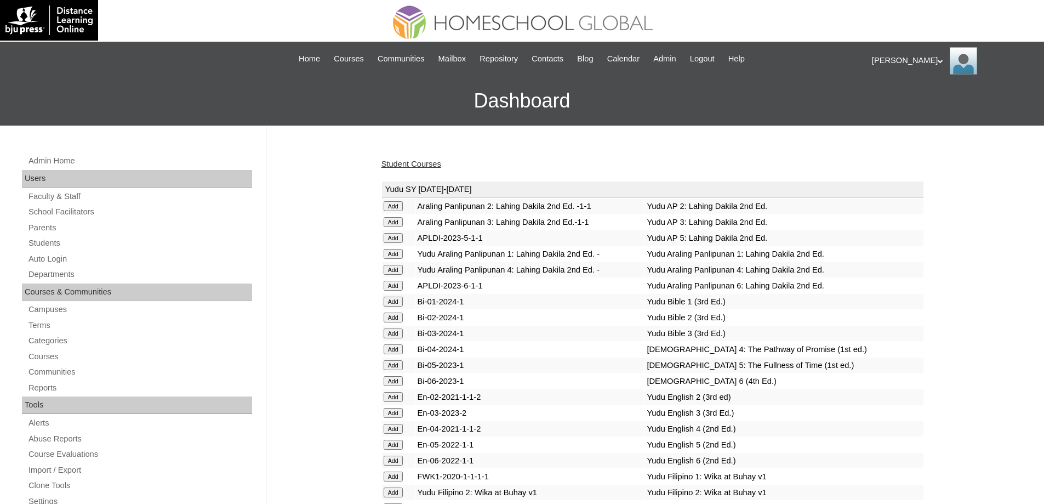
click at [430, 162] on link "Student Courses" at bounding box center [411, 163] width 60 height 9
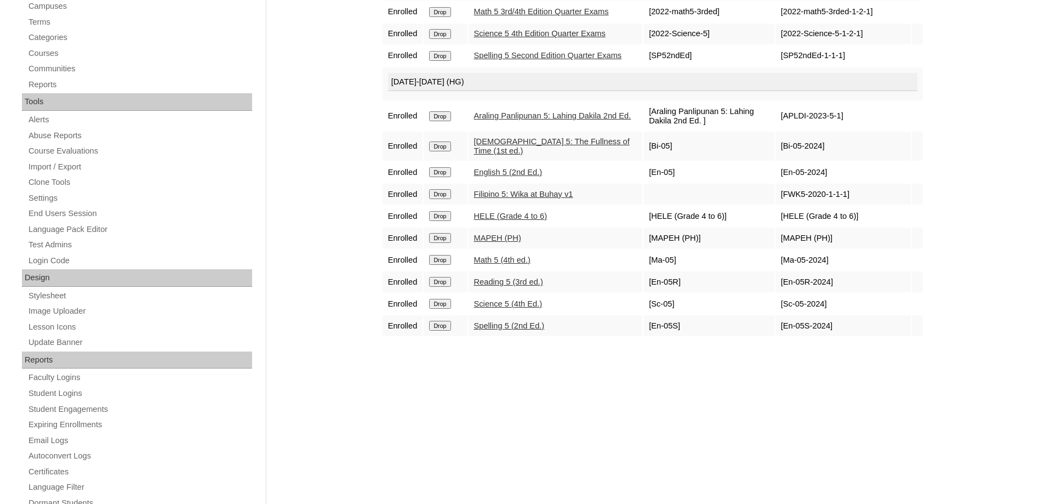
scroll to position [55, 0]
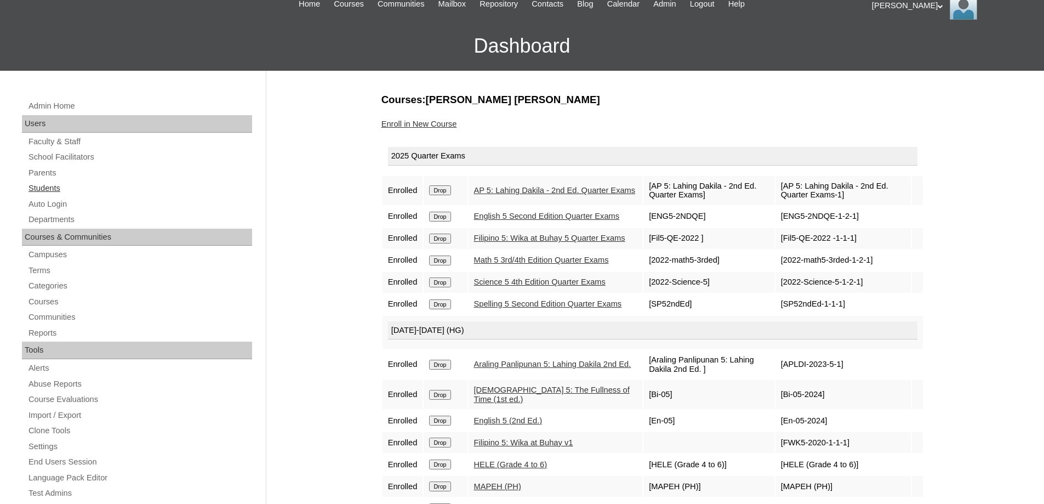
click at [100, 191] on link "Students" at bounding box center [139, 188] width 225 height 14
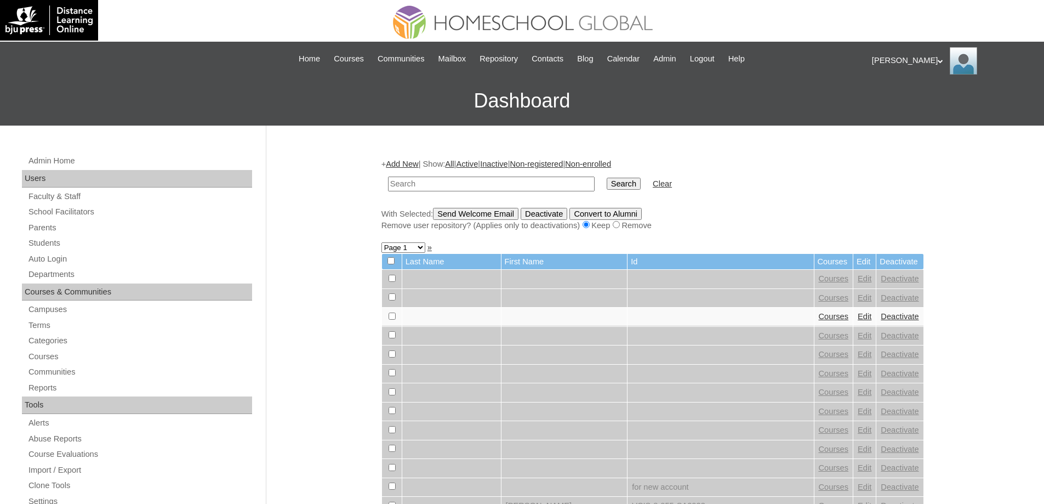
drag, startPoint x: 0, startPoint y: 0, endPoint x: 590, endPoint y: 181, distance: 617.4
click at [533, 180] on input "text" at bounding box center [491, 183] width 207 height 15
type input "Queen She"
click at [627, 183] on input "Search" at bounding box center [624, 184] width 34 height 12
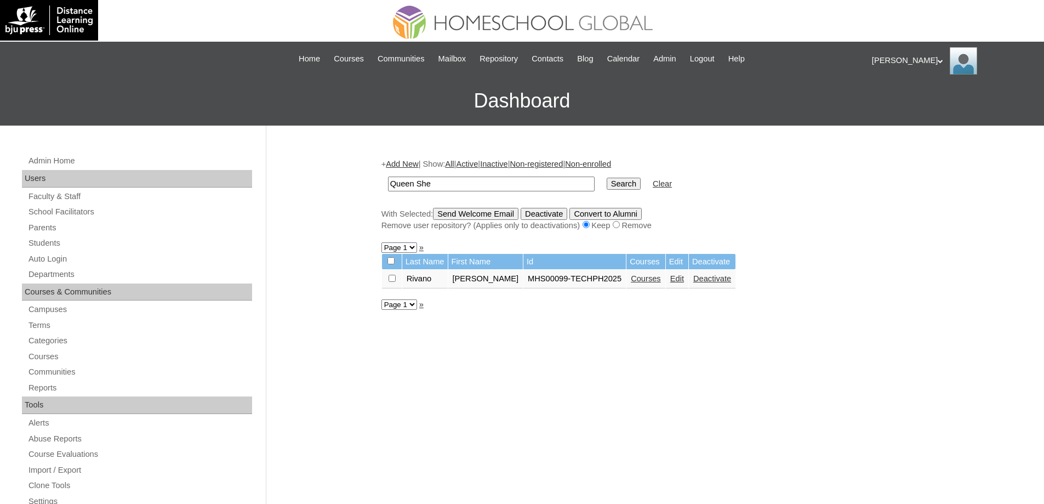
click at [661, 283] on link "Courses" at bounding box center [646, 278] width 30 height 9
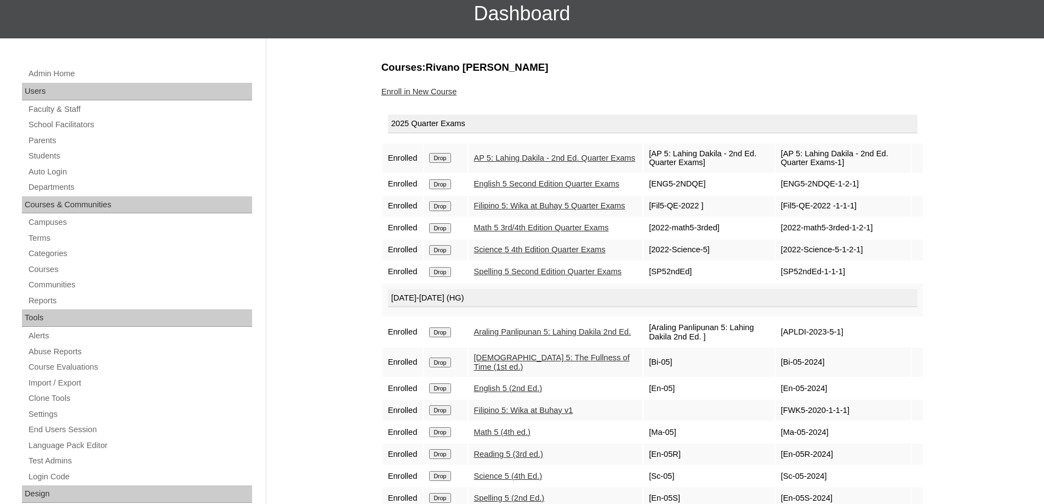
scroll to position [55, 0]
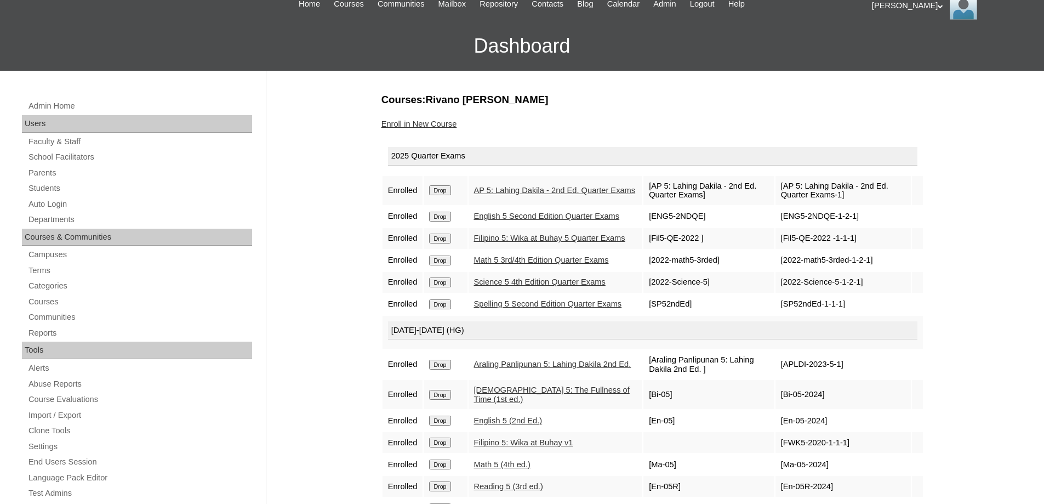
click at [431, 125] on link "Enroll in New Course" at bounding box center [419, 123] width 76 height 9
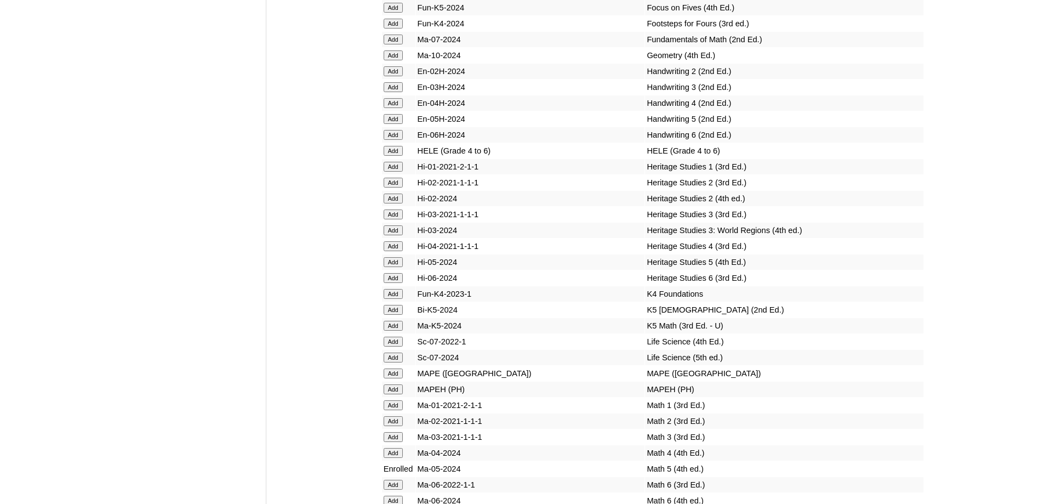
scroll to position [3781, 0]
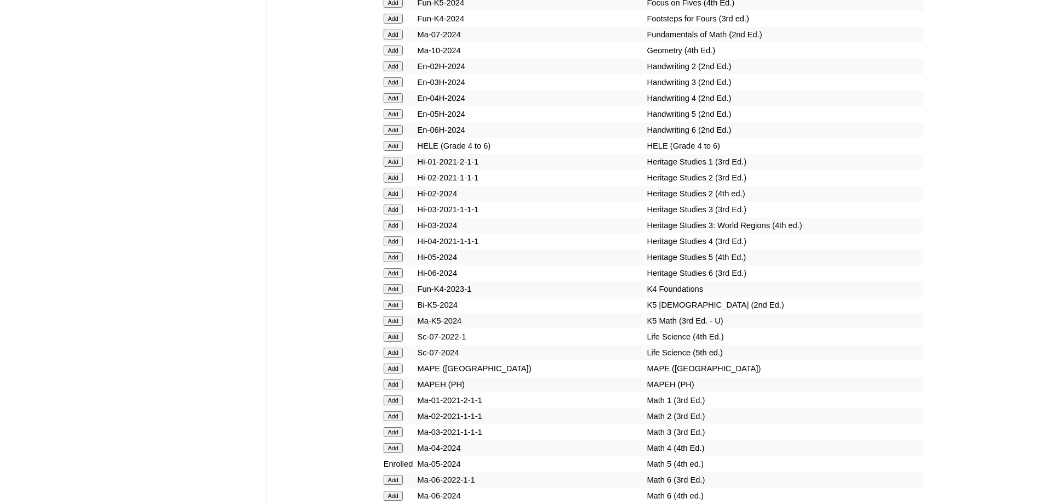
click at [395, 151] on input "Add" at bounding box center [393, 146] width 19 height 10
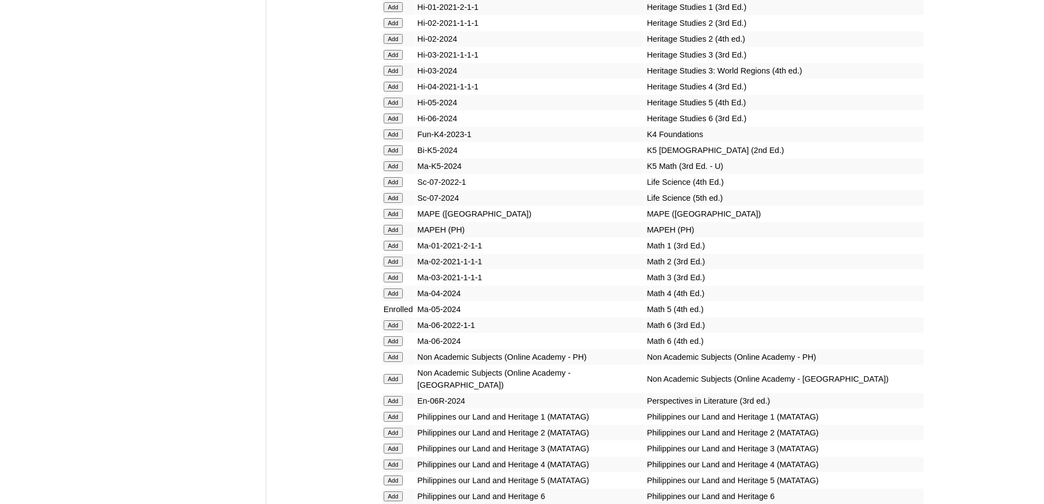
scroll to position [3946, 0]
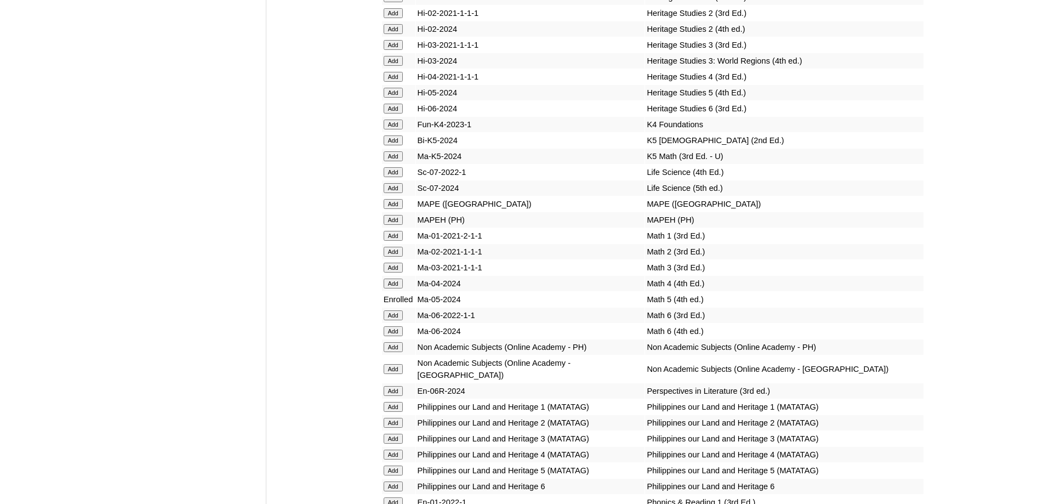
click at [390, 225] on input "Add" at bounding box center [393, 220] width 19 height 10
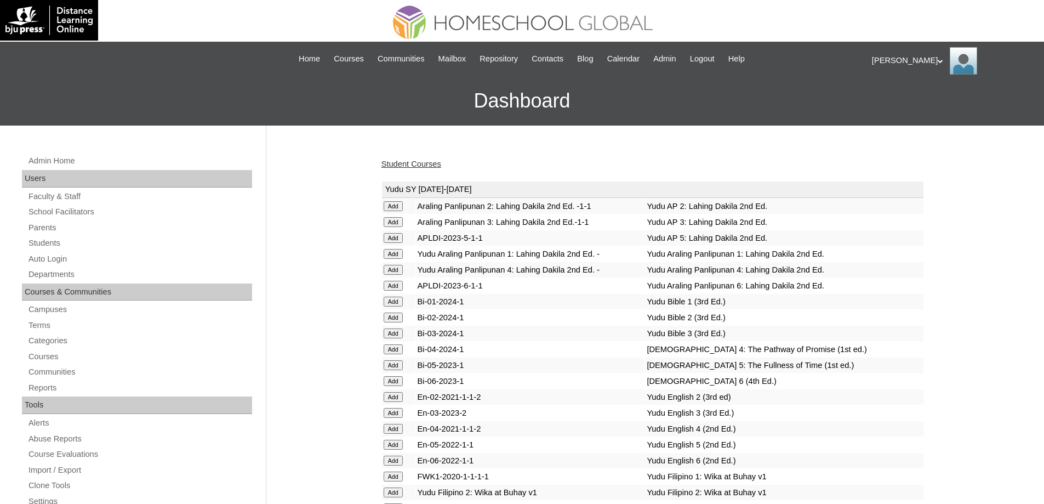
click at [441, 164] on link "Student Courses" at bounding box center [411, 163] width 60 height 9
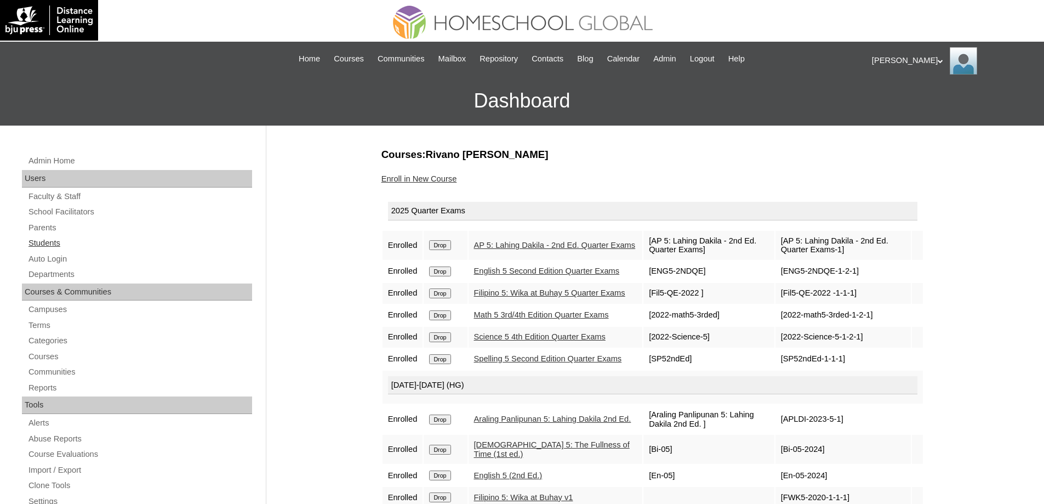
click at [125, 246] on link "Students" at bounding box center [139, 243] width 225 height 14
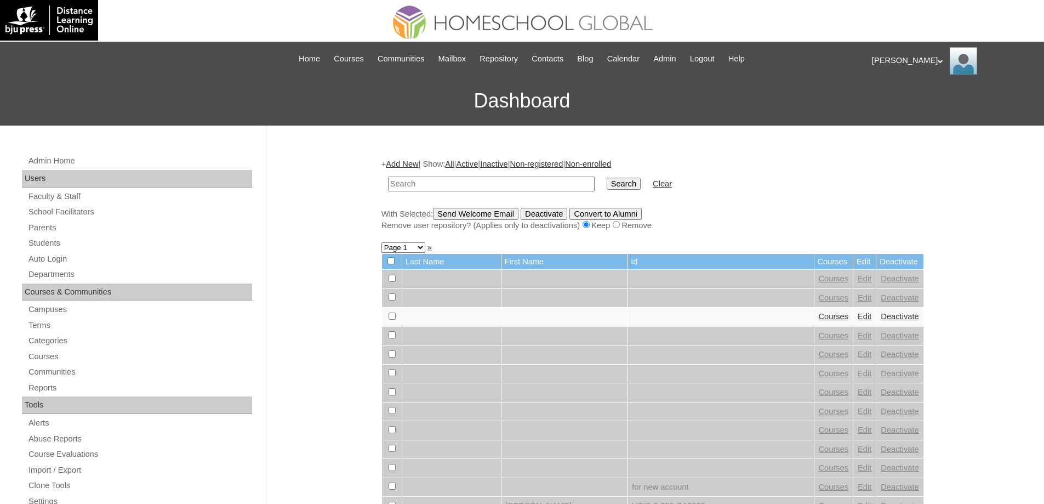
click at [528, 184] on input "text" at bounding box center [491, 183] width 207 height 15
type input "Arkhos Thero"
click at [621, 184] on input "Search" at bounding box center [624, 184] width 34 height 12
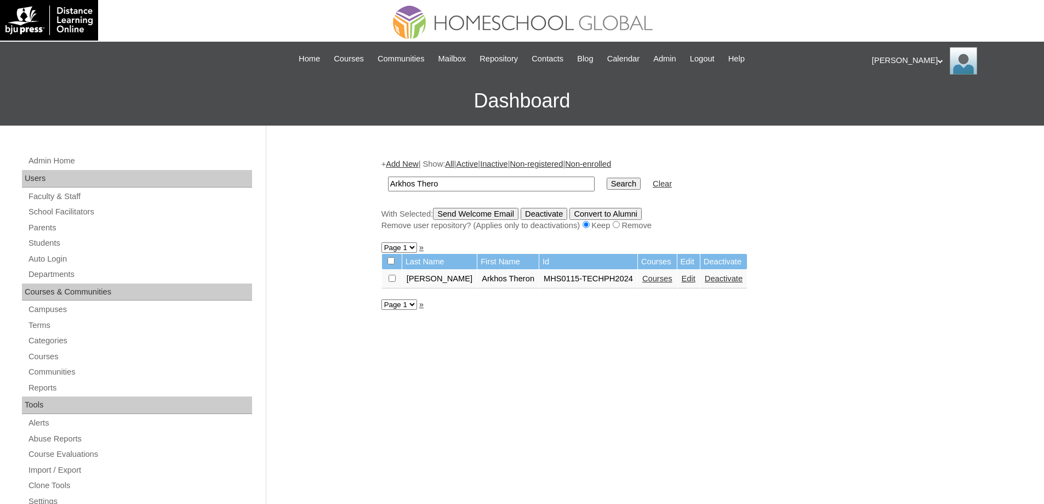
click at [644, 281] on link "Courses" at bounding box center [657, 278] width 30 height 9
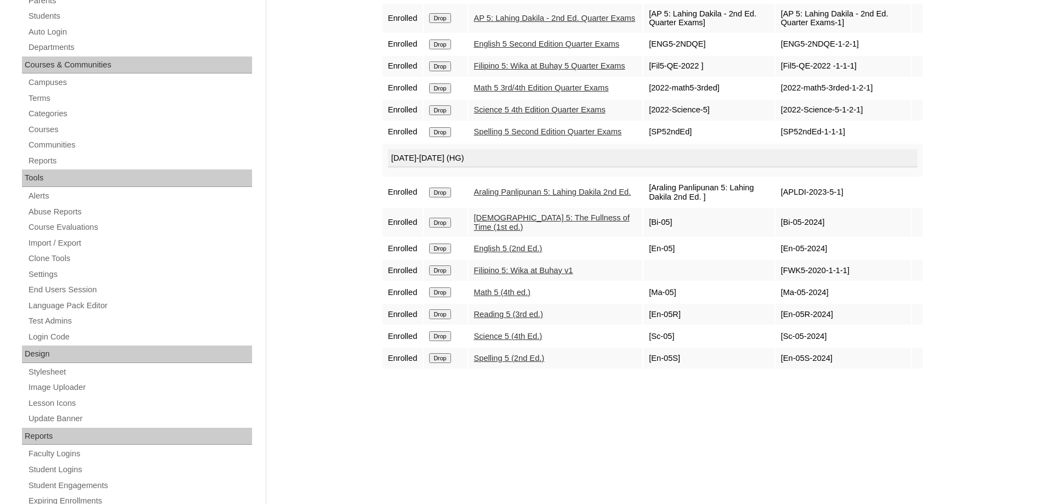
scroll to position [55, 0]
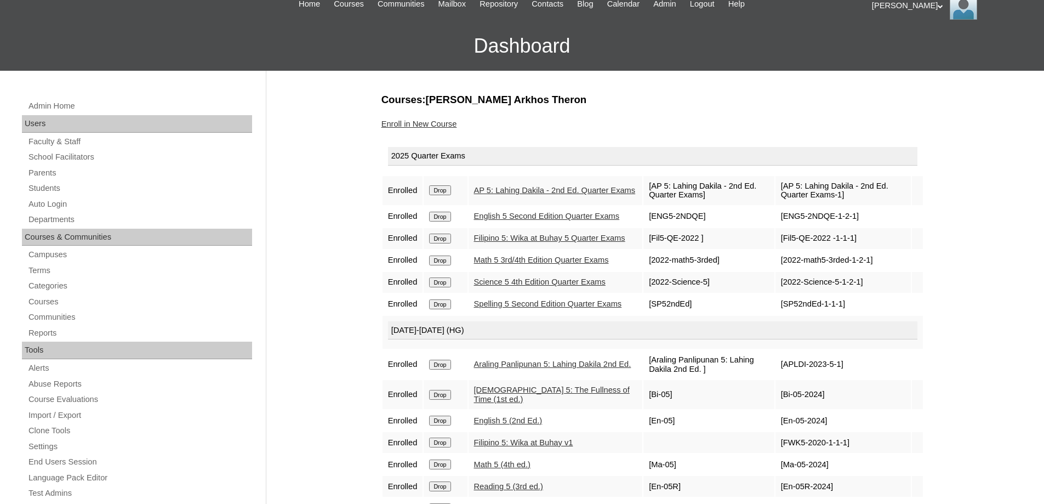
click at [430, 126] on link "Enroll in New Course" at bounding box center [419, 123] width 76 height 9
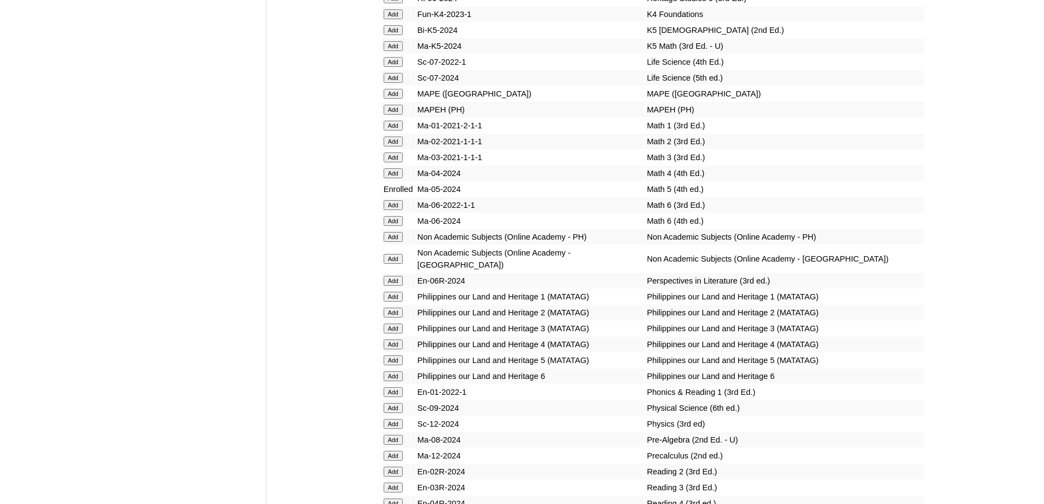
scroll to position [4055, 0]
click at [395, 115] on input "Add" at bounding box center [393, 110] width 19 height 10
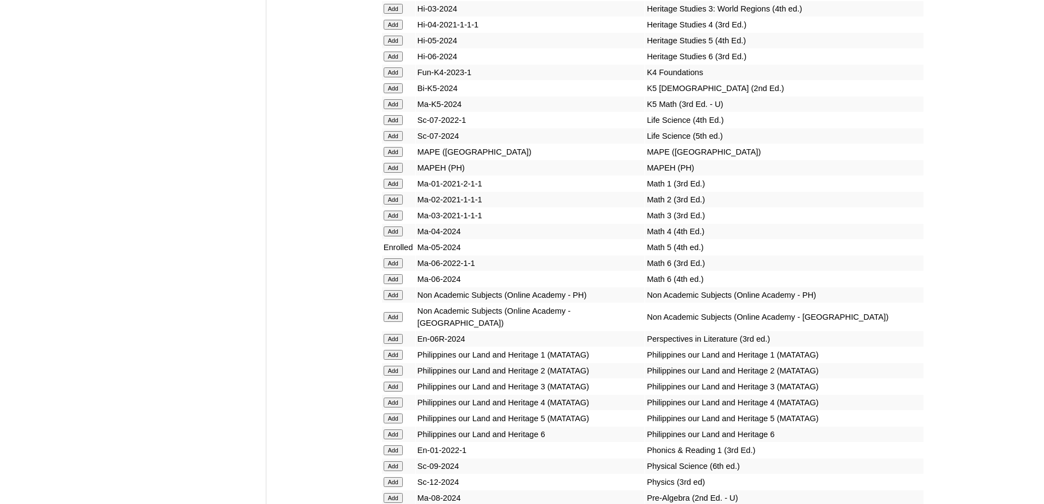
scroll to position [3836, 0]
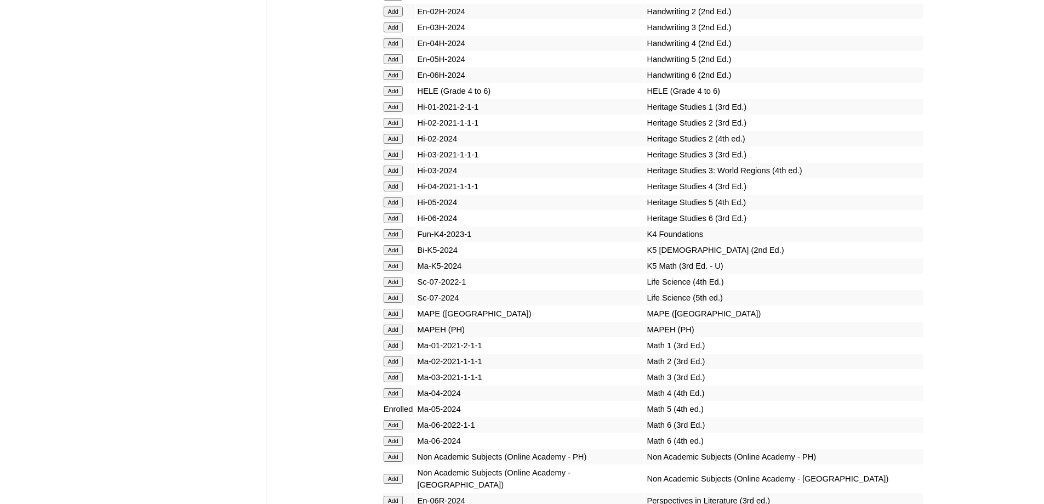
click at [401, 96] on input "Add" at bounding box center [393, 91] width 19 height 10
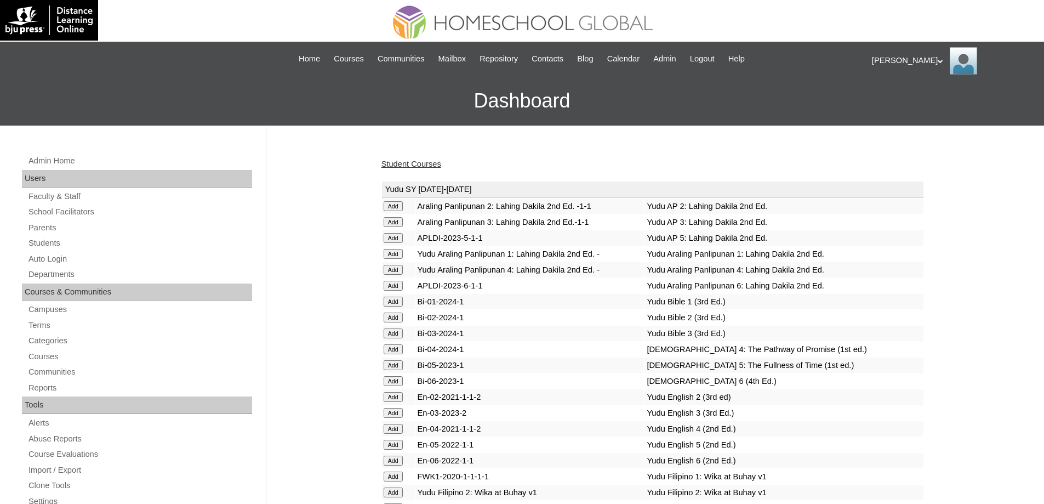
click at [401, 168] on link "Student Courses" at bounding box center [411, 163] width 60 height 9
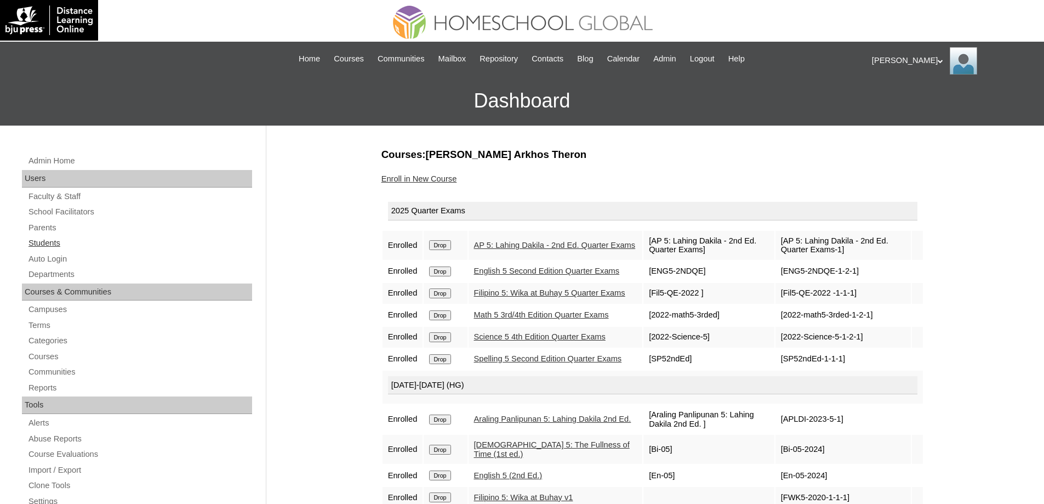
click at [81, 238] on link "Students" at bounding box center [139, 243] width 225 height 14
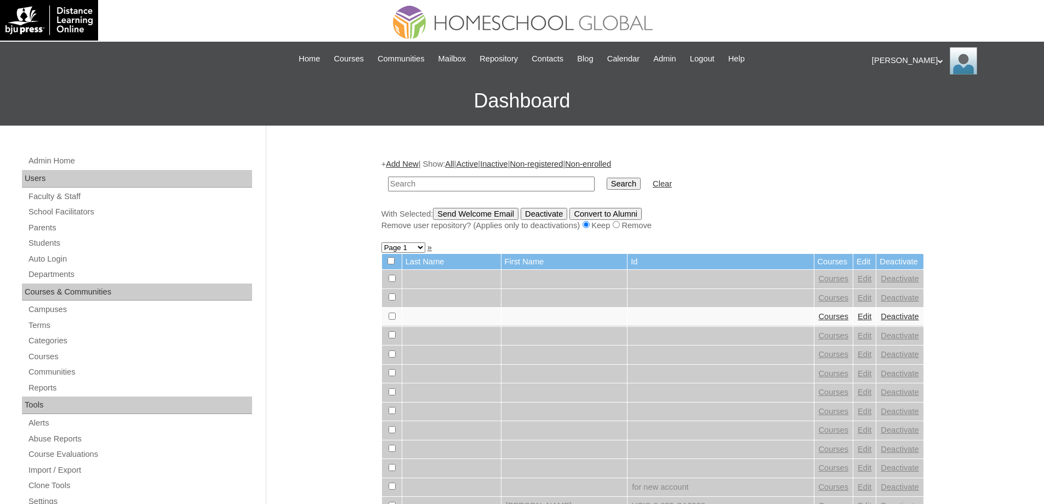
click at [557, 189] on input "text" at bounding box center [491, 183] width 207 height 15
type input "[PERSON_NAME]"
click at [643, 192] on td "Search" at bounding box center [623, 184] width 45 height 26
click at [641, 190] on input "Search" at bounding box center [624, 184] width 34 height 12
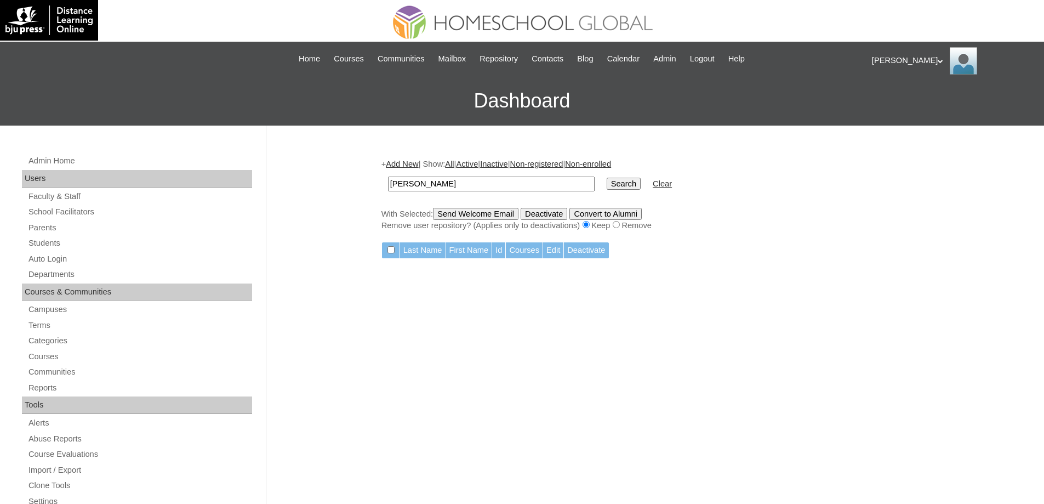
drag, startPoint x: 388, startPoint y: 183, endPoint x: 456, endPoint y: 186, distance: 68.6
click at [333, 177] on div "Admin Home Users Faculty & Staff School Facilitators Parents Students Auto Logi…" at bounding box center [522, 503] width 1044 height 756
paste input "text"
type input "ARABELLA"
click at [600, 182] on td "ARABELLA" at bounding box center [491, 184] width 218 height 26
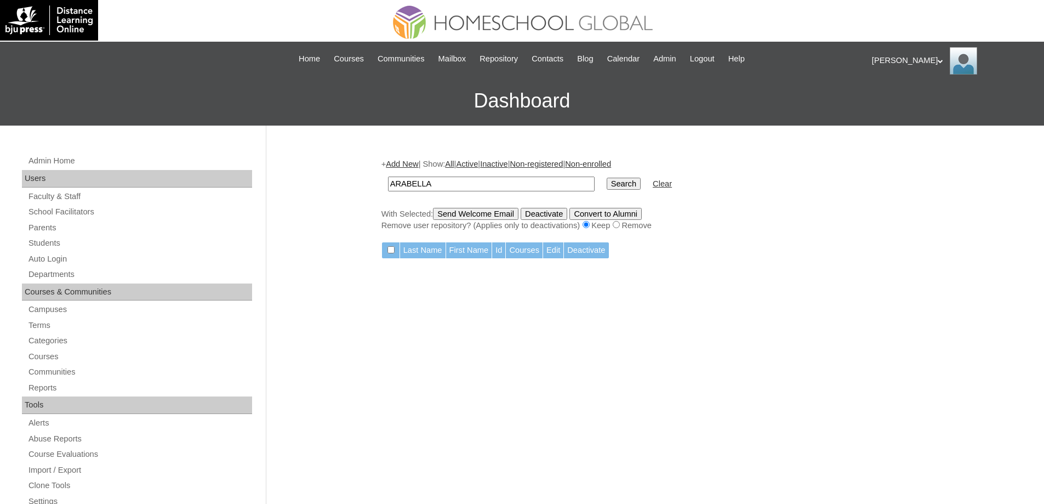
click at [628, 183] on input "Search" at bounding box center [624, 184] width 34 height 12
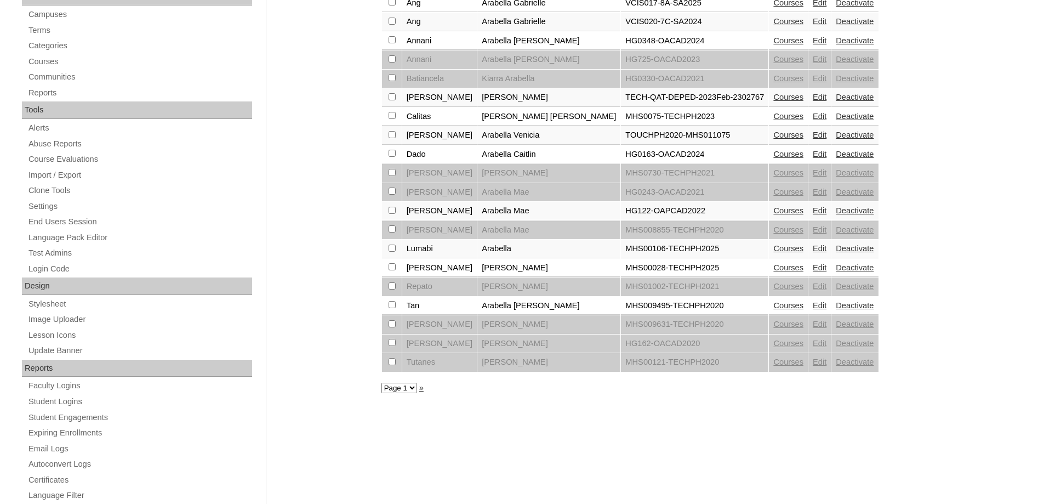
scroll to position [329, 0]
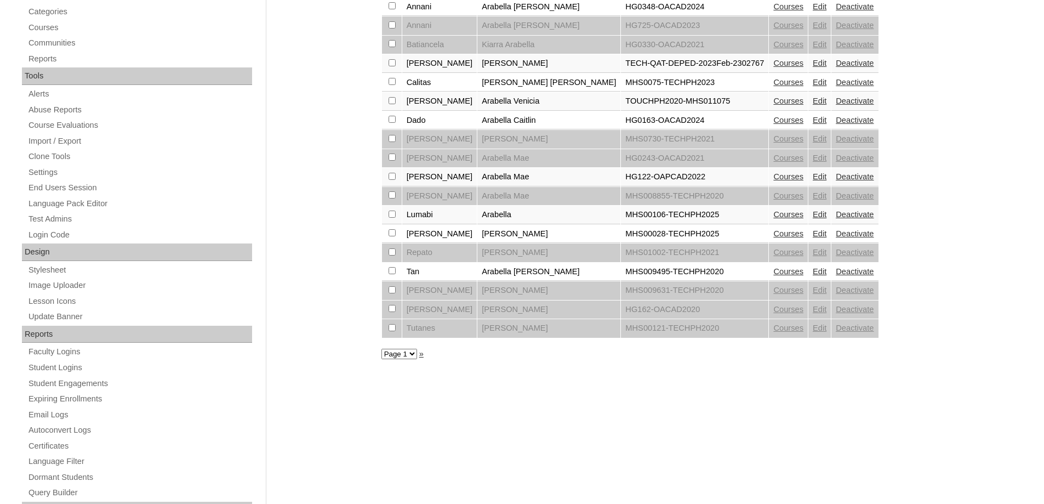
click at [773, 217] on link "Courses" at bounding box center [788, 214] width 30 height 9
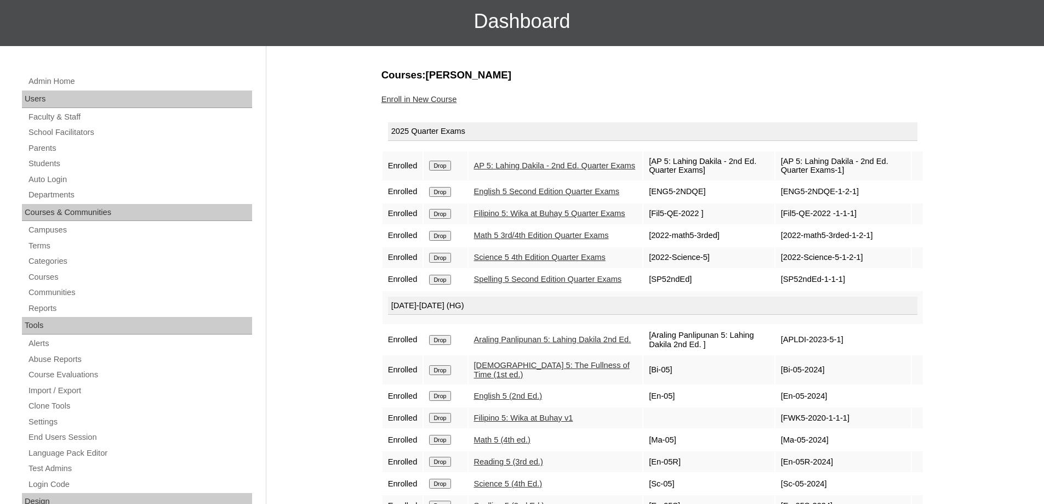
scroll to position [55, 0]
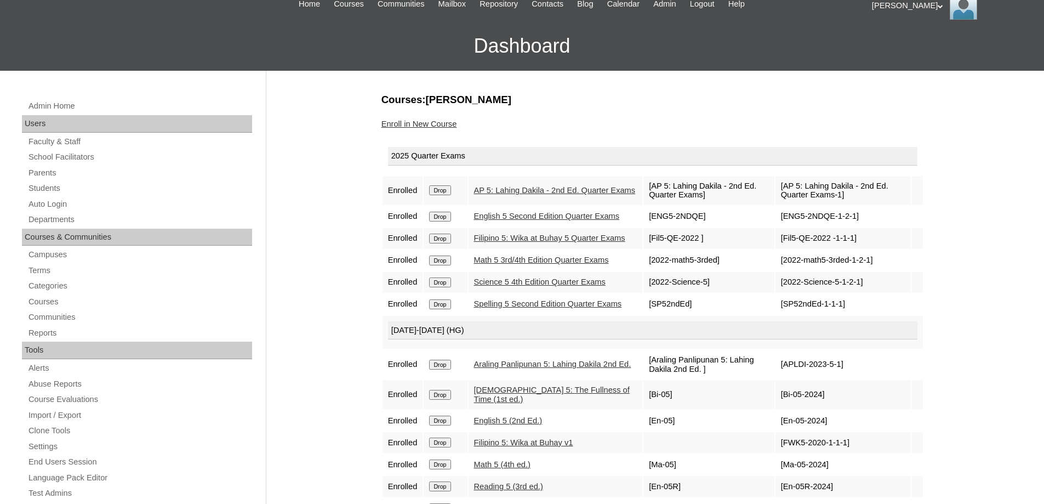
click at [437, 127] on link "Enroll in New Course" at bounding box center [419, 123] width 76 height 9
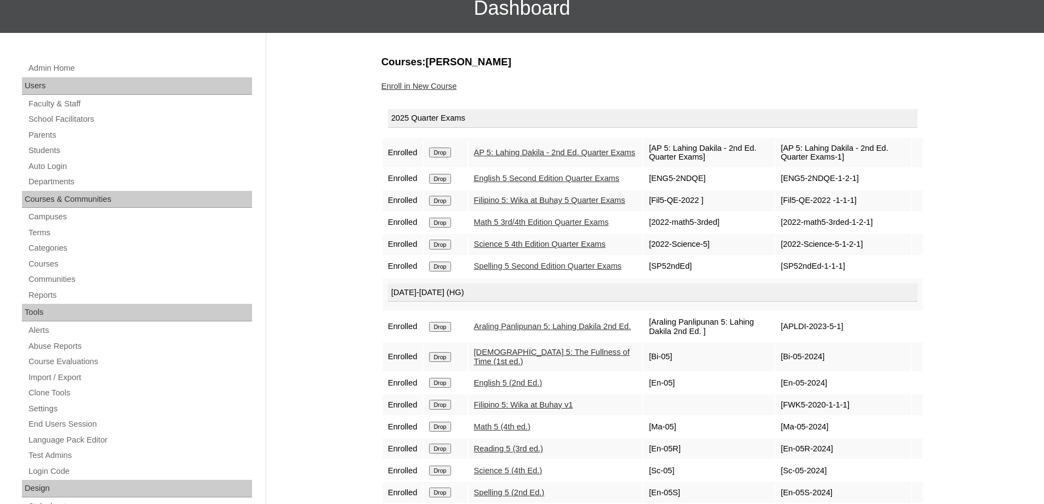
scroll to position [219, 0]
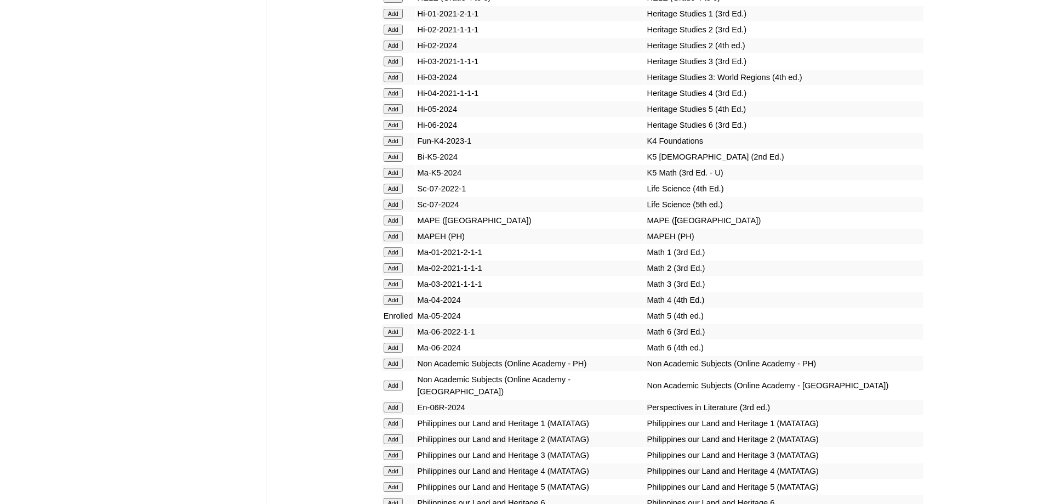
scroll to position [3927, 0]
click at [403, 243] on input "Add" at bounding box center [393, 238] width 19 height 10
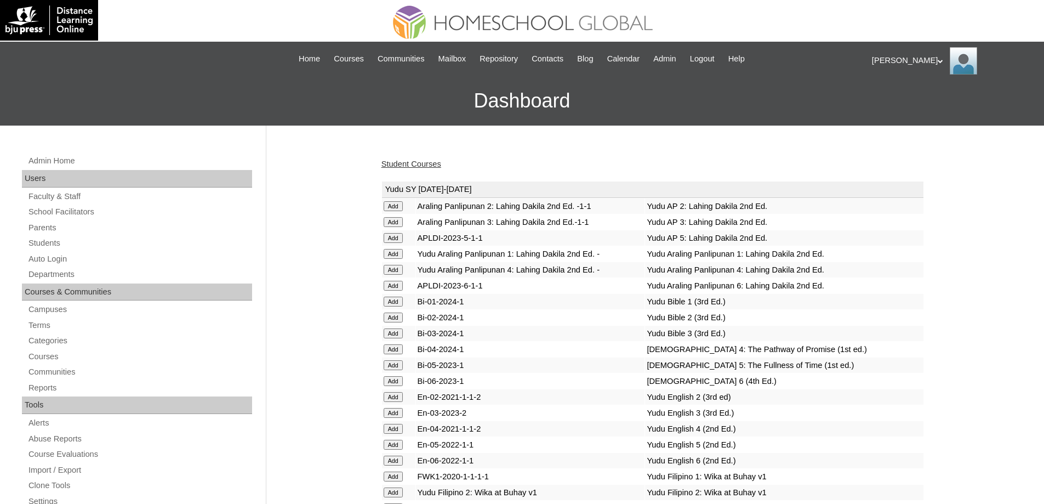
click link "Student Courses"
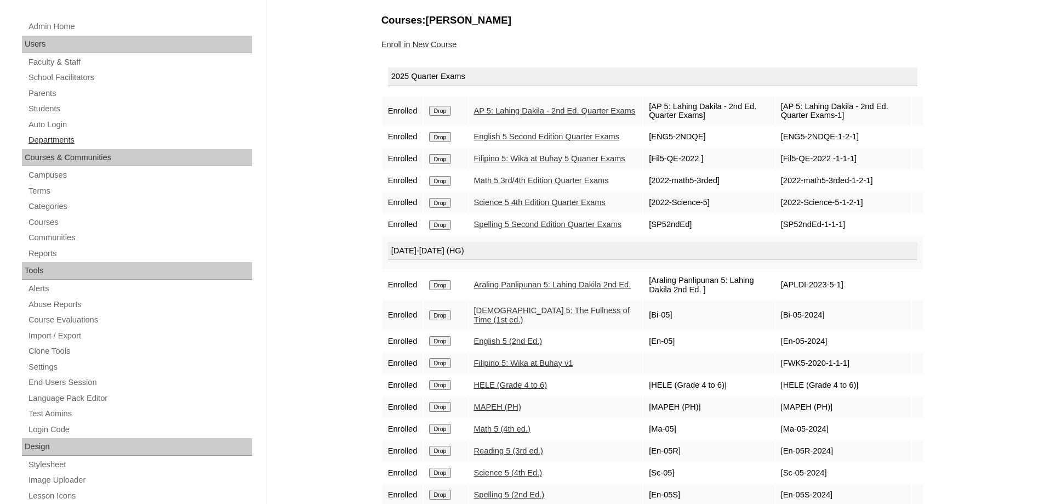
scroll to position [110, 0]
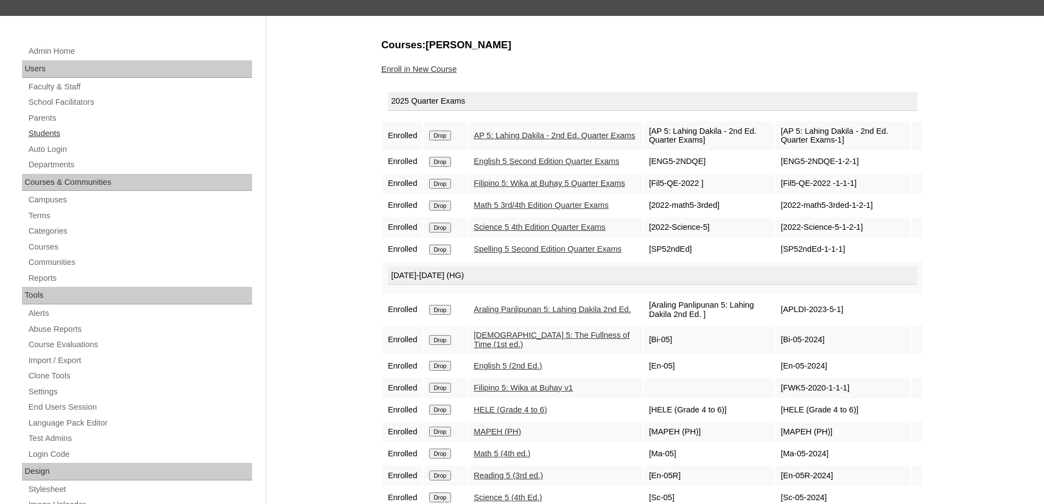
click at [60, 133] on link "Students" at bounding box center [139, 134] width 225 height 14
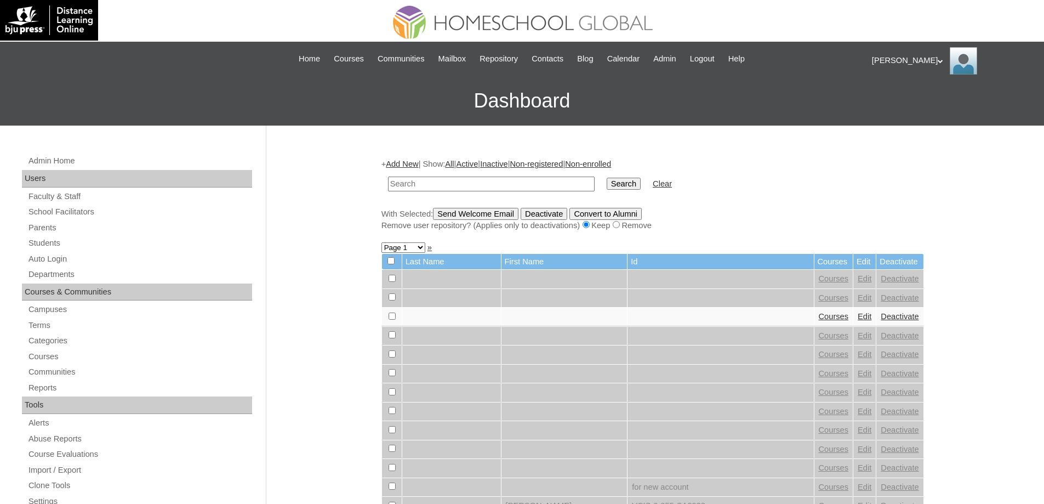
drag, startPoint x: 506, startPoint y: 182, endPoint x: 562, endPoint y: 184, distance: 55.9
click at [507, 182] on input "text" at bounding box center [491, 183] width 207 height 15
type input "[PERSON_NAME]"
click at [626, 185] on input "Search" at bounding box center [624, 184] width 34 height 12
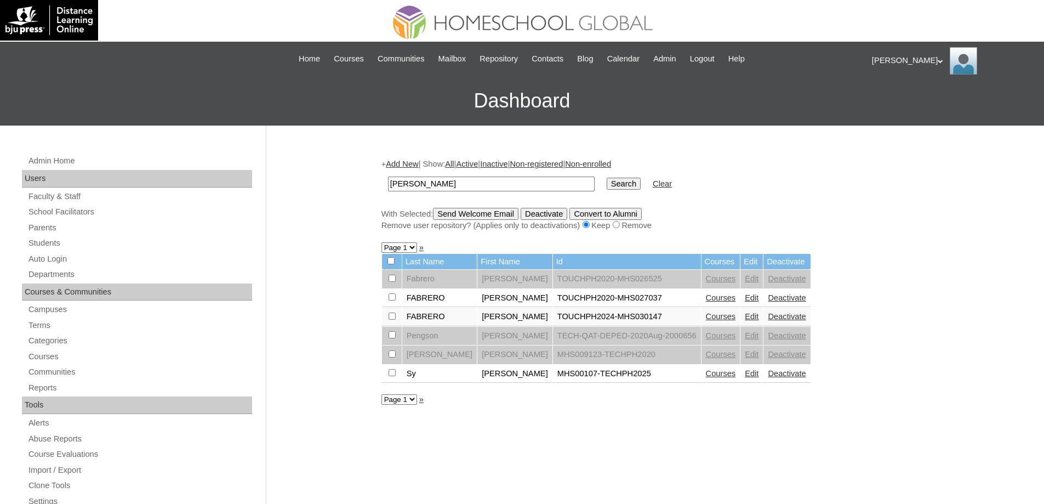
click at [736, 375] on link "Courses" at bounding box center [721, 373] width 30 height 9
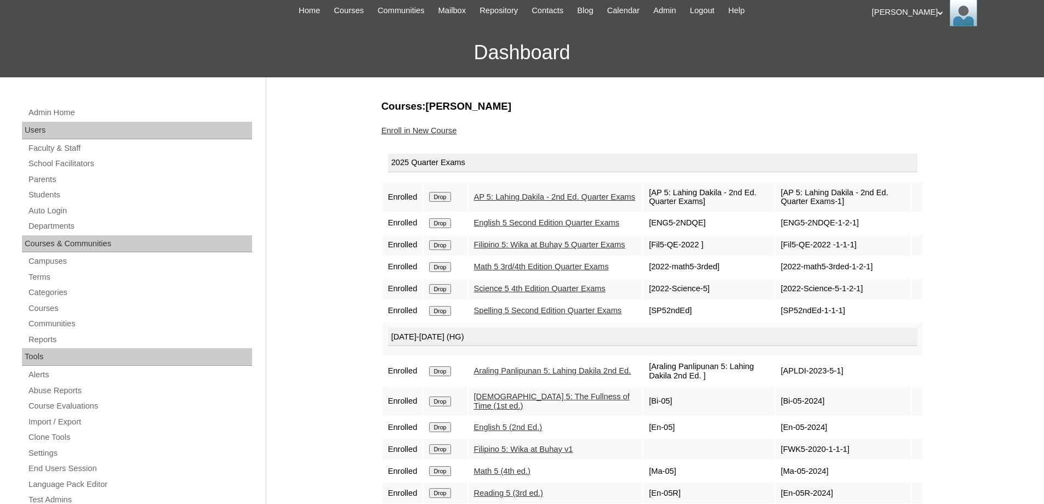
scroll to position [55, 0]
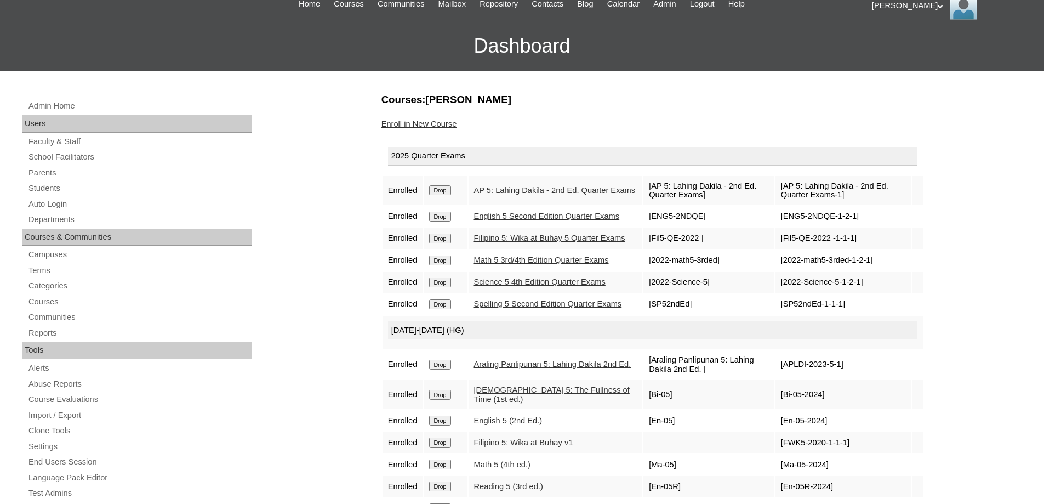
click at [448, 127] on link "Enroll in New Course" at bounding box center [419, 123] width 76 height 9
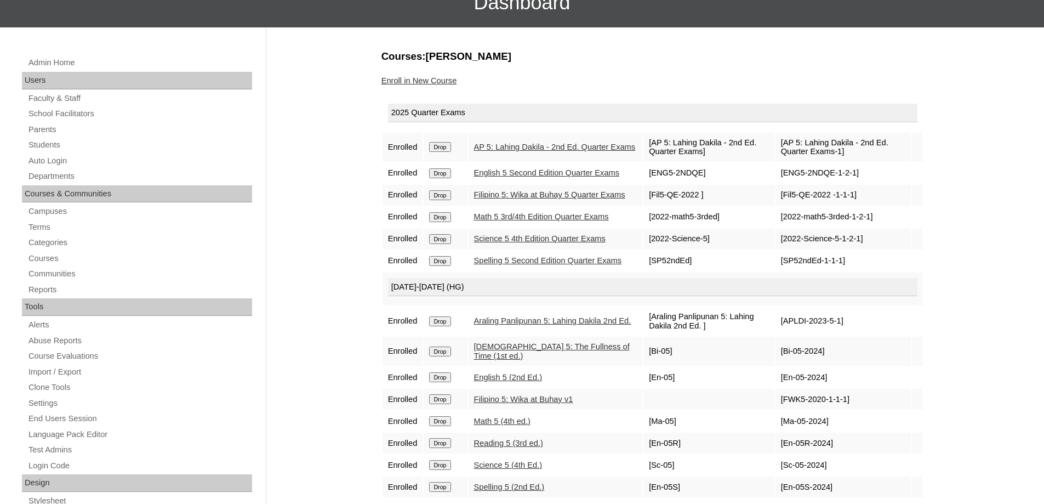
scroll to position [274, 0]
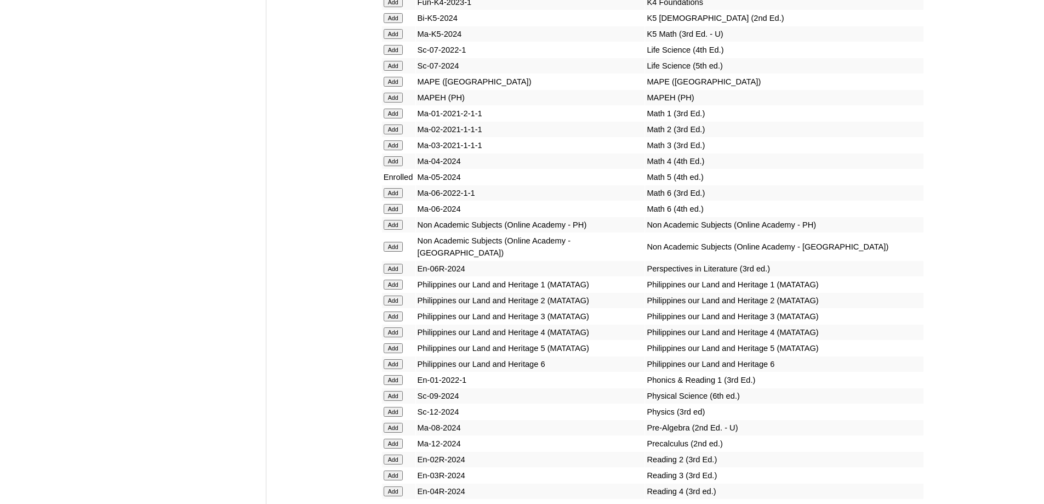
scroll to position [4001, 0]
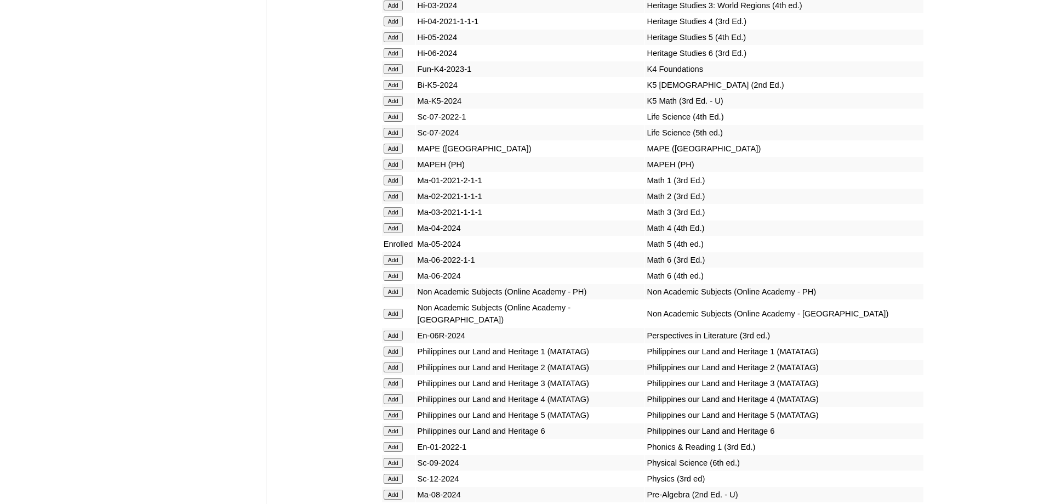
click at [389, 169] on input "Add" at bounding box center [393, 164] width 19 height 10
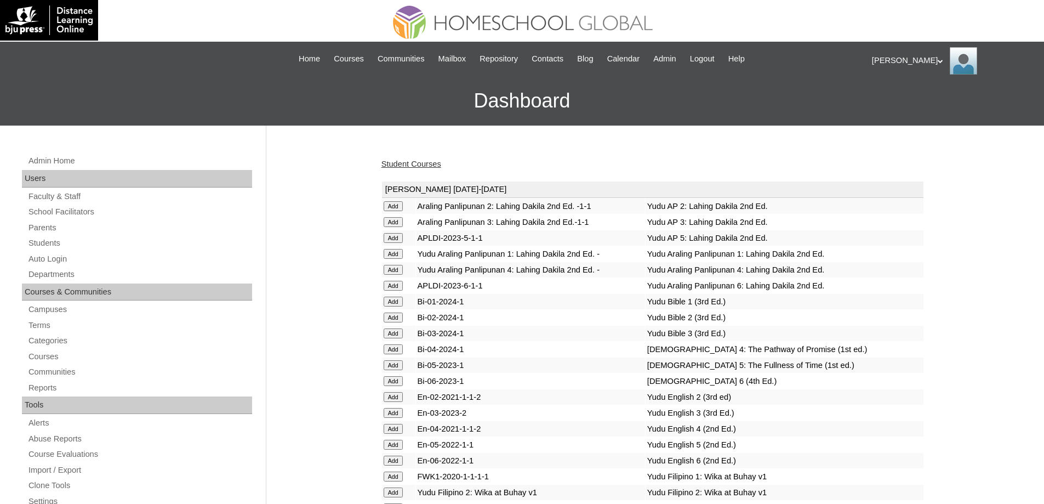
click link "Student Courses"
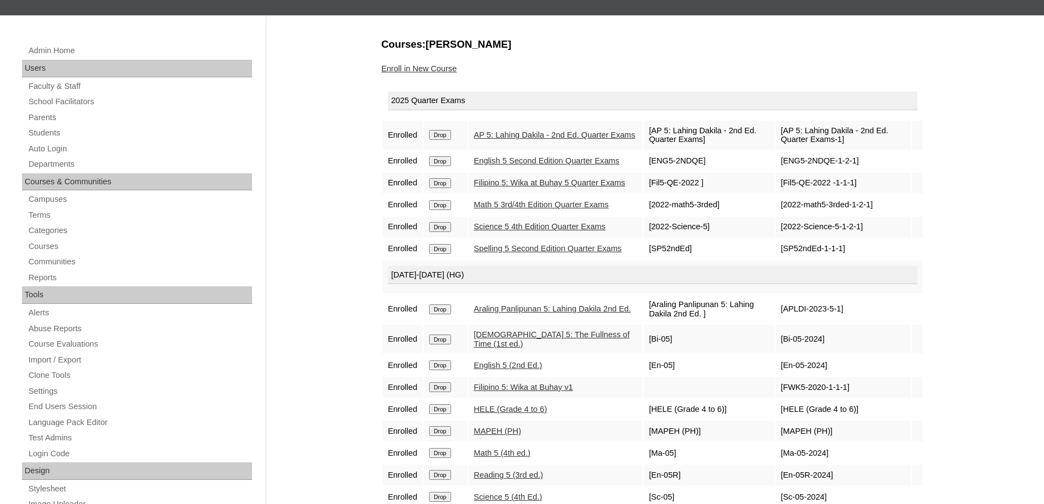
scroll to position [110, 0]
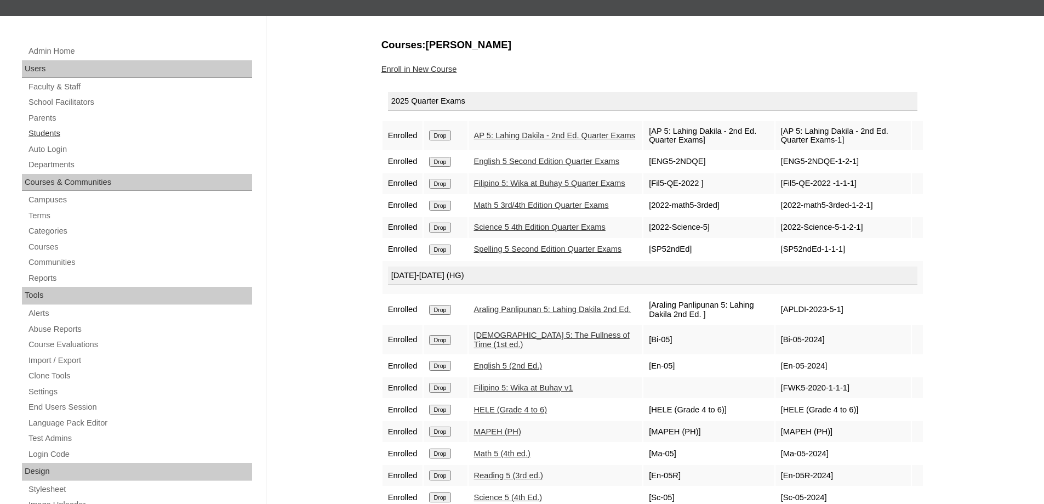
click at [62, 132] on link "Students" at bounding box center [139, 134] width 225 height 14
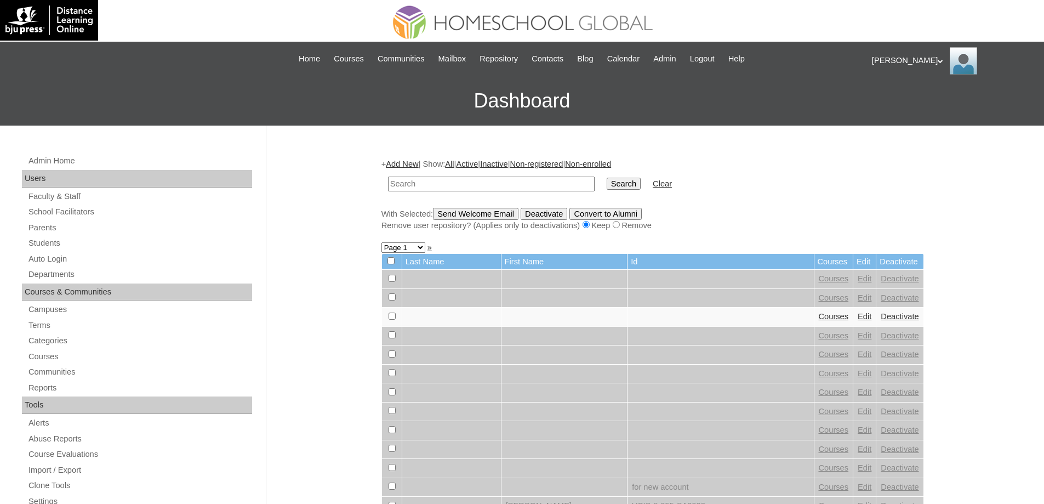
click at [534, 175] on td at bounding box center [491, 184] width 218 height 26
click at [569, 181] on input "text" at bounding box center [491, 183] width 207 height 15
paste input "[PERSON_NAME]"
type input "[PERSON_NAME]"
click at [631, 182] on input "Search" at bounding box center [624, 184] width 34 height 12
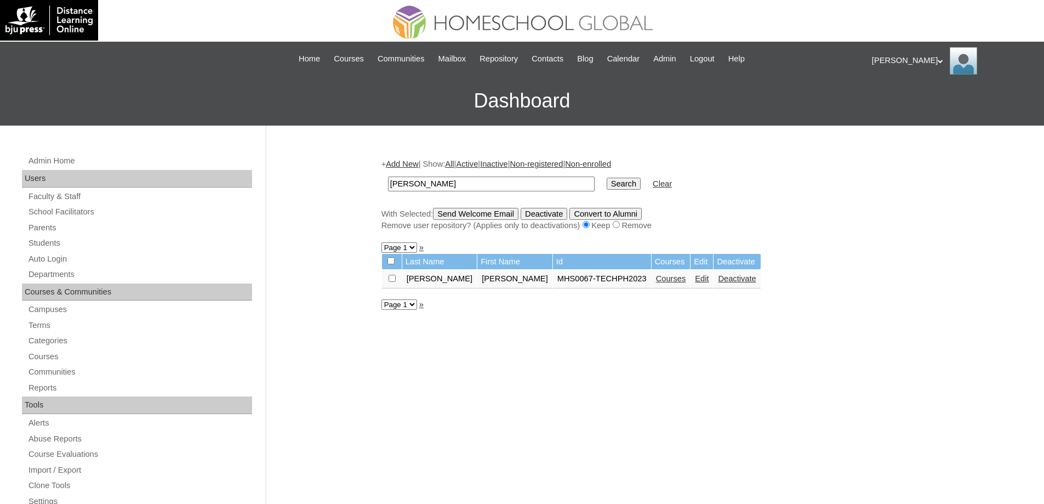
click at [663, 281] on link "Courses" at bounding box center [671, 278] width 30 height 9
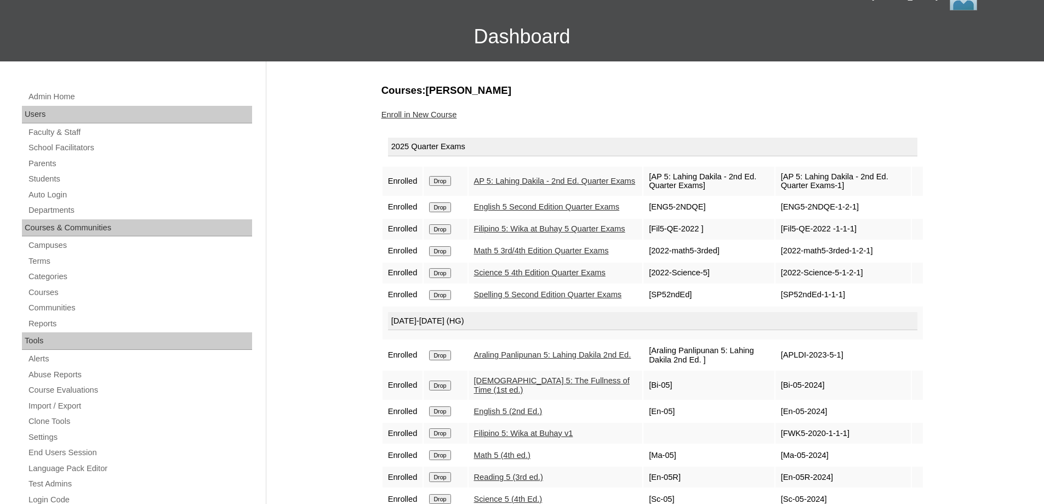
scroll to position [55, 0]
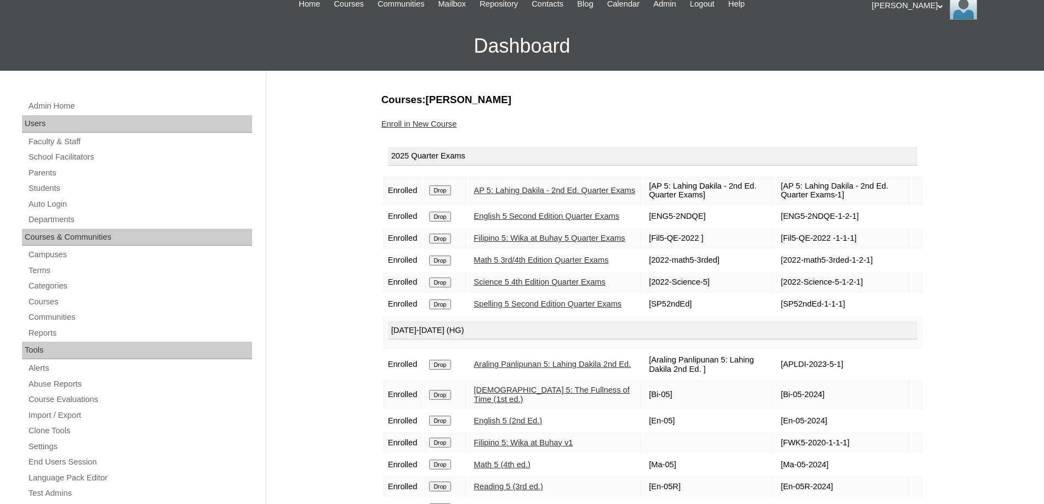
click at [433, 113] on div "Courses:[PERSON_NAME] Enroll in New Course 2025 Quarter Exams Enrolled Drop AP …" at bounding box center [650, 460] width 548 height 734
click at [432, 125] on link "Enroll in New Course" at bounding box center [419, 123] width 76 height 9
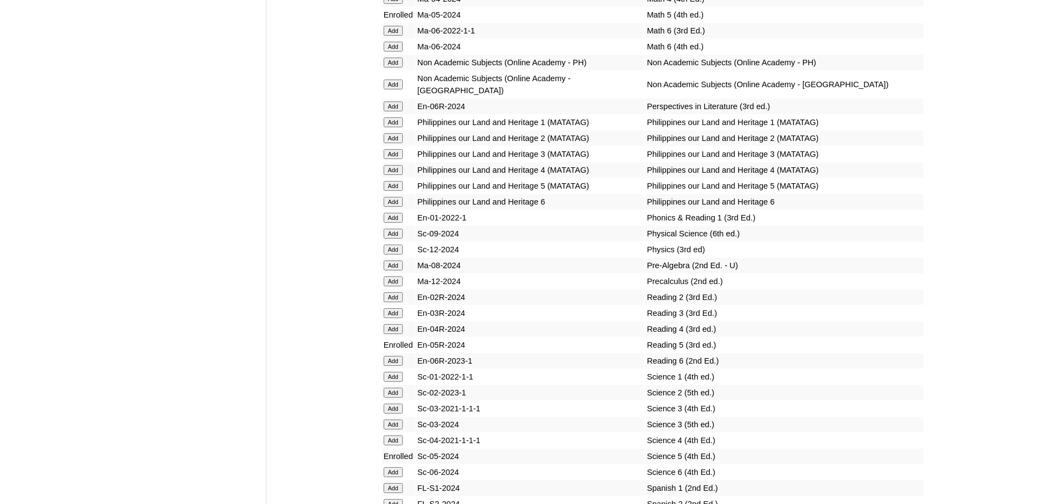
scroll to position [4210, 0]
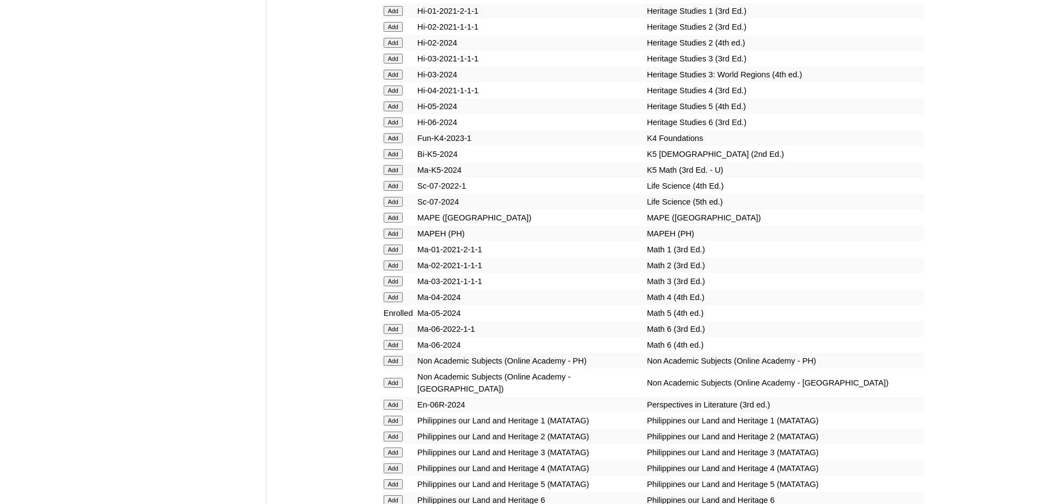
scroll to position [3881, 0]
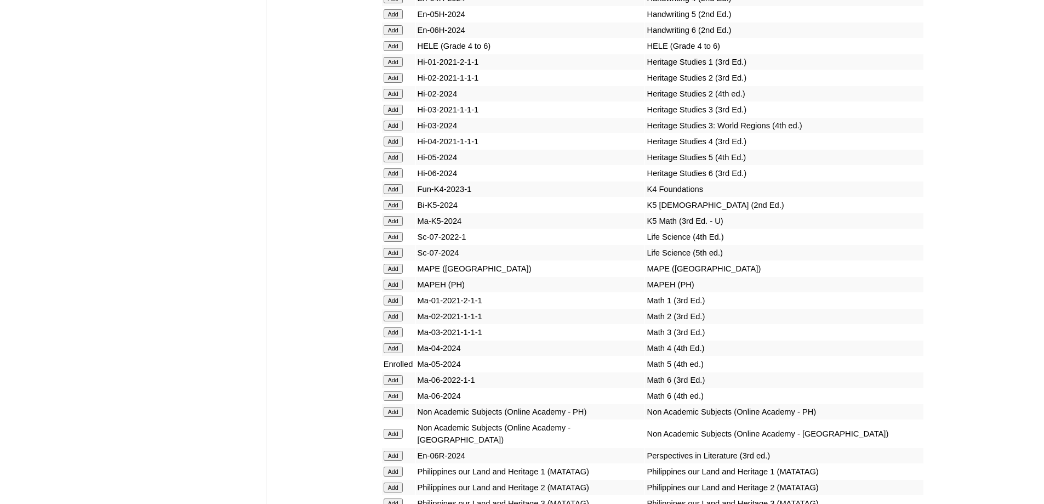
click at [394, 51] on input "Add" at bounding box center [393, 46] width 19 height 10
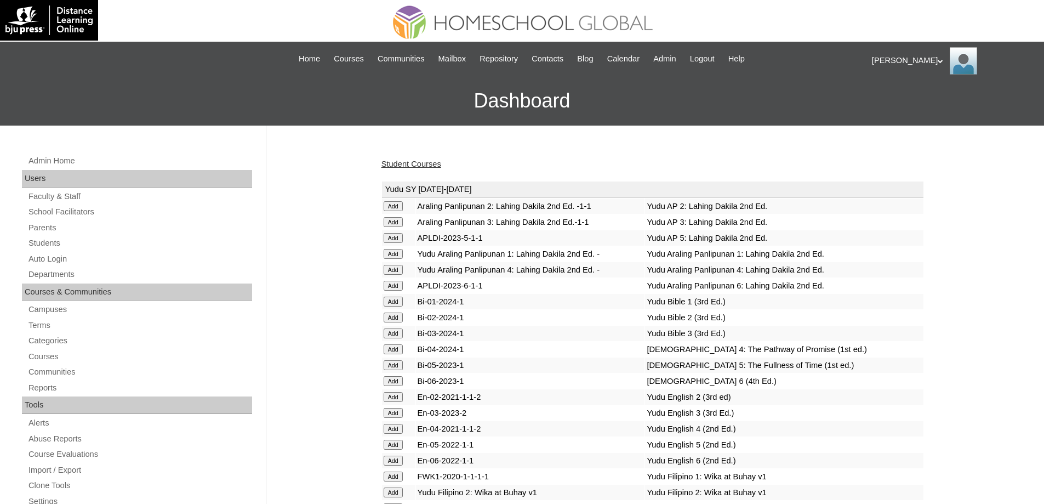
click at [433, 162] on link "Student Courses" at bounding box center [411, 163] width 60 height 9
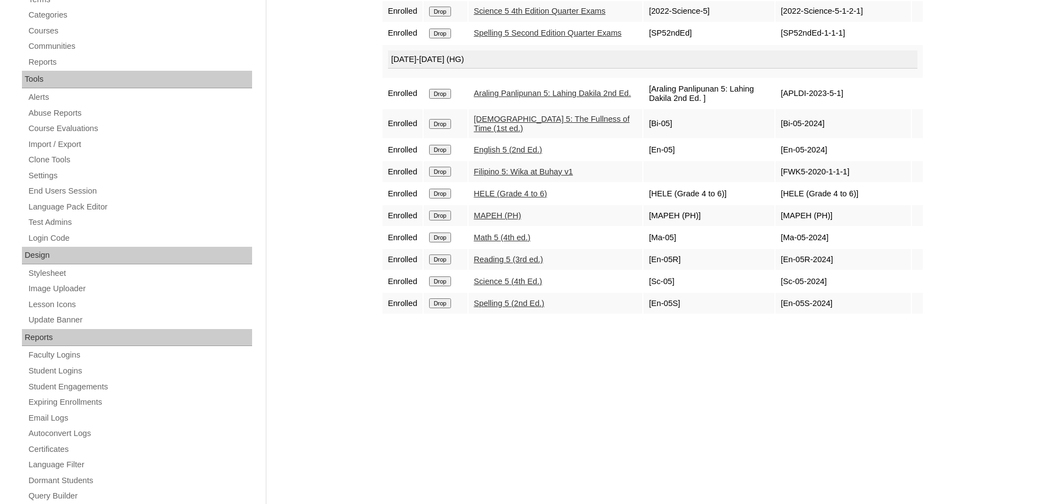
scroll to position [55, 0]
